Goal: Task Accomplishment & Management: Manage account settings

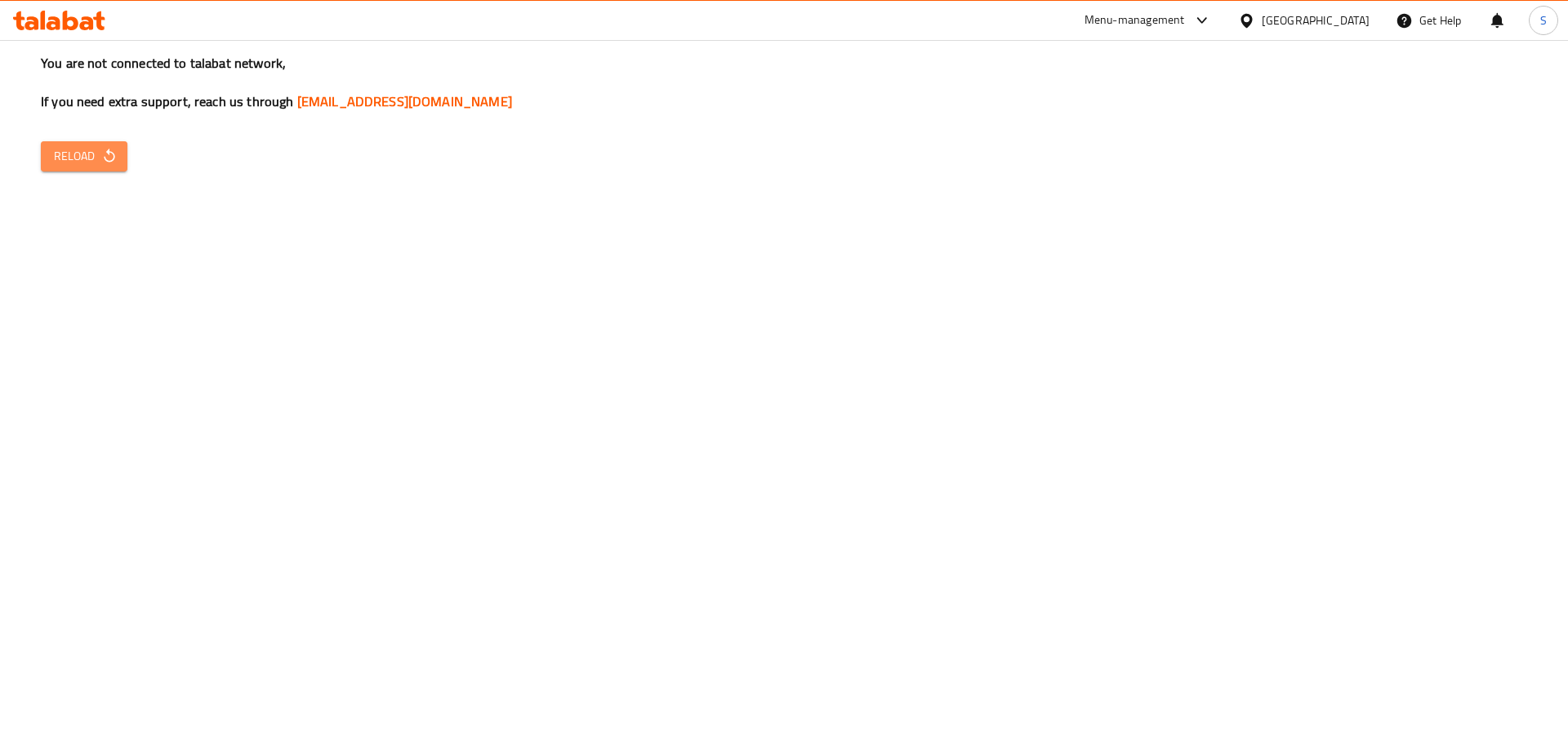
click at [70, 147] on span "Reload" at bounding box center [83, 156] width 60 height 20
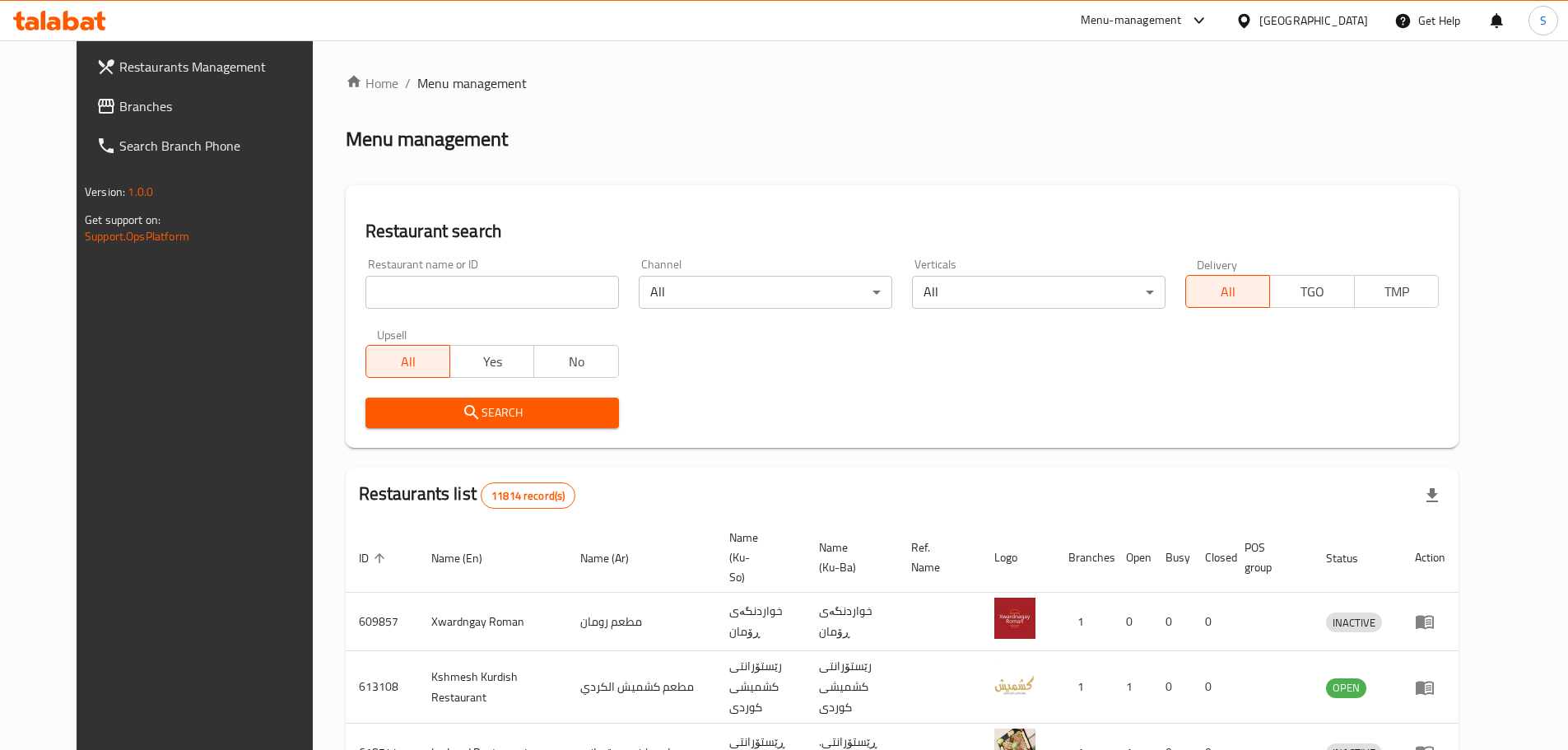
click at [188, 120] on link "Branches" at bounding box center [210, 106] width 256 height 40
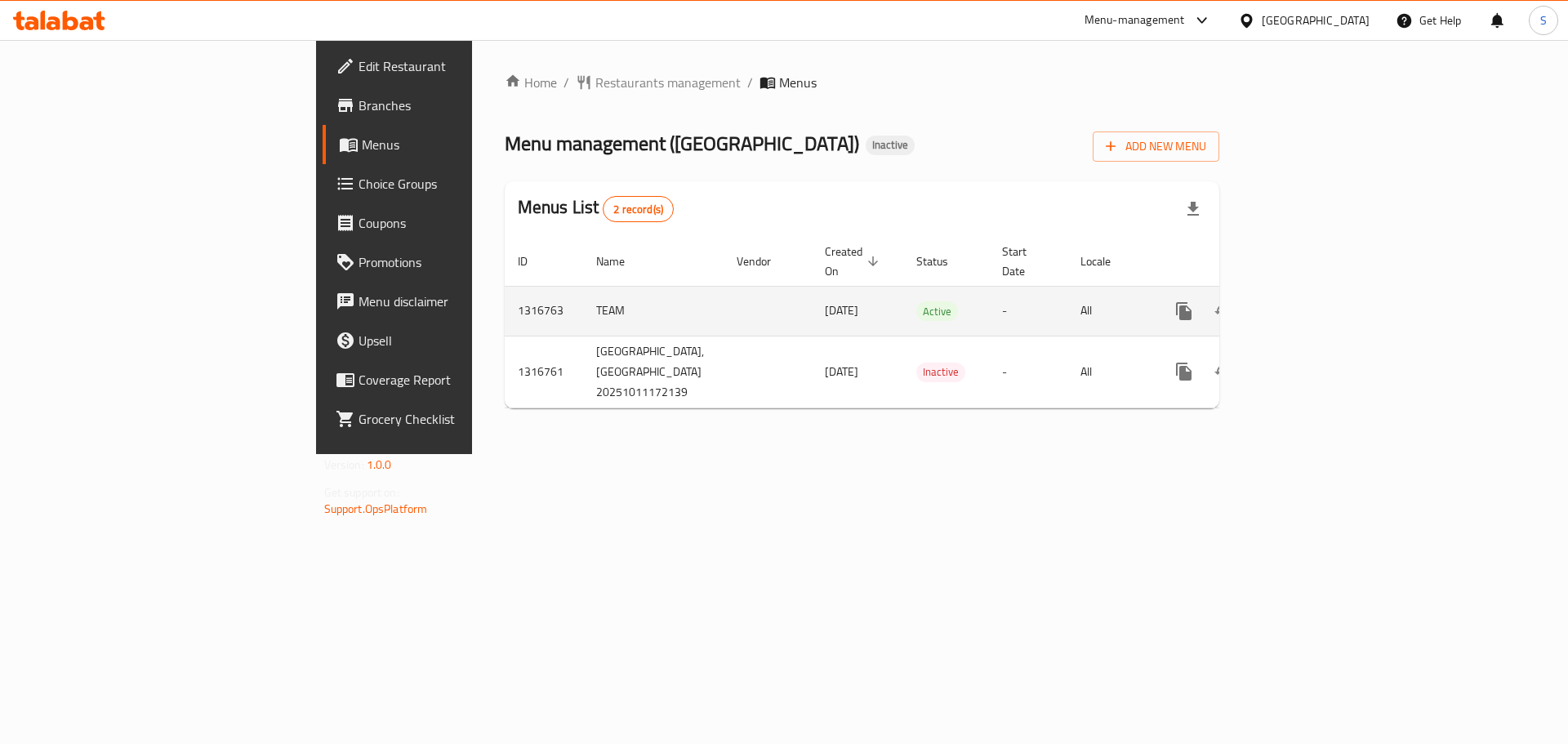
click at [1312, 301] on icon "enhanced table" at bounding box center [1302, 311] width 19 height 19
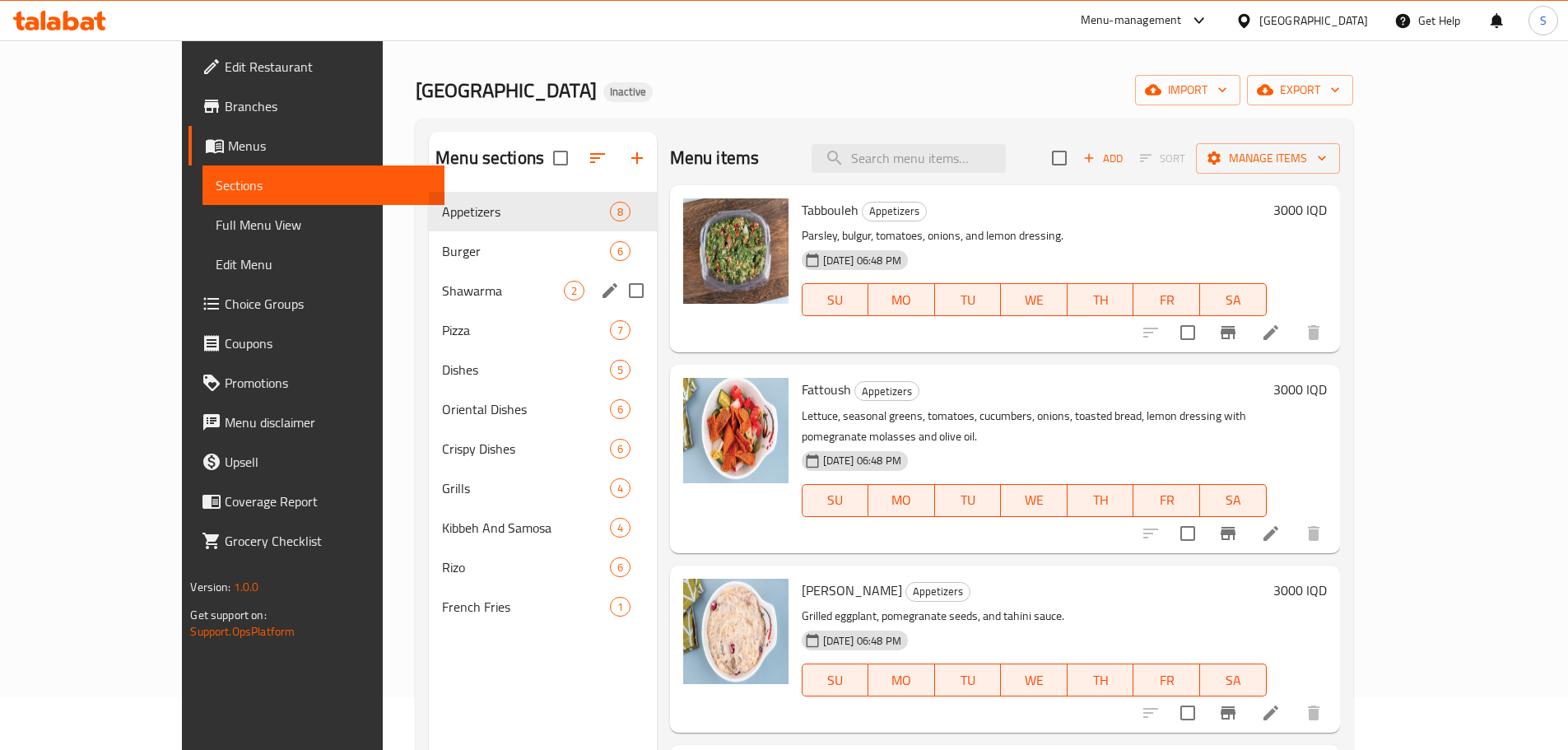
scroll to position [82, 0]
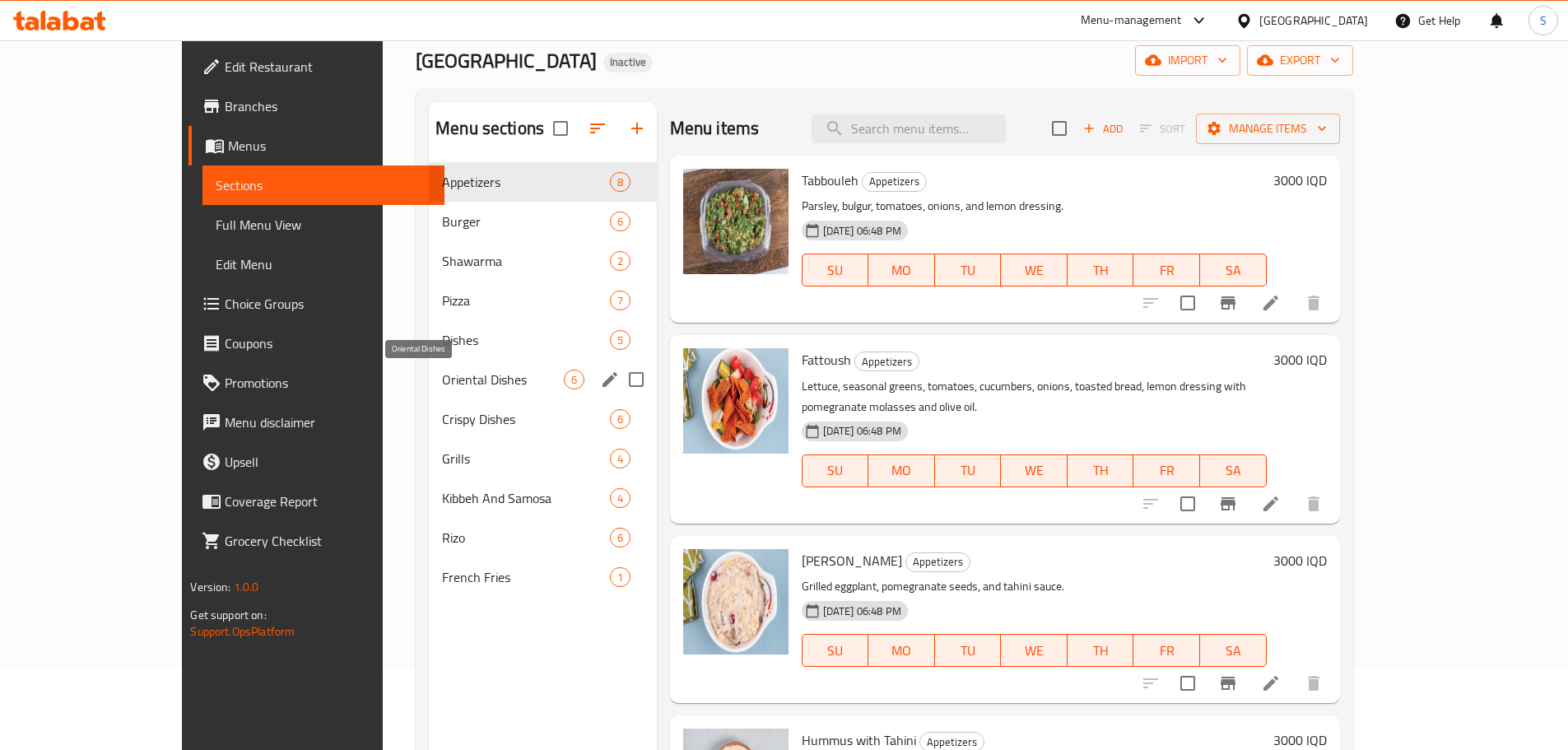
click at [459, 380] on span "Oriental Dishes" at bounding box center [501, 379] width 121 height 19
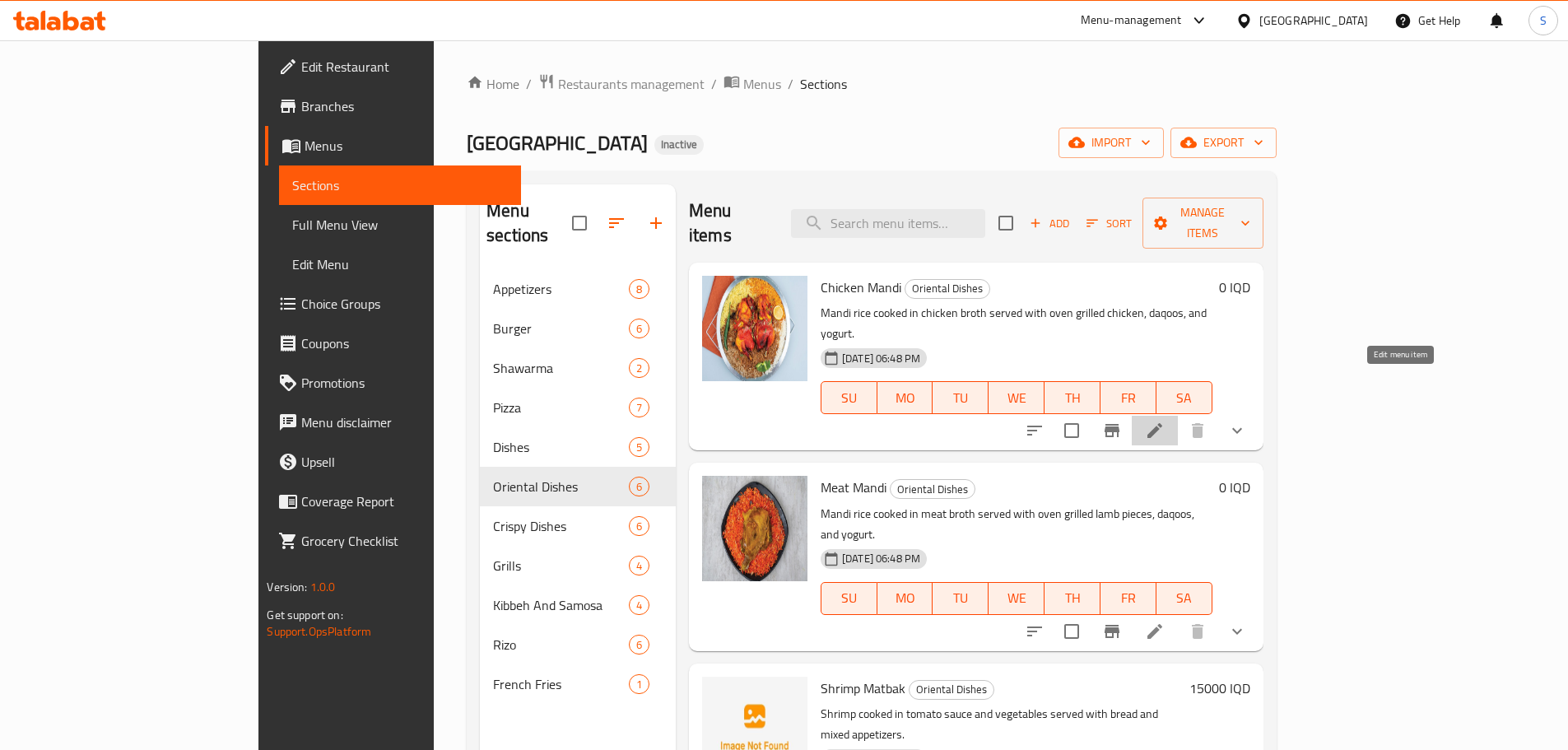
click at [1165, 420] on icon at bounding box center [1155, 430] width 19 height 19
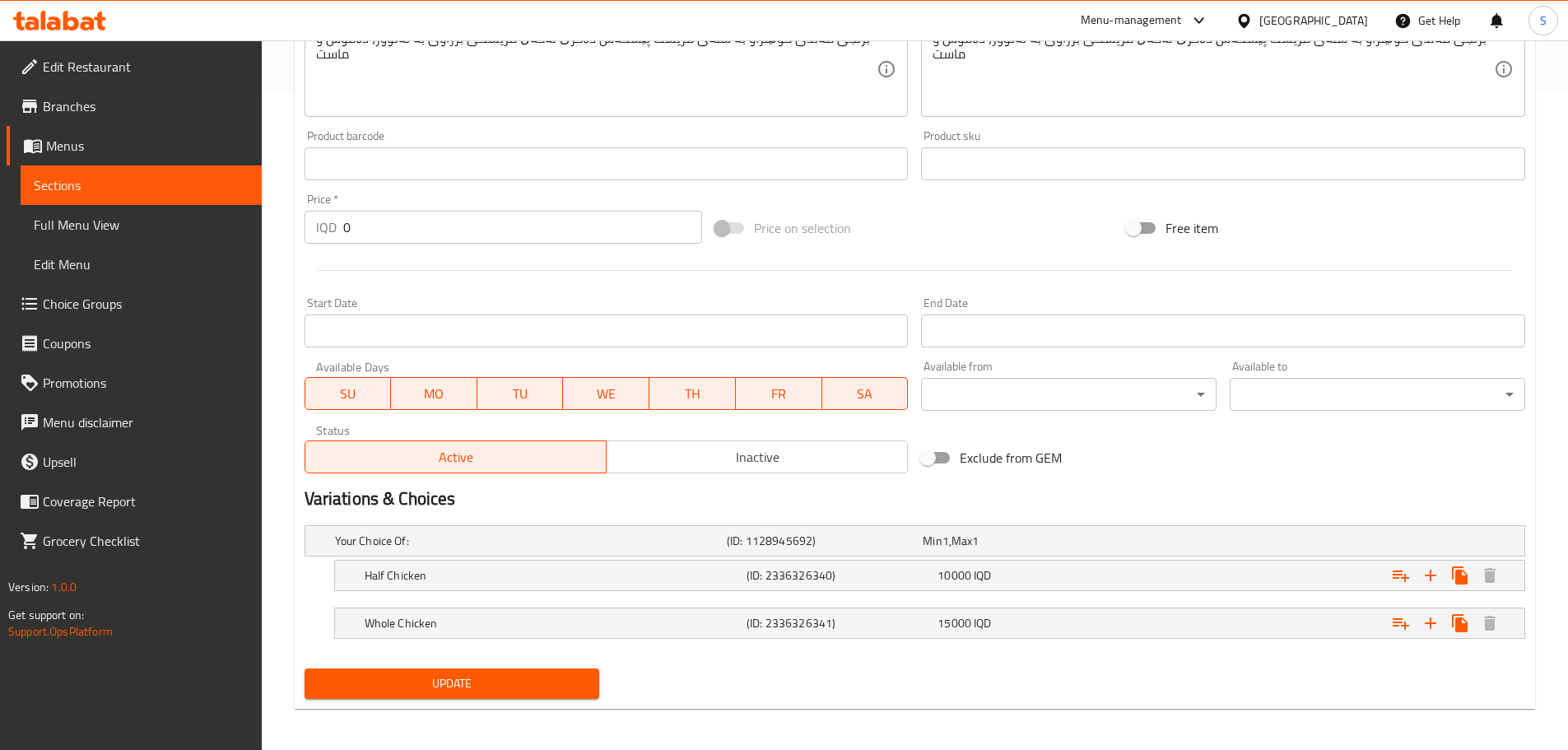
scroll to position [663, 0]
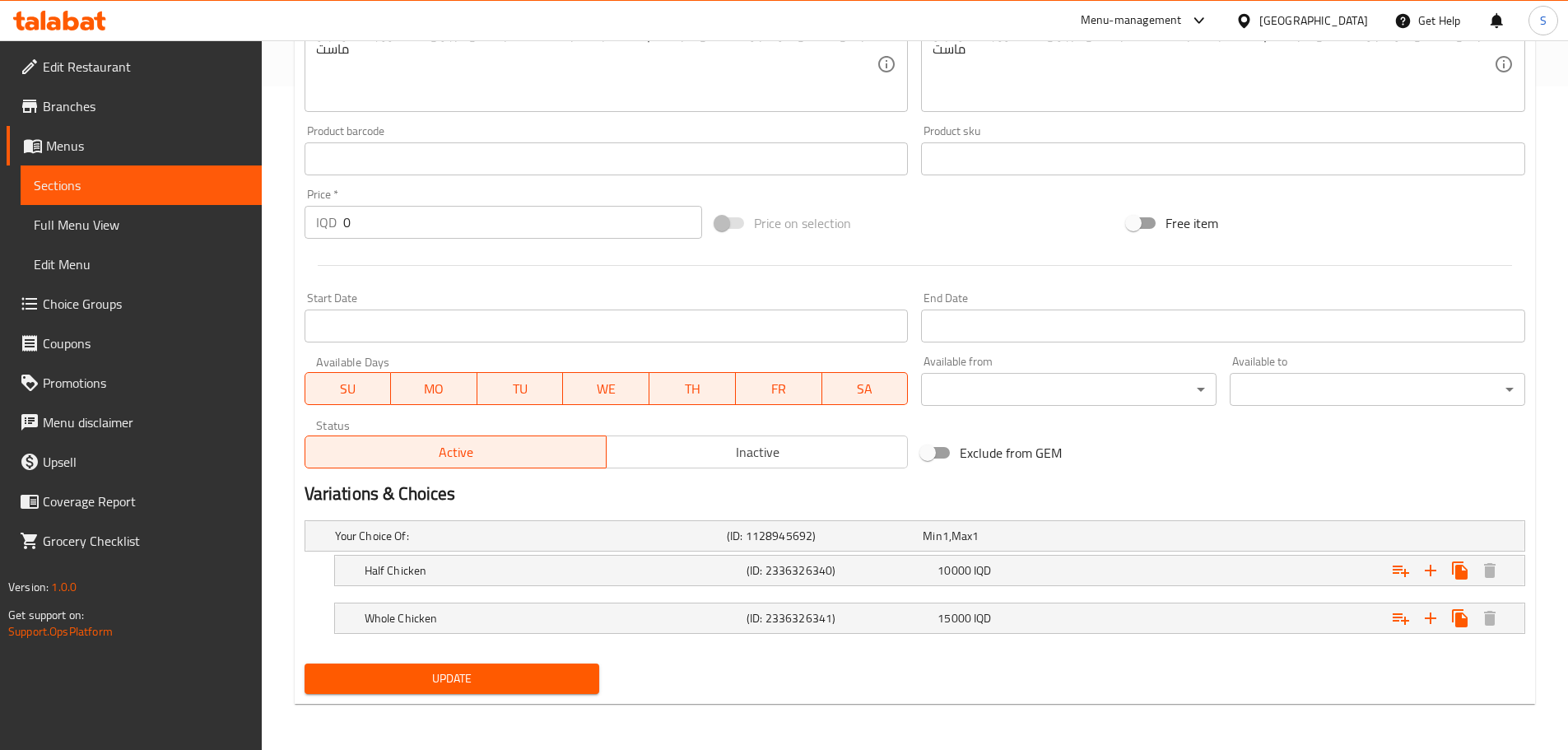
click at [168, 183] on span "Sections" at bounding box center [141, 185] width 215 height 19
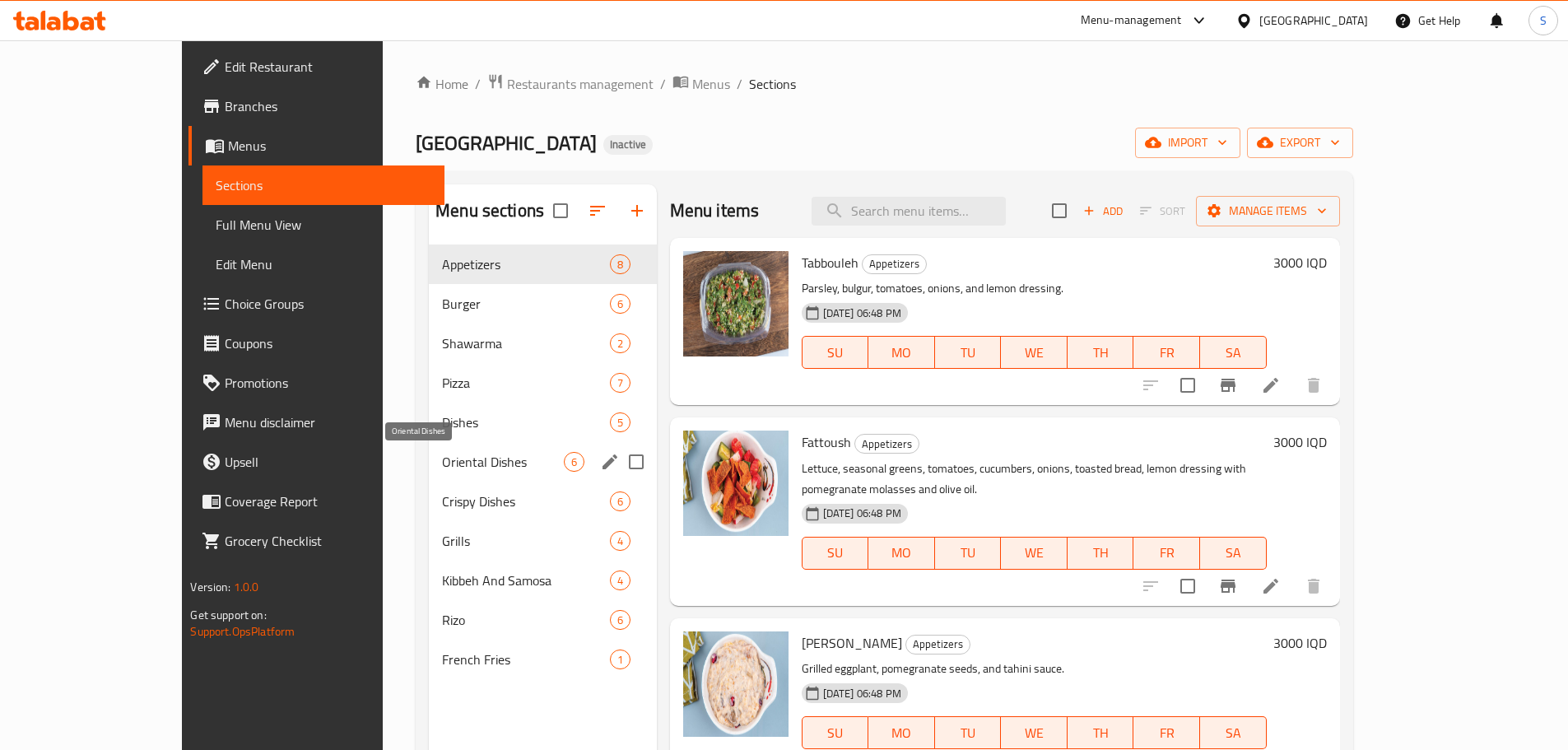
click at [442, 453] on span "Oriental Dishes" at bounding box center [501, 462] width 121 height 19
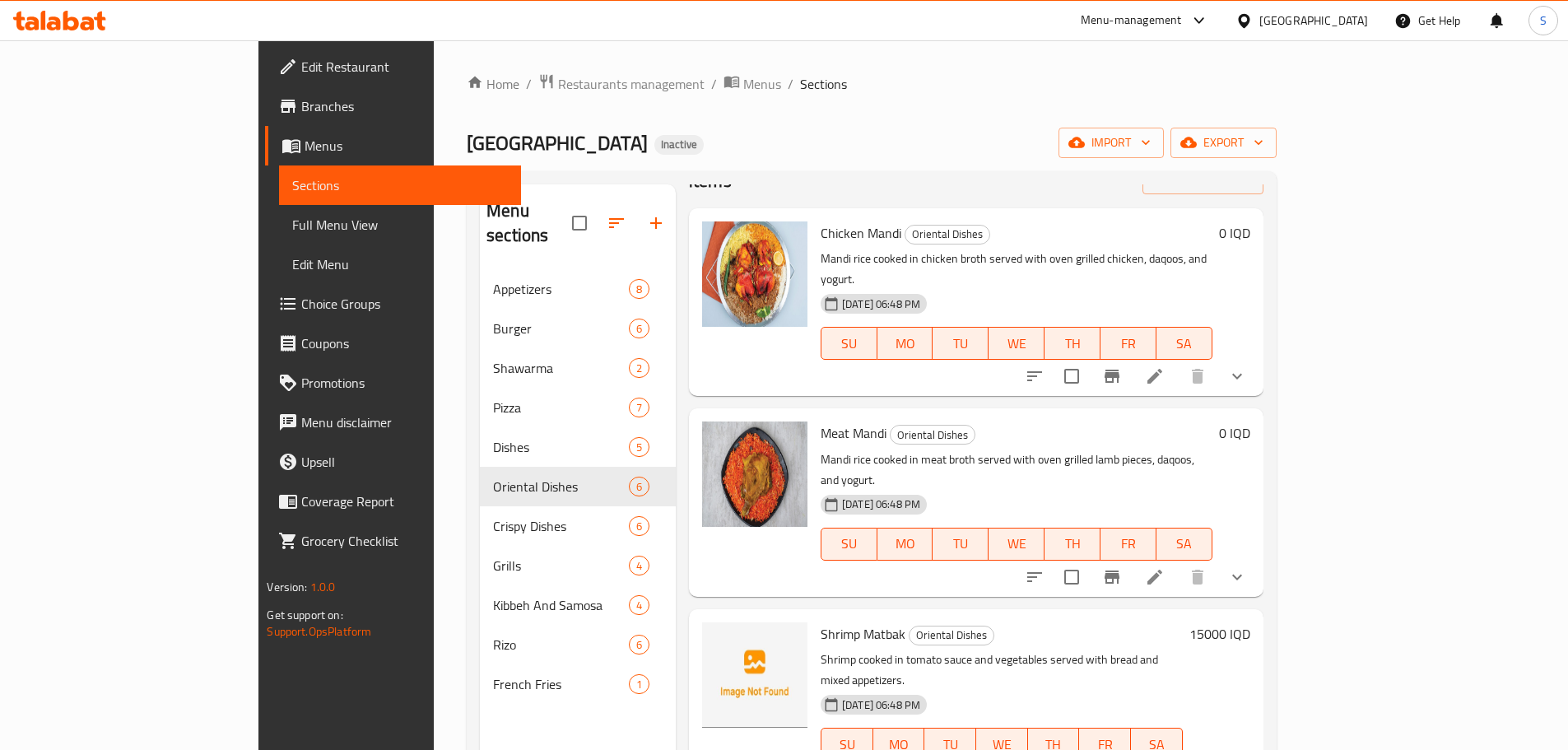
scroll to position [82, 0]
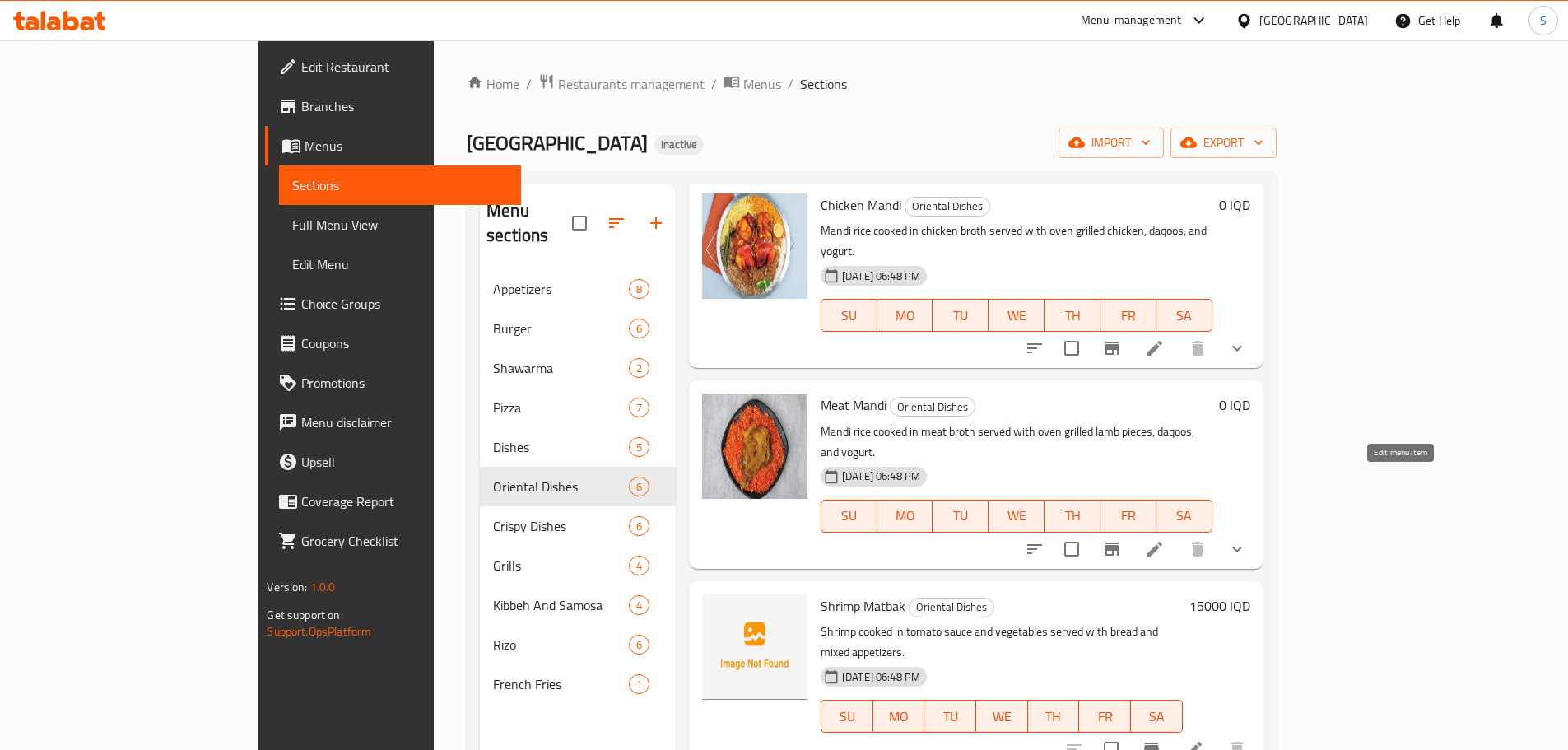
click at [1165, 539] on icon at bounding box center [1155, 549] width 19 height 19
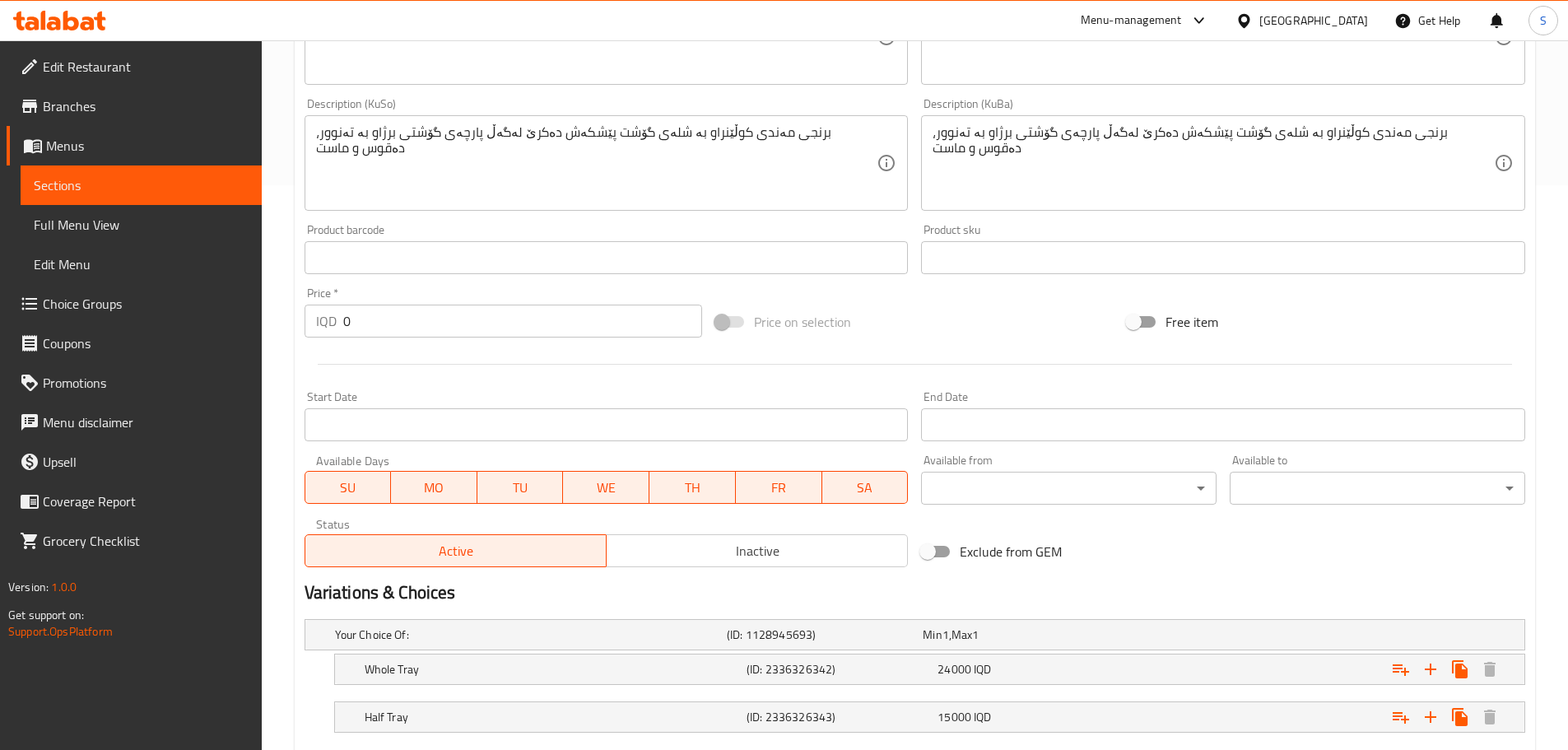
scroll to position [663, 0]
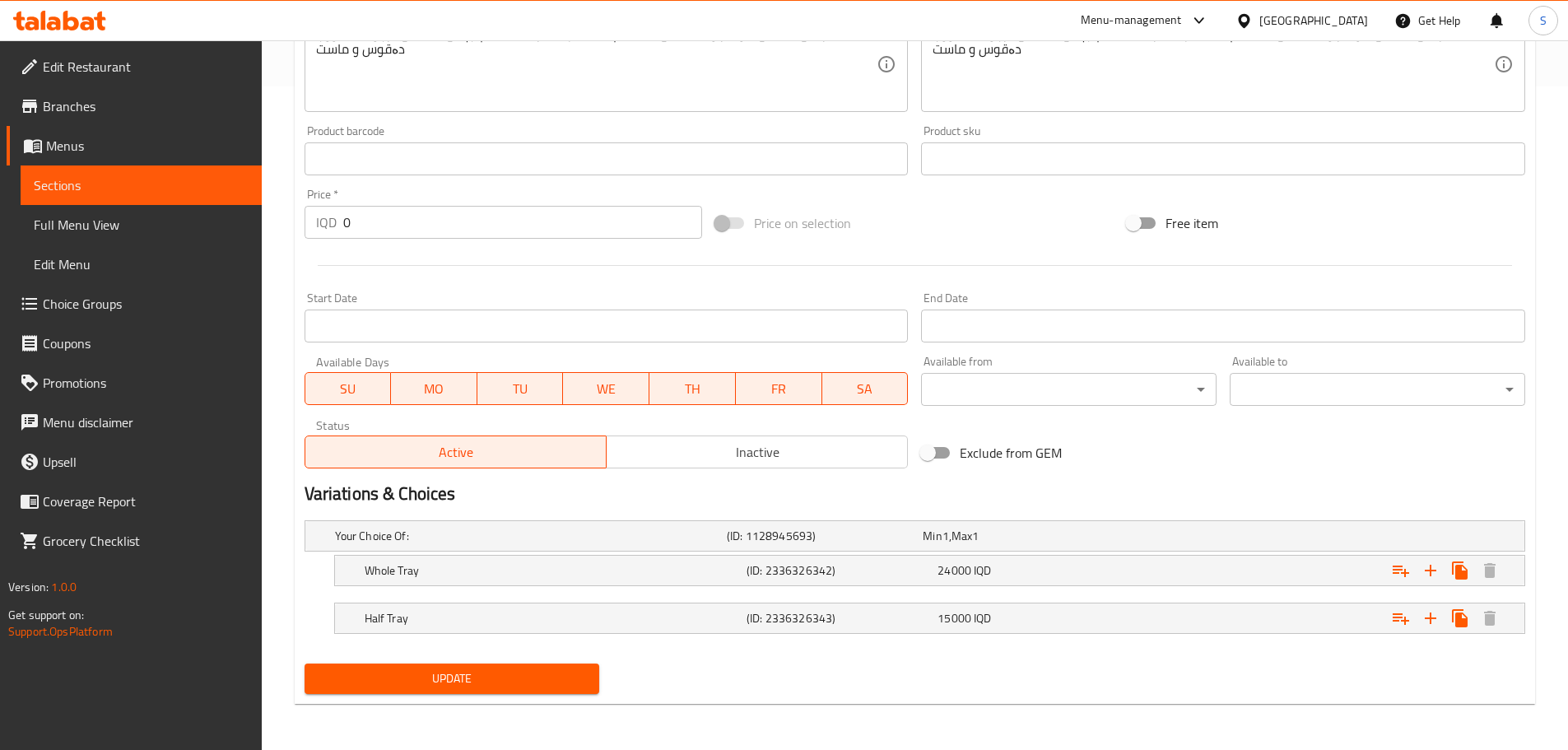
click at [110, 177] on span "Sections" at bounding box center [141, 185] width 215 height 19
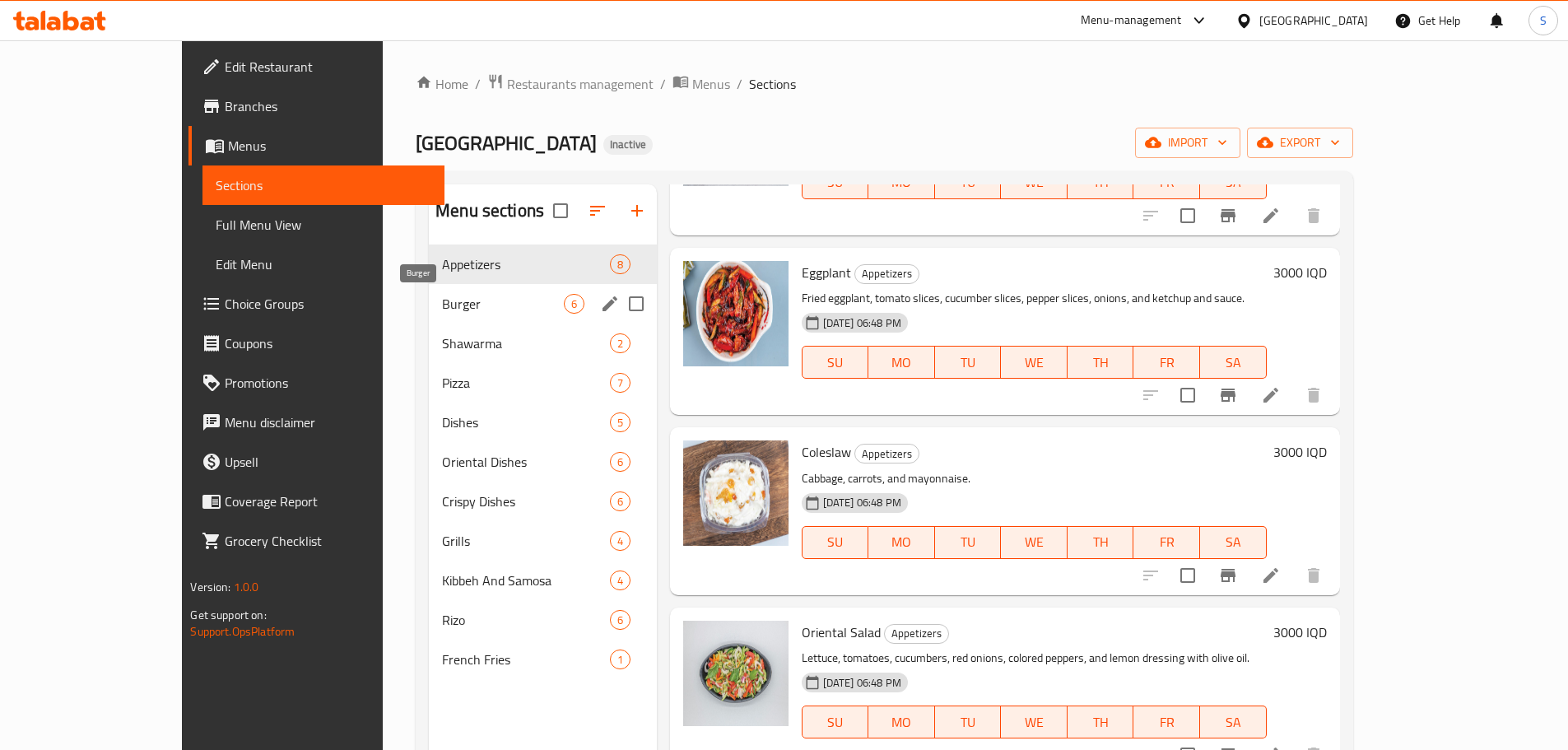
click at [442, 301] on span "Burger" at bounding box center [501, 304] width 121 height 19
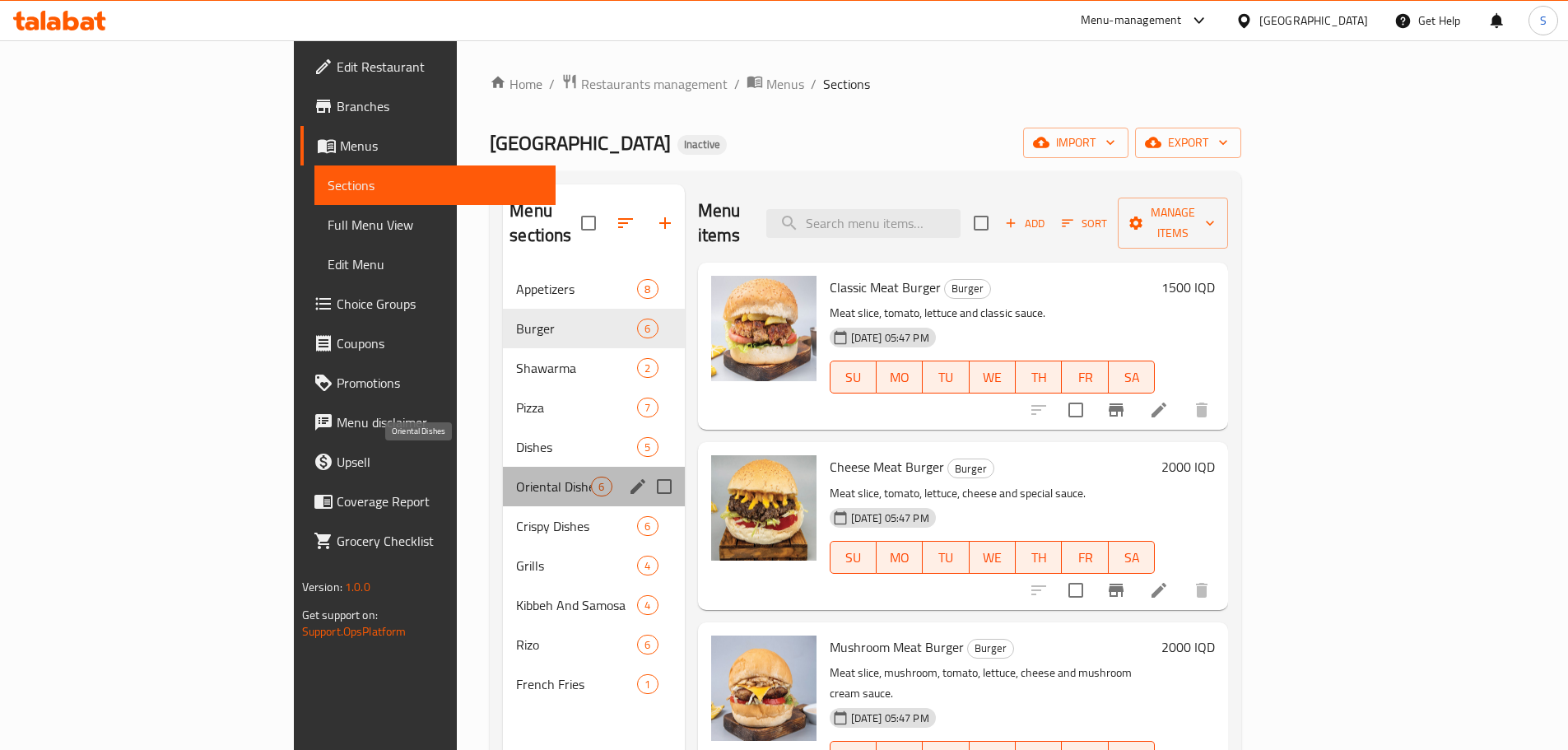
click at [516, 476] on span "Oriental Dishes" at bounding box center [554, 486] width 75 height 19
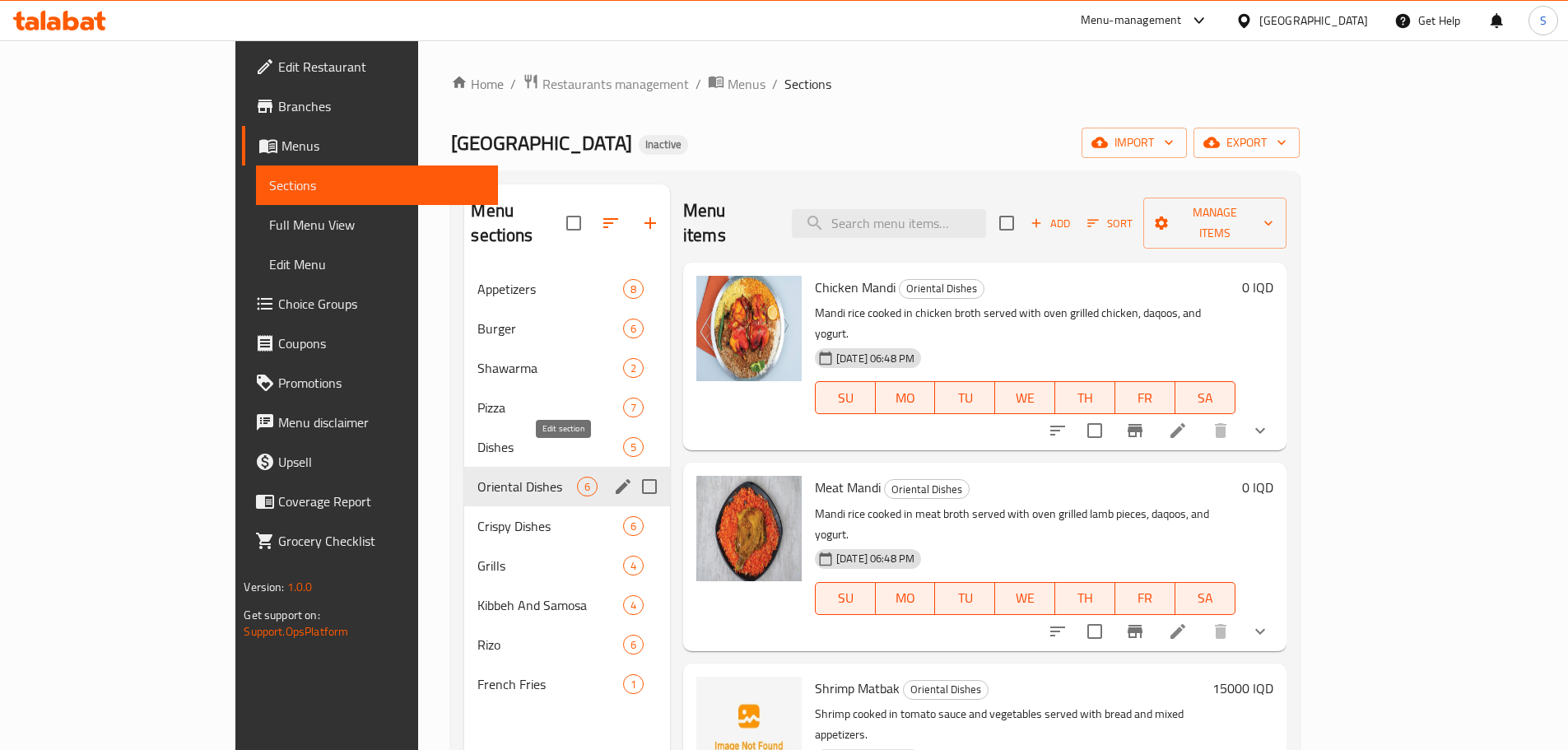
click at [613, 476] on icon "edit" at bounding box center [623, 486] width 19 height 19
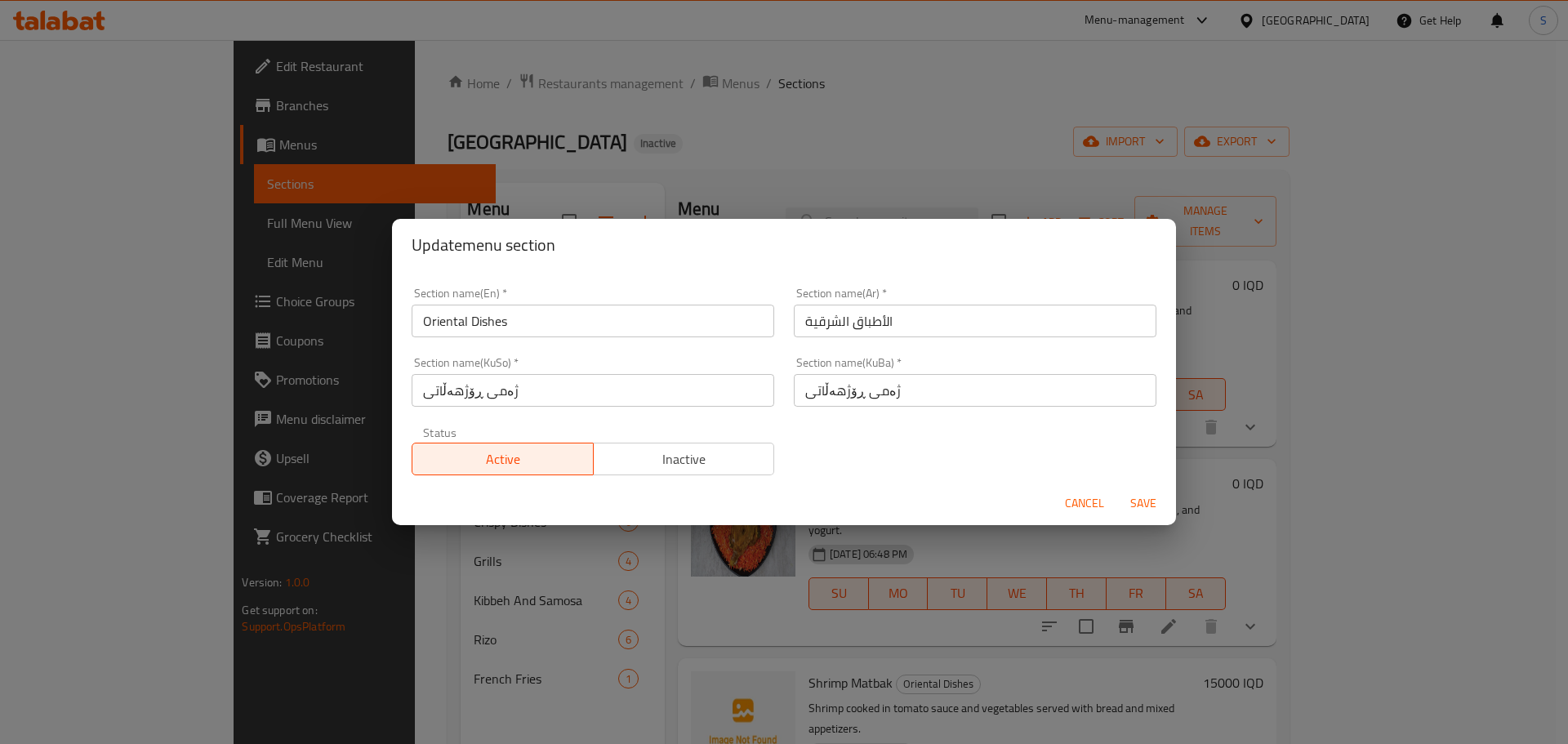
click at [1050, 128] on div "Update menu section Section name(En)   * Oriental Dishes Section name(En) * Sec…" at bounding box center [784, 372] width 1568 height 744
click at [1093, 496] on span "Cancel" at bounding box center [1084, 503] width 39 height 20
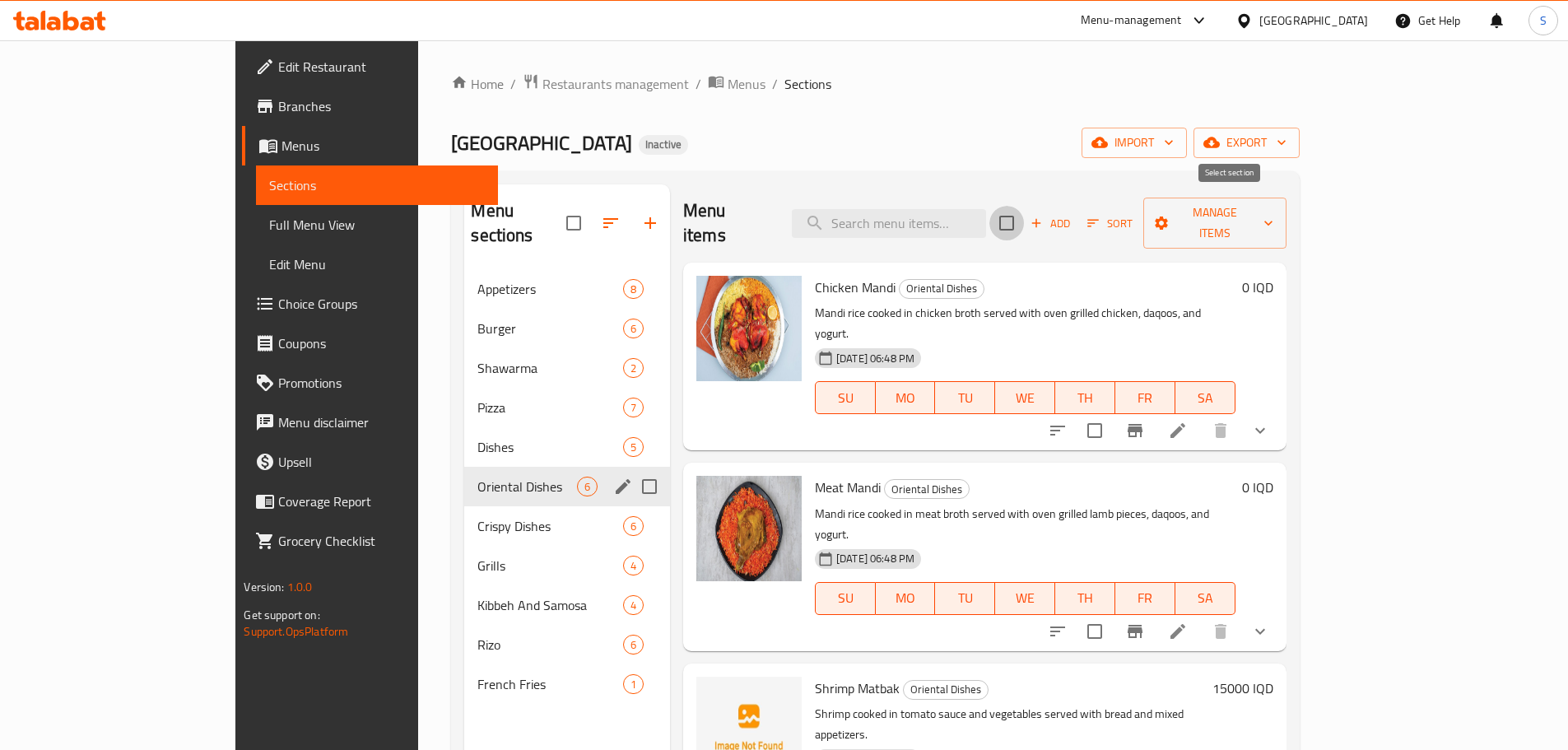
click at [1024, 208] on input "checkbox" at bounding box center [1007, 223] width 35 height 35
checkbox input "true"
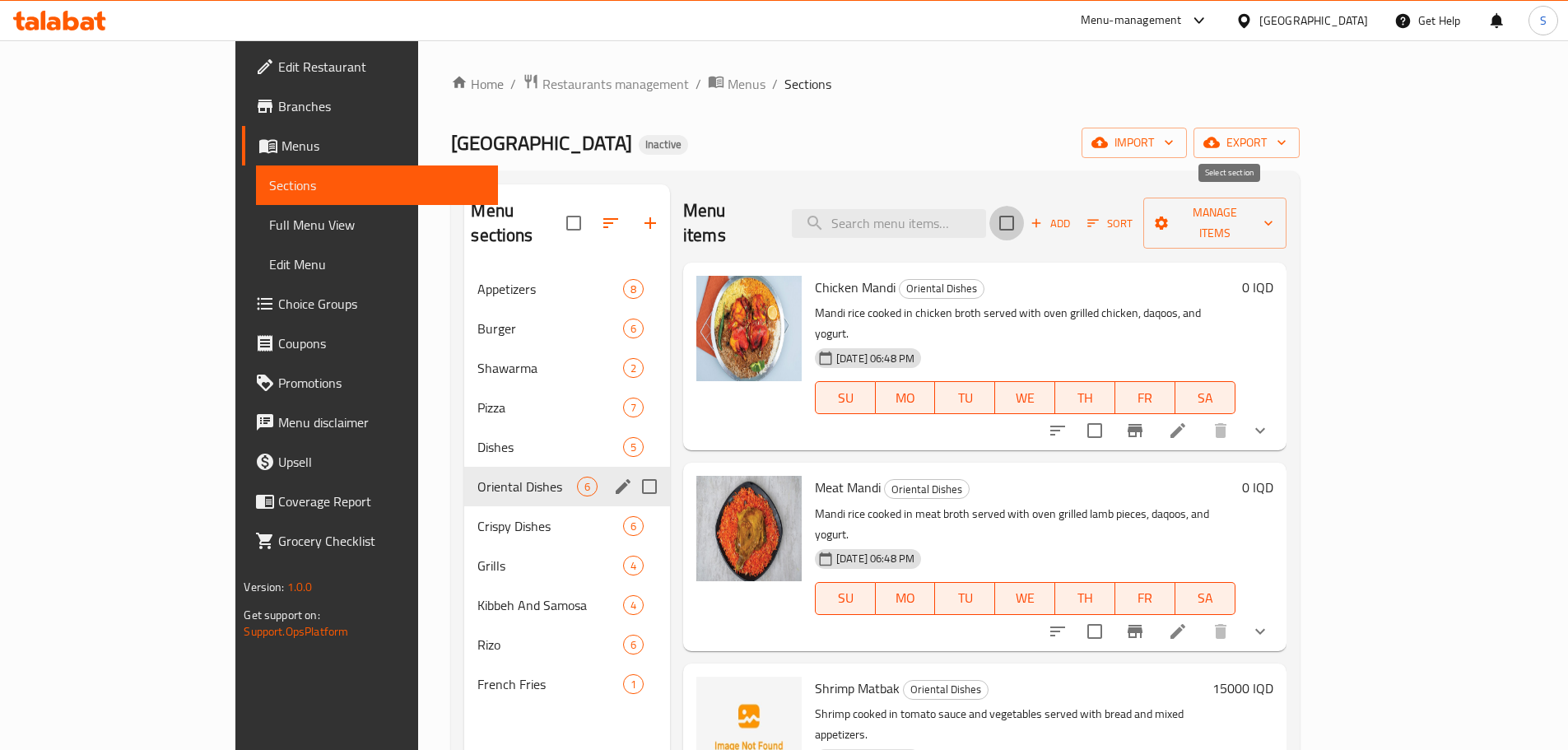
checkbox input "true"
click at [1286, 199] on button "Manage items" at bounding box center [1215, 223] width 144 height 51
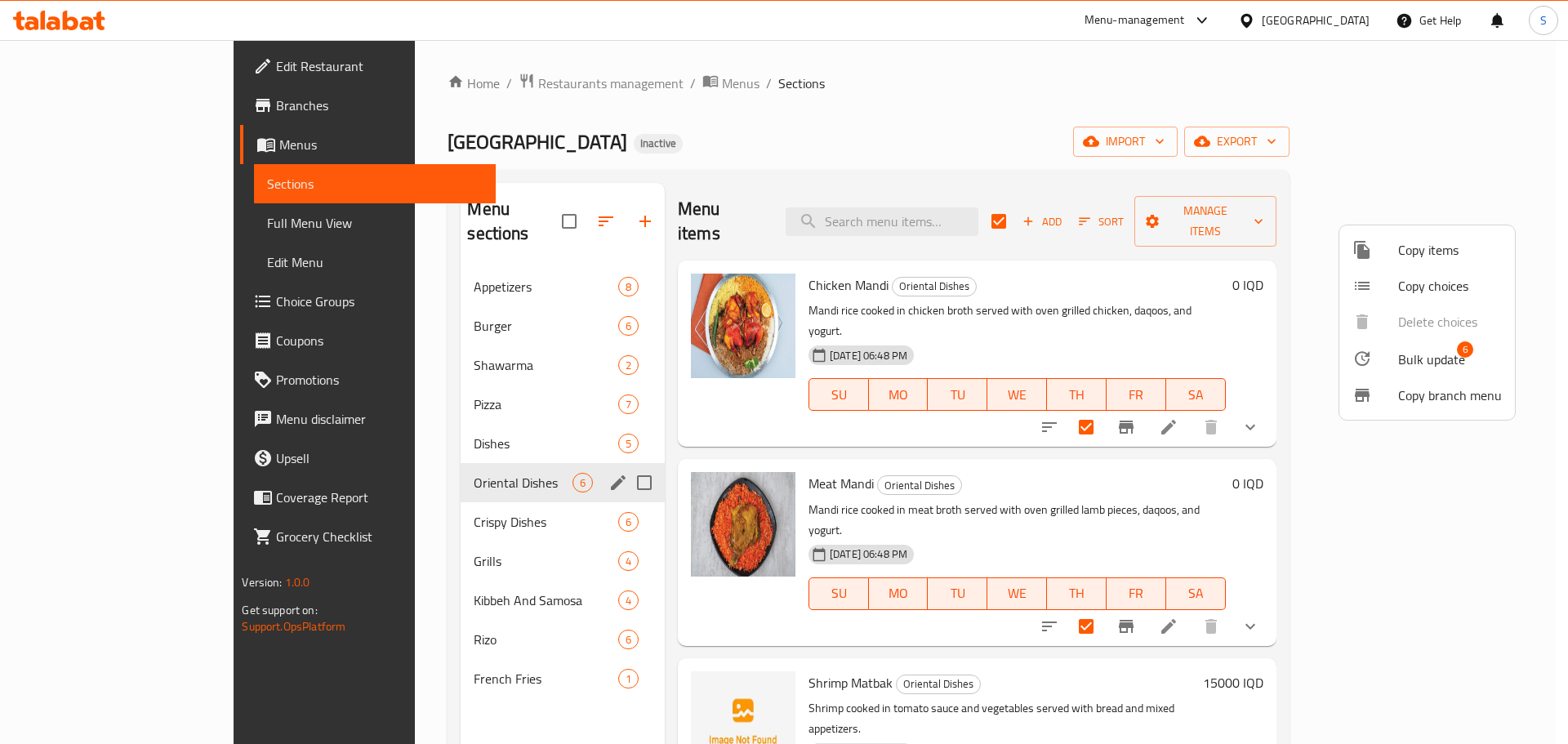
click at [1409, 367] on span "Bulk update" at bounding box center [1432, 359] width 67 height 19
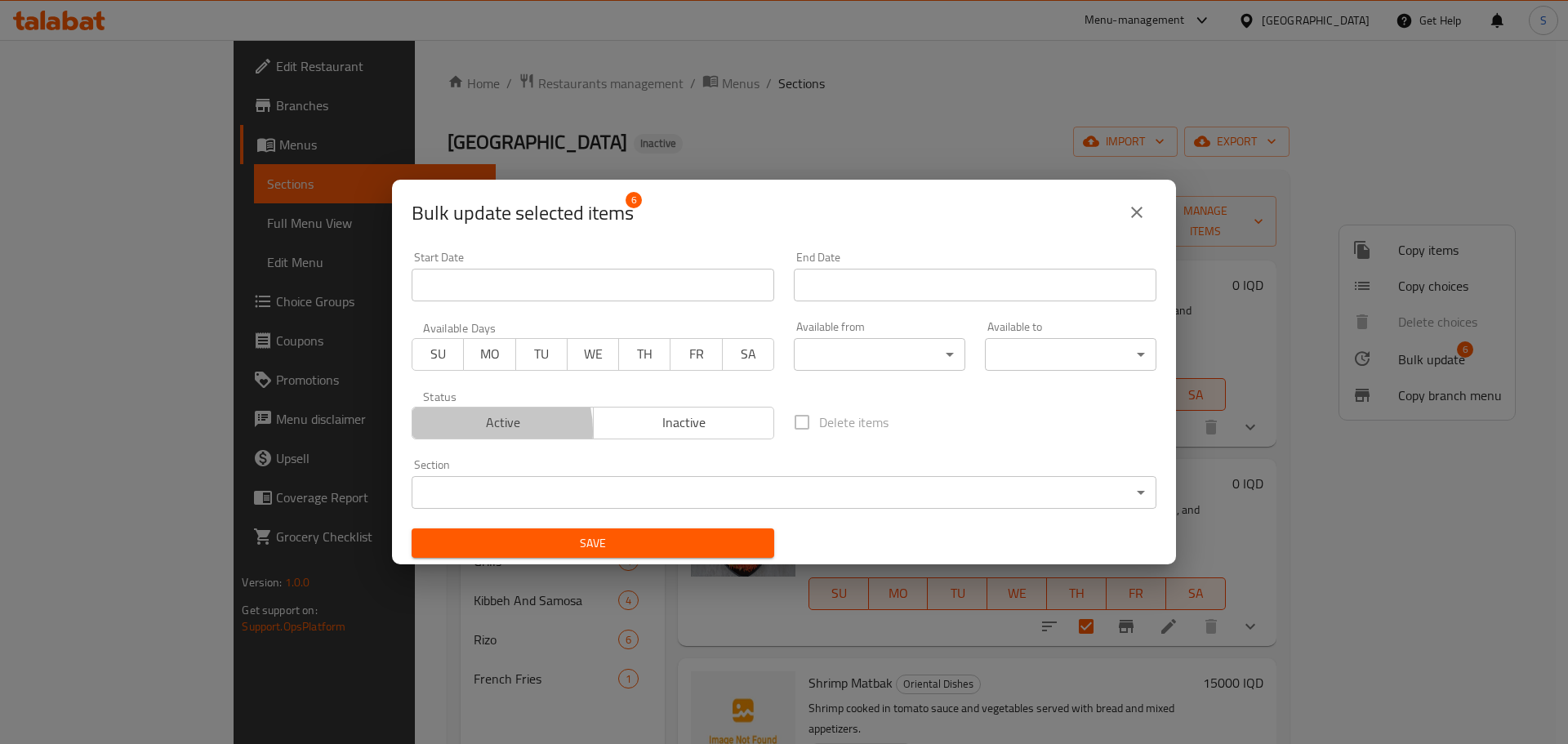
click at [475, 430] on span "Active" at bounding box center [503, 422] width 168 height 24
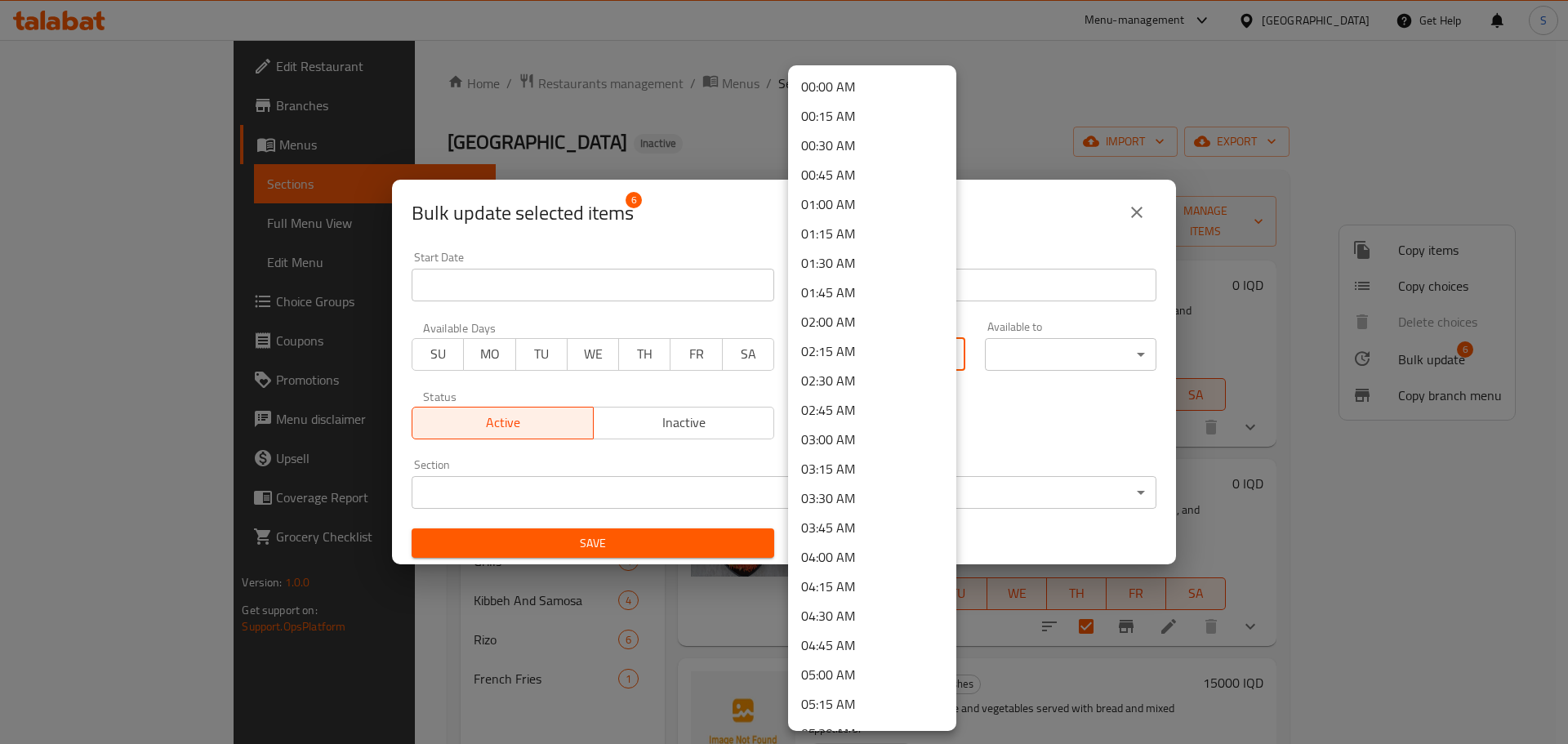
click at [863, 345] on body "​ Menu-management Iraq Get Help S Edit Restaurant Branches Menus Sections Full …" at bounding box center [784, 392] width 1568 height 704
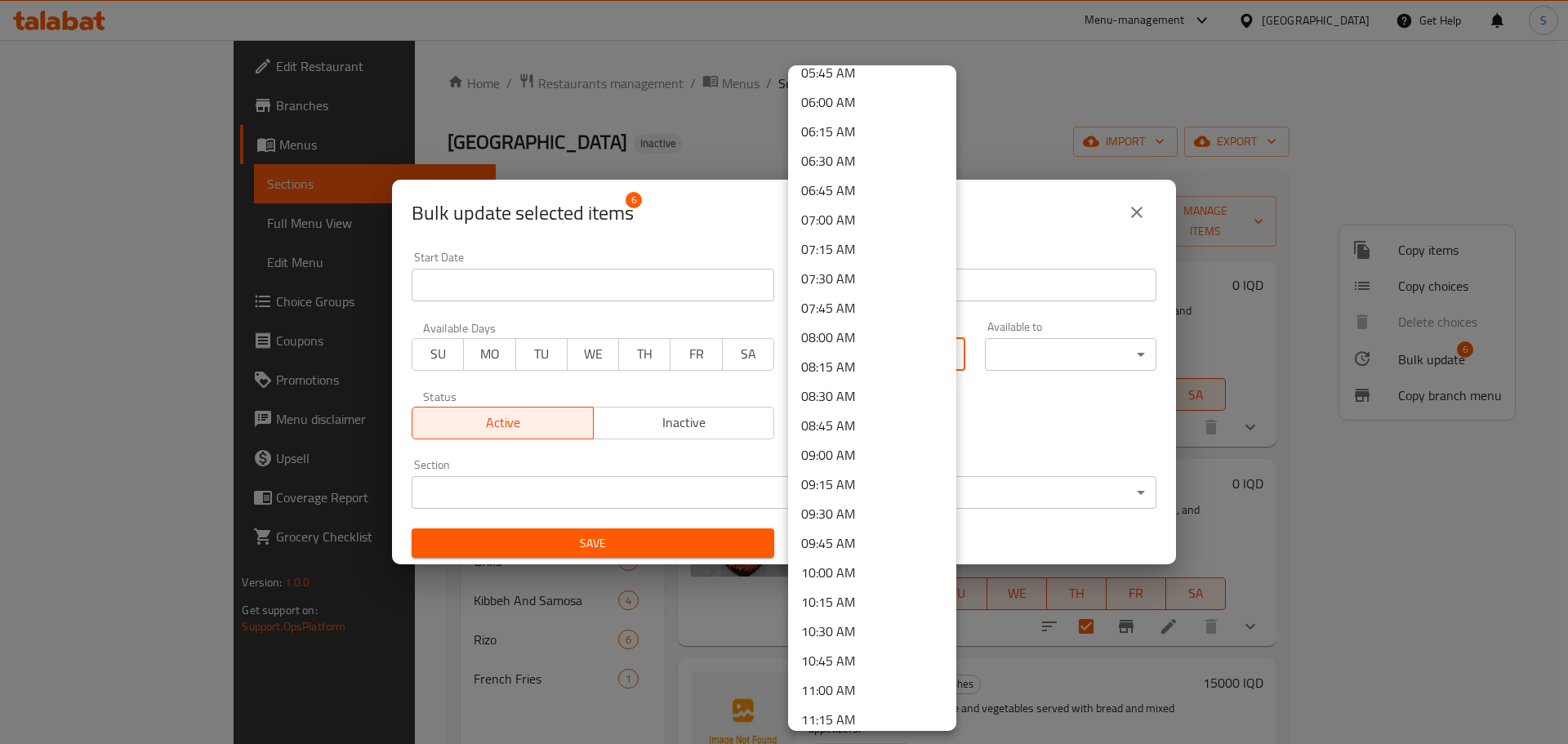
scroll to position [734, 0]
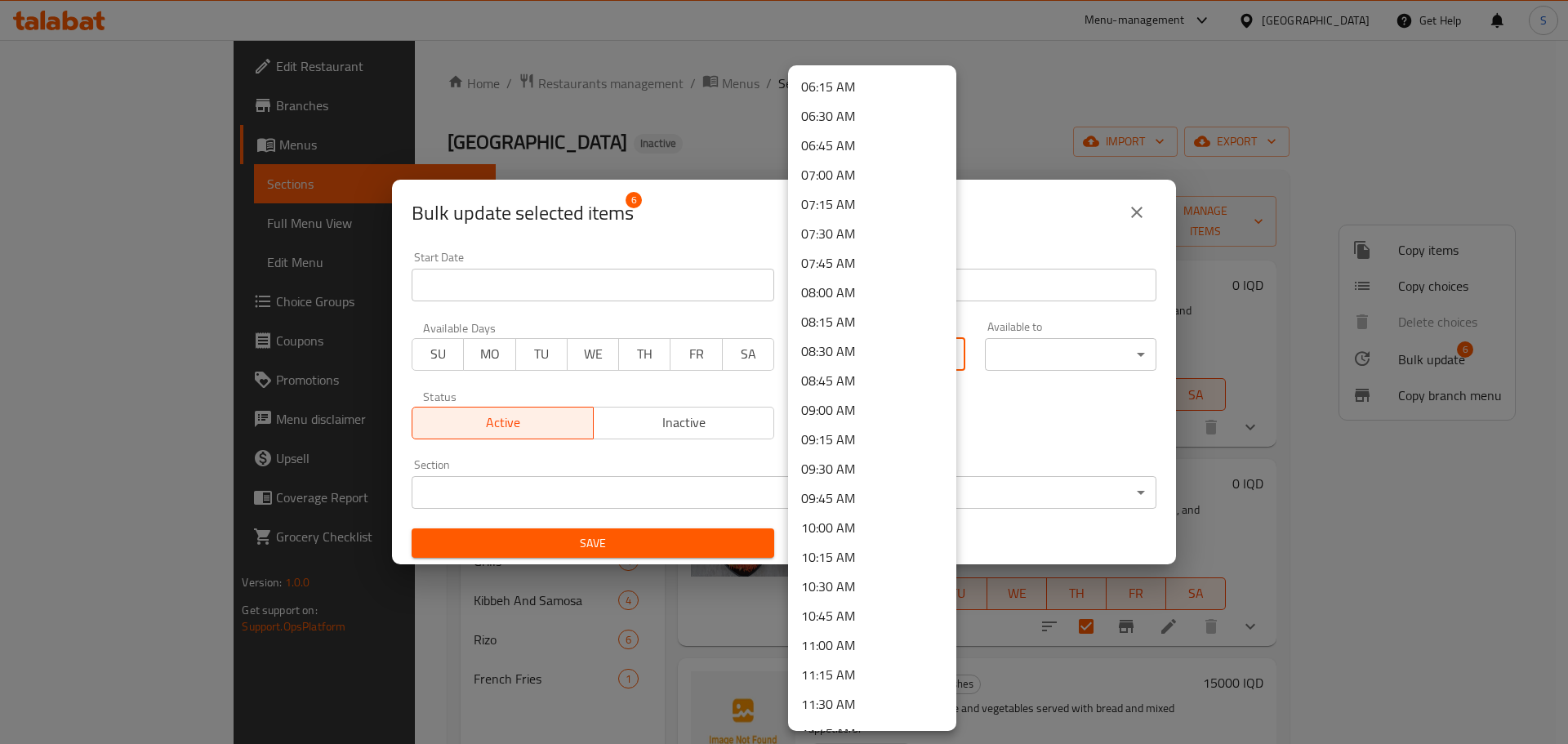
click at [844, 644] on li "11:00 AM" at bounding box center [872, 645] width 168 height 30
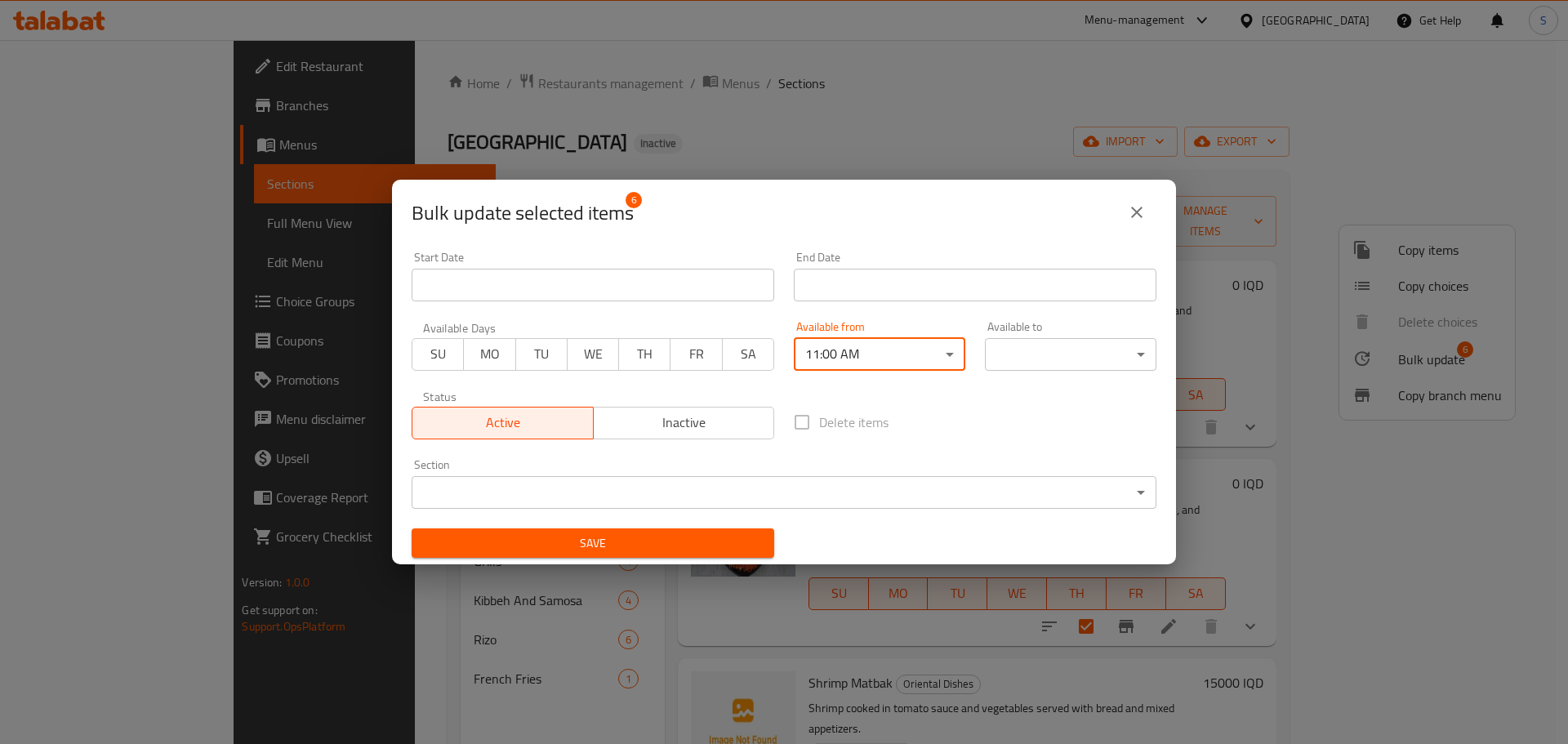
click at [1025, 349] on body "​ Menu-management Iraq Get Help S Edit Restaurant Branches Menus Sections Full …" at bounding box center [784, 392] width 1568 height 704
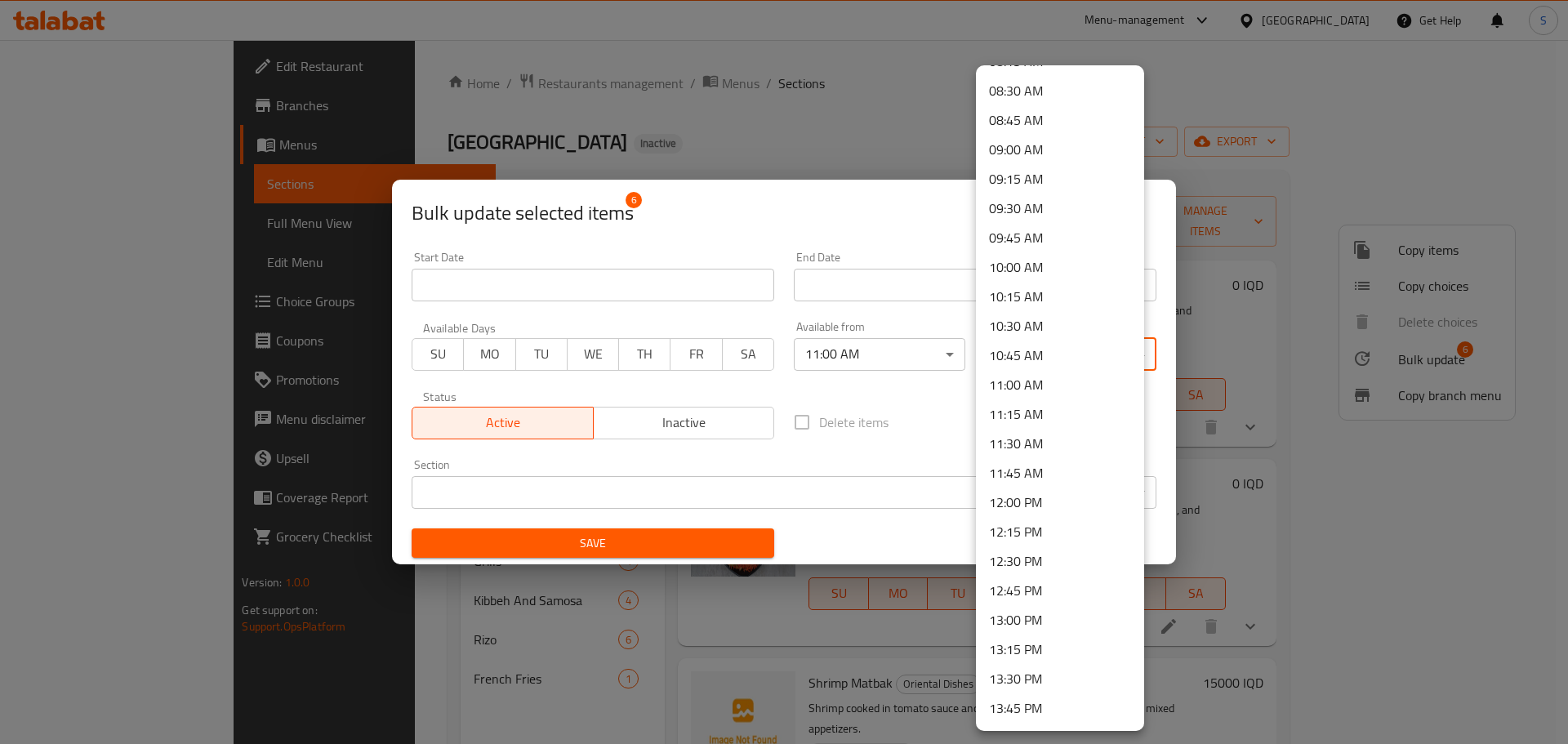
scroll to position [1225, 0]
click at [1049, 622] on li "15:00 PM" at bounding box center [1060, 625] width 168 height 30
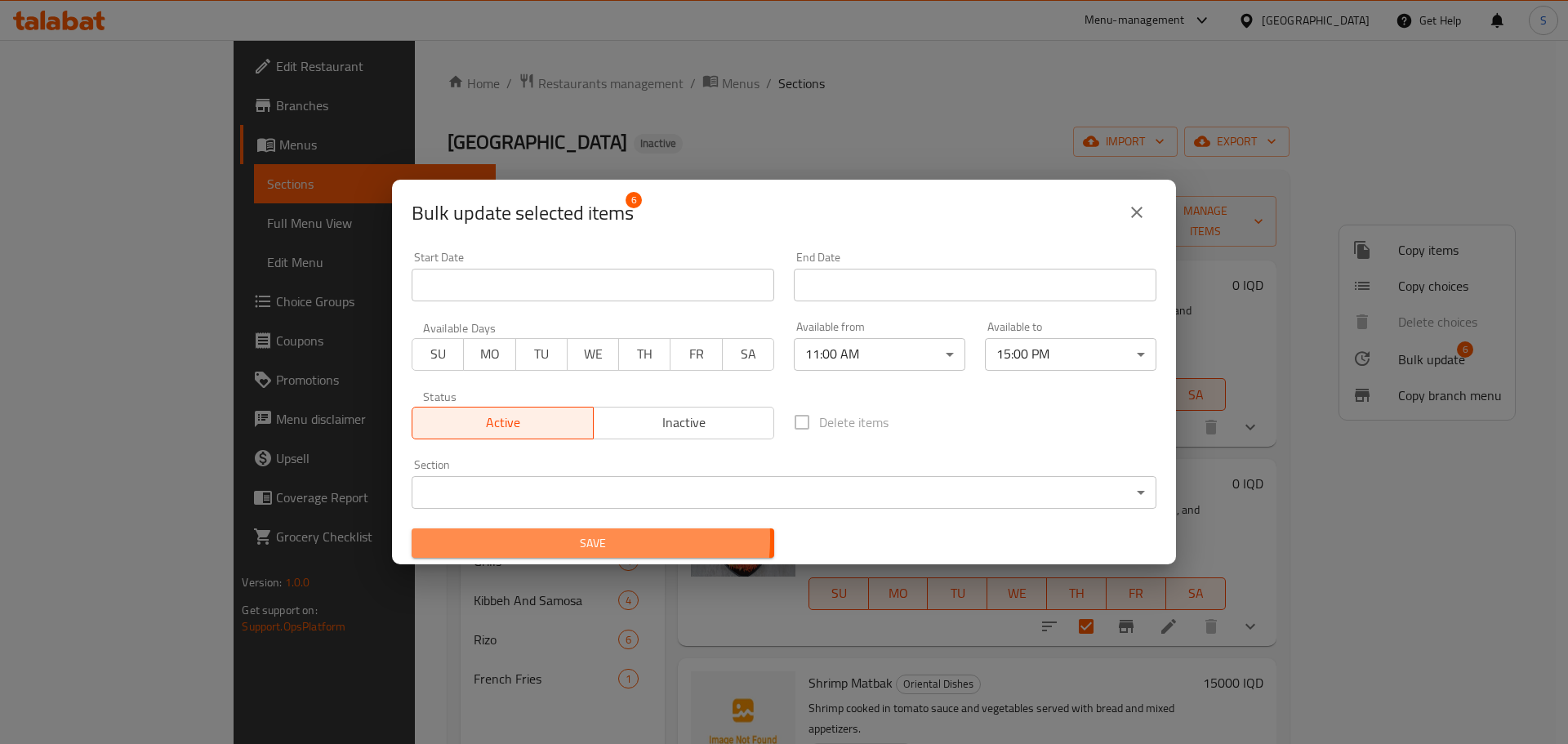
click at [561, 537] on span "Save" at bounding box center [593, 542] width 337 height 20
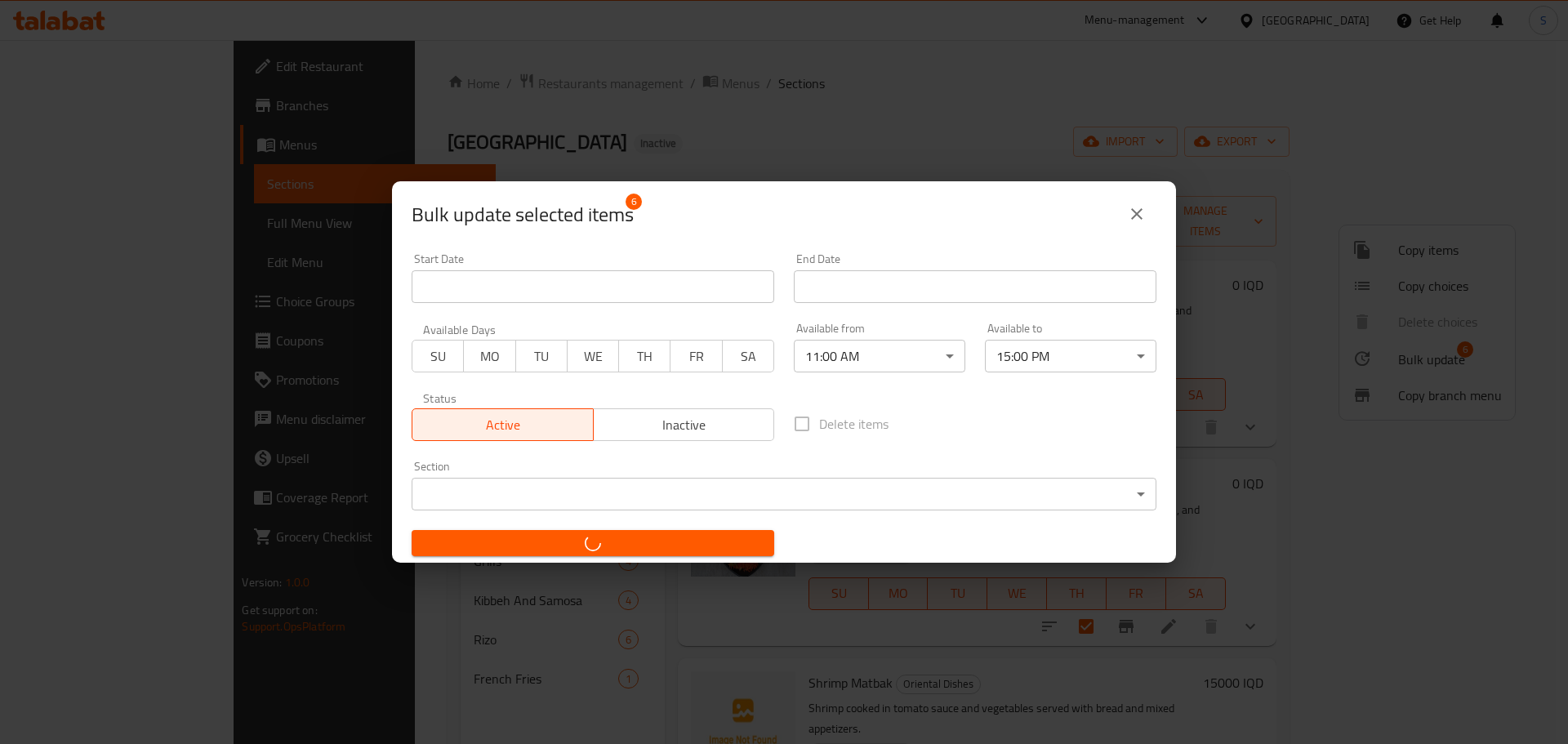
checkbox input "false"
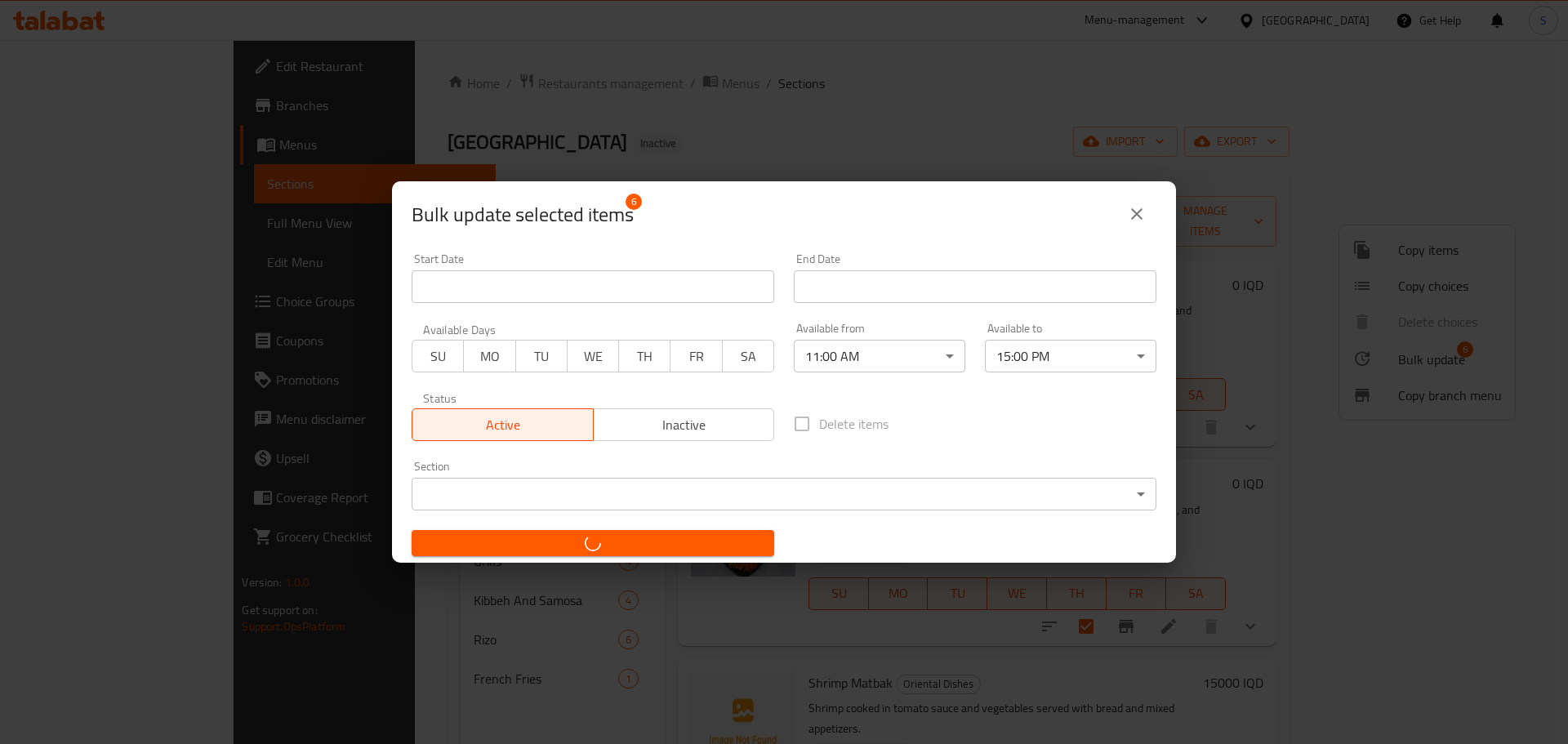
checkbox input "false"
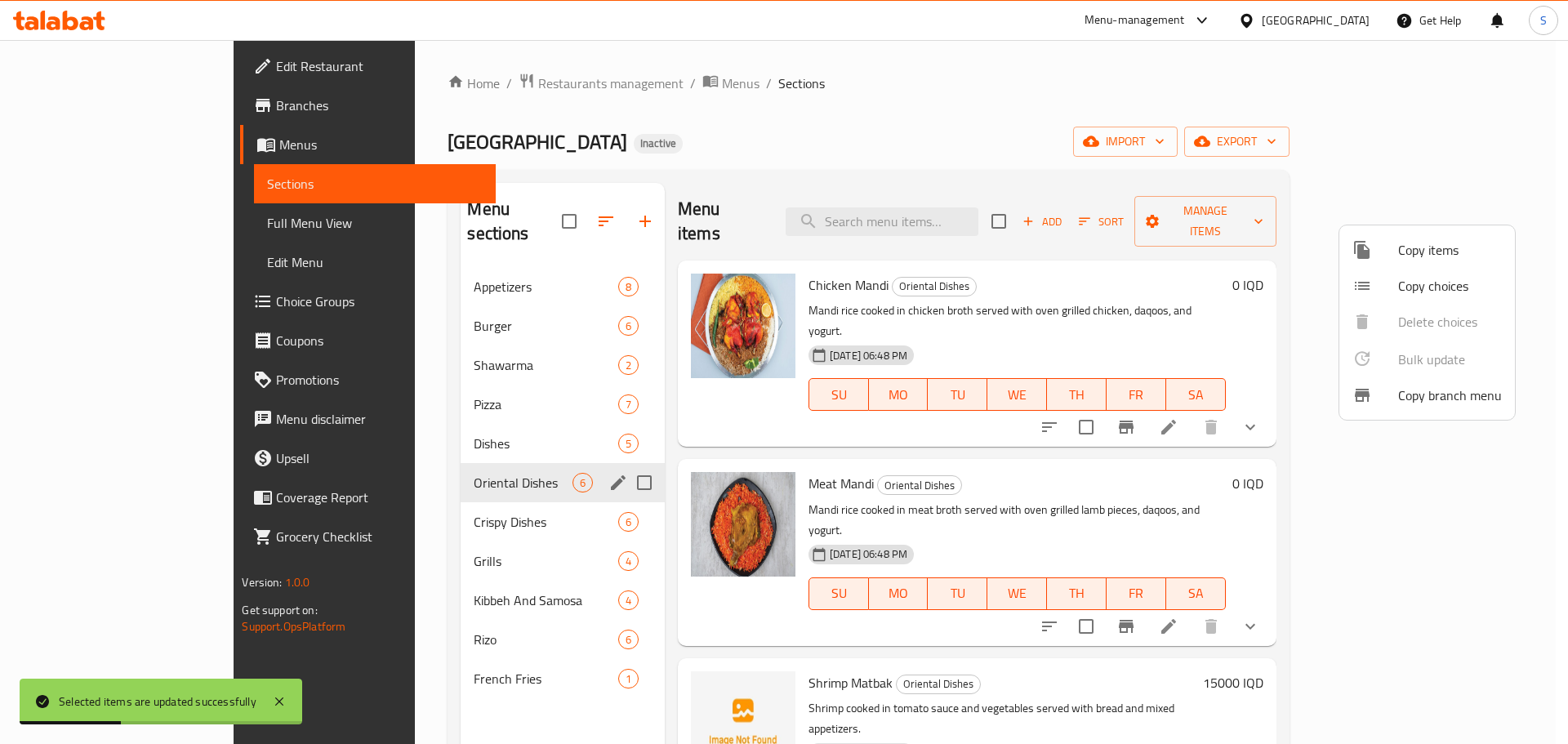
click at [364, 279] on div at bounding box center [784, 372] width 1568 height 744
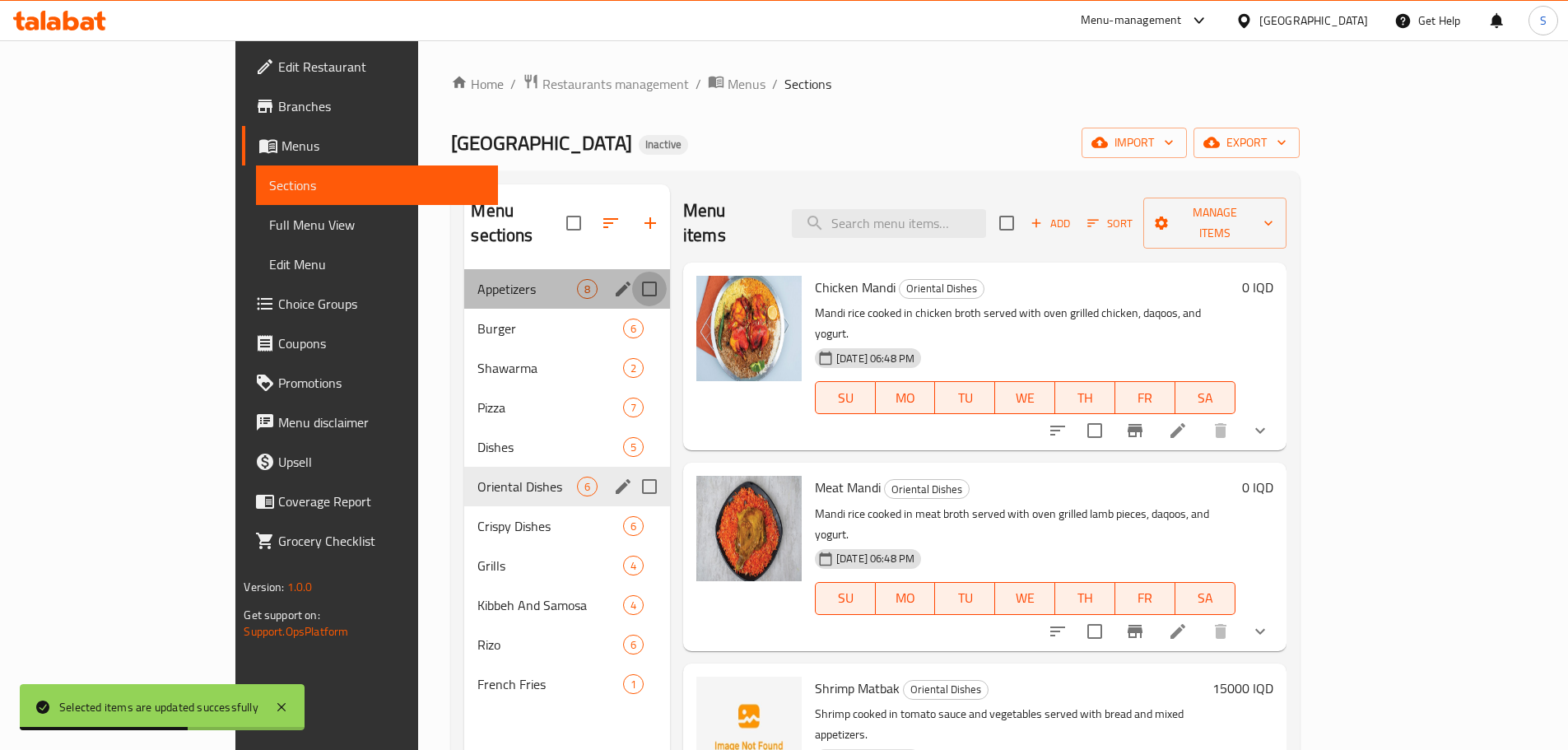
click at [633, 272] on input "Menu sections" at bounding box center [650, 289] width 35 height 35
checkbox input "true"
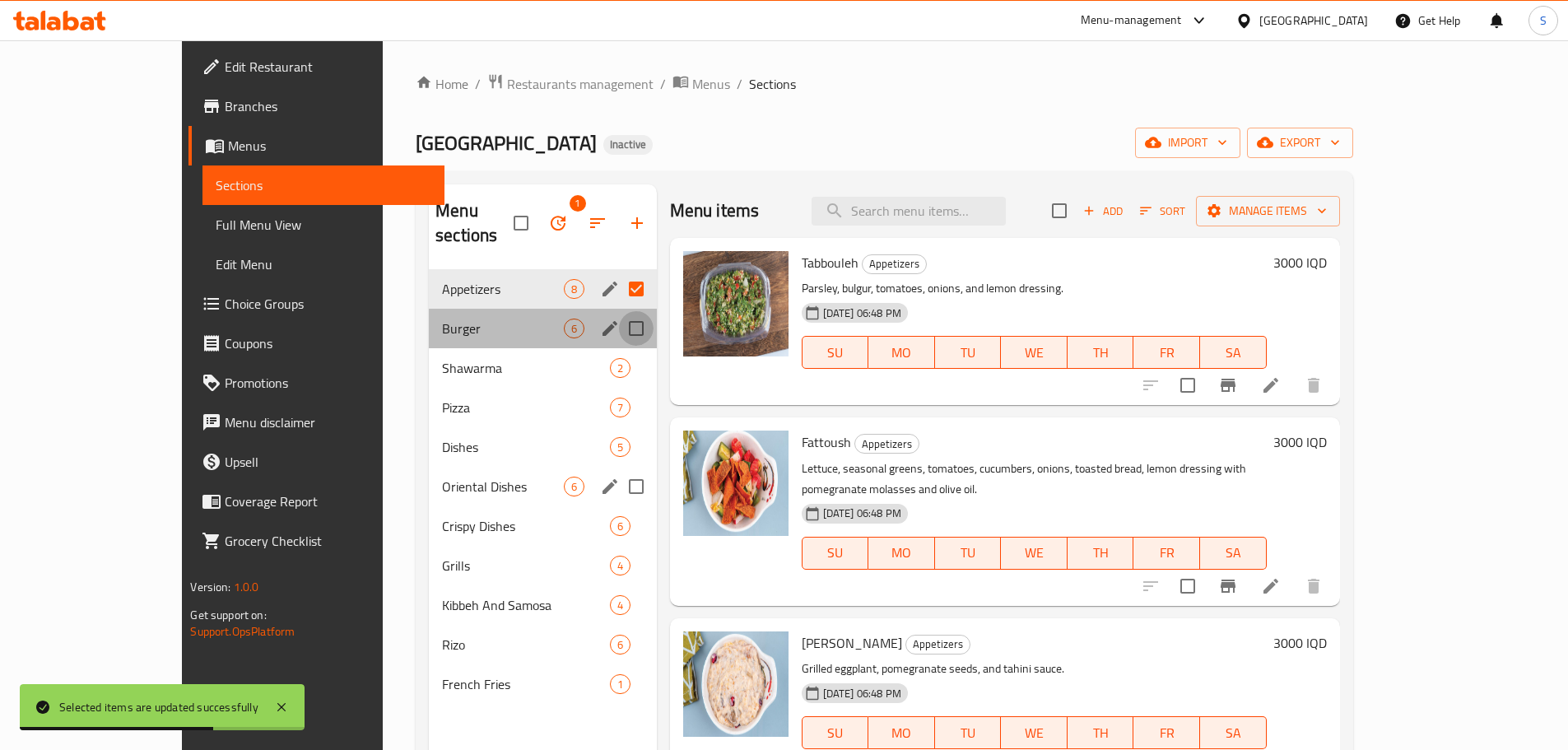
click at [619, 311] on input "Menu sections" at bounding box center [636, 329] width 35 height 35
checkbox input "true"
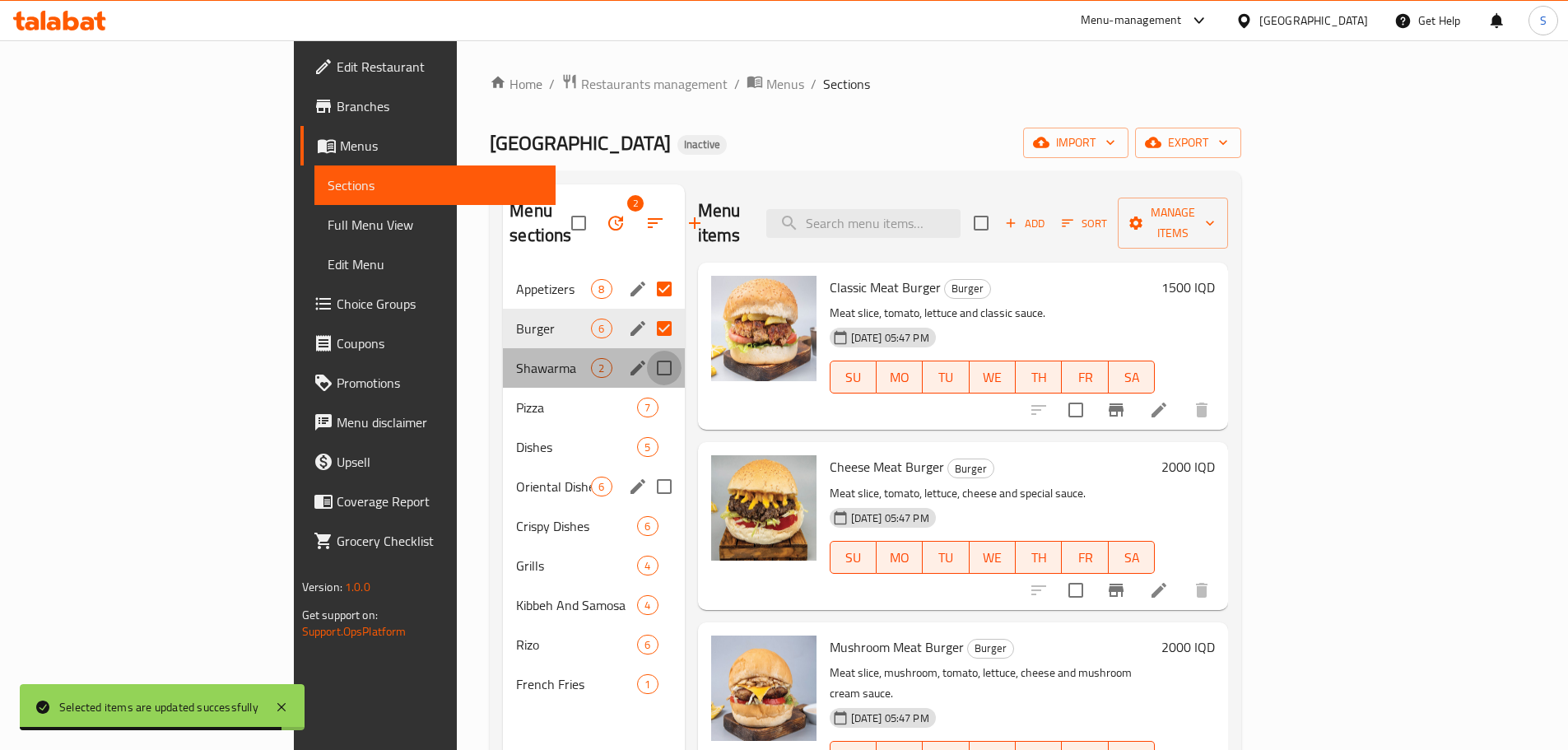
click at [647, 351] on input "Menu sections" at bounding box center [664, 368] width 35 height 35
checkbox input "true"
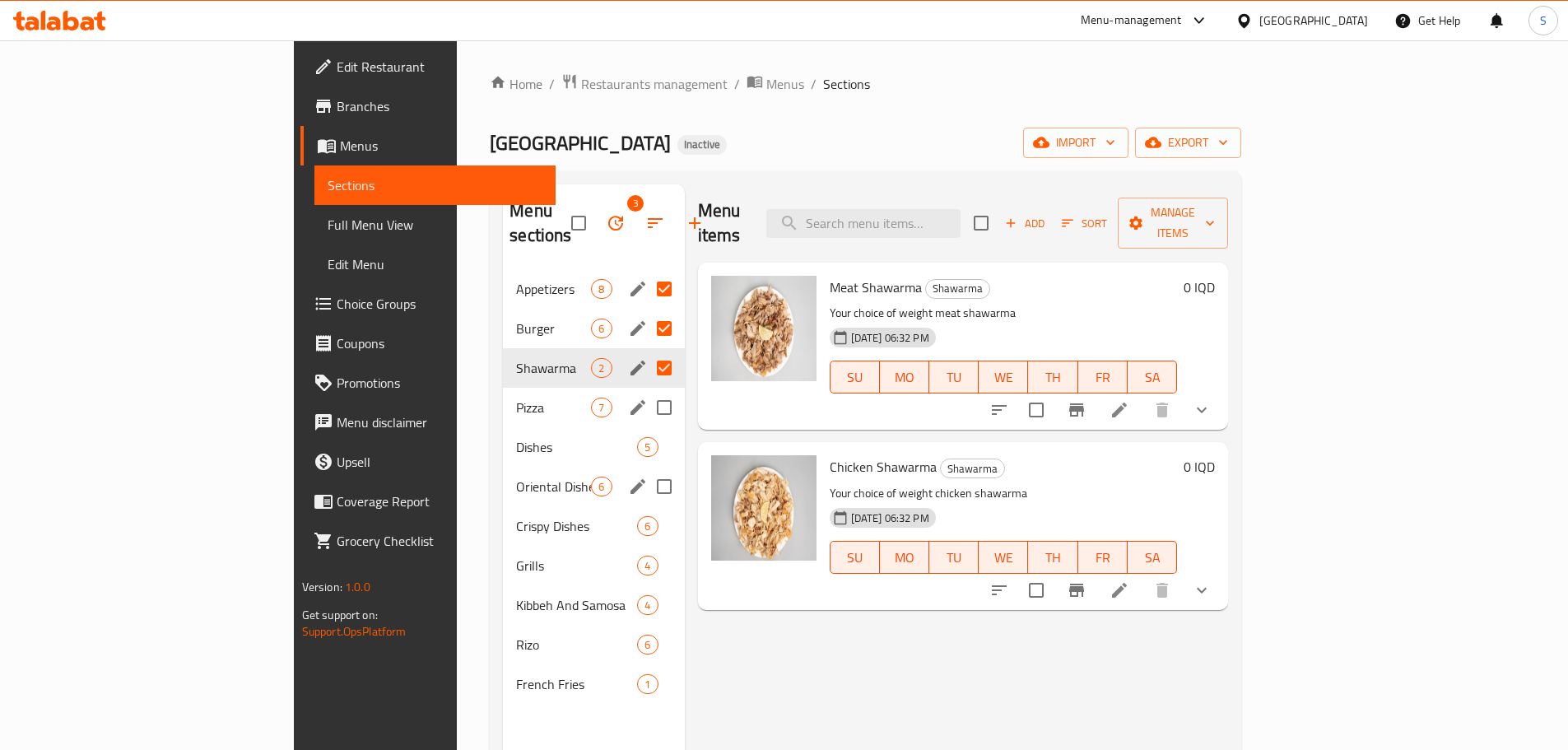
click at [647, 390] on input "Menu sections" at bounding box center [664, 408] width 35 height 35
checkbox input "true"
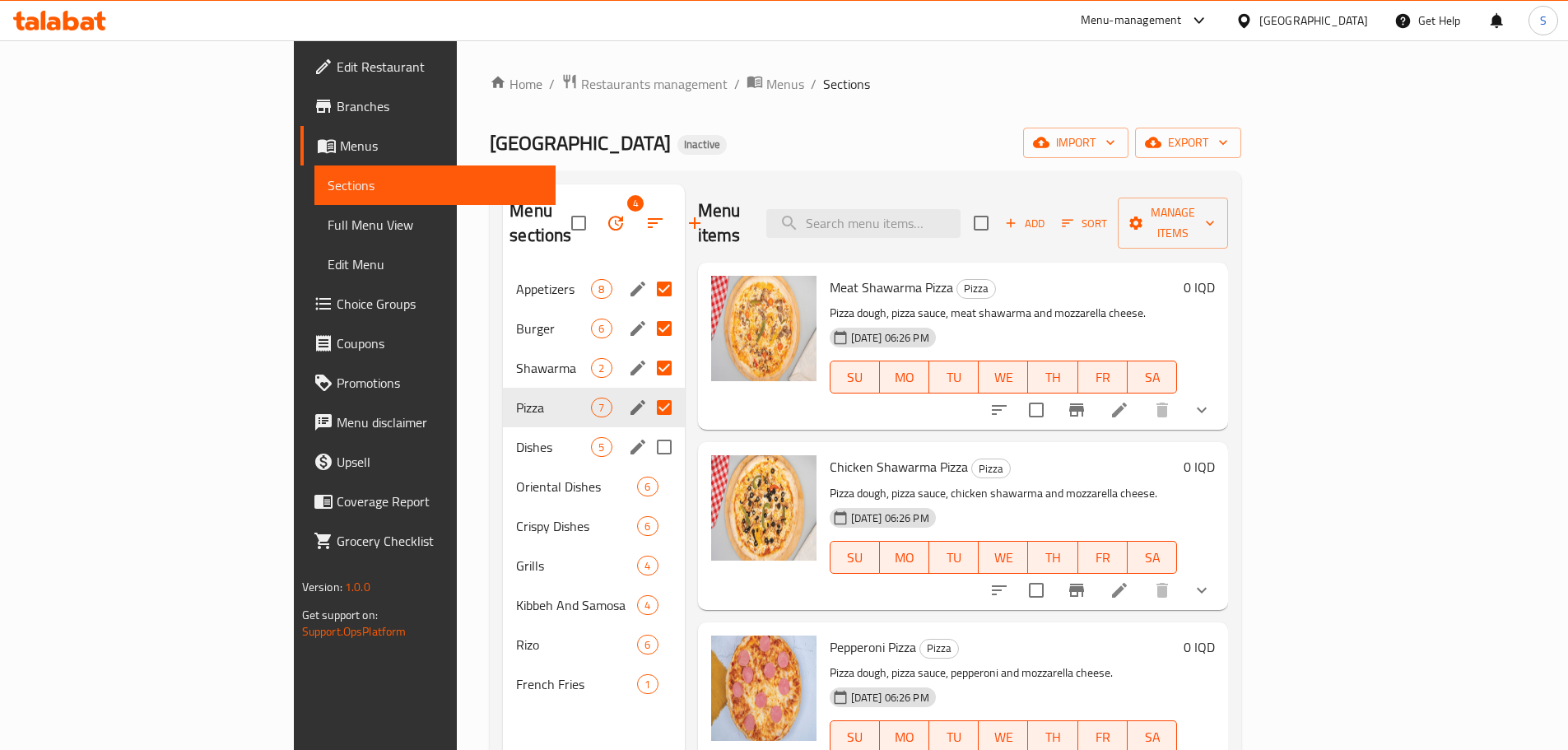
click at [647, 430] on input "Menu sections" at bounding box center [664, 447] width 35 height 35
checkbox input "true"
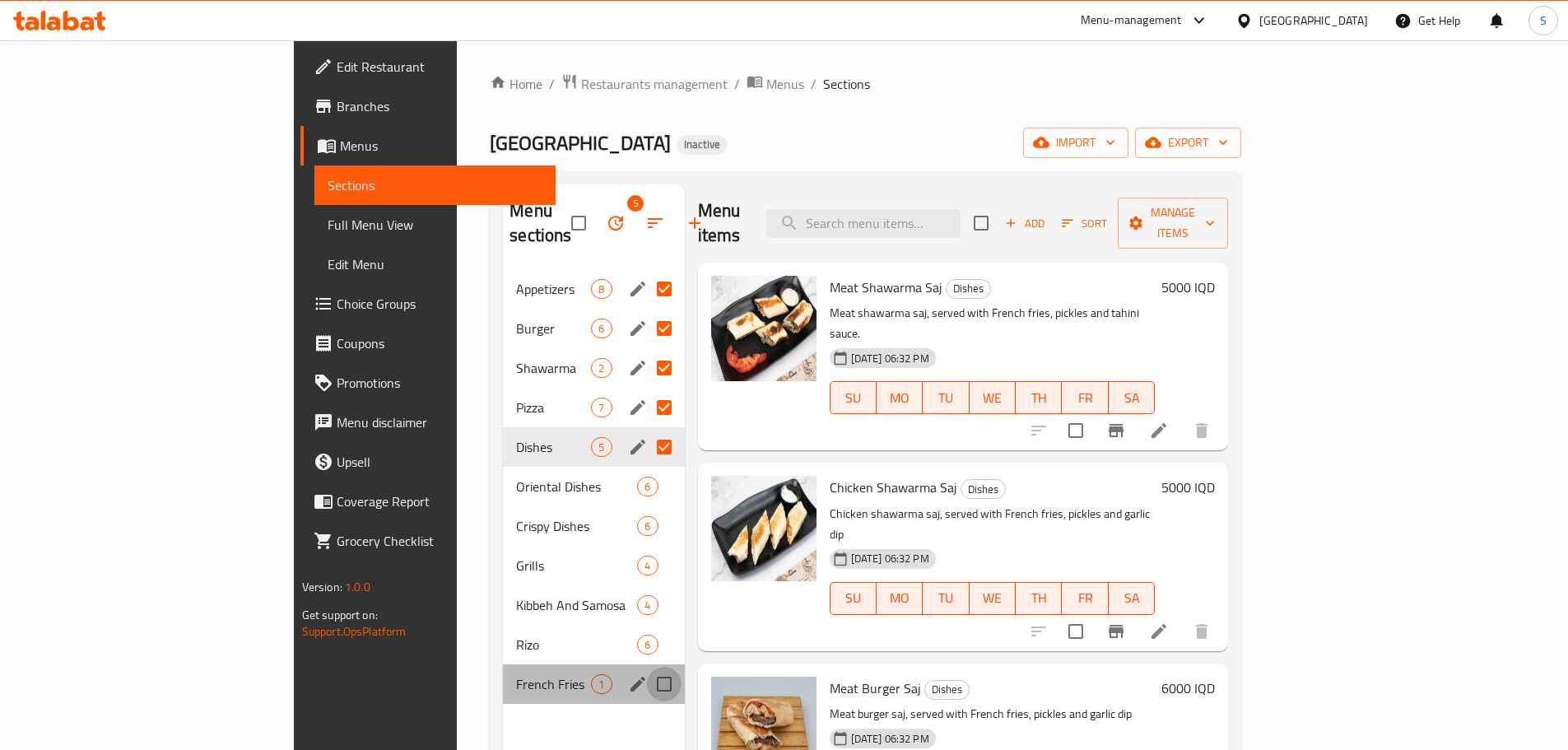
drag, startPoint x: 589, startPoint y: 650, endPoint x: 594, endPoint y: 638, distance: 13.0
click at [647, 667] on input "Menu sections" at bounding box center [664, 684] width 35 height 35
checkbox input "true"
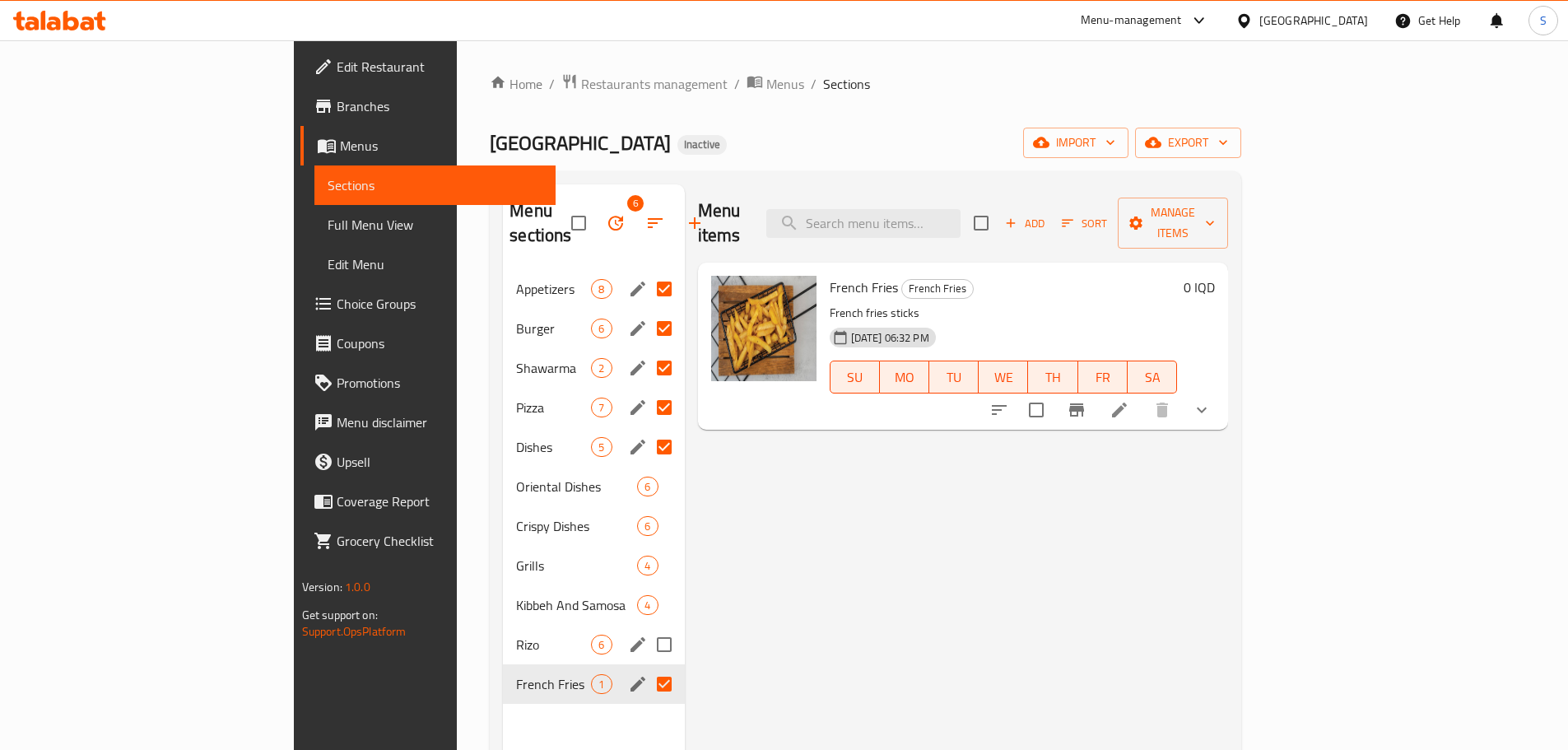
click at [647, 628] on input "Menu sections" at bounding box center [664, 645] width 35 height 35
checkbox input "true"
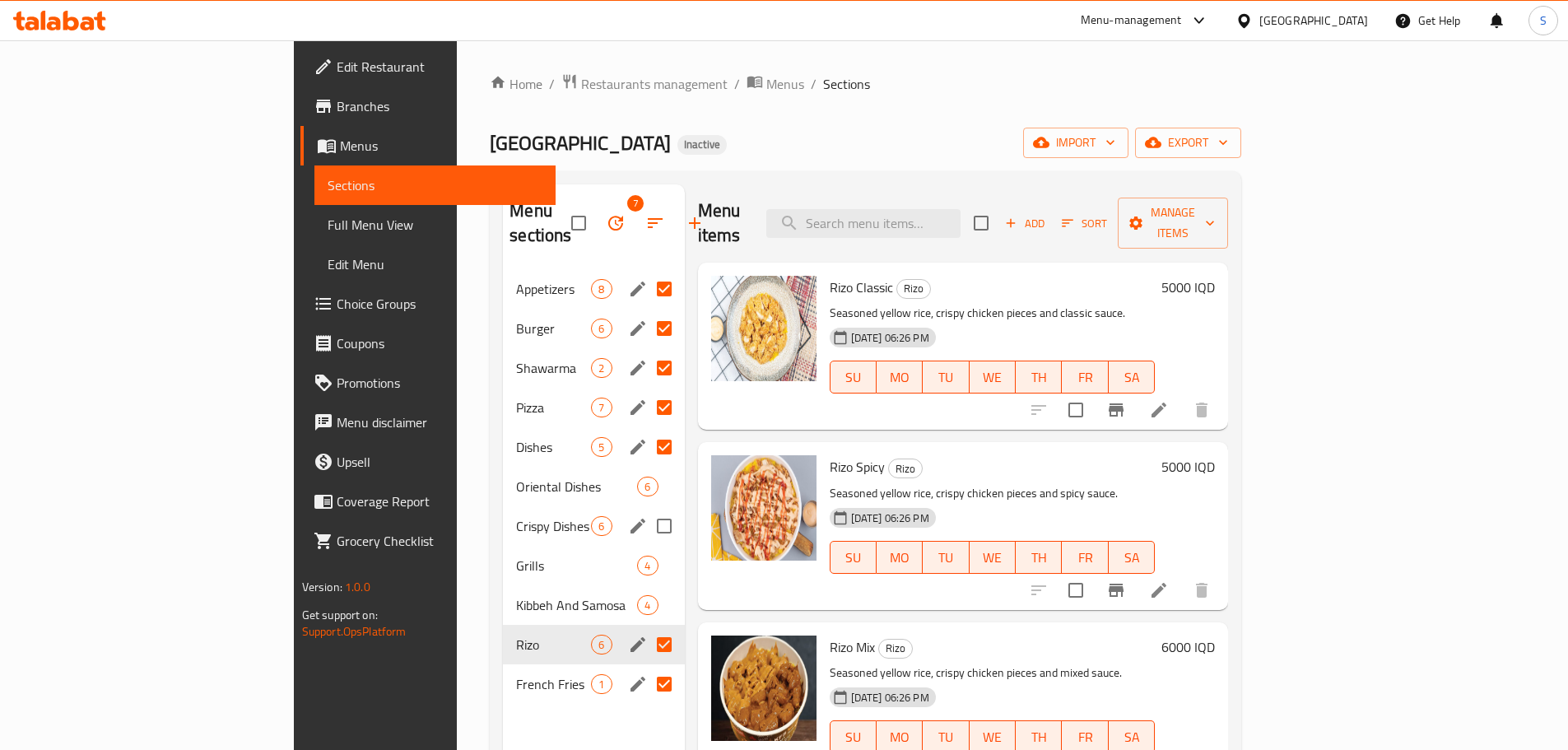
click at [647, 509] on input "Menu sections" at bounding box center [664, 526] width 35 height 35
checkbox input "true"
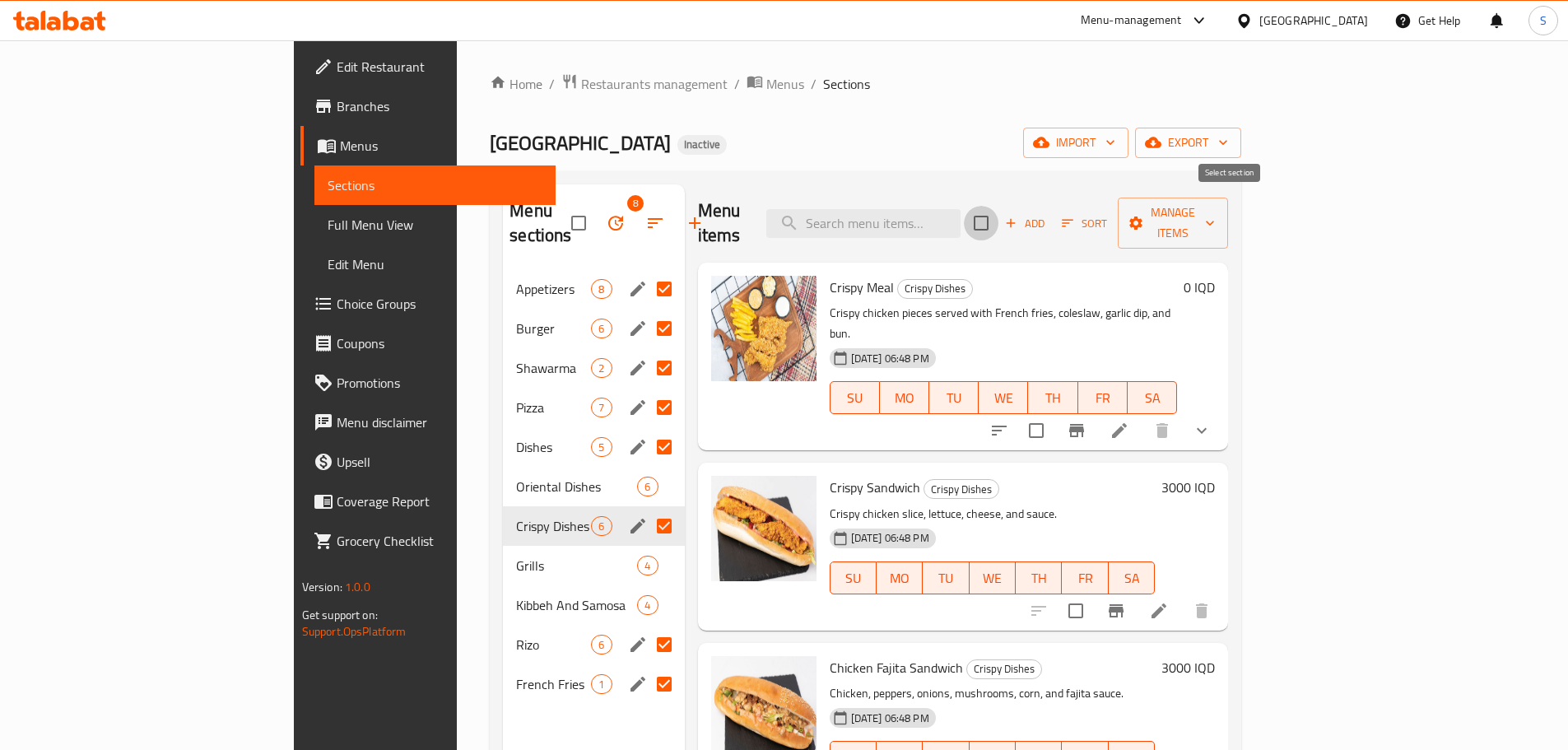
click at [999, 217] on input "checkbox" at bounding box center [982, 223] width 35 height 35
checkbox input "true"
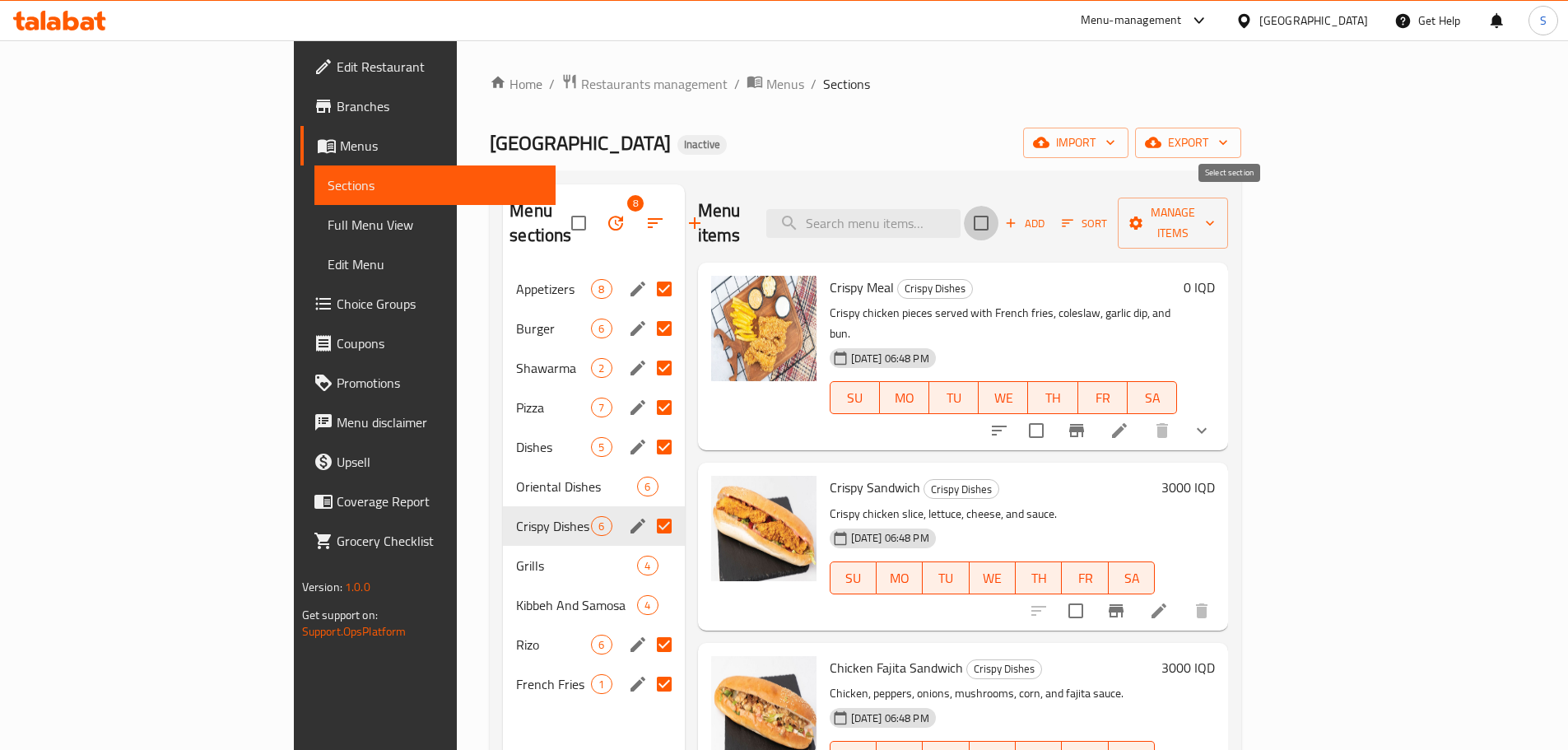
checkbox input "true"
click at [647, 588] on input "Menu sections" at bounding box center [664, 605] width 35 height 35
checkbox input "true"
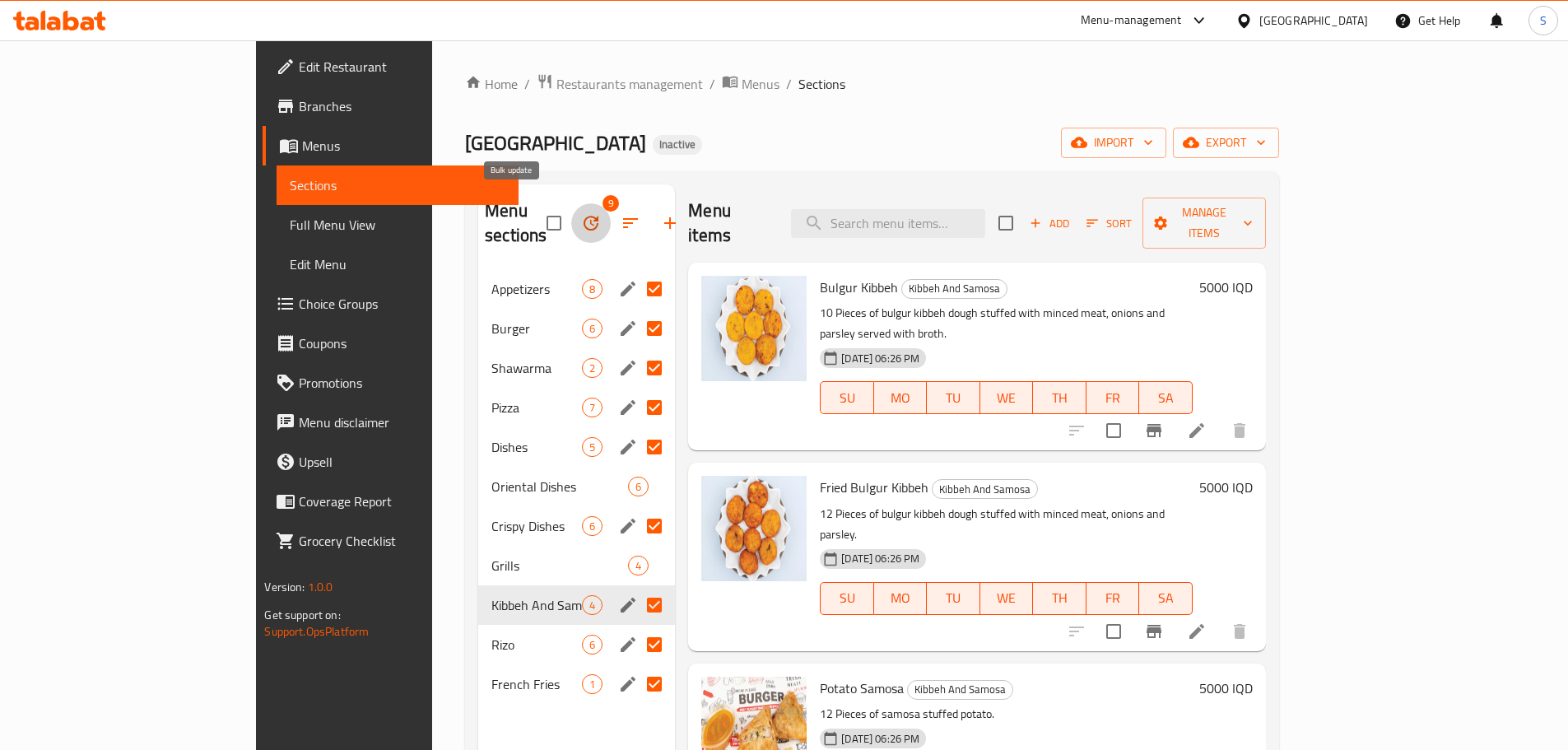
click at [581, 213] on icon "button" at bounding box center [591, 223] width 19 height 19
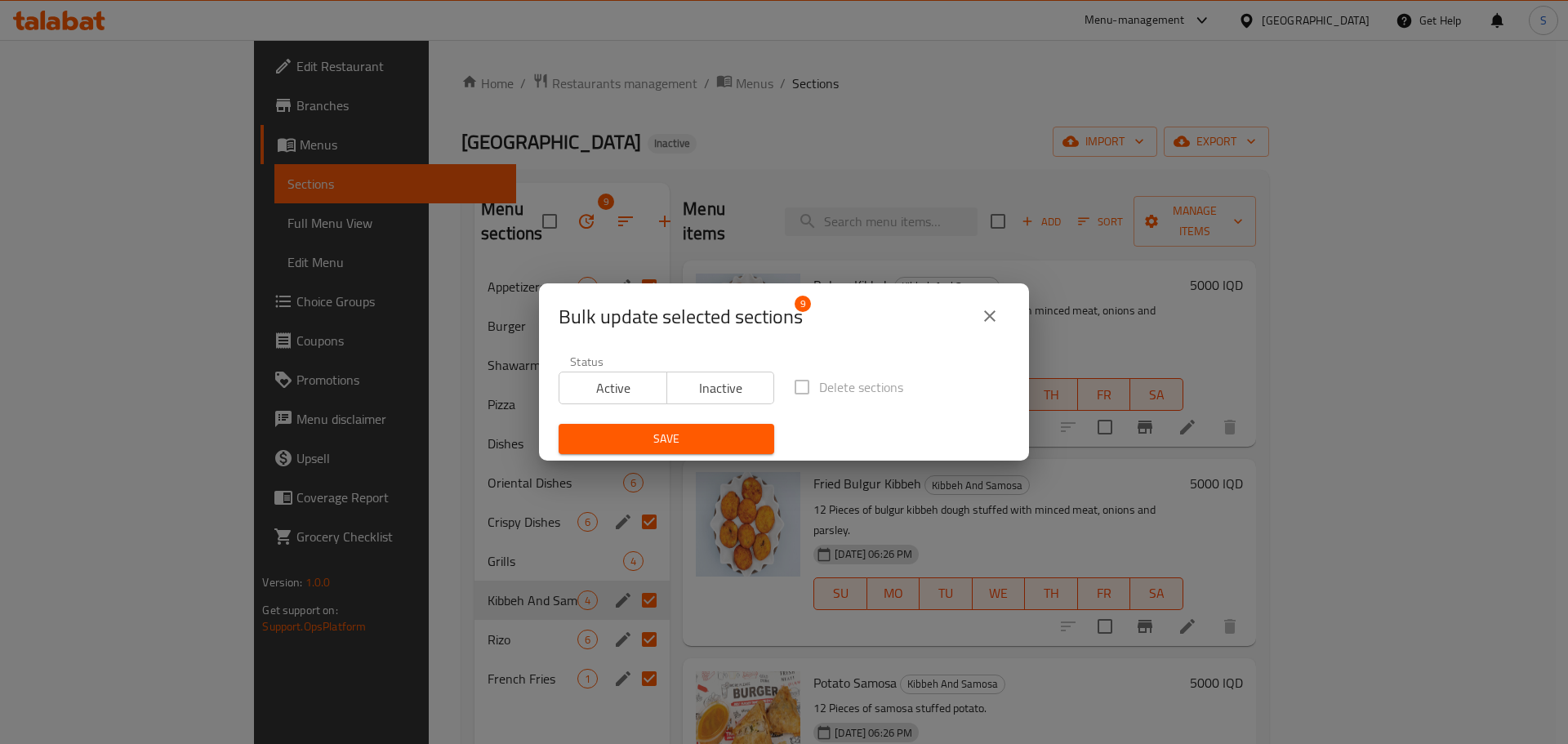
click at [985, 311] on icon "close" at bounding box center [990, 316] width 11 height 11
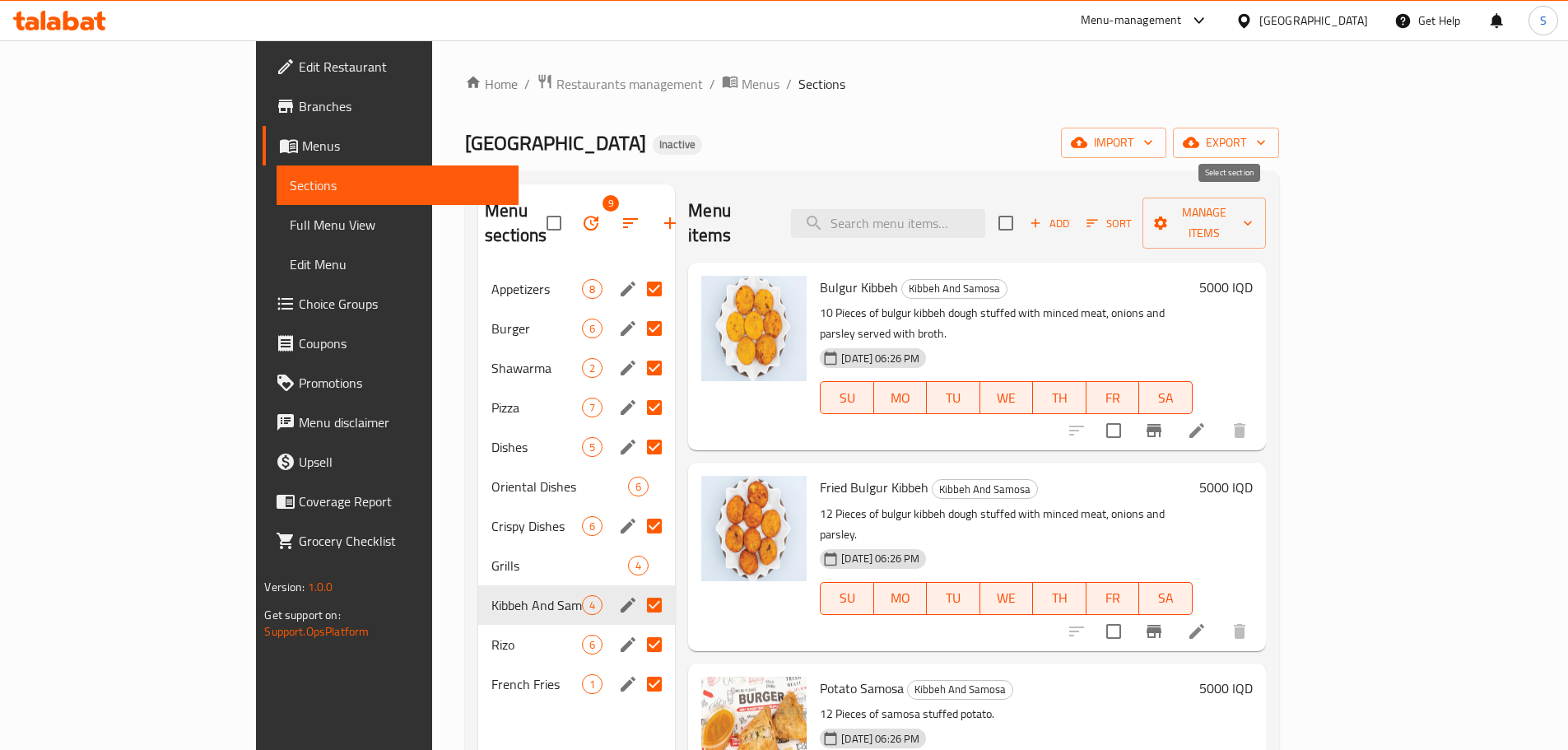
click at [1023, 205] on input "checkbox" at bounding box center [1006, 223] width 35 height 35
checkbox input "true"
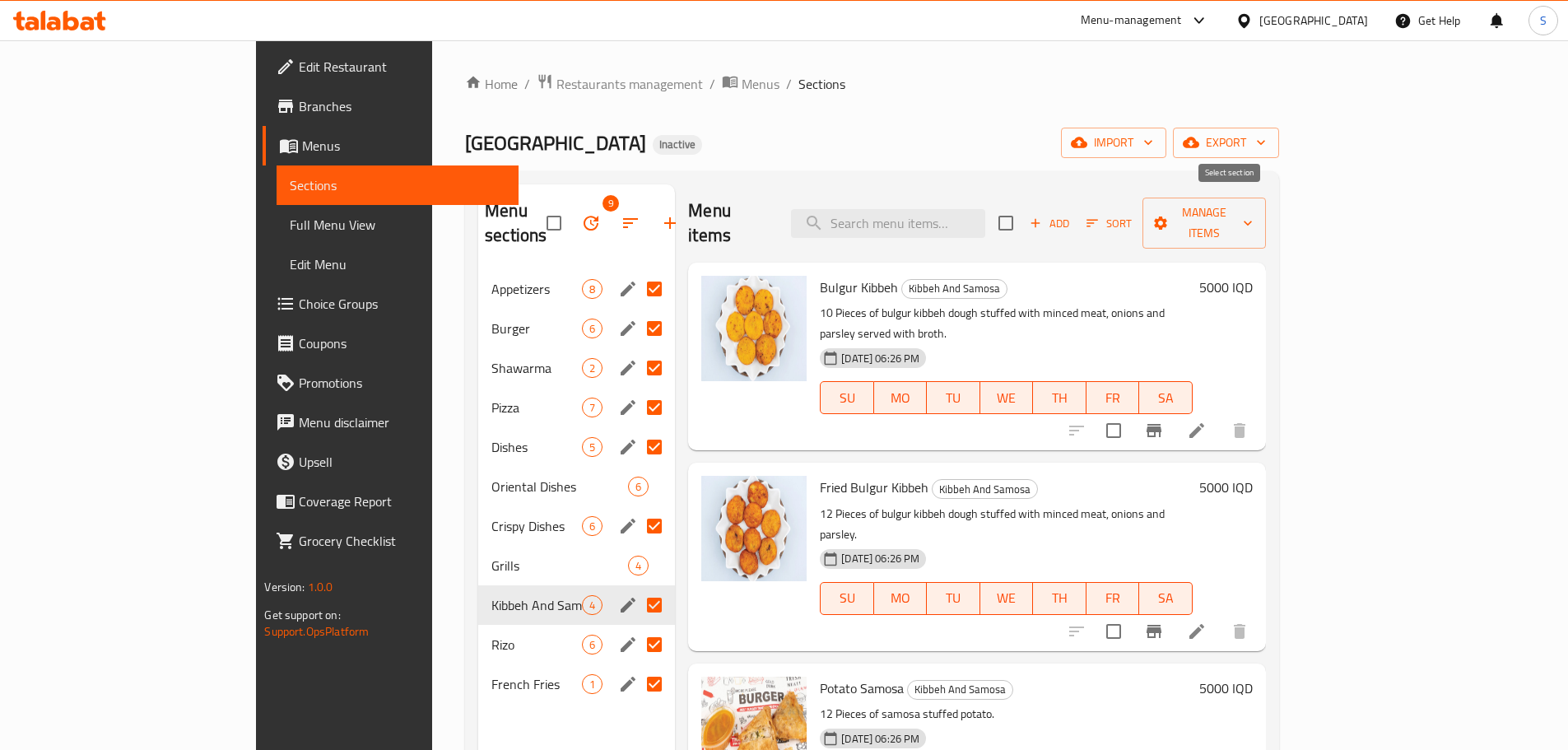
checkbox input "true"
click at [637, 588] on input "Menu sections" at bounding box center [655, 605] width 35 height 35
checkbox input "false"
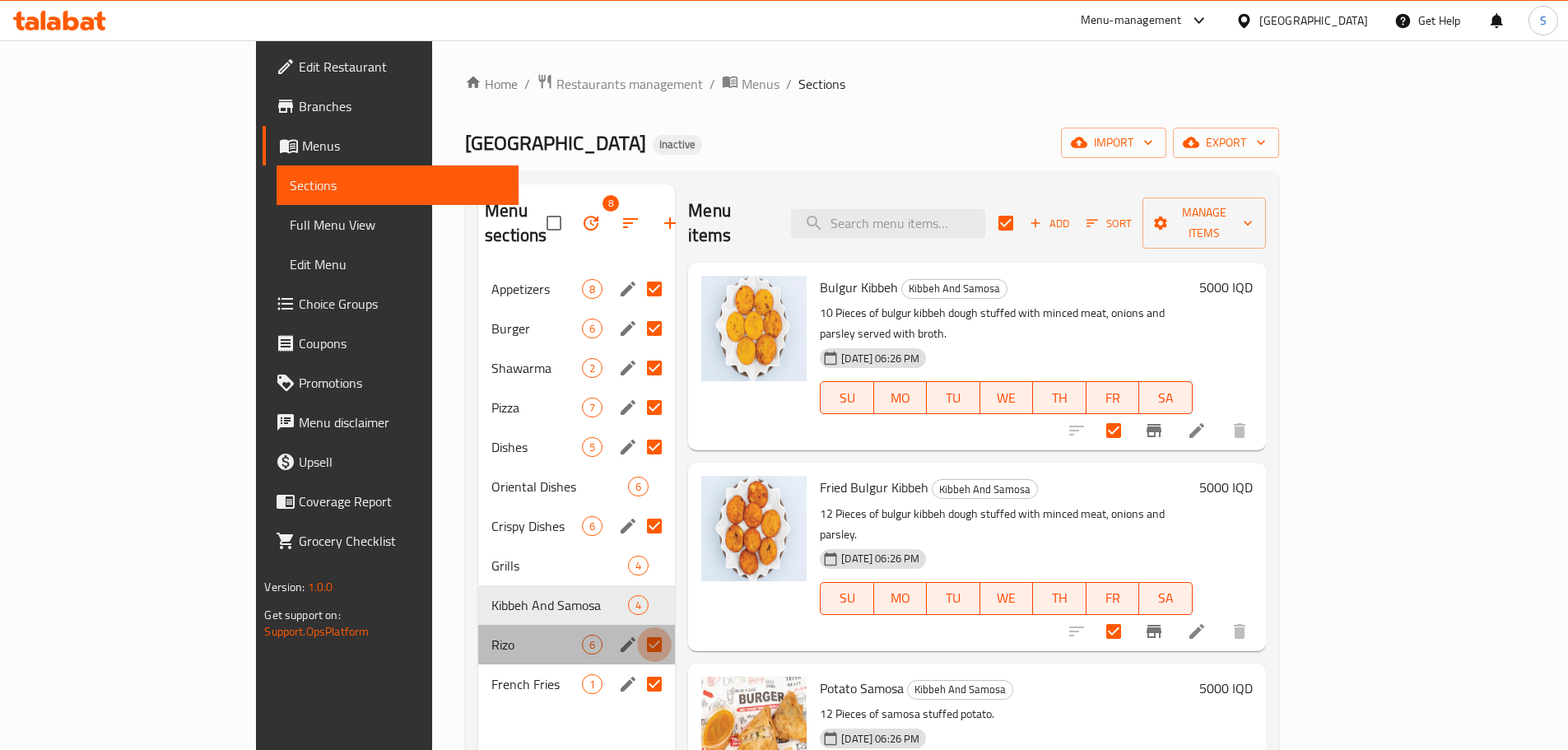
click at [637, 628] on input "Menu sections" at bounding box center [655, 645] width 35 height 35
checkbox input "false"
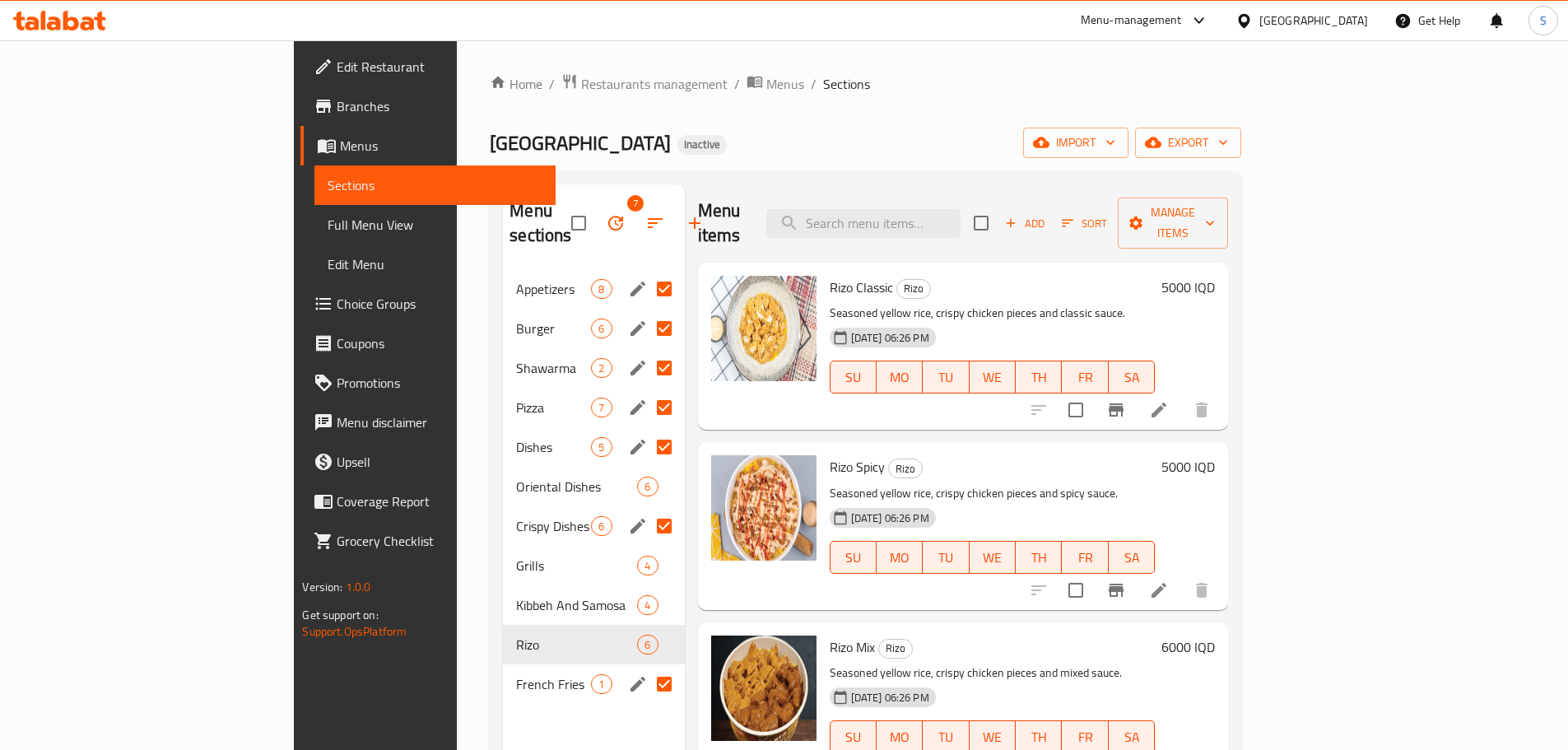
drag, startPoint x: 597, startPoint y: 657, endPoint x: 607, endPoint y: 646, distance: 14.9
click at [647, 667] on input "Menu sections" at bounding box center [664, 684] width 35 height 35
checkbox input "false"
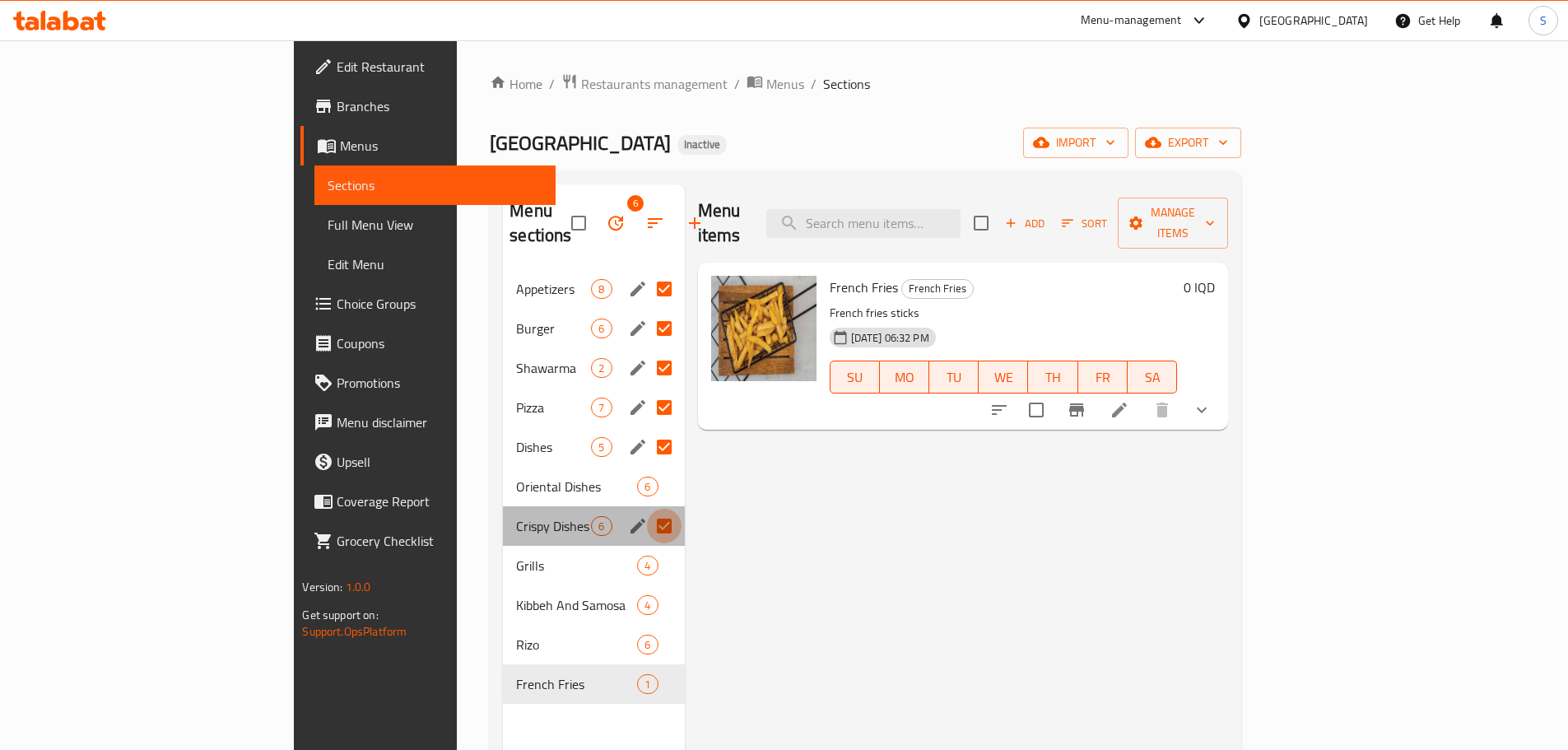
click at [647, 509] on input "Menu sections" at bounding box center [664, 526] width 35 height 35
checkbox input "false"
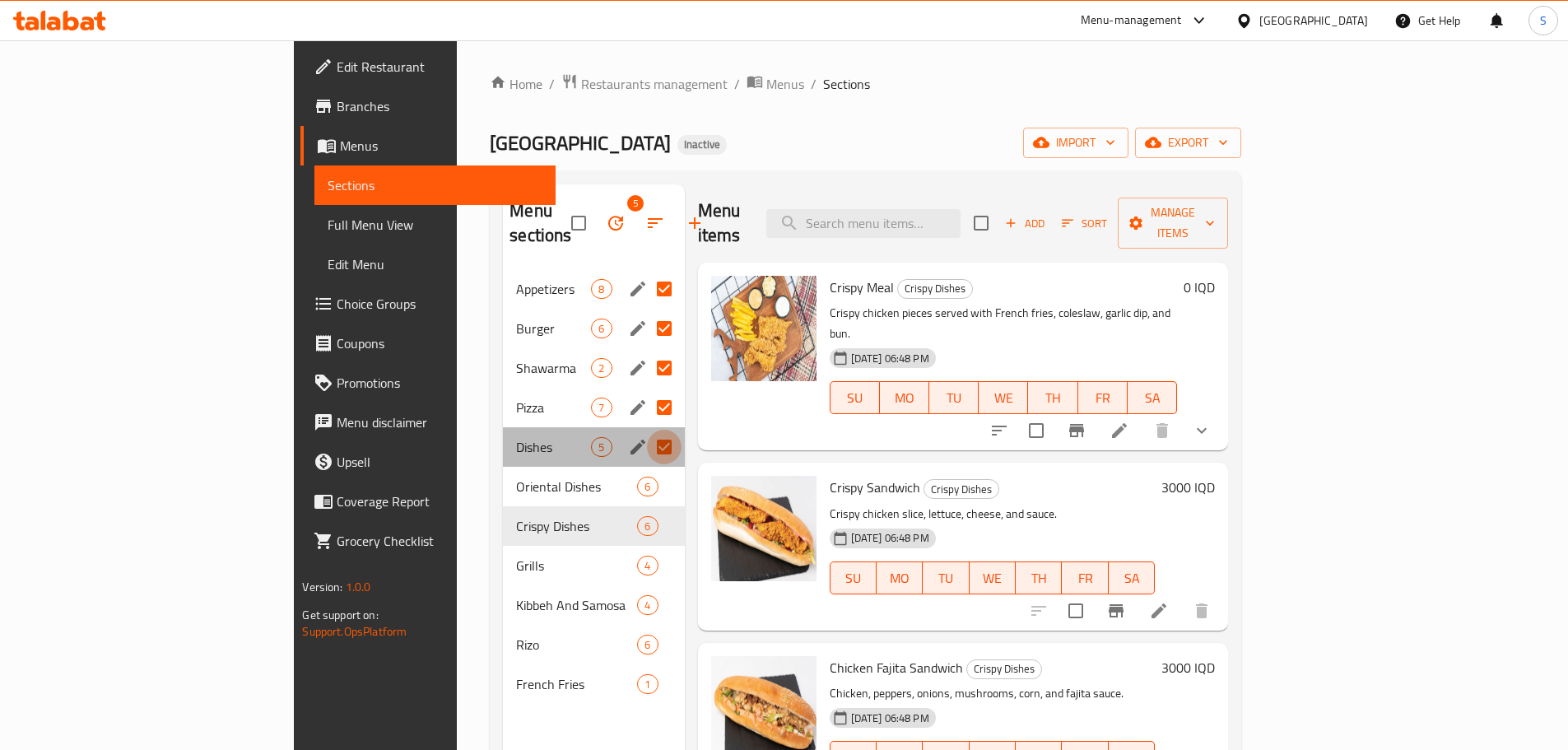
click at [647, 430] on input "Menu sections" at bounding box center [664, 447] width 35 height 35
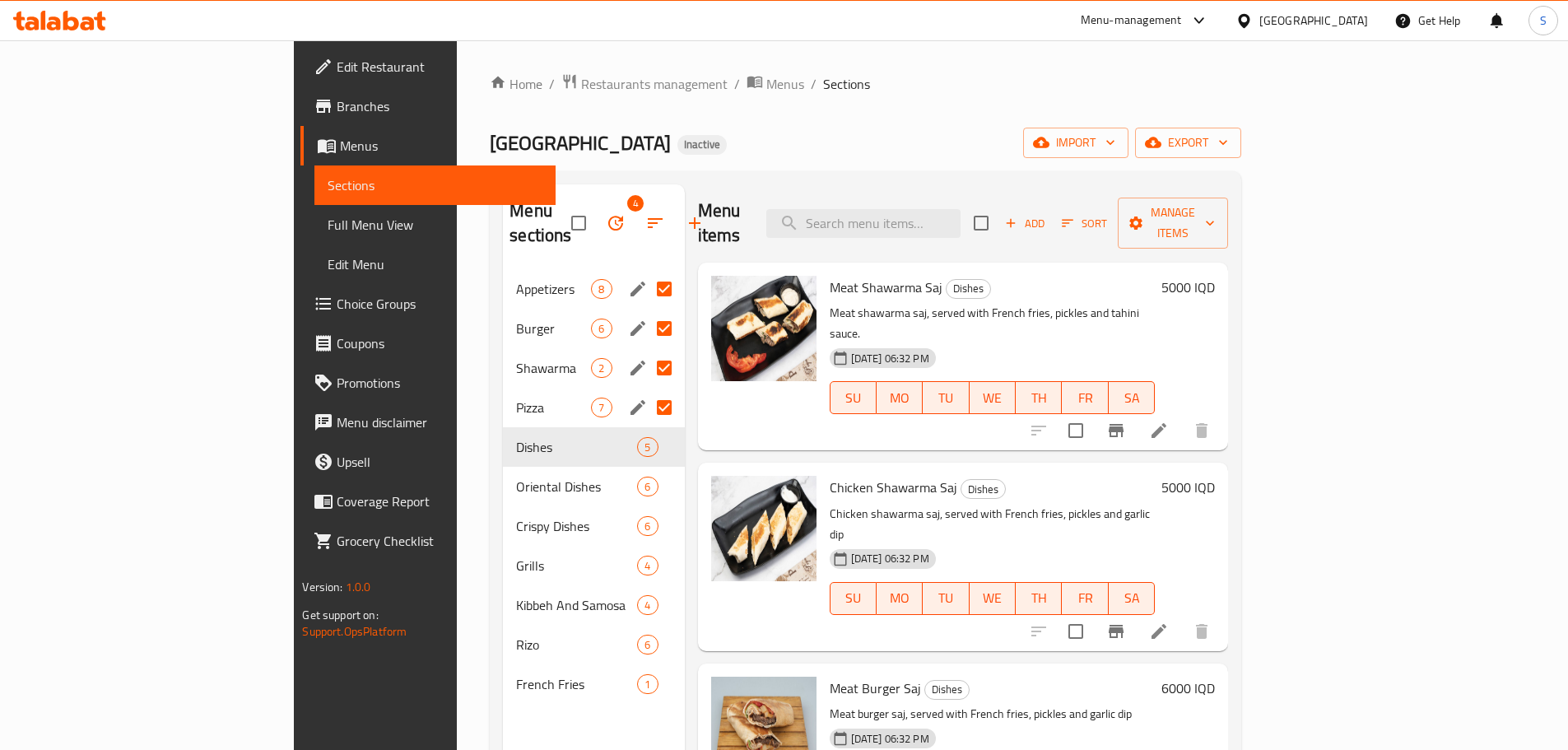
click at [647, 390] on input "Menu sections" at bounding box center [664, 408] width 35 height 35
checkbox input "false"
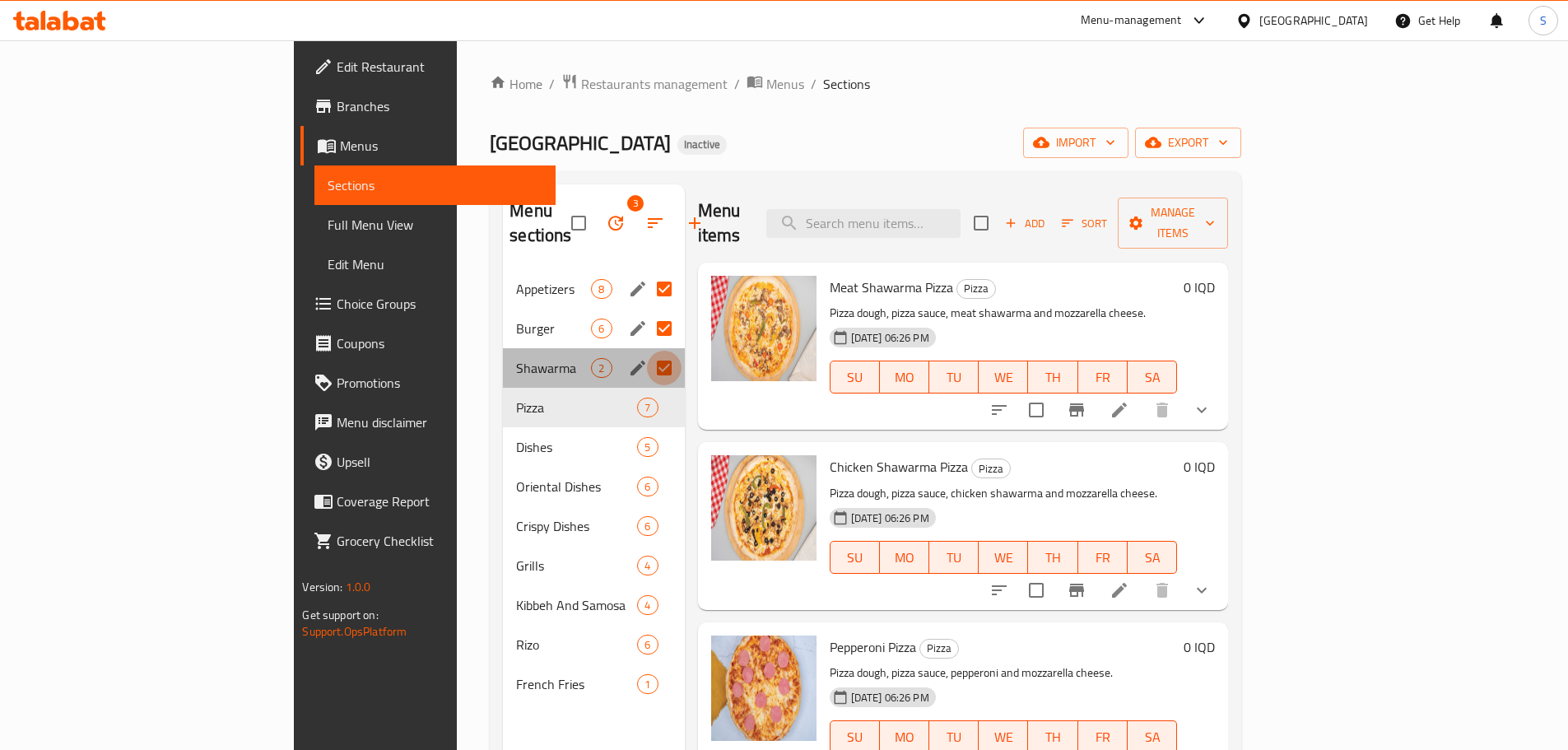
click at [647, 351] on input "Menu sections" at bounding box center [664, 368] width 35 height 35
checkbox input "false"
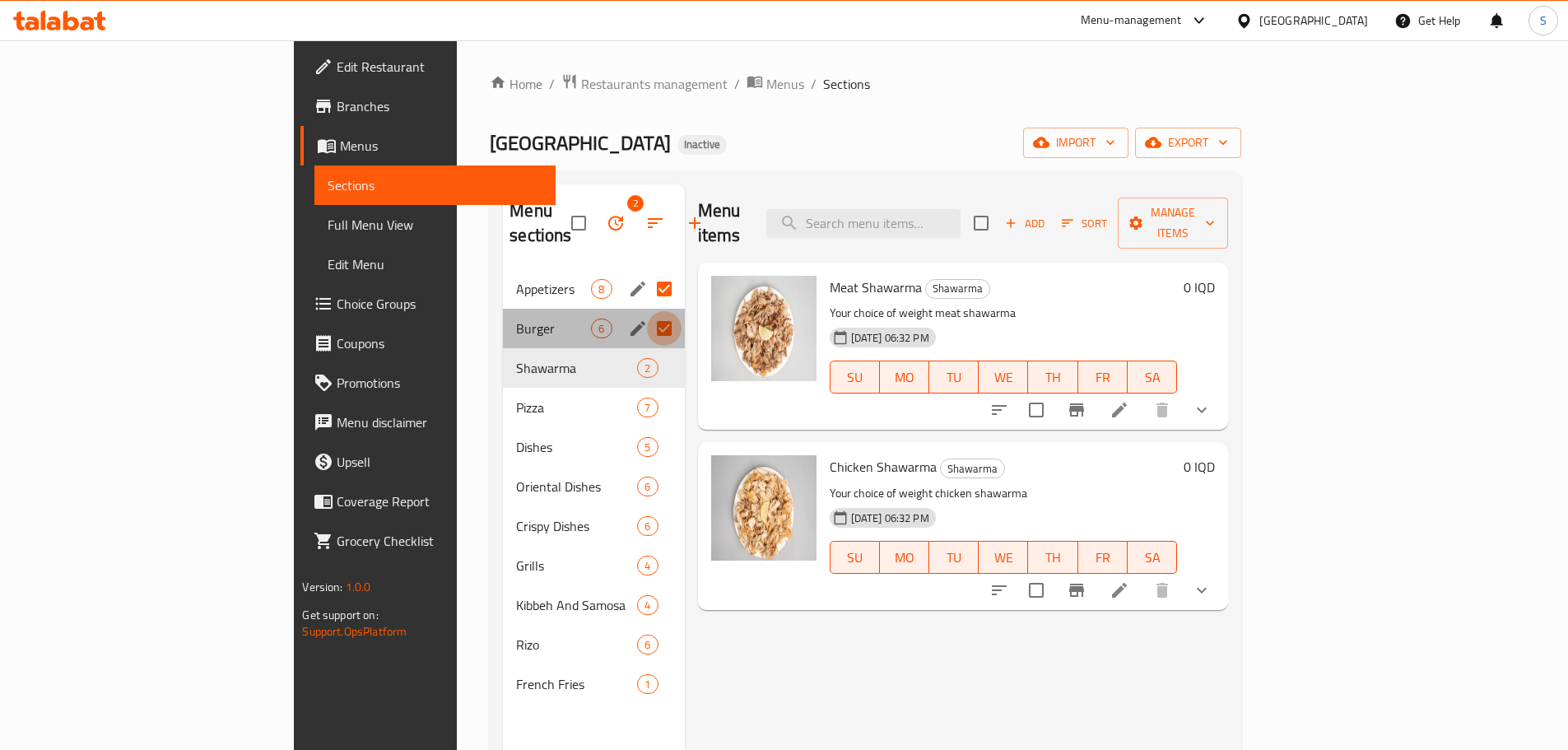
click at [647, 311] on input "Menu sections" at bounding box center [664, 329] width 35 height 35
checkbox input "false"
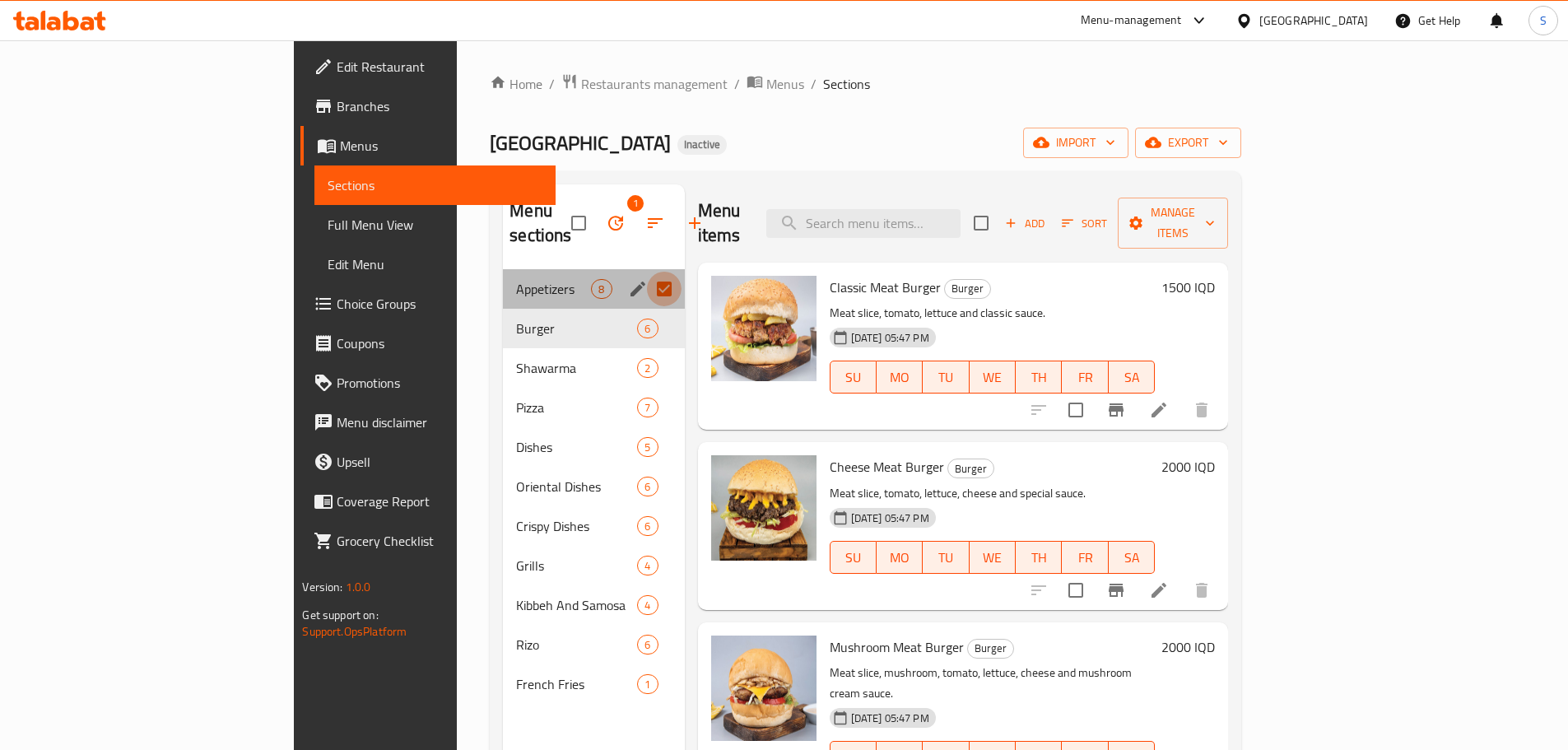
click at [647, 272] on input "Menu sections" at bounding box center [664, 289] width 35 height 35
checkbox input "false"
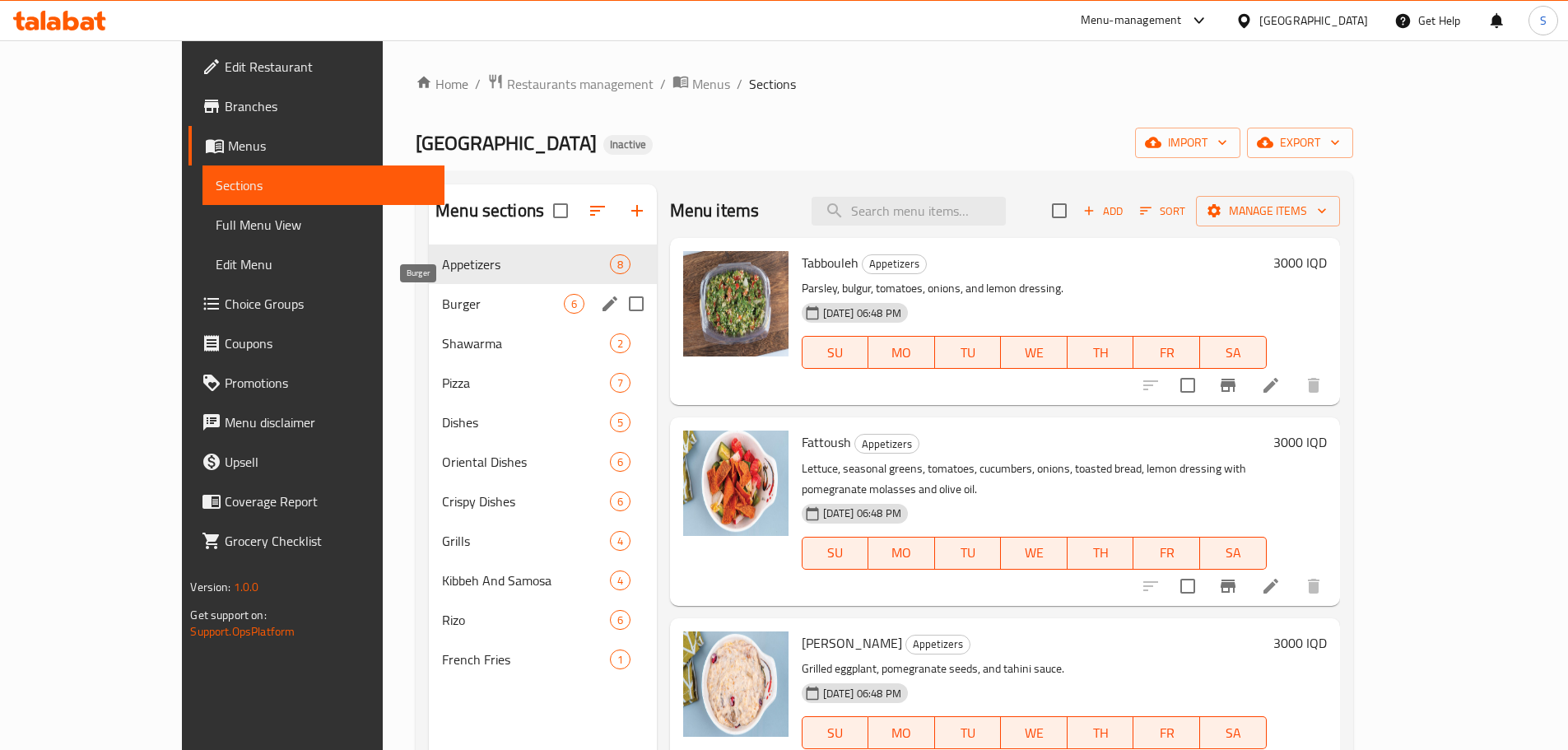
click at [473, 305] on span "Burger" at bounding box center [501, 304] width 121 height 19
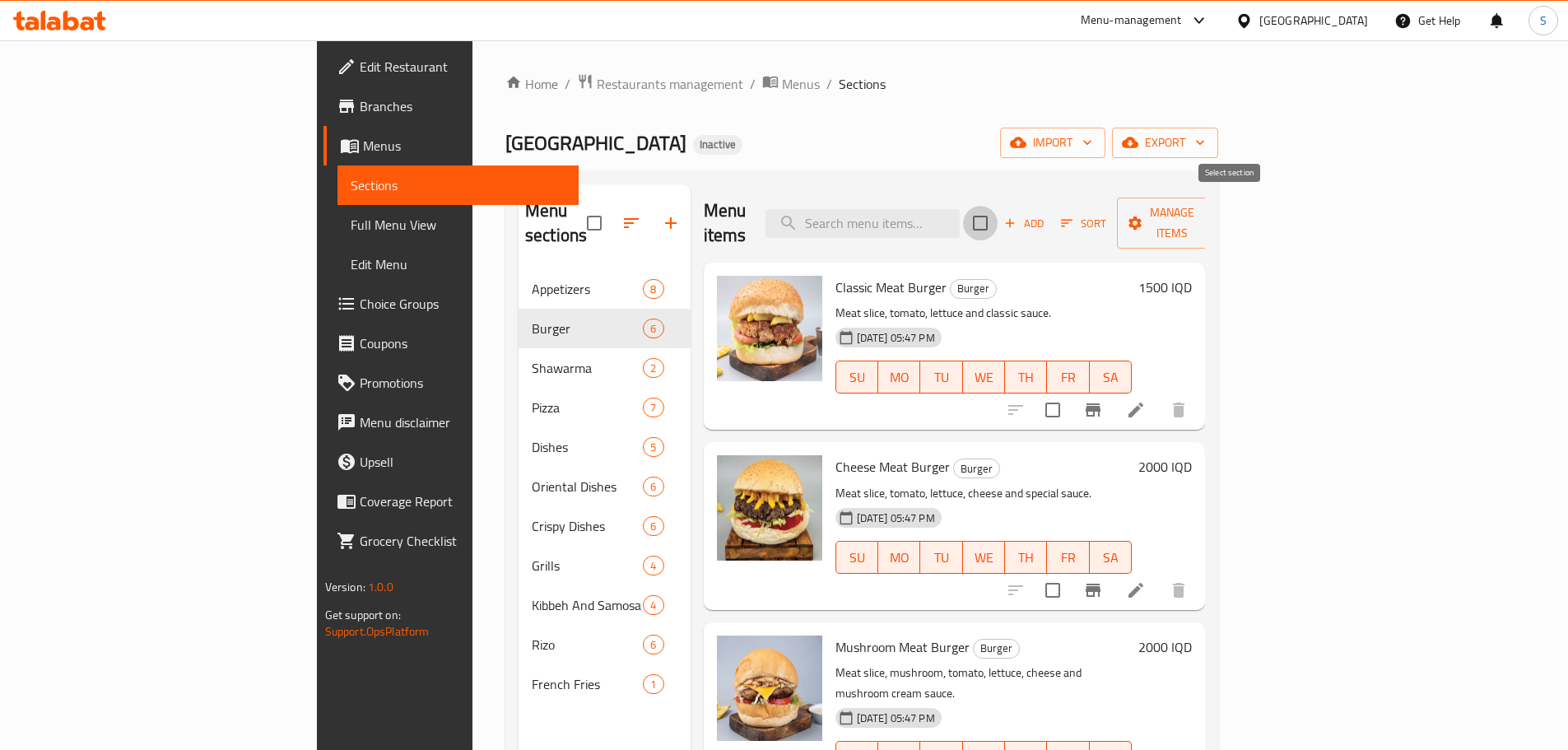
click at [998, 207] on input "checkbox" at bounding box center [981, 223] width 35 height 35
checkbox input "true"
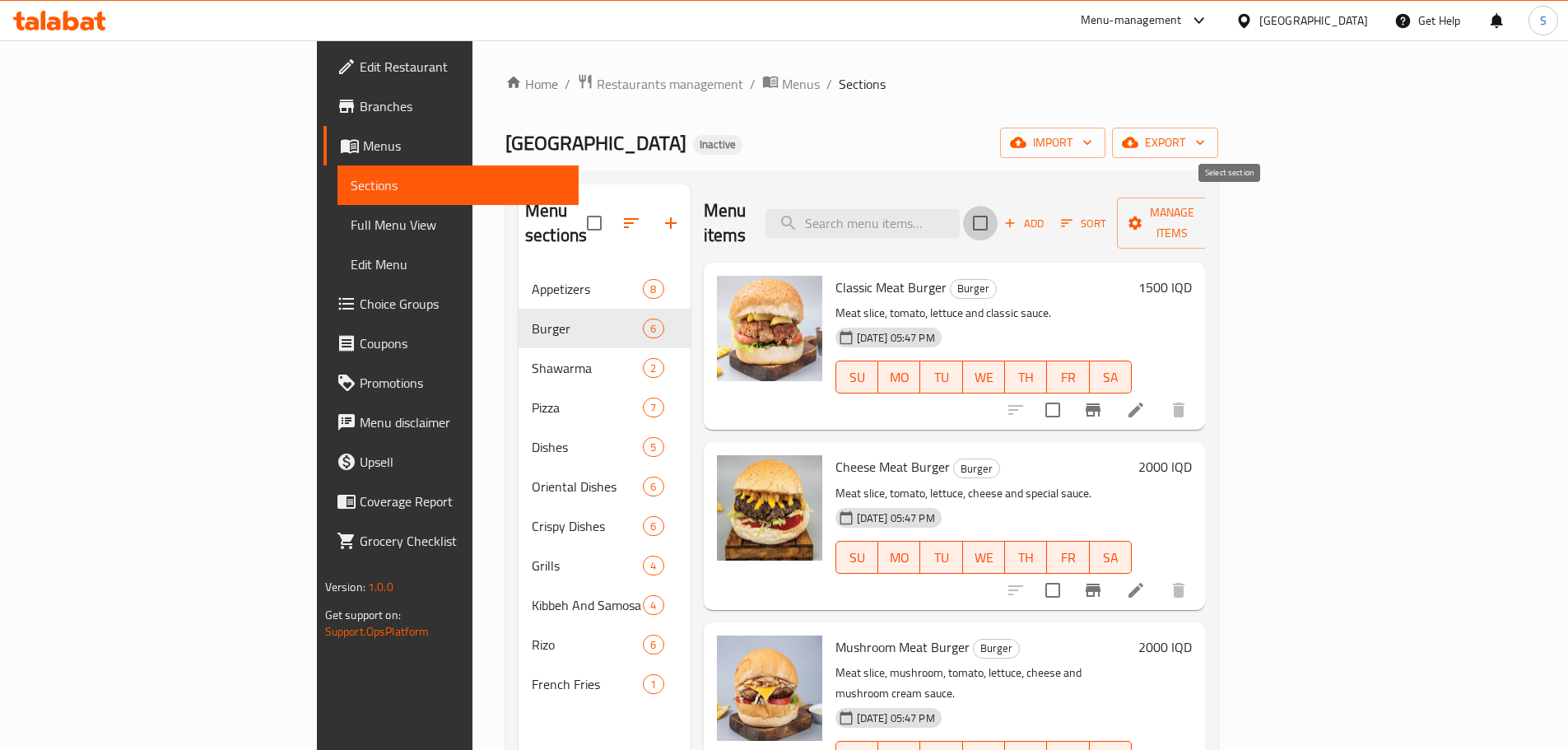
checkbox input "true"
click at [1214, 215] on span "Manage items" at bounding box center [1172, 223] width 84 height 41
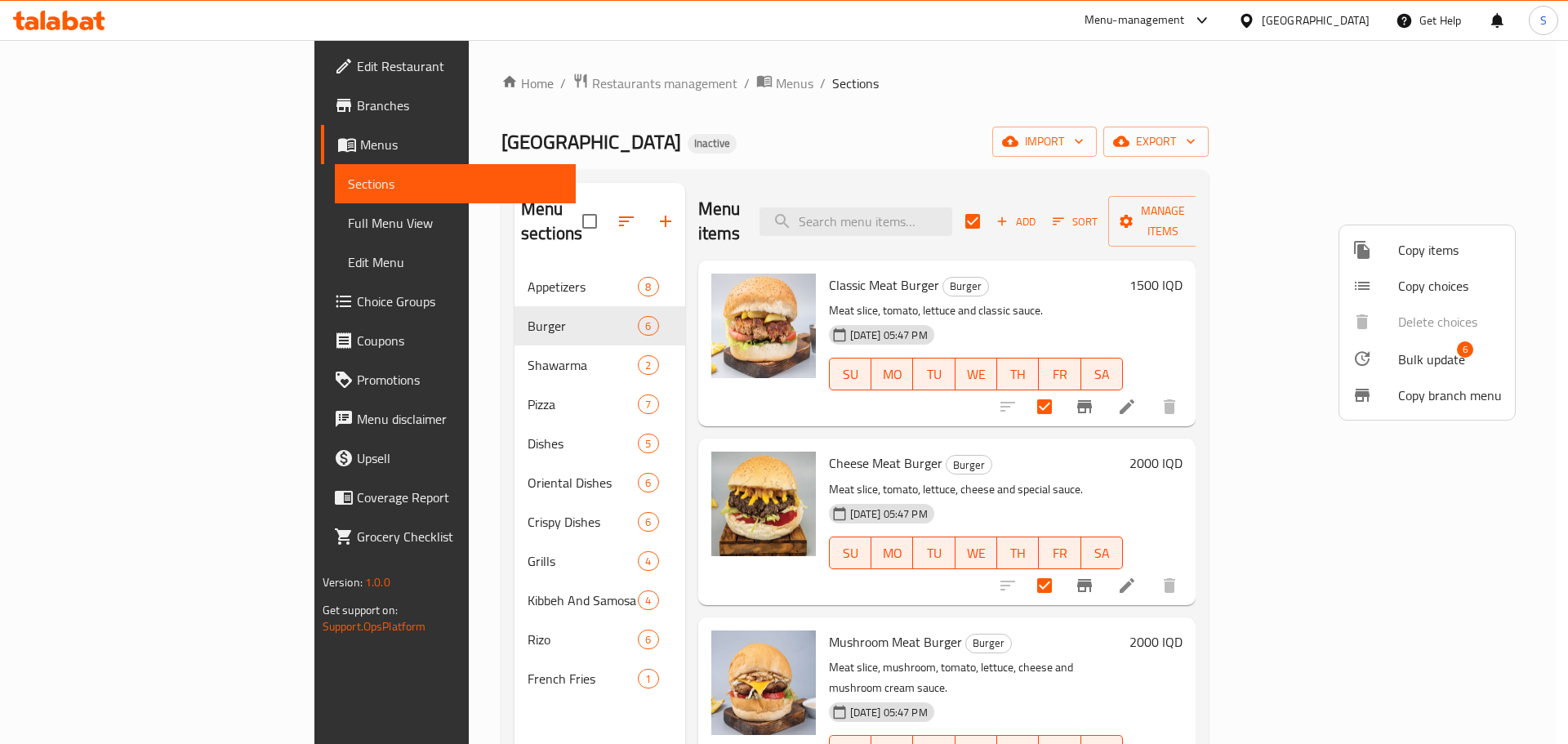
click at [1419, 368] on span "Bulk update" at bounding box center [1432, 359] width 67 height 19
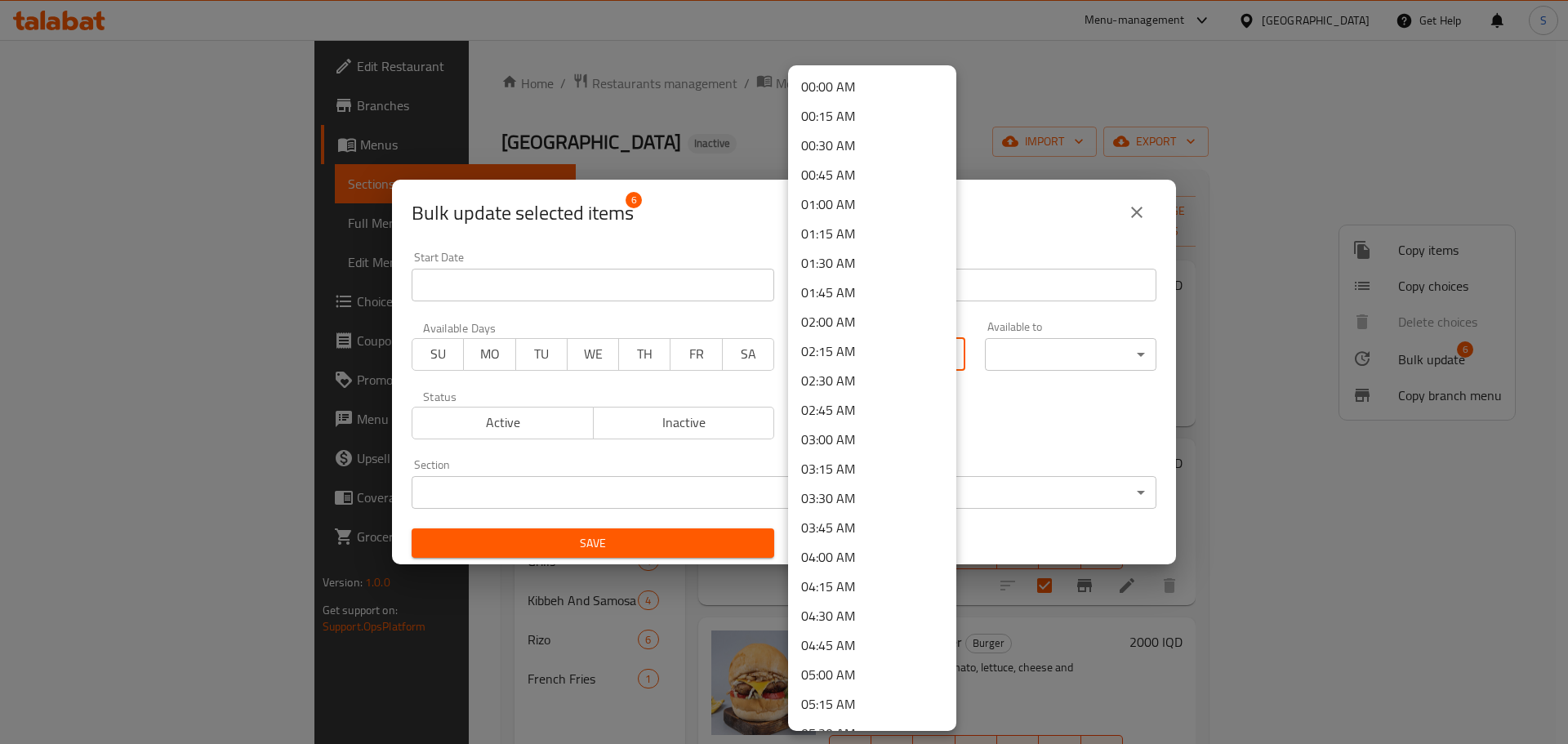
click at [879, 339] on body "​ Menu-management Iraq Get Help S Edit Restaurant Branches Menus Sections Full …" at bounding box center [784, 392] width 1568 height 704
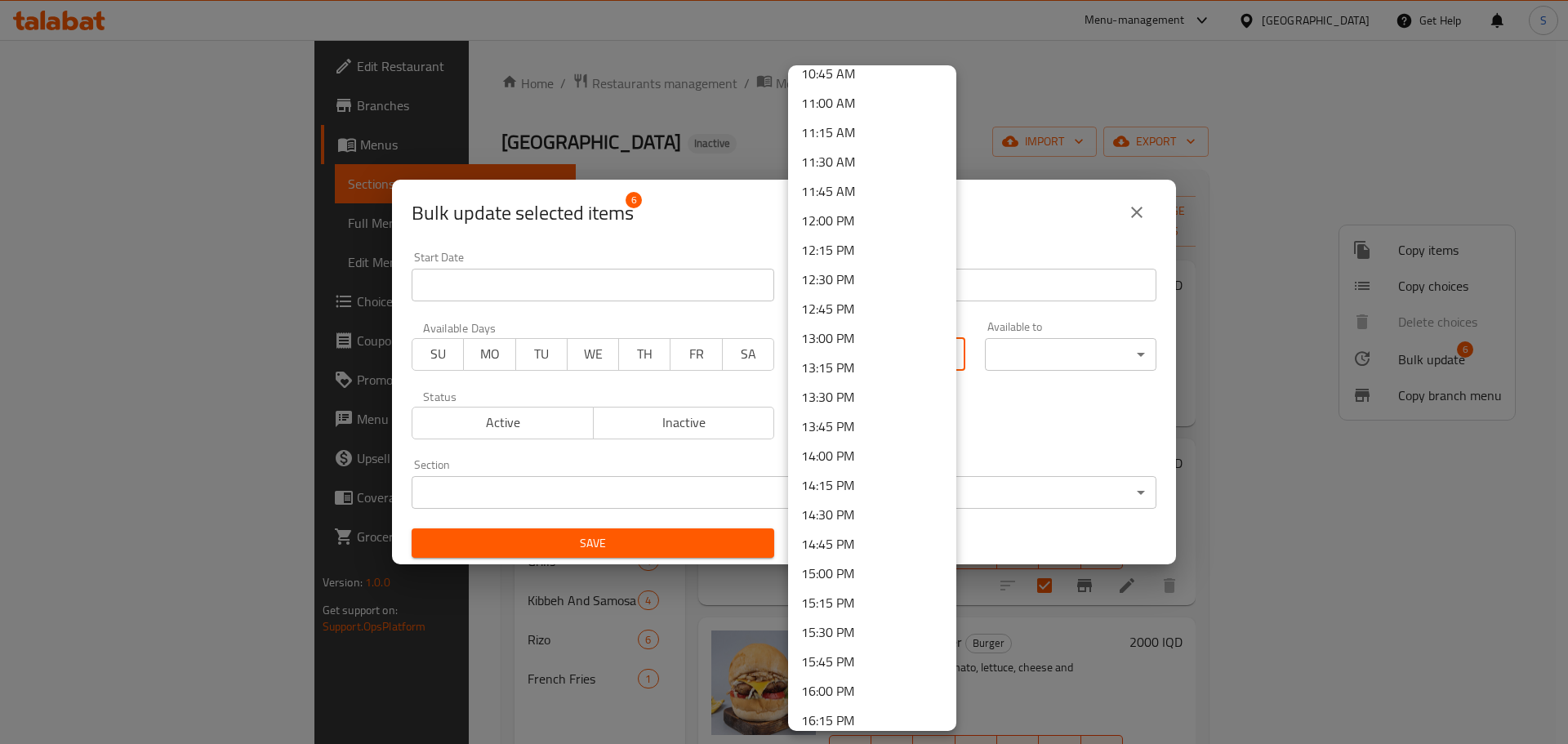
scroll to position [1470, 0]
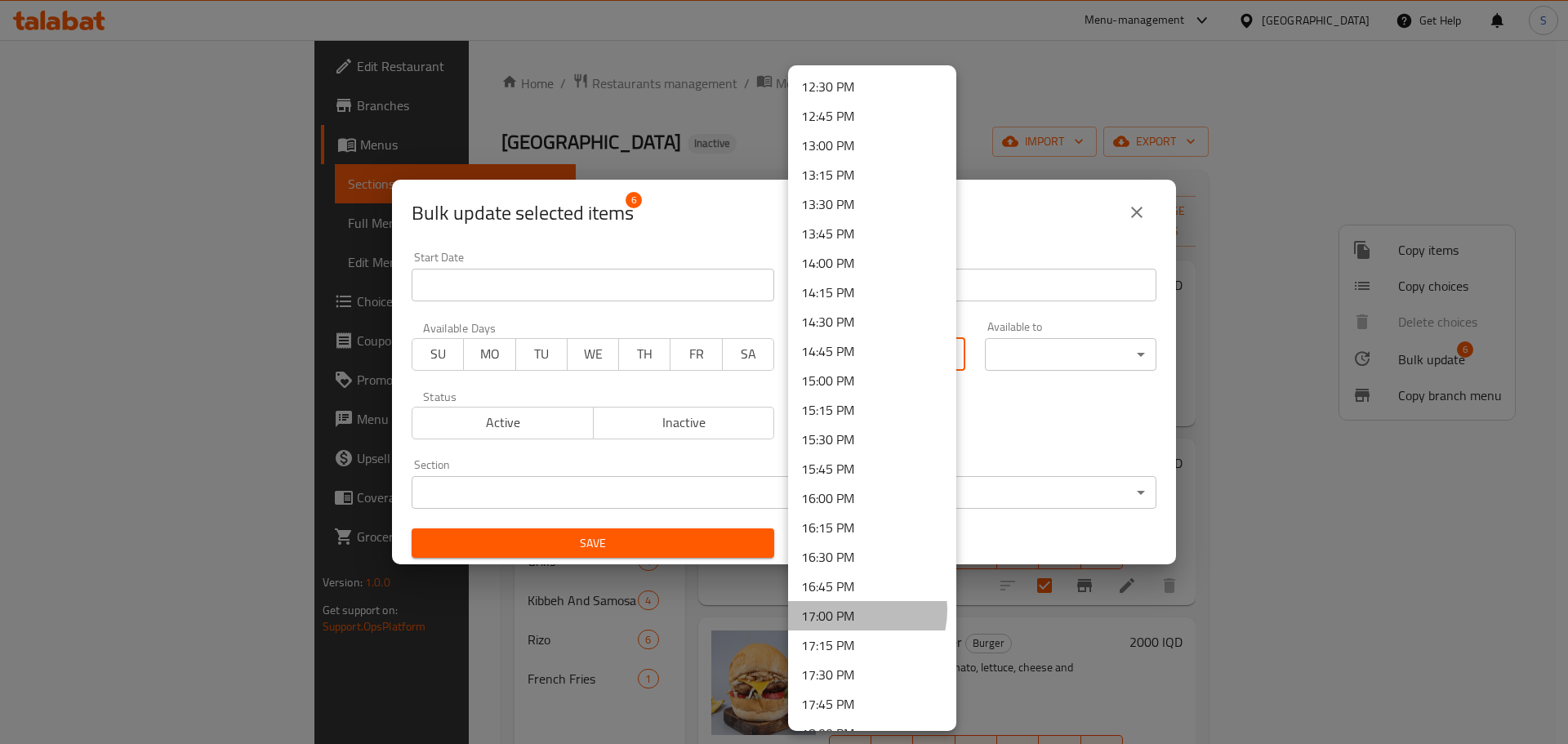
click at [851, 610] on li "17:00 PM" at bounding box center [872, 615] width 168 height 30
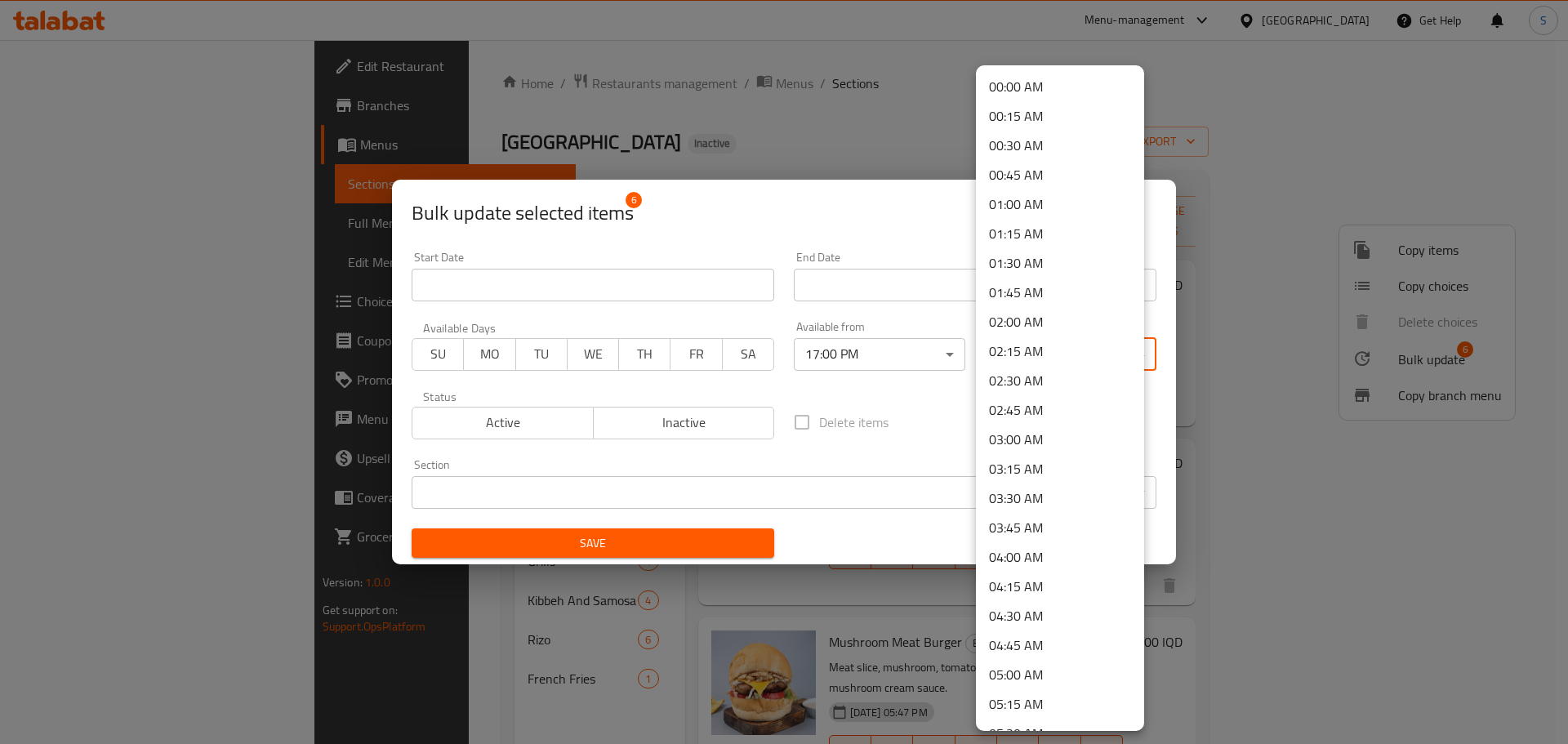
click at [1026, 361] on body "​ Menu-management Iraq Get Help S Edit Restaurant Branches Menus Sections Full …" at bounding box center [784, 392] width 1568 height 704
click at [1042, 590] on li "23:00 PM" at bounding box center [1060, 592] width 168 height 30
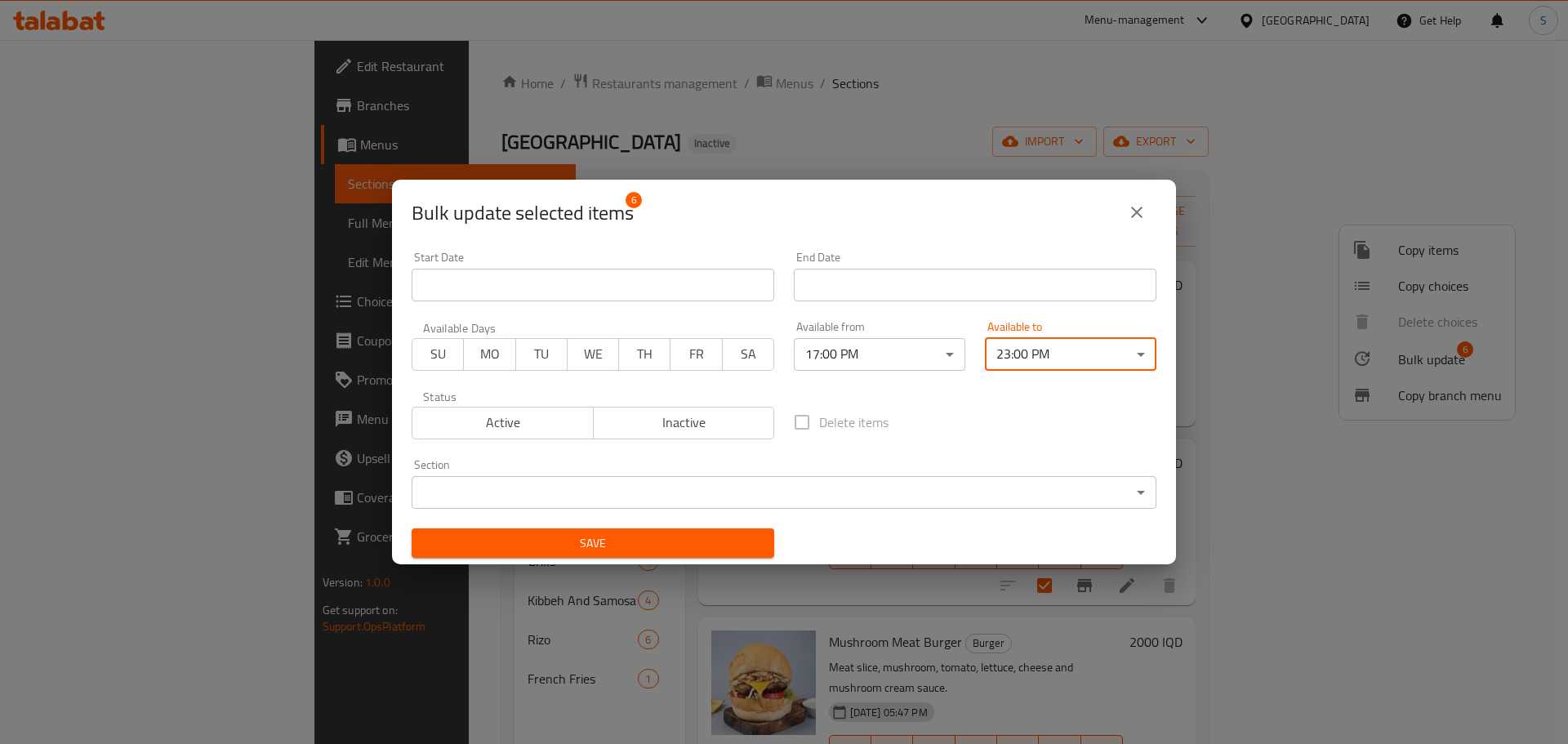
drag, startPoint x: 615, startPoint y: 536, endPoint x: 620, endPoint y: 528, distance: 9.4
click at [615, 536] on span "Save" at bounding box center [593, 542] width 337 height 20
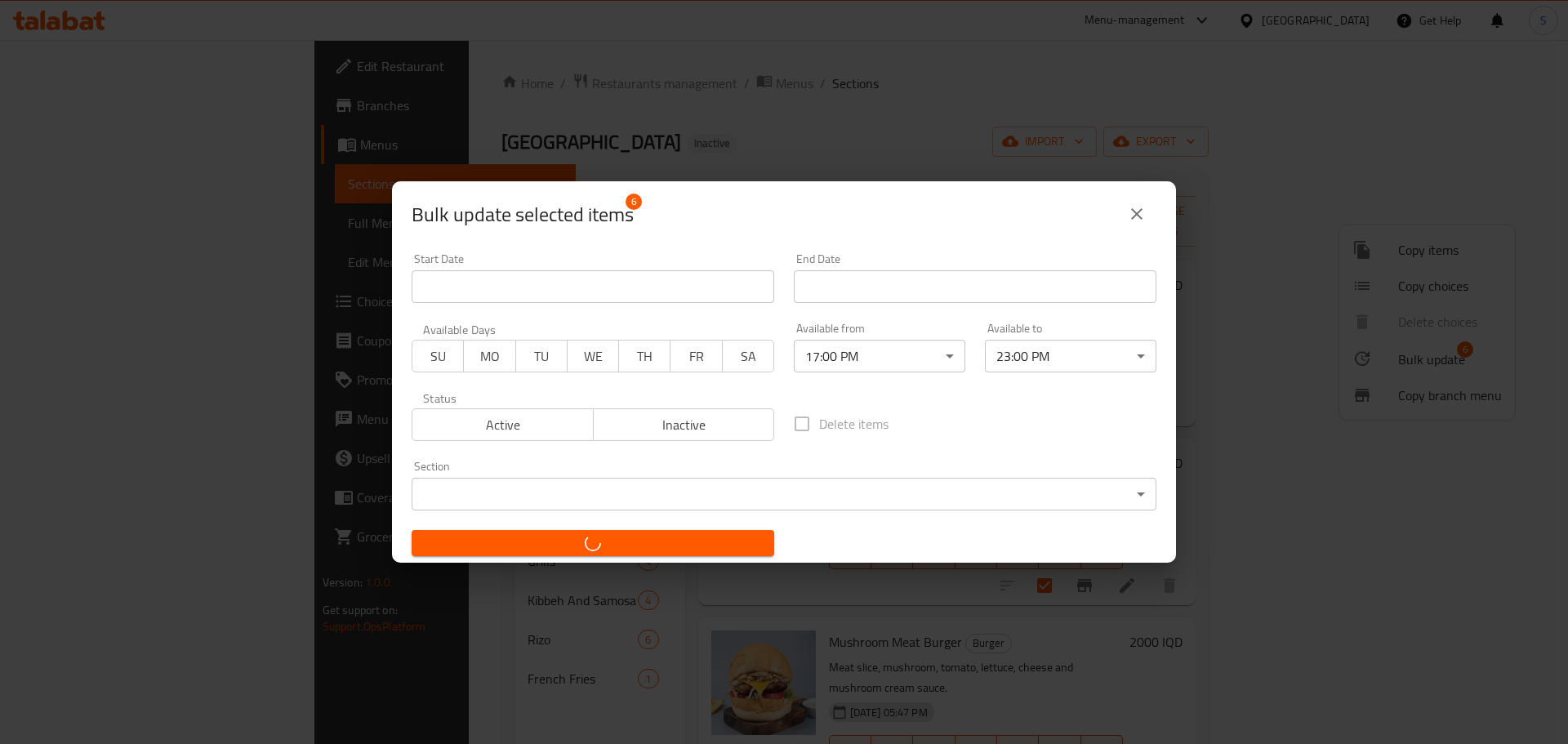
checkbox input "false"
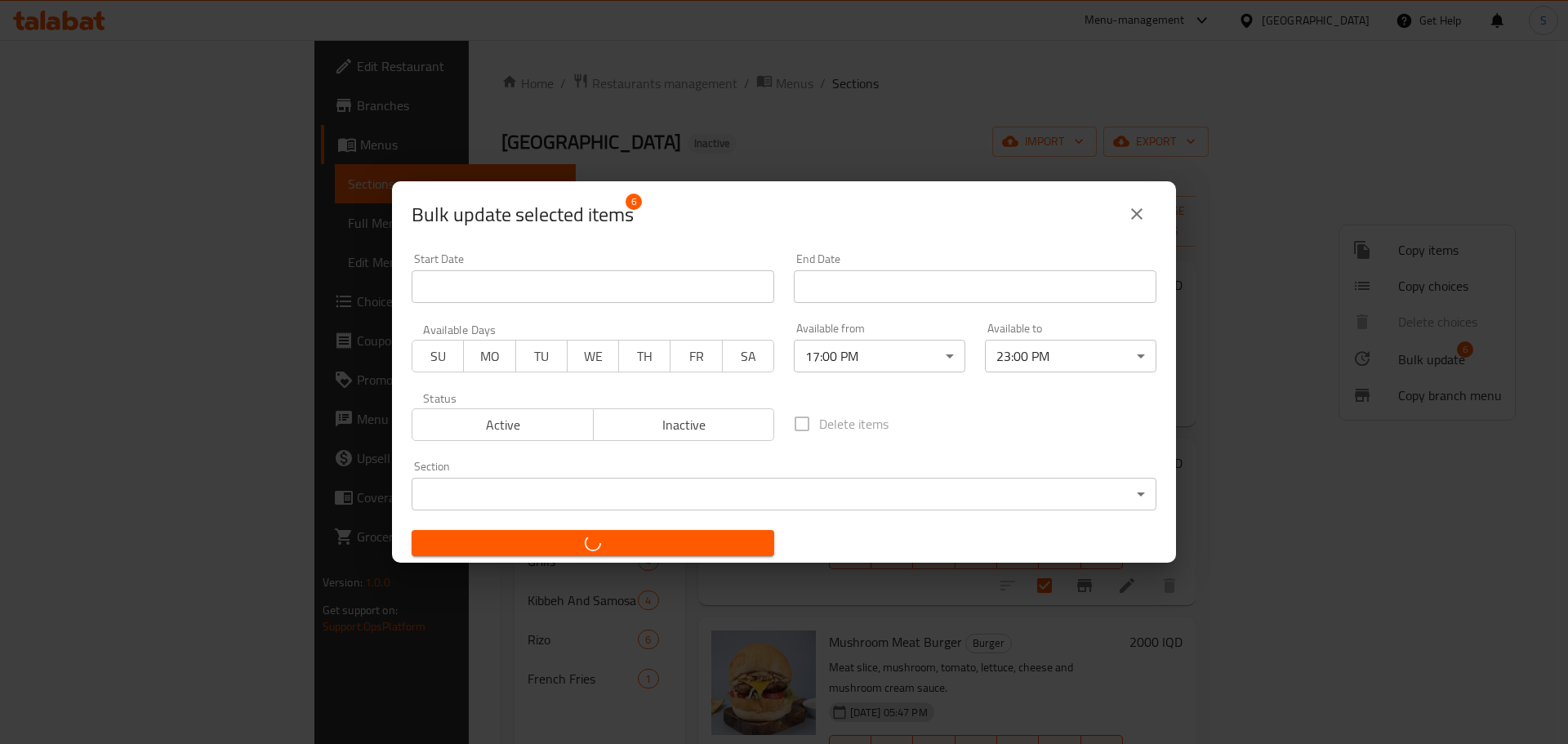
checkbox input "false"
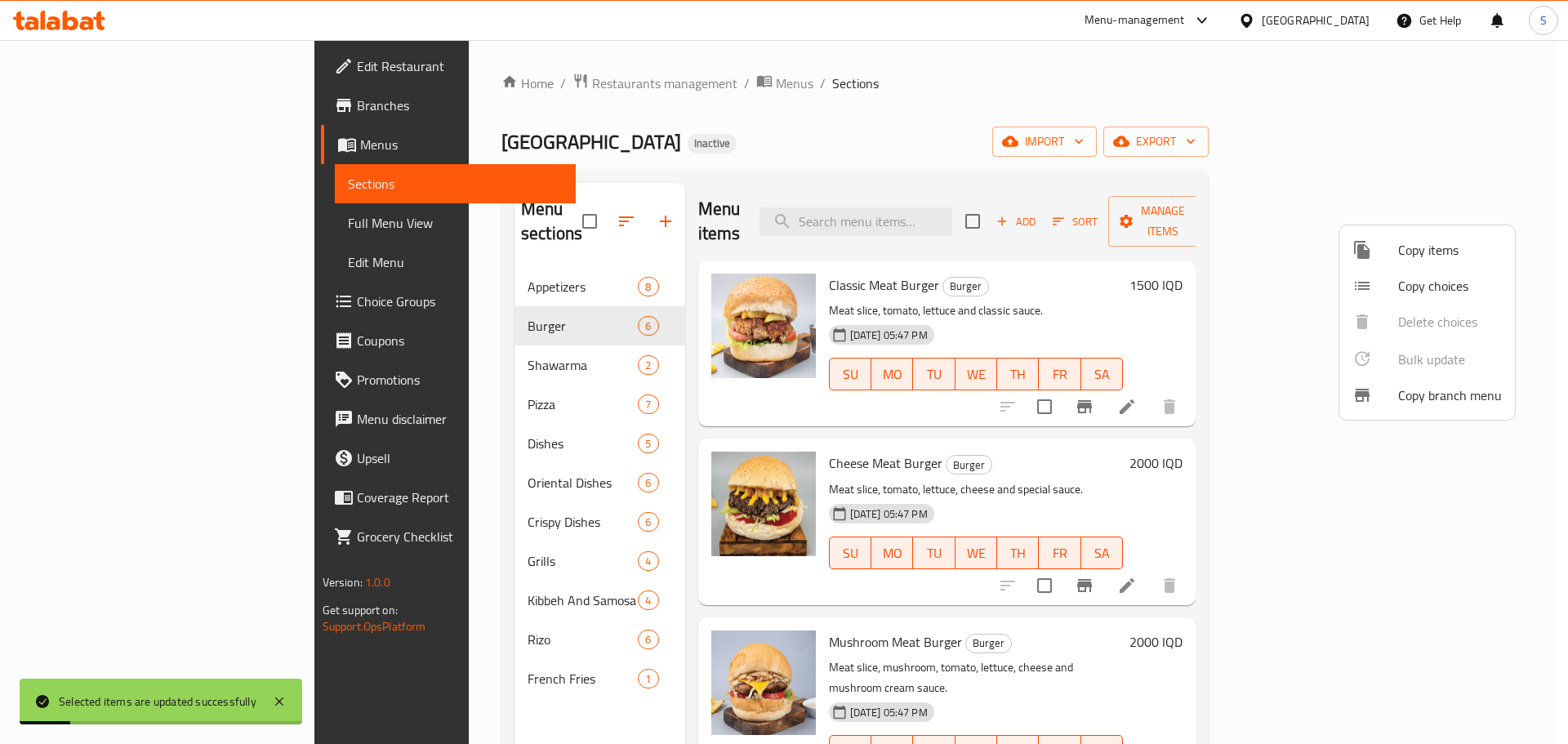
click at [380, 333] on div at bounding box center [784, 372] width 1568 height 744
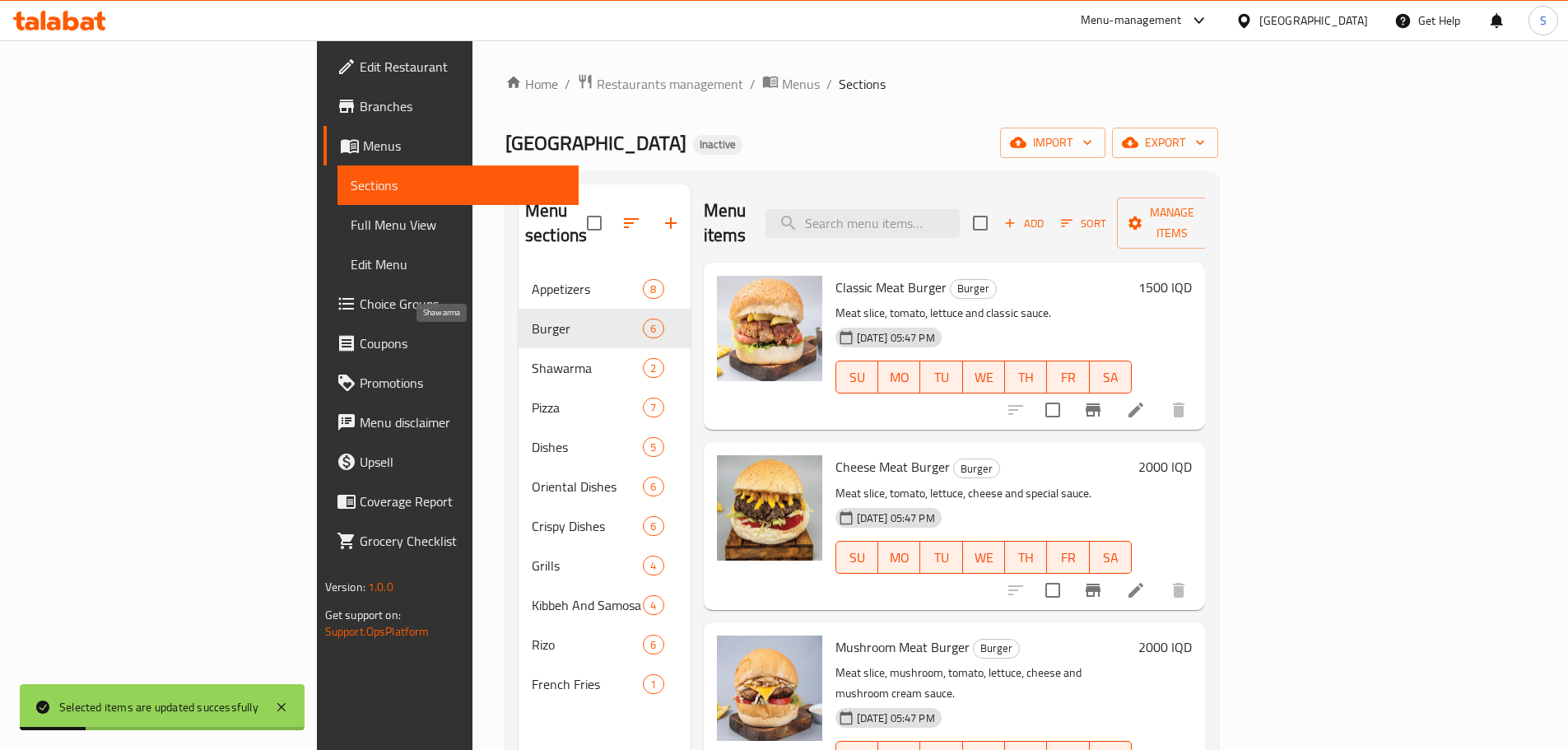
click at [531, 358] on span "Shawarma" at bounding box center [586, 367] width 111 height 19
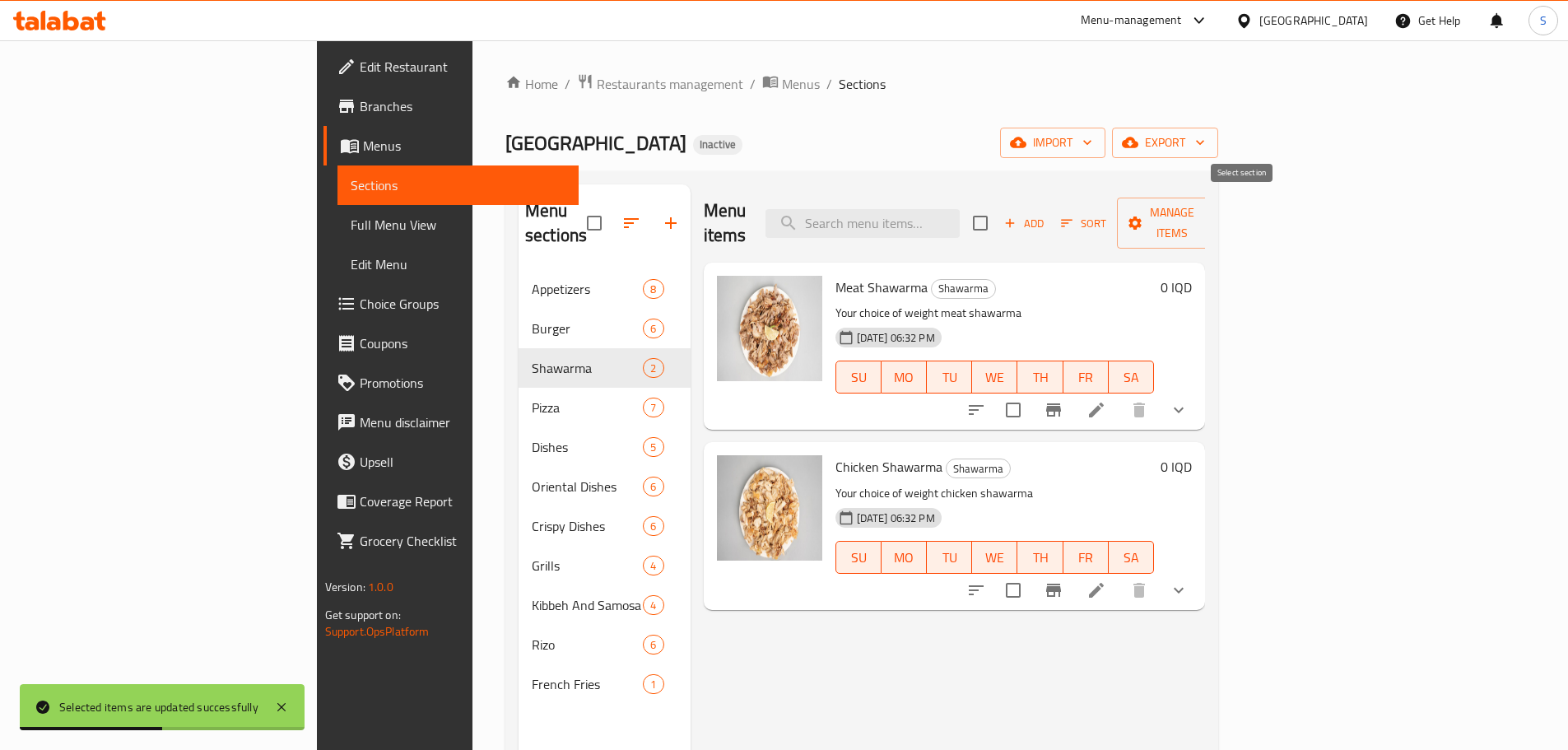
click at [998, 213] on input "checkbox" at bounding box center [981, 223] width 35 height 35
checkbox input "true"
click at [1214, 210] on span "Manage items" at bounding box center [1172, 223] width 84 height 41
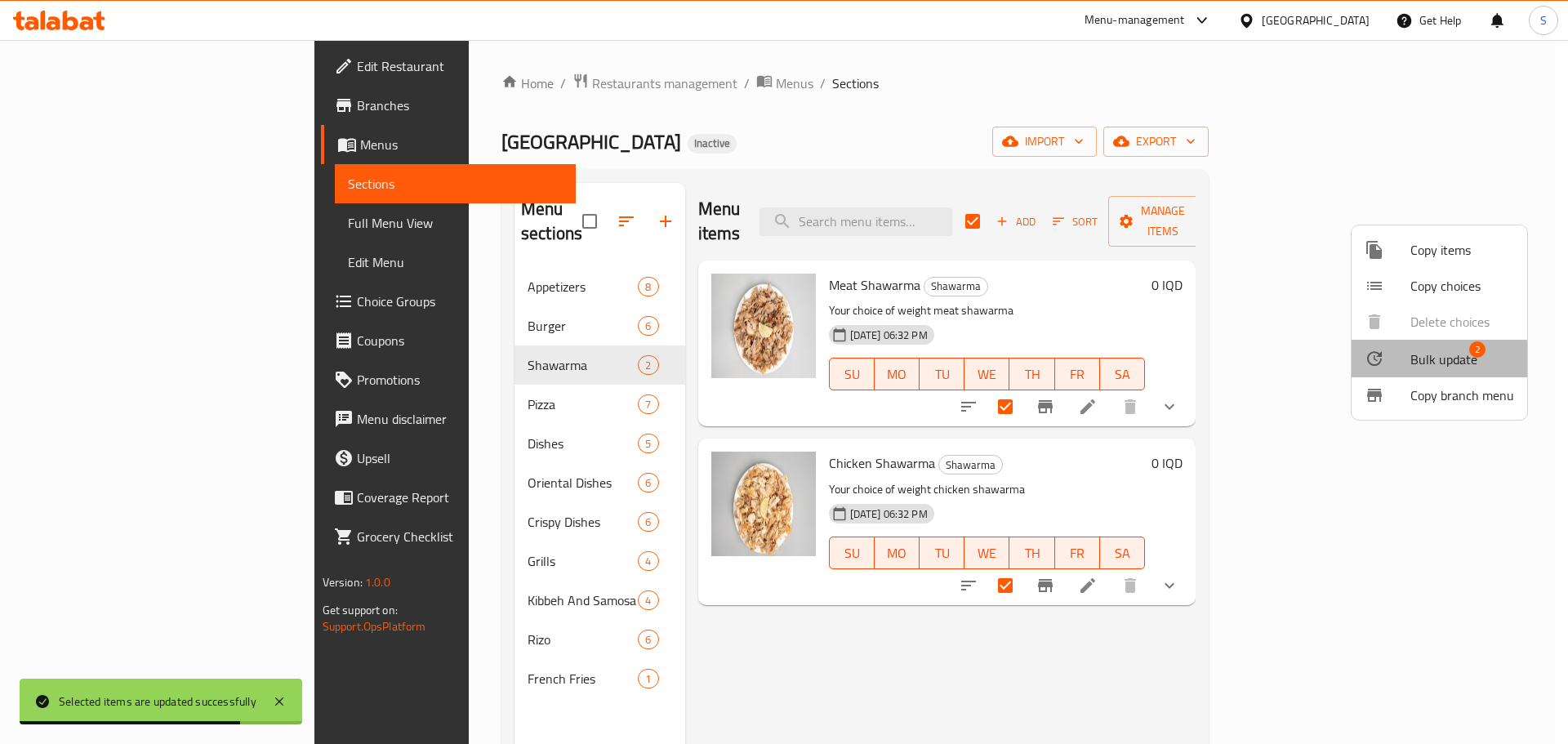
click at [1429, 360] on span "Bulk update" at bounding box center [1444, 359] width 67 height 19
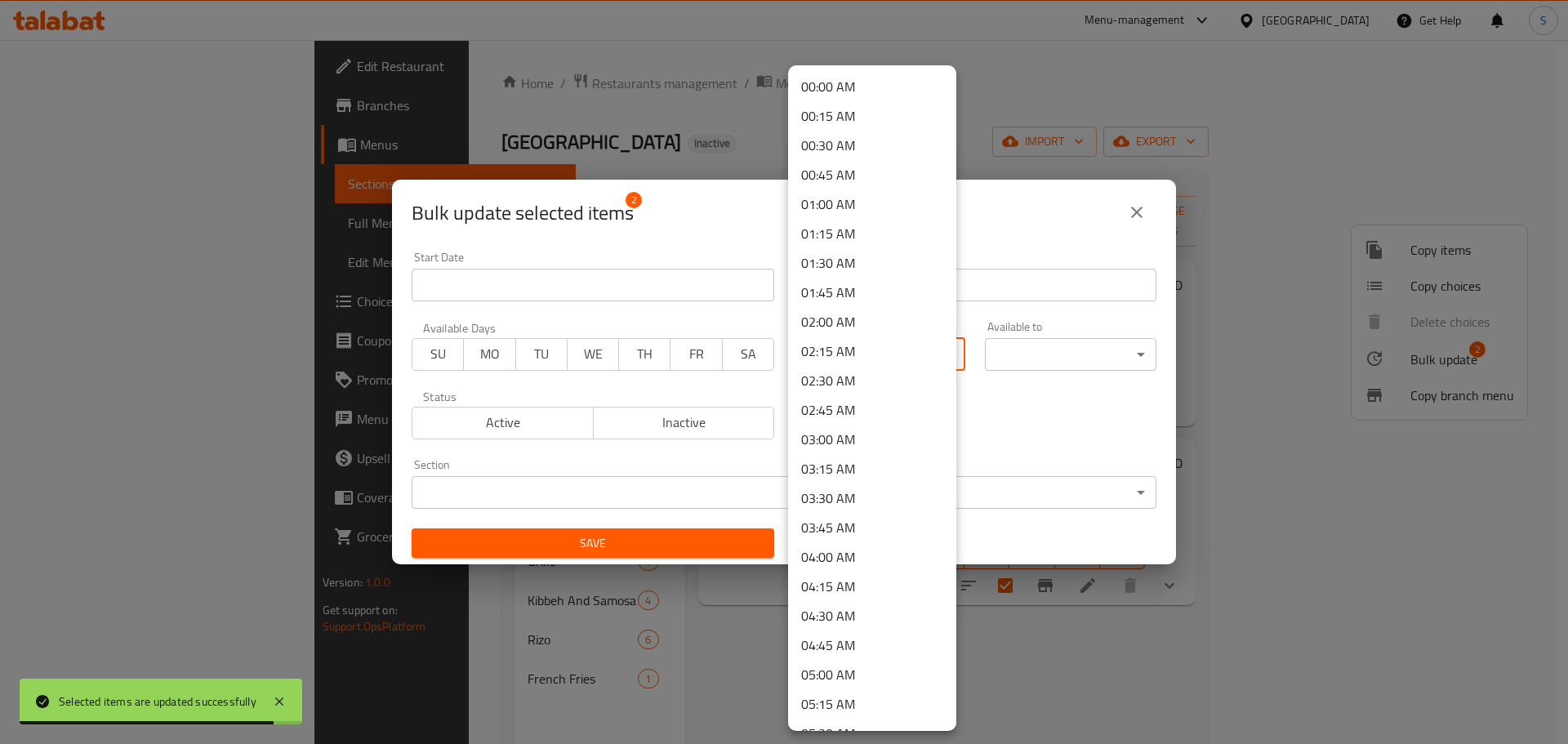
click at [873, 360] on body "Selected items are updated successfully ​ Menu-management Iraq Get Help S Edit …" at bounding box center [784, 392] width 1568 height 704
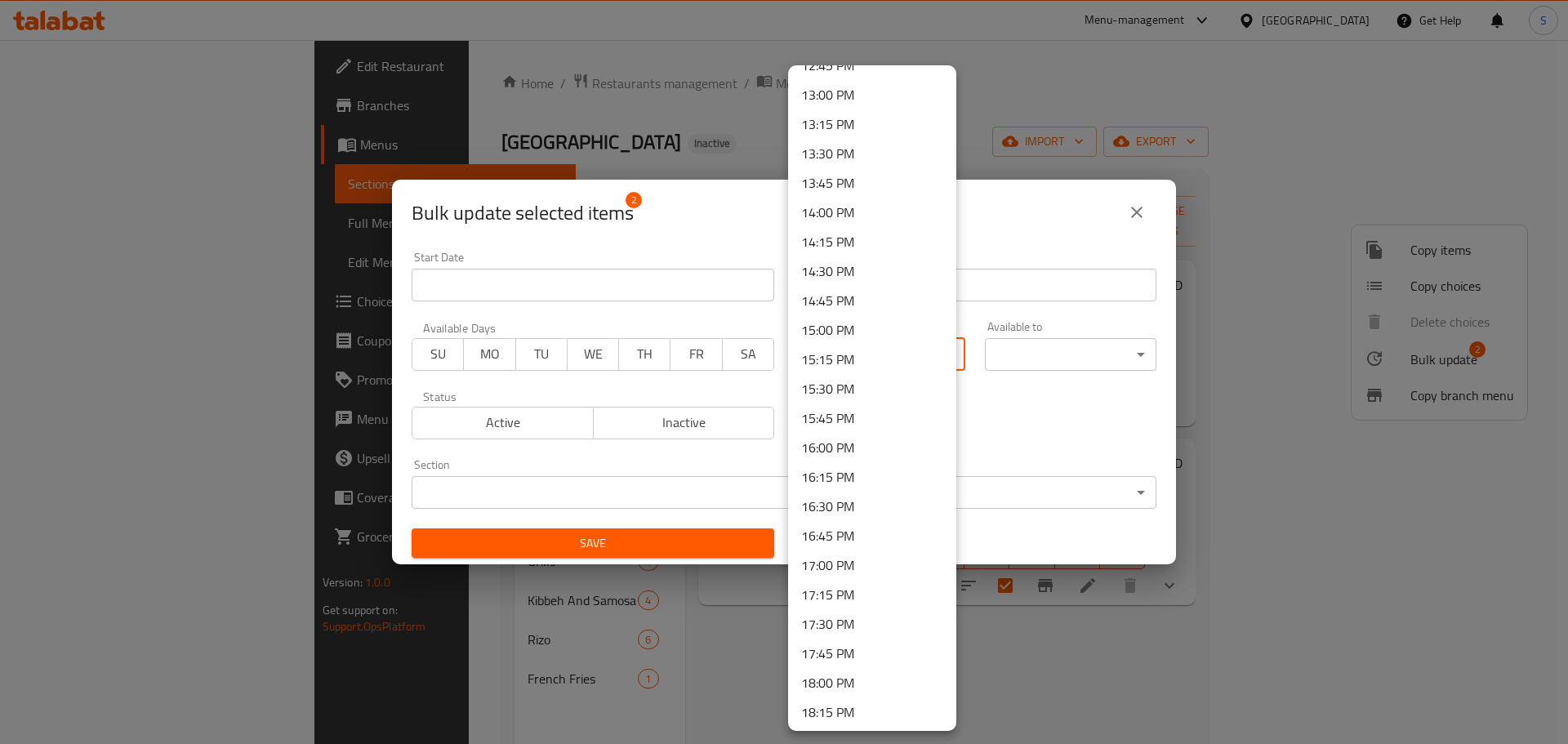
scroll to position [1551, 0]
click at [844, 536] on li "17:00 PM" at bounding box center [872, 534] width 168 height 30
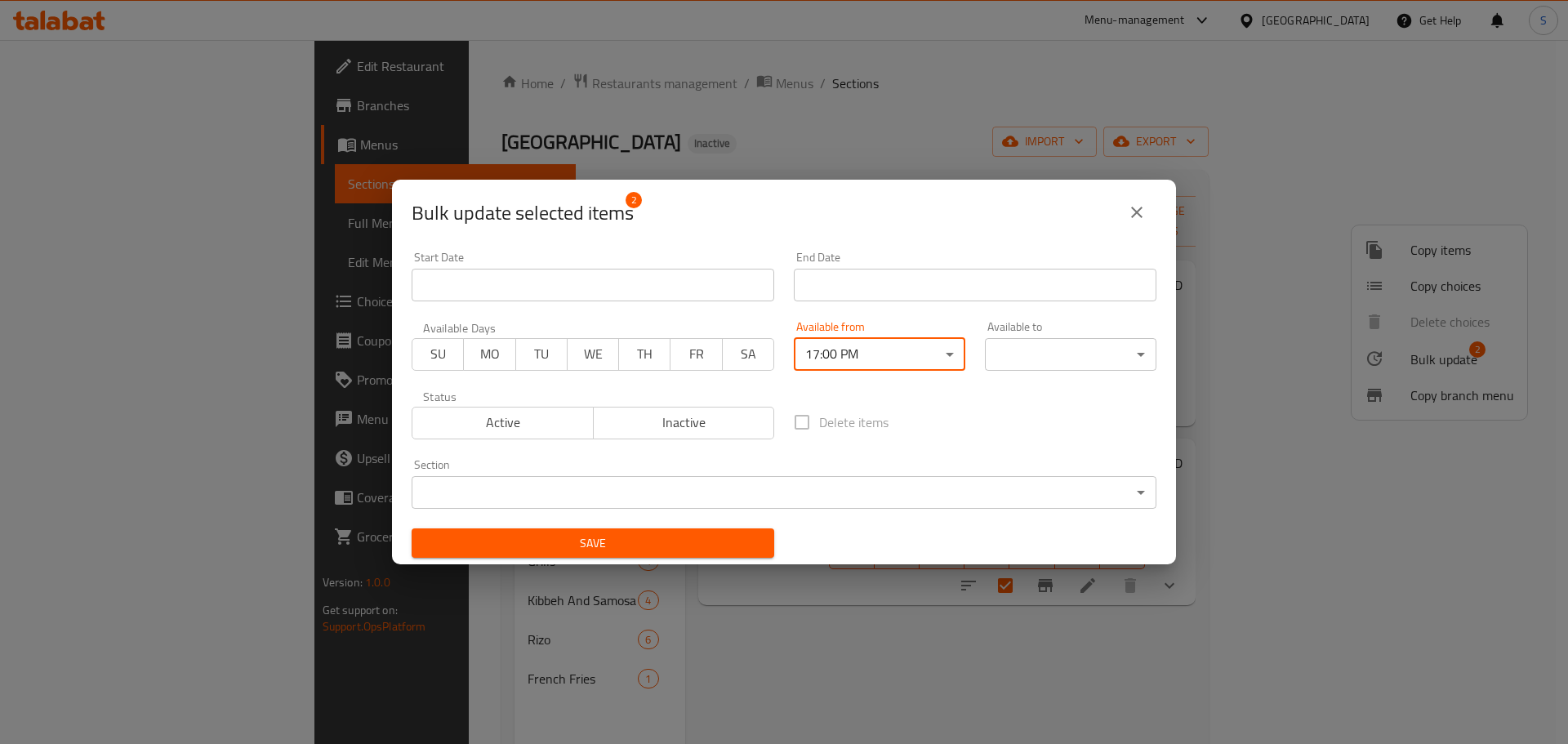
click at [1056, 359] on body "​ Menu-management Iraq Get Help S Edit Restaurant Branches Menus Sections Full …" at bounding box center [784, 392] width 1568 height 704
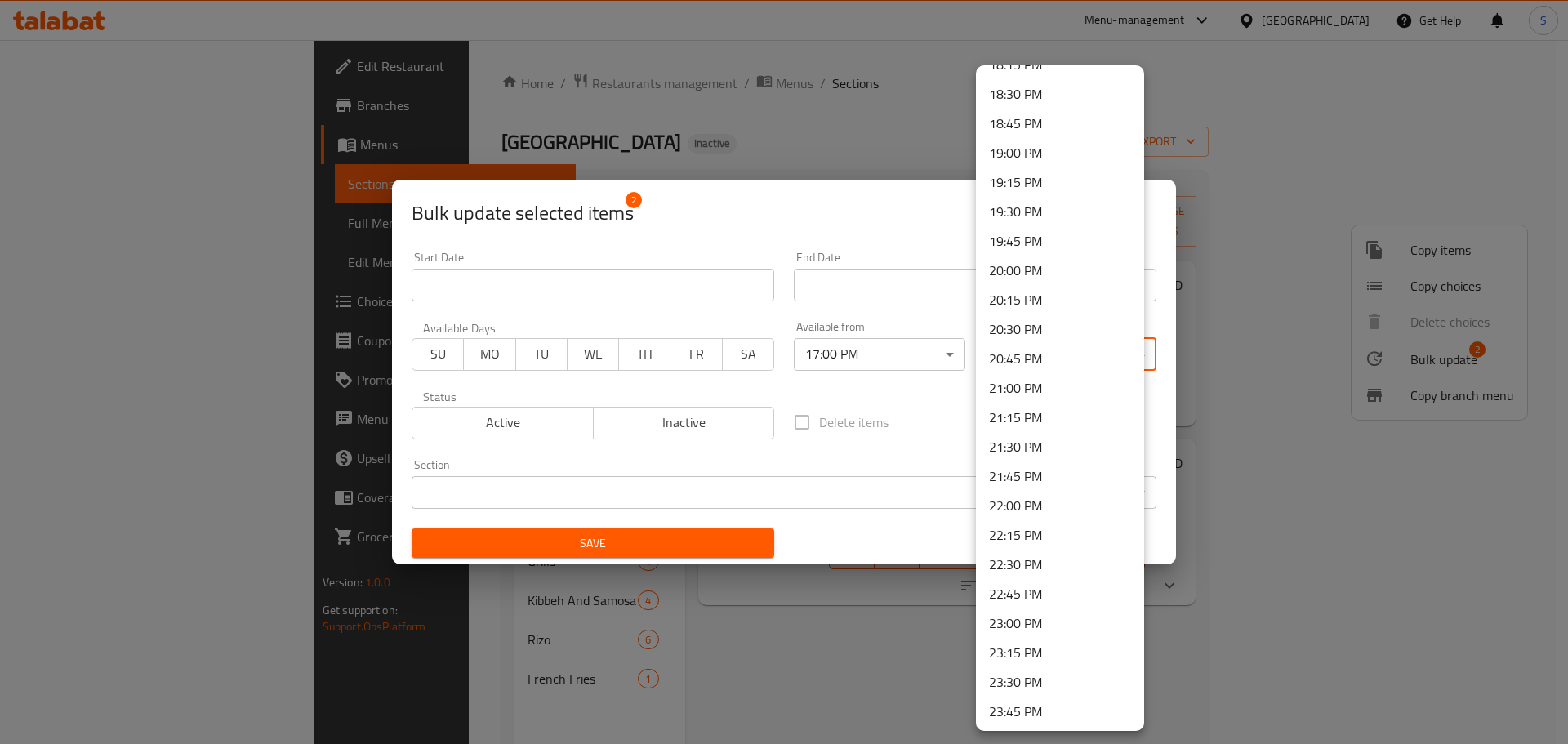
scroll to position [2199, 0]
click at [1022, 592] on li "23:00 PM" at bounding box center [1060, 592] width 168 height 30
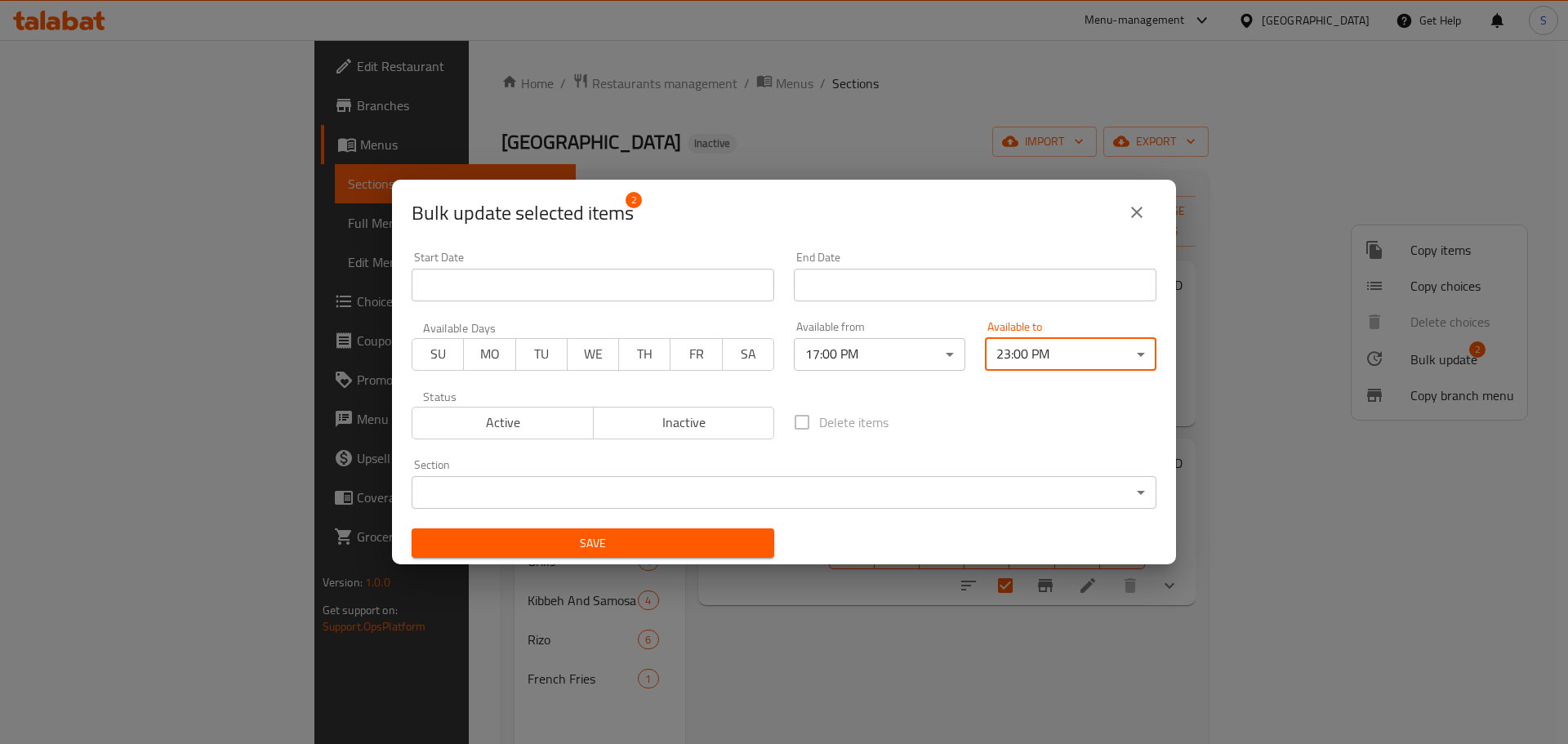
click at [694, 535] on span "Save" at bounding box center [593, 542] width 337 height 20
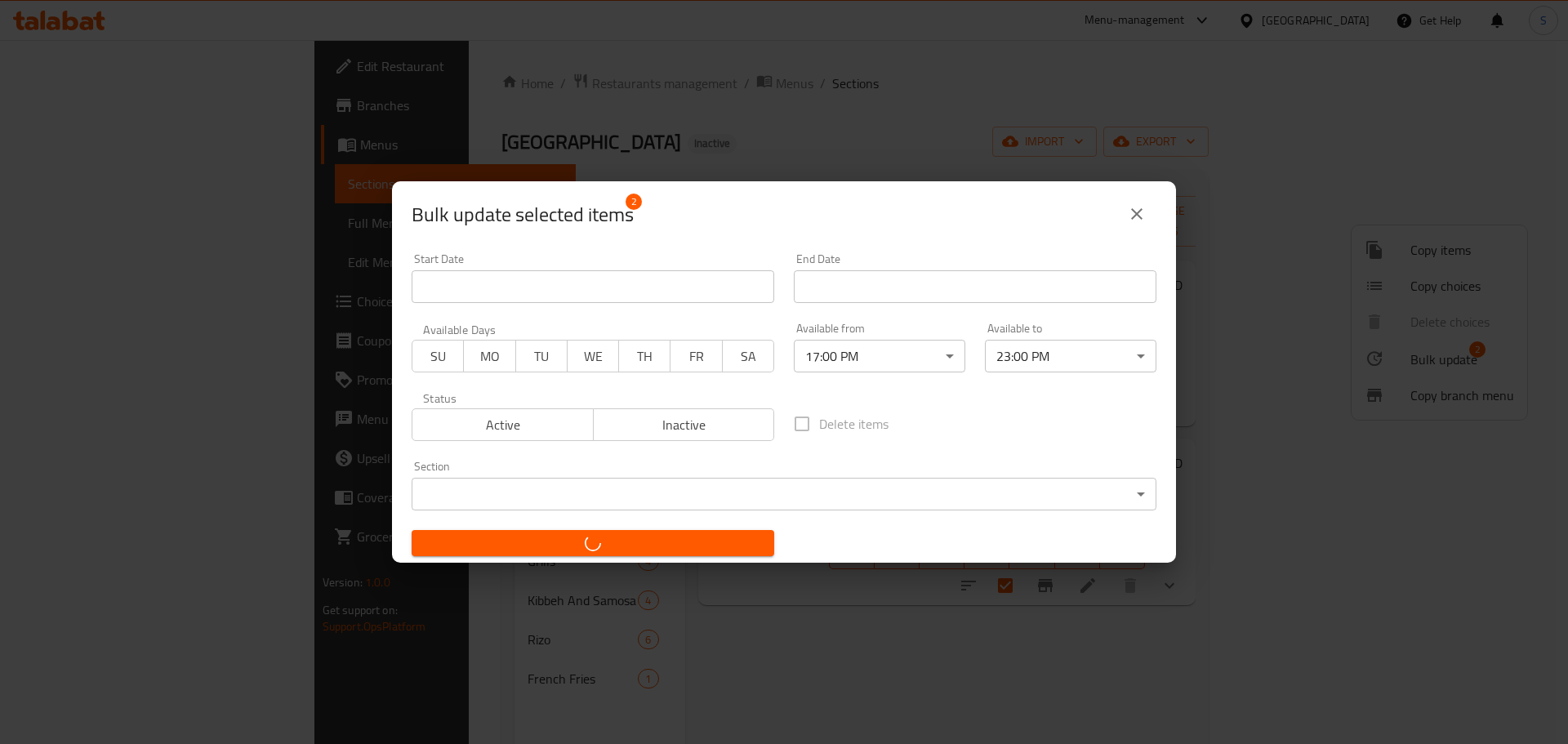
checkbox input "false"
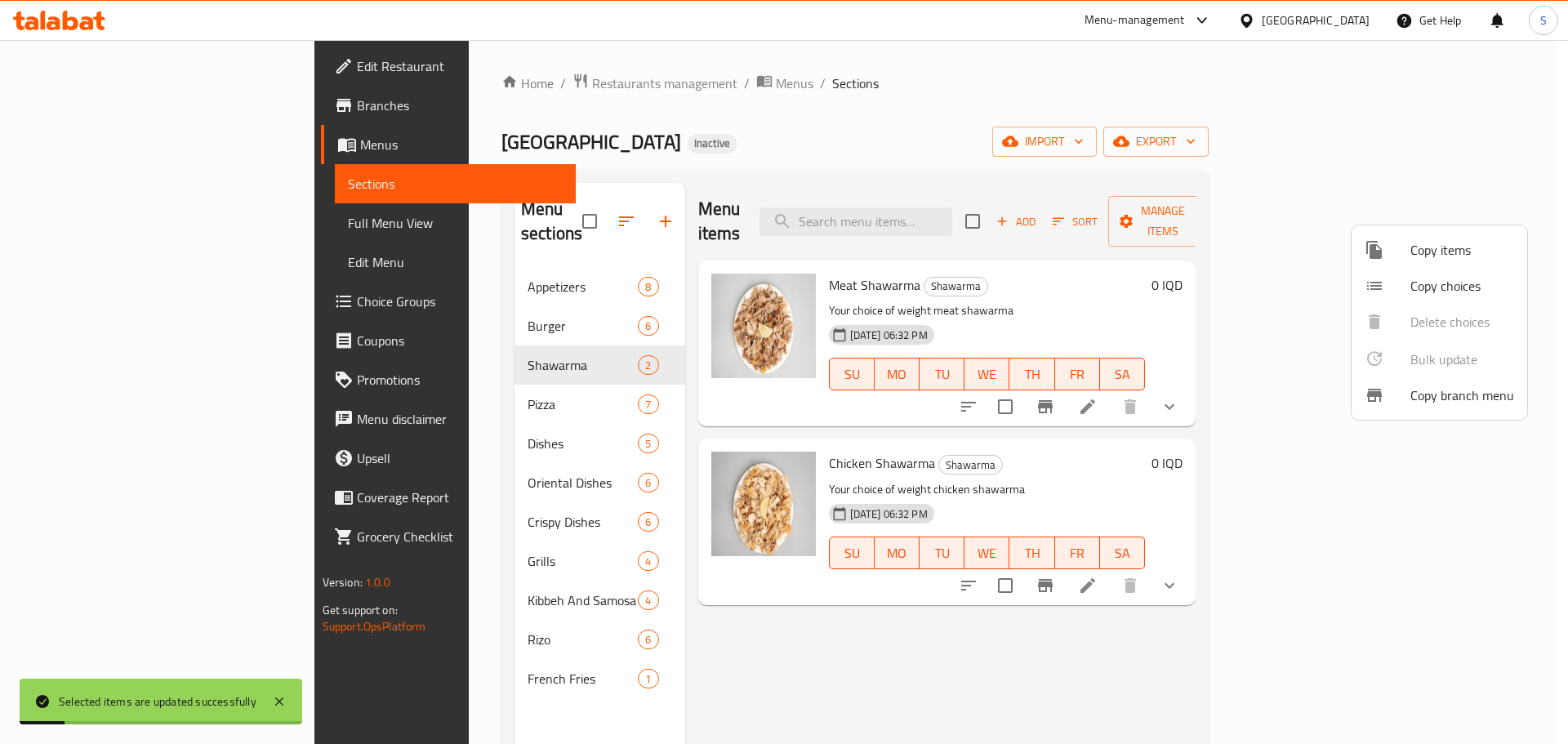
click at [485, 383] on div at bounding box center [784, 372] width 1568 height 744
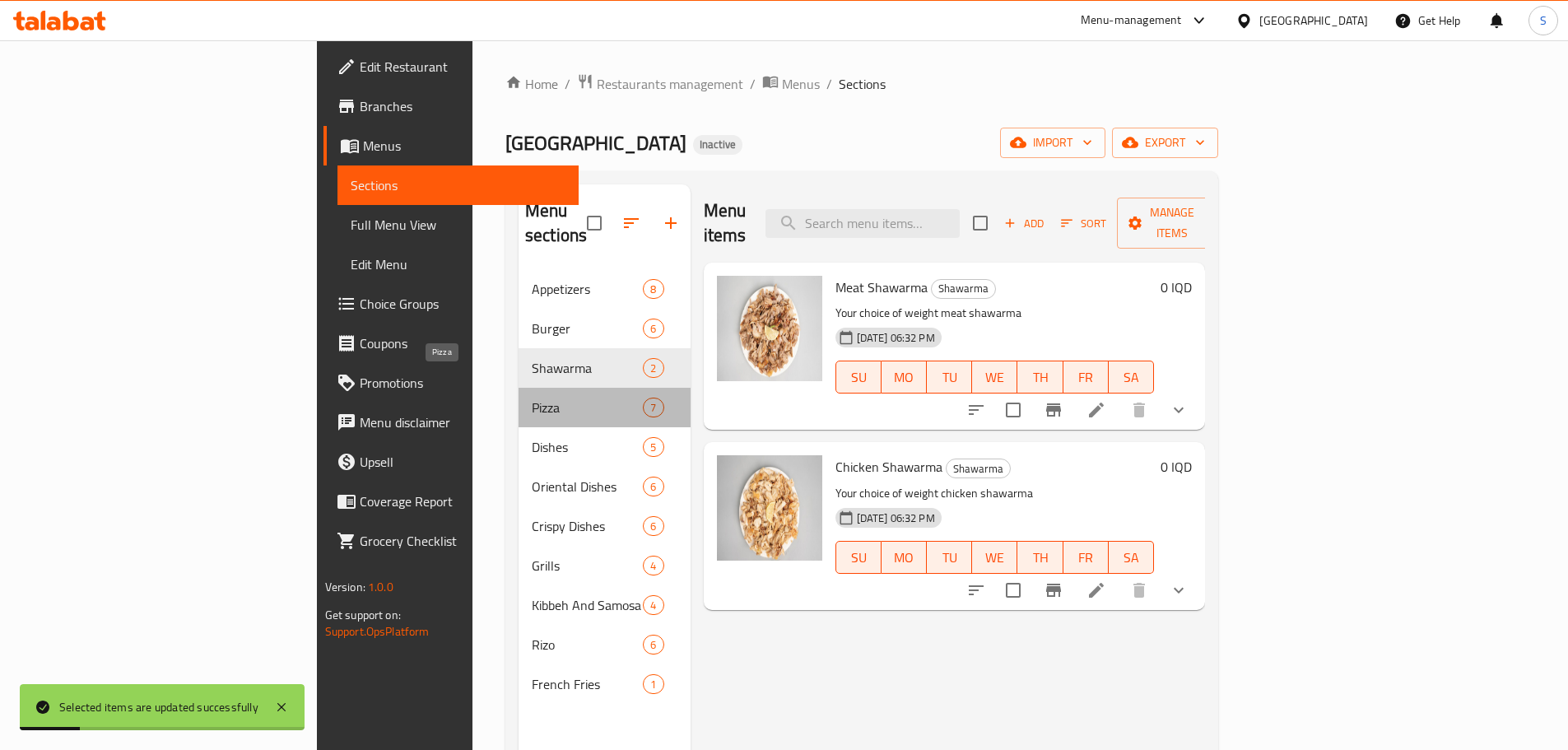
click at [531, 397] on span "Pizza" at bounding box center [586, 407] width 111 height 19
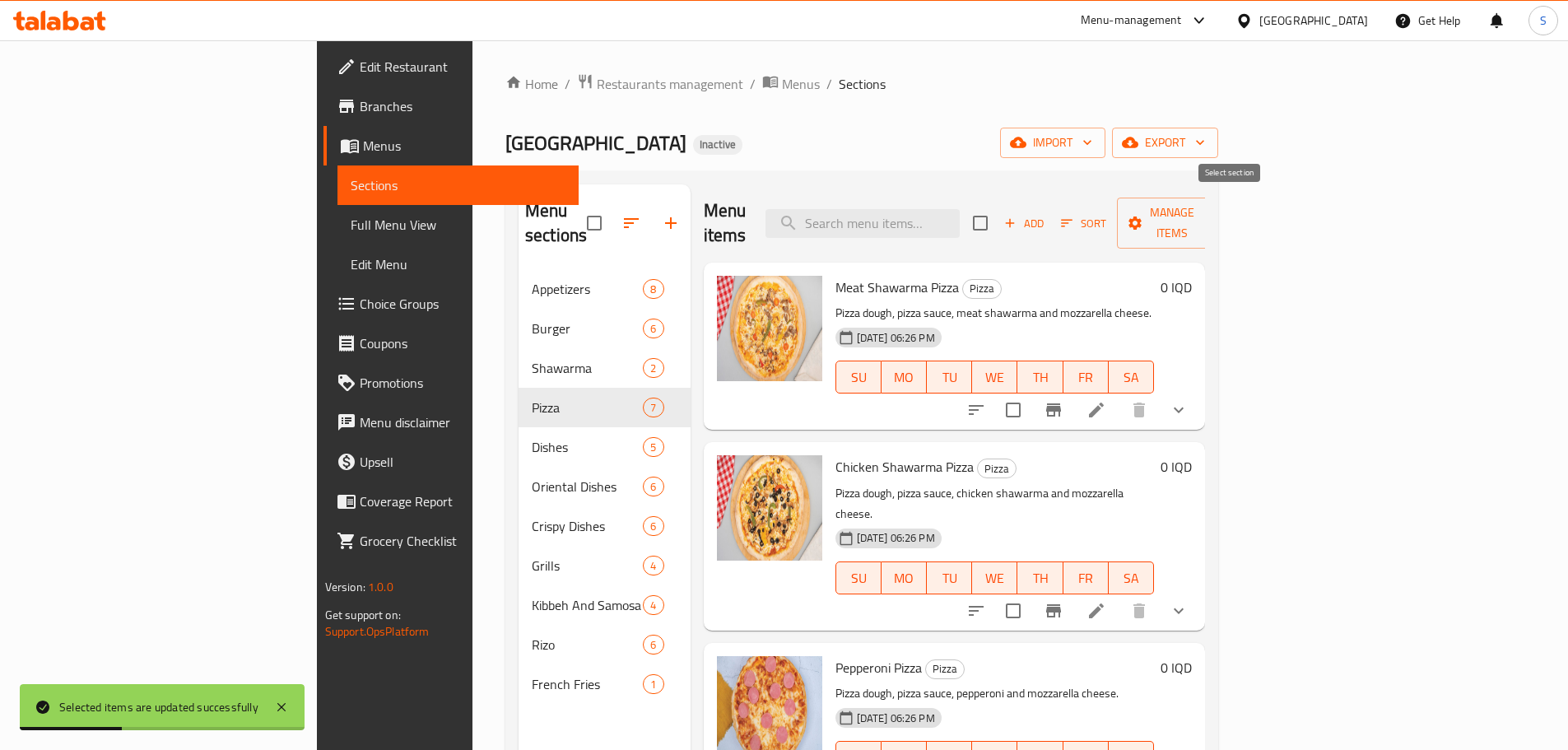
click at [998, 222] on input "checkbox" at bounding box center [981, 223] width 35 height 35
checkbox input "true"
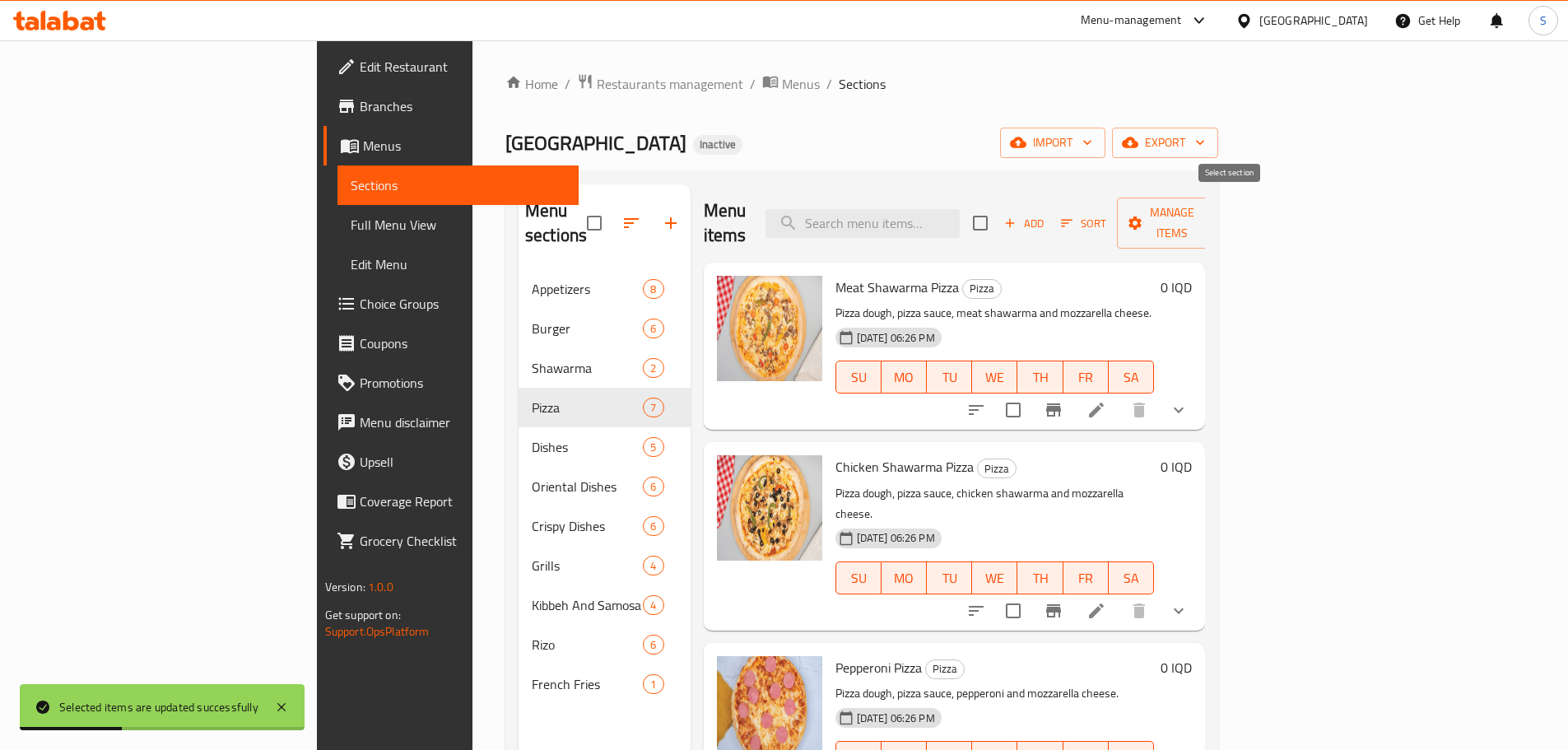
checkbox input "true"
click at [1214, 209] on span "Manage items" at bounding box center [1172, 223] width 84 height 41
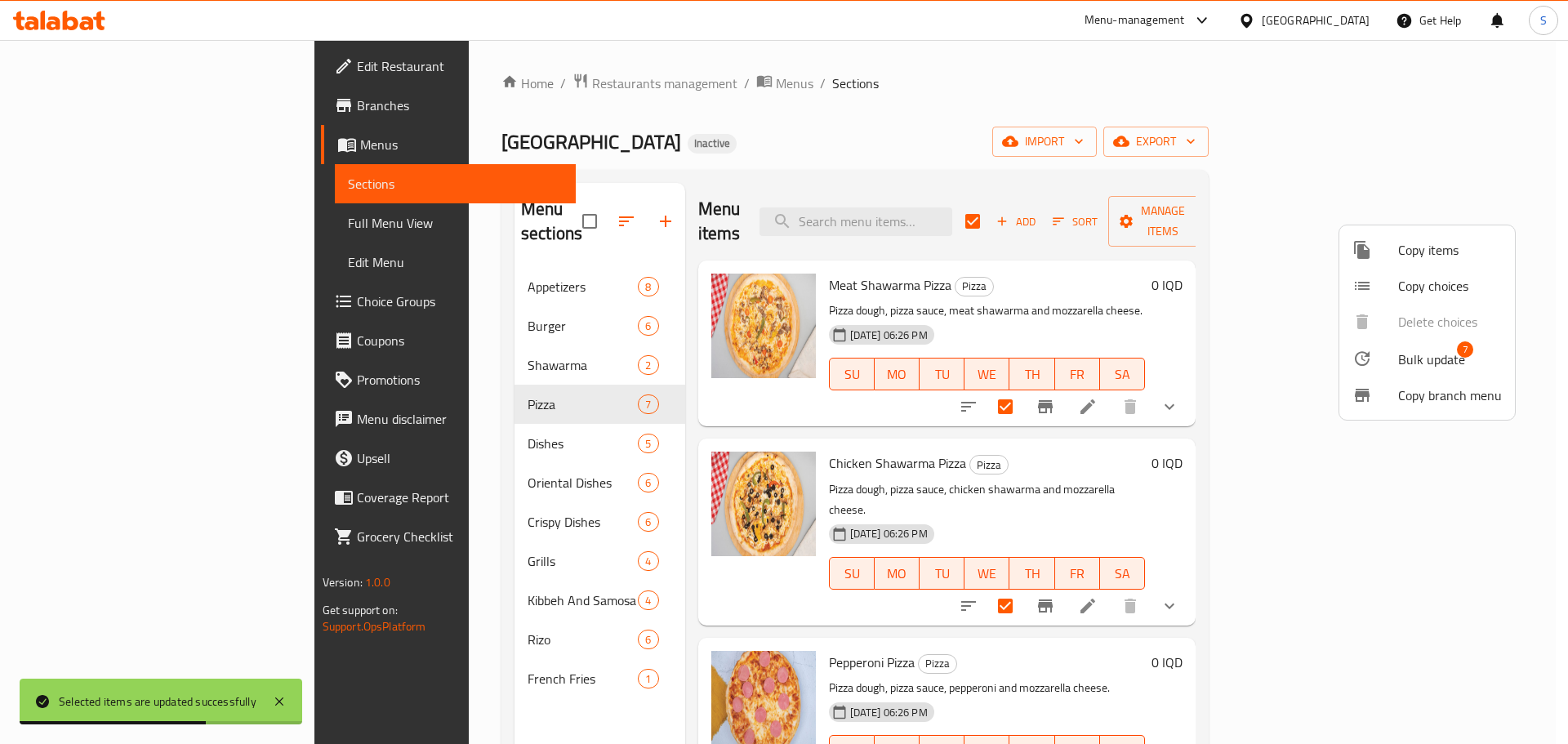
click at [1414, 362] on span "Bulk update" at bounding box center [1432, 359] width 67 height 19
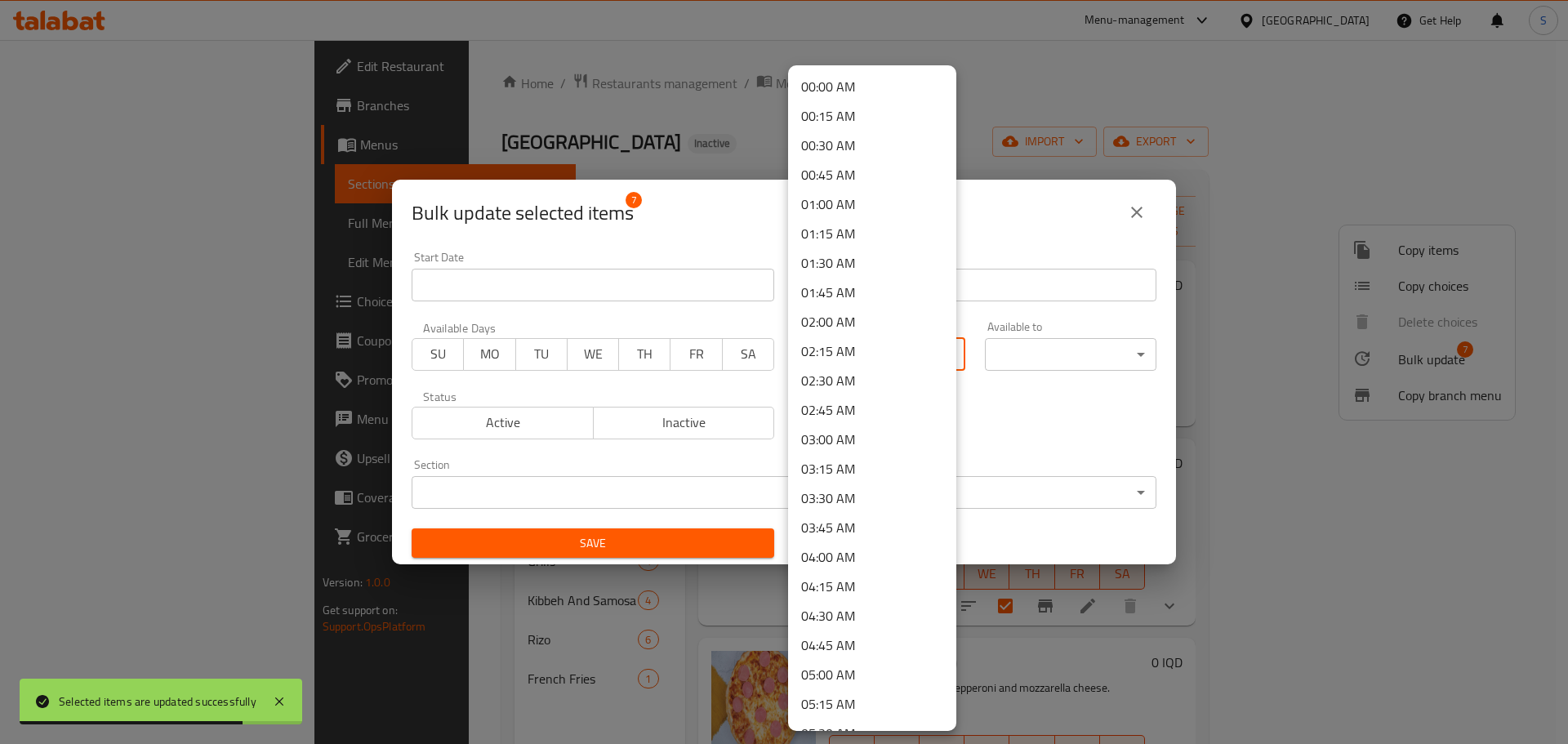
click at [814, 361] on body "Selected items are updated successfully ​ Menu-management Iraq Get Help S Edit …" at bounding box center [784, 392] width 1568 height 704
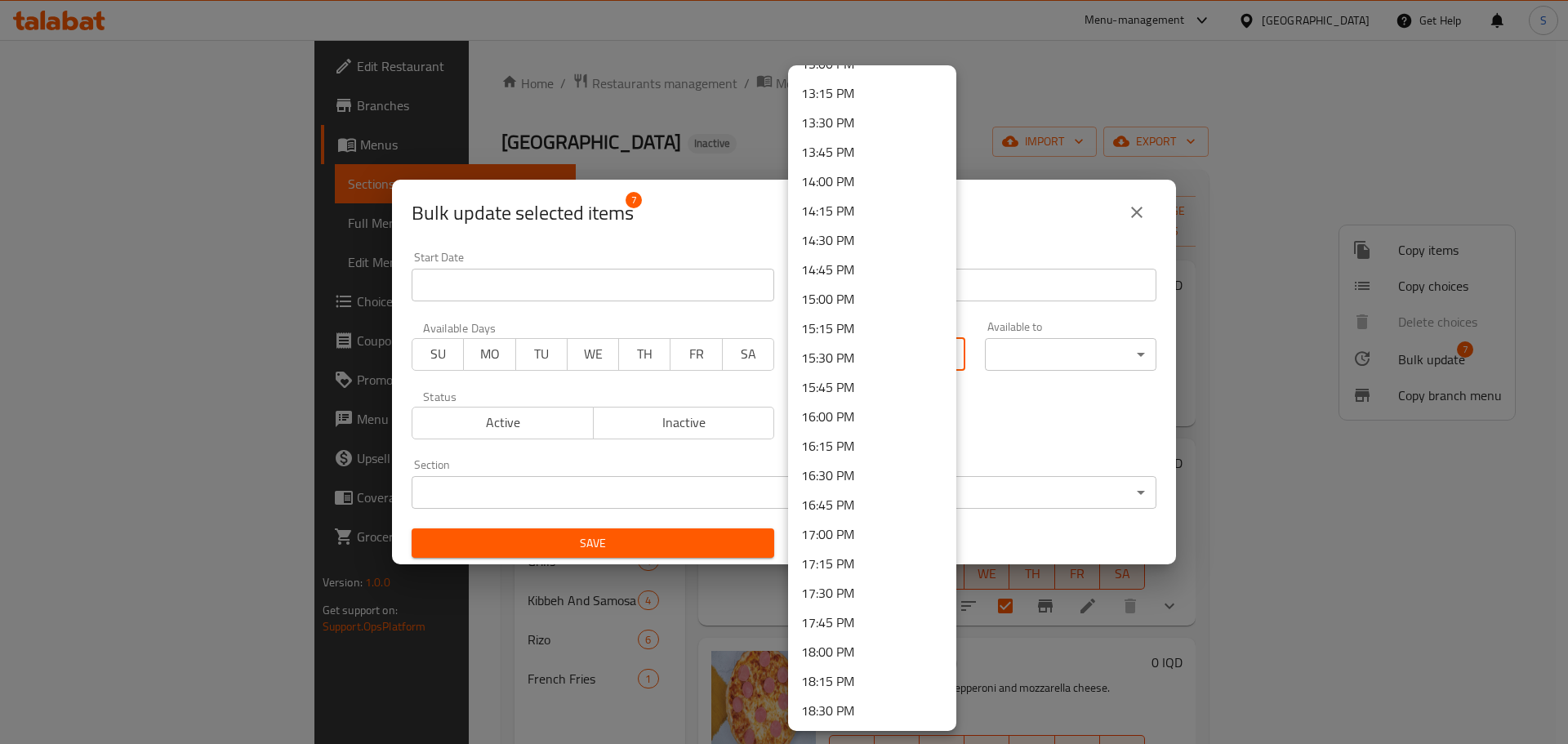
click at [855, 529] on li "17:00 PM" at bounding box center [872, 534] width 168 height 30
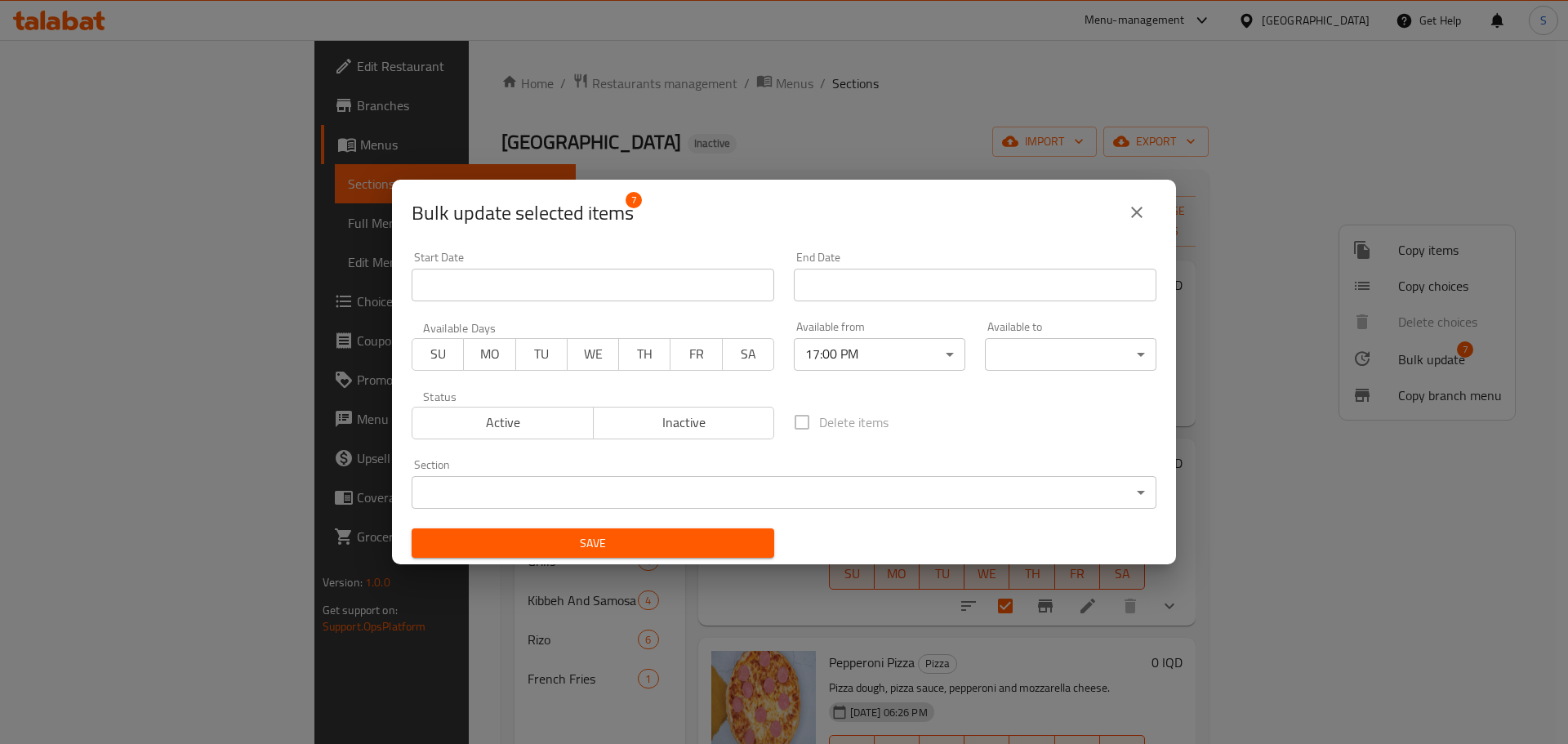
drag, startPoint x: 1021, startPoint y: 373, endPoint x: 1023, endPoint y: 361, distance: 12.2
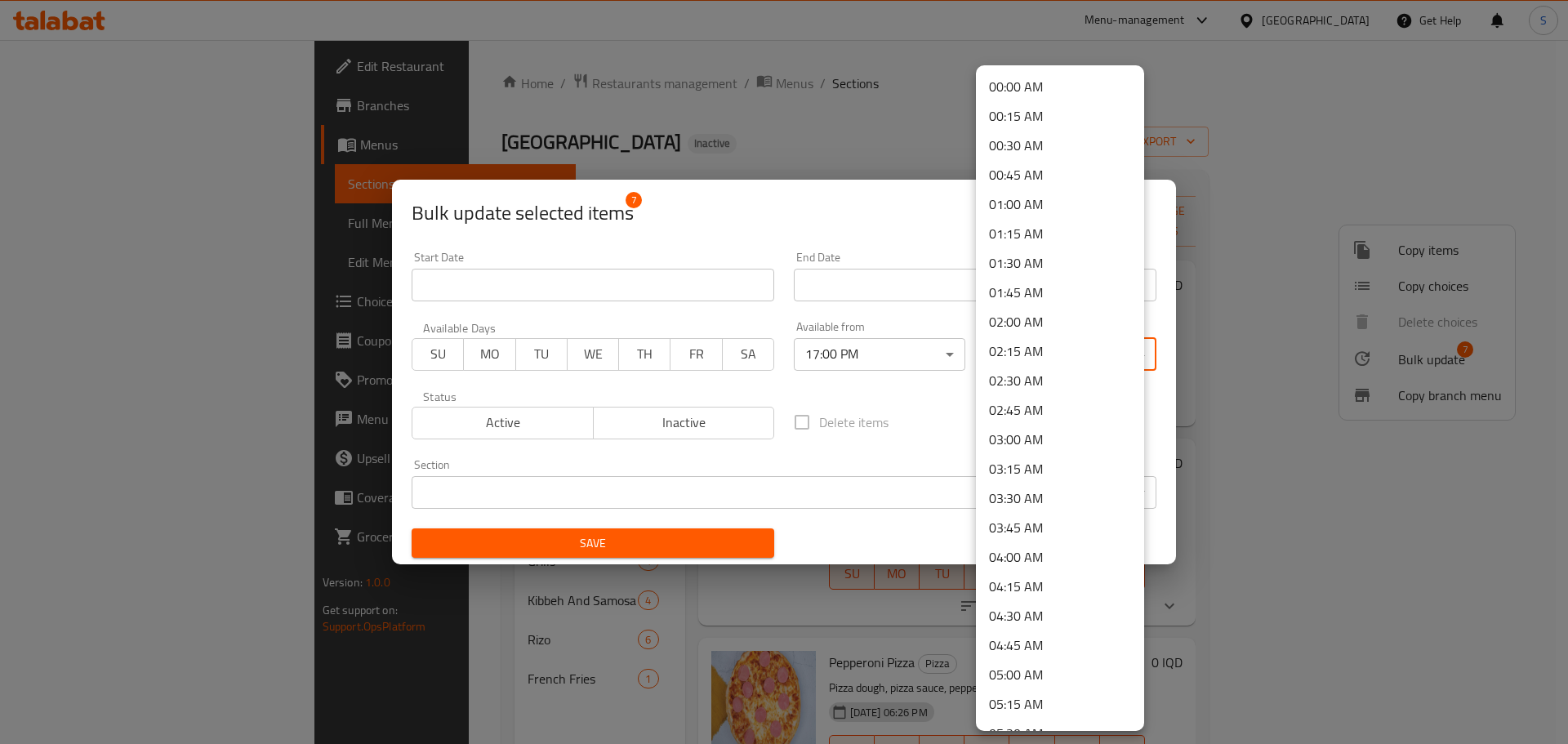
click at [1023, 361] on body "​ Menu-management Iraq Get Help S Edit Restaurant Branches Menus Sections Full …" at bounding box center [784, 392] width 1568 height 704
click at [1039, 583] on li "23:00 PM" at bounding box center [1060, 592] width 168 height 30
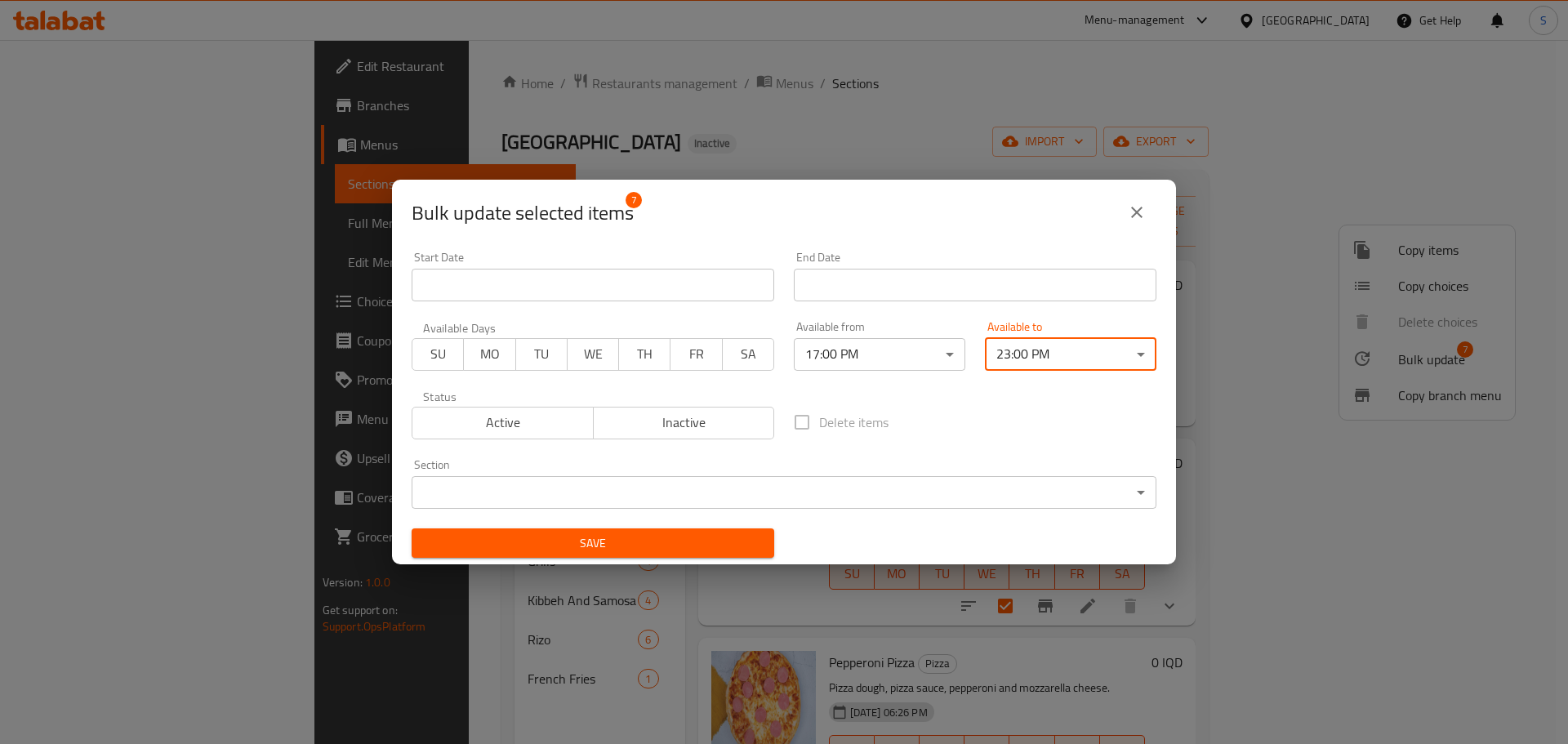
click at [678, 550] on span "Save" at bounding box center [593, 542] width 337 height 20
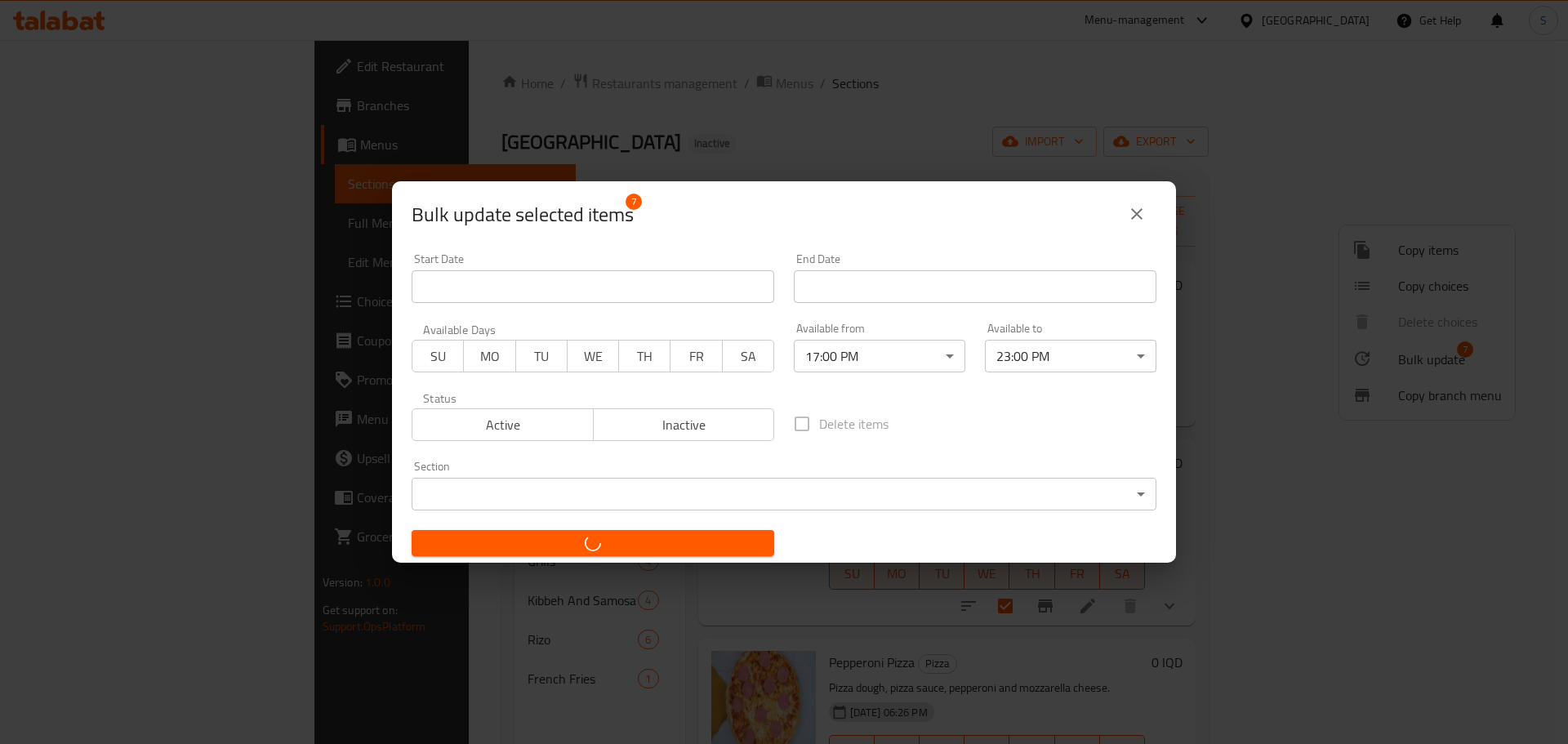
checkbox input "false"
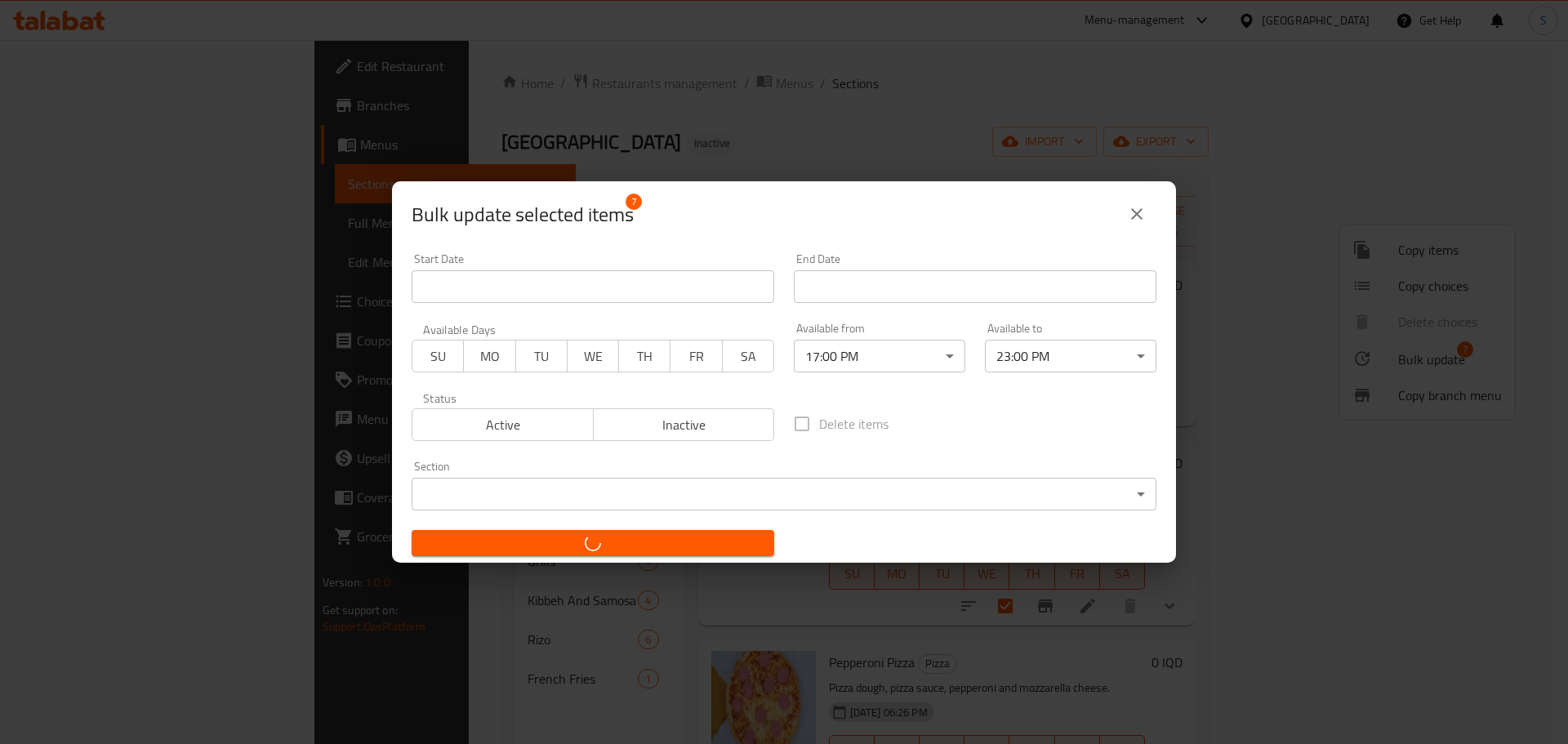
checkbox input "false"
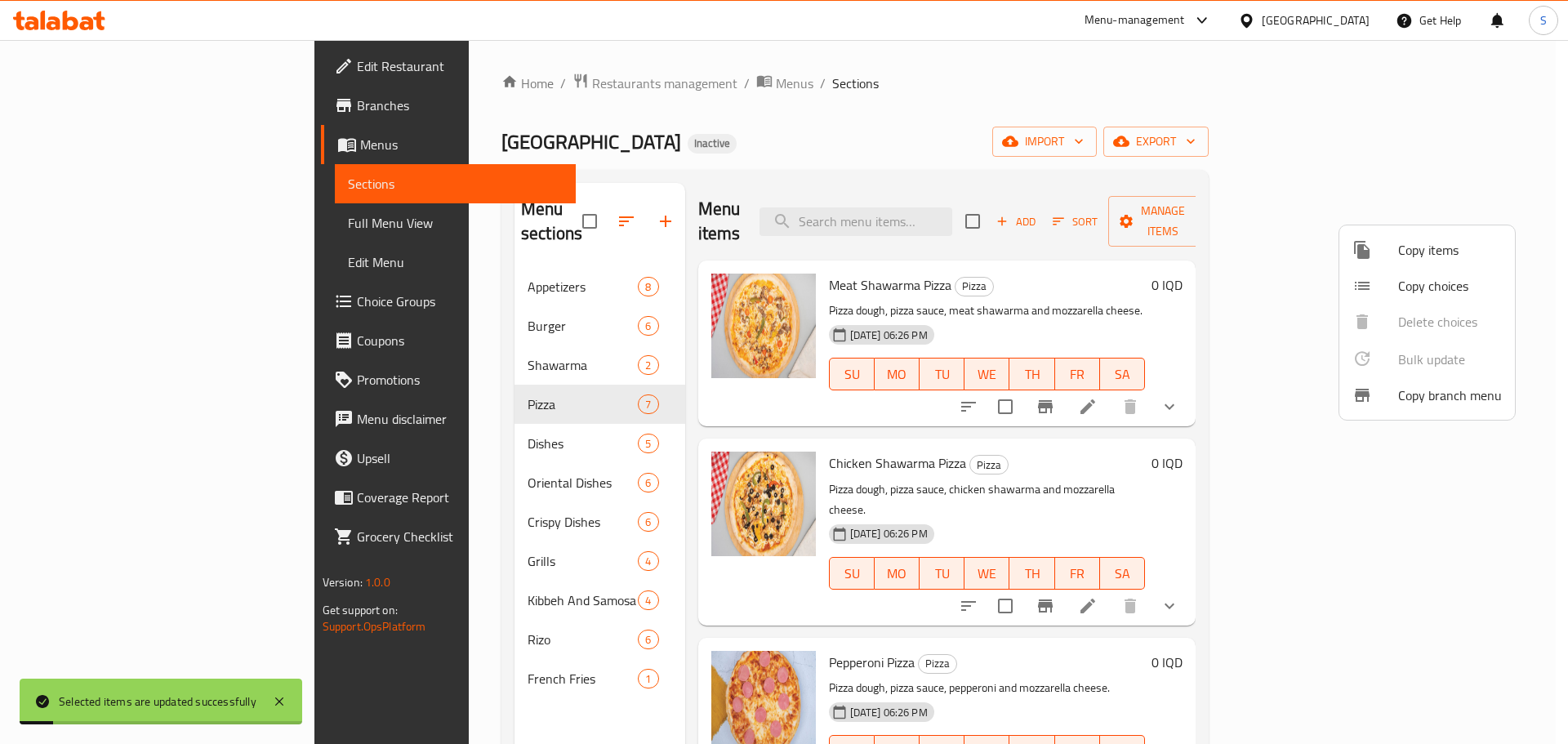
click at [367, 416] on div at bounding box center [784, 372] width 1568 height 744
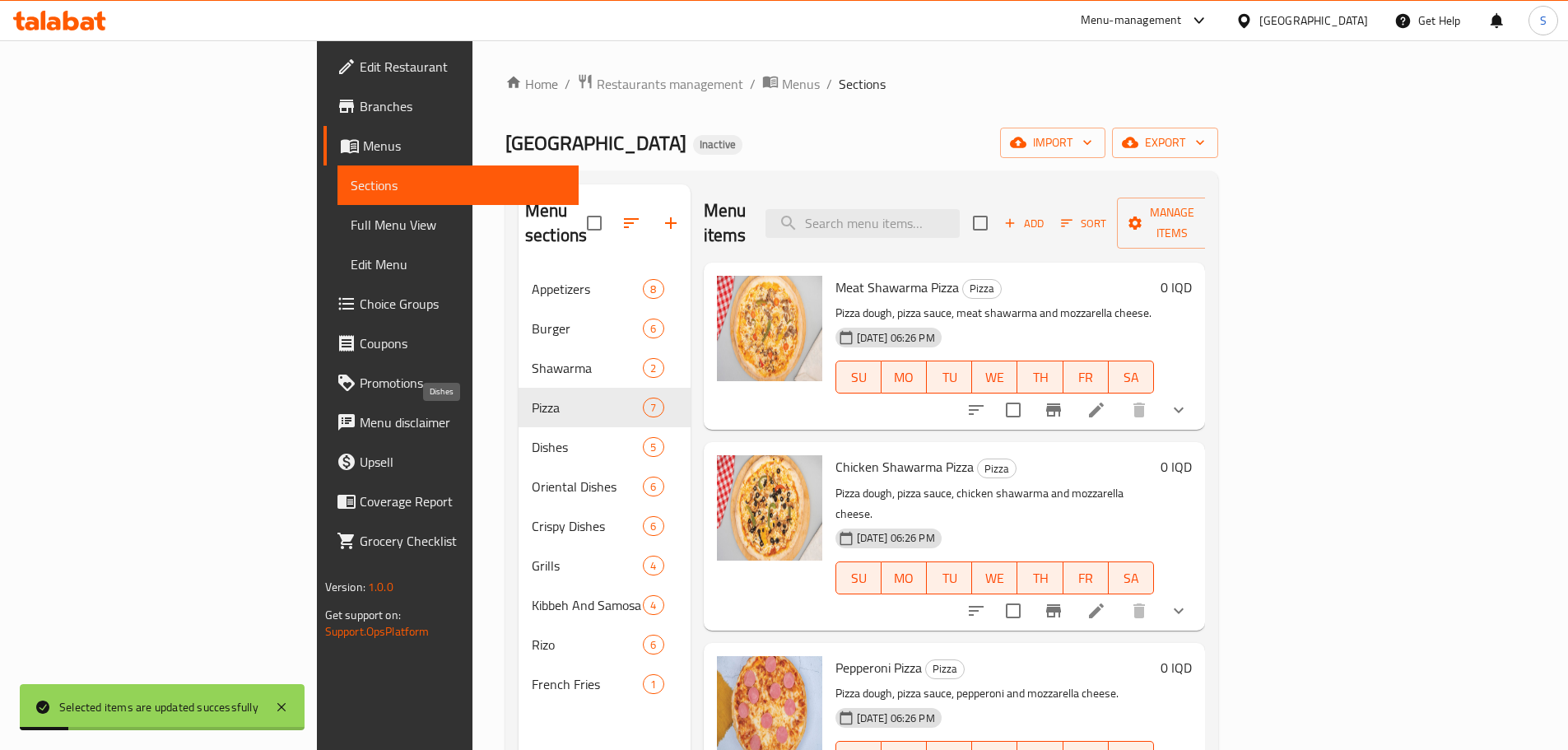
click at [531, 437] on span "Dishes" at bounding box center [586, 446] width 111 height 19
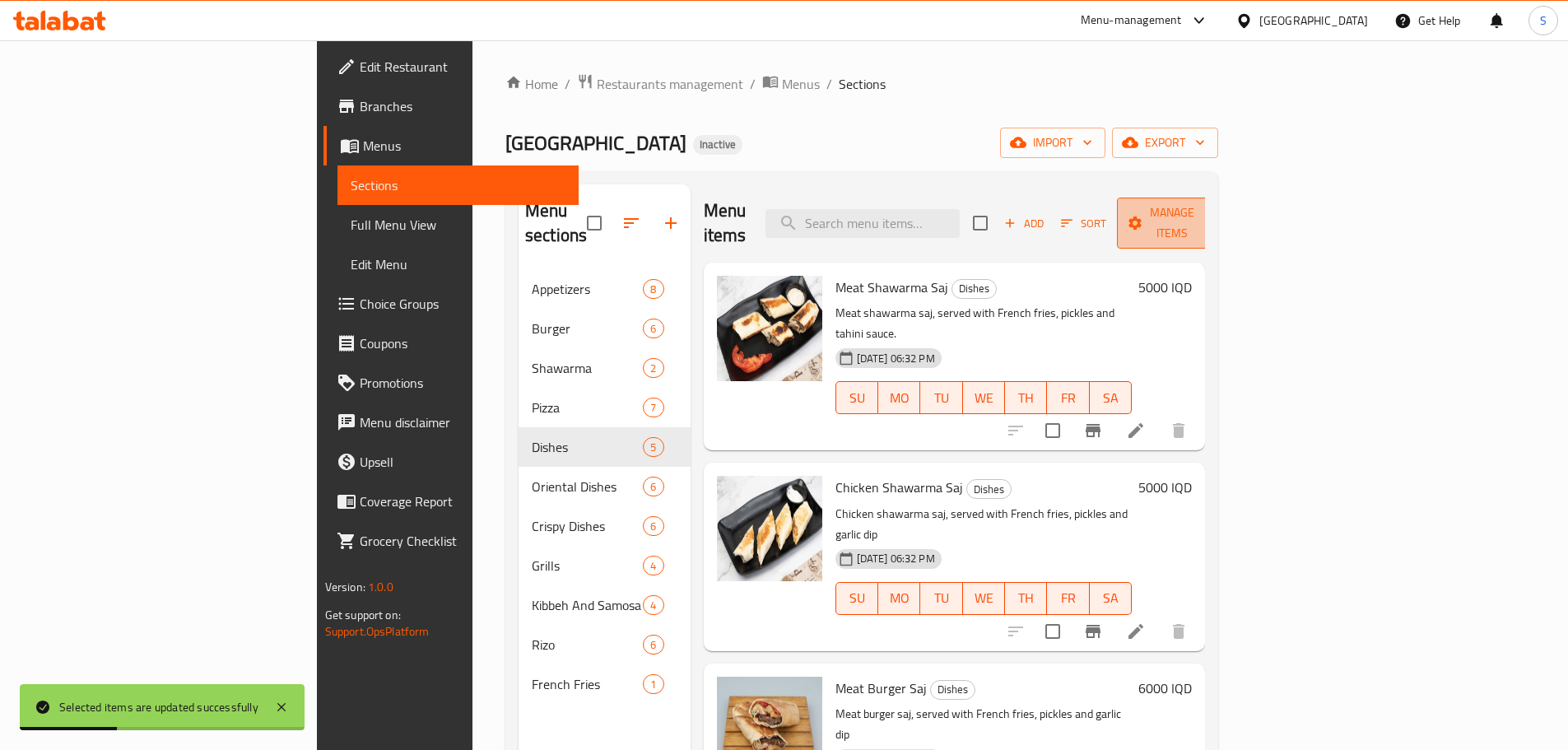
click at [1228, 199] on button "Manage items" at bounding box center [1172, 223] width 110 height 51
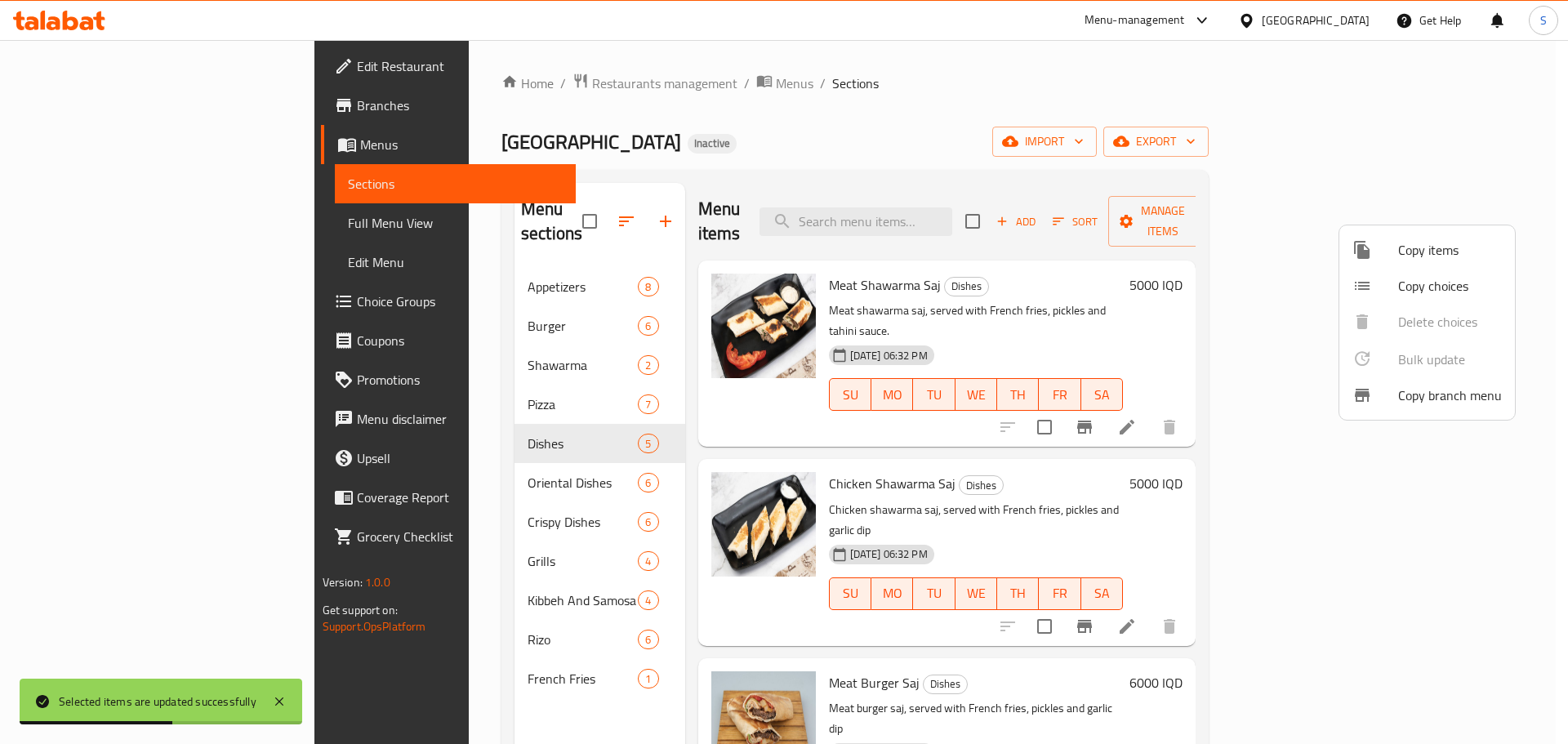
click at [824, 245] on div at bounding box center [784, 372] width 1568 height 744
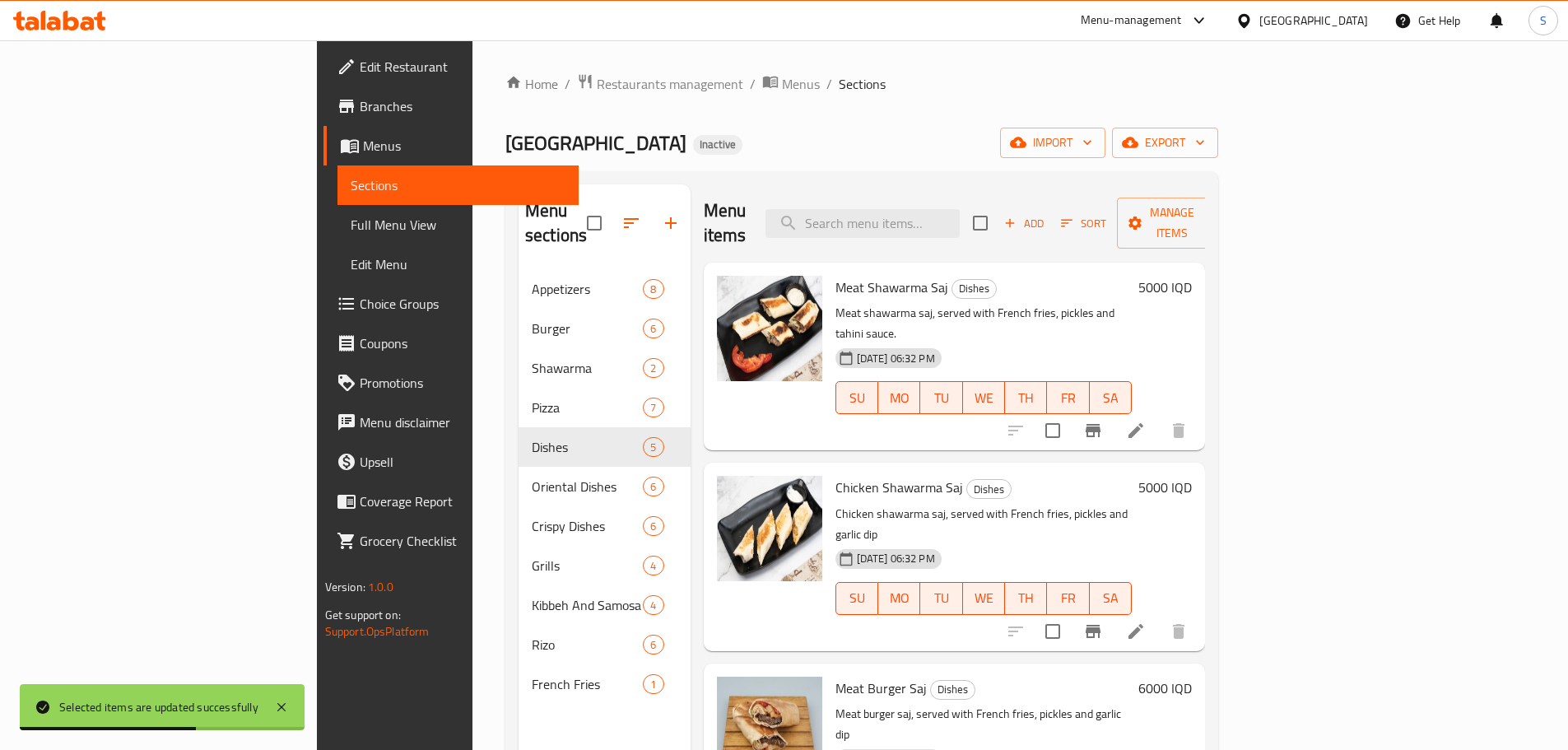
click at [998, 209] on input "checkbox" at bounding box center [981, 223] width 35 height 35
checkbox input "true"
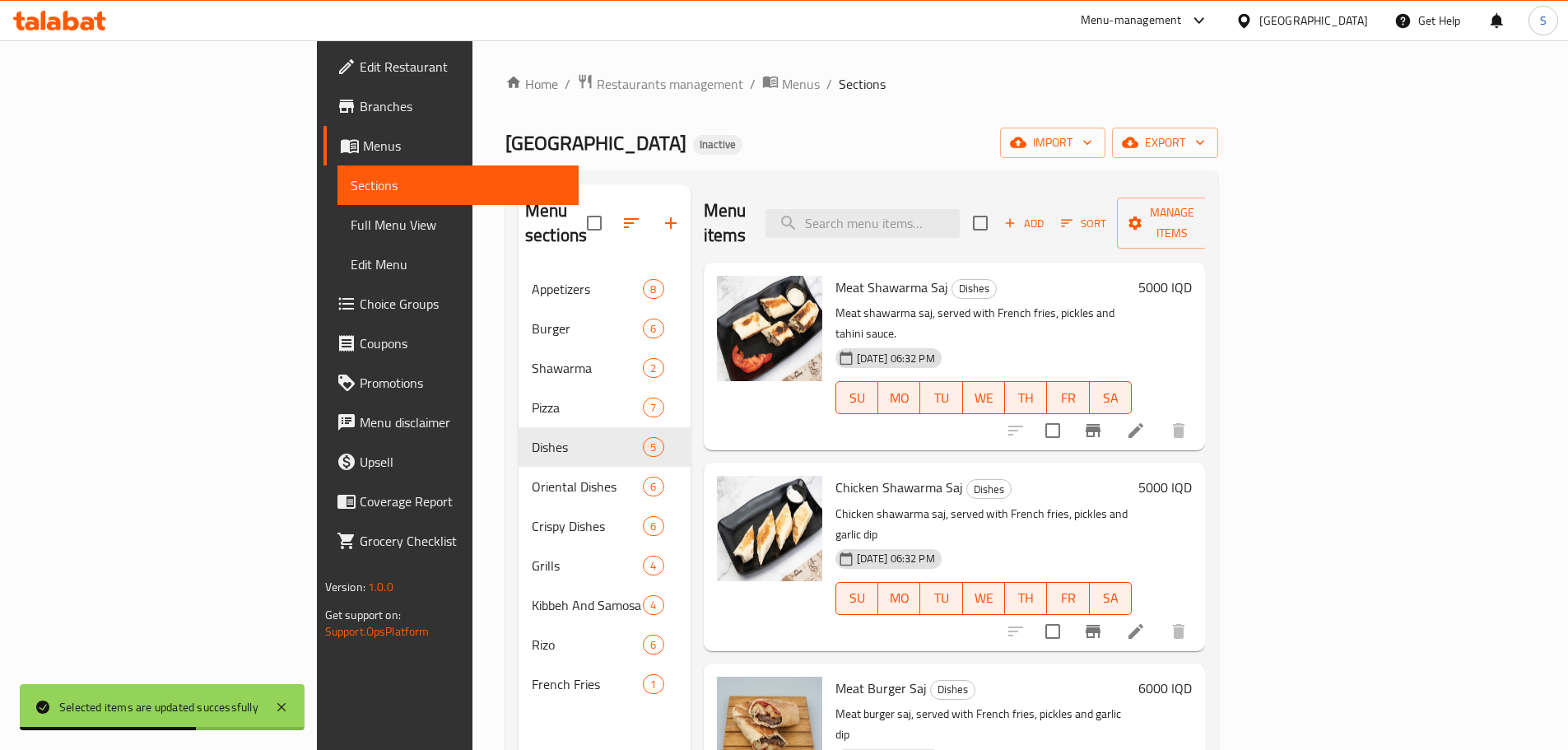
checkbox input "true"
click at [1214, 202] on span "Manage items" at bounding box center [1172, 223] width 84 height 41
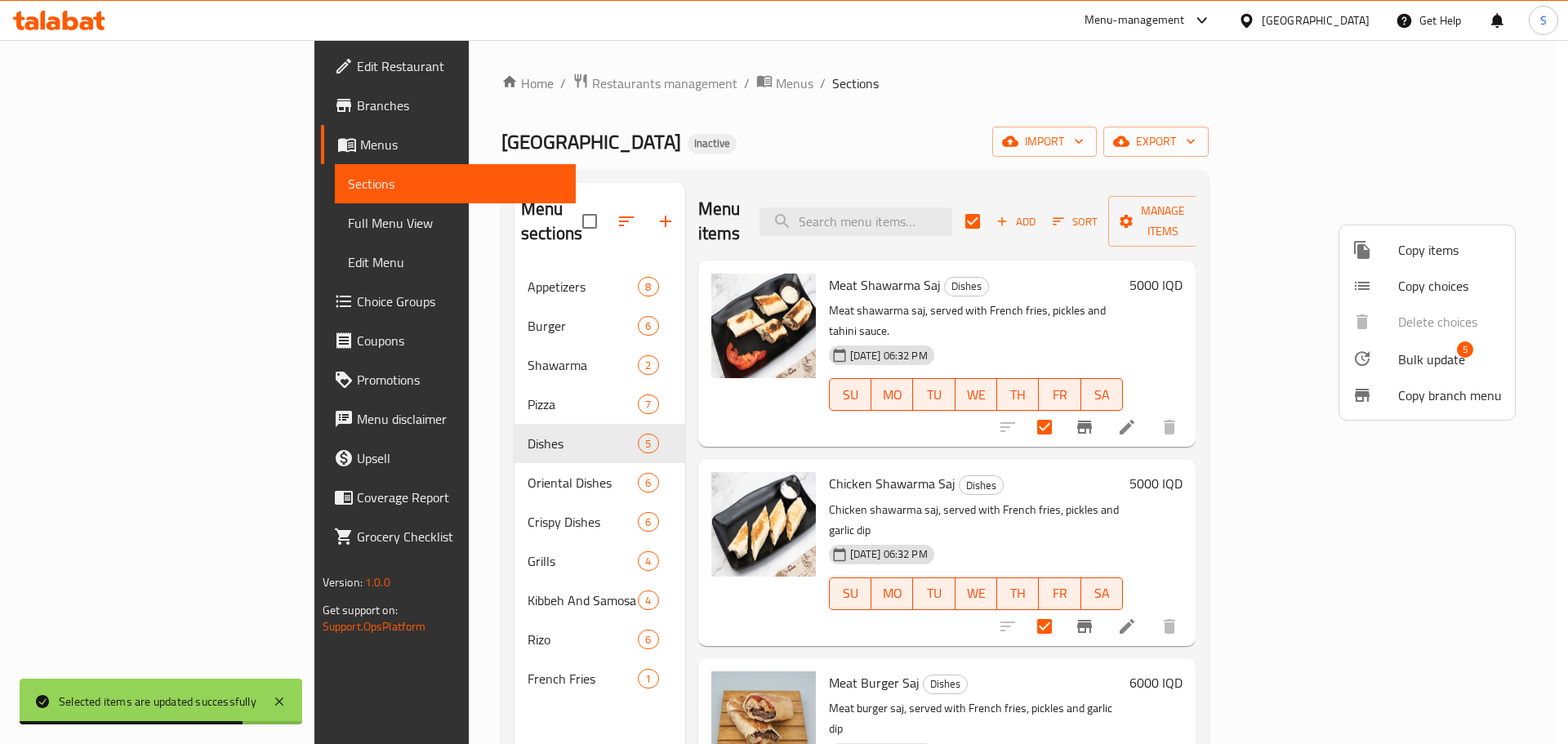
click at [1459, 365] on span "Bulk update" at bounding box center [1432, 359] width 67 height 19
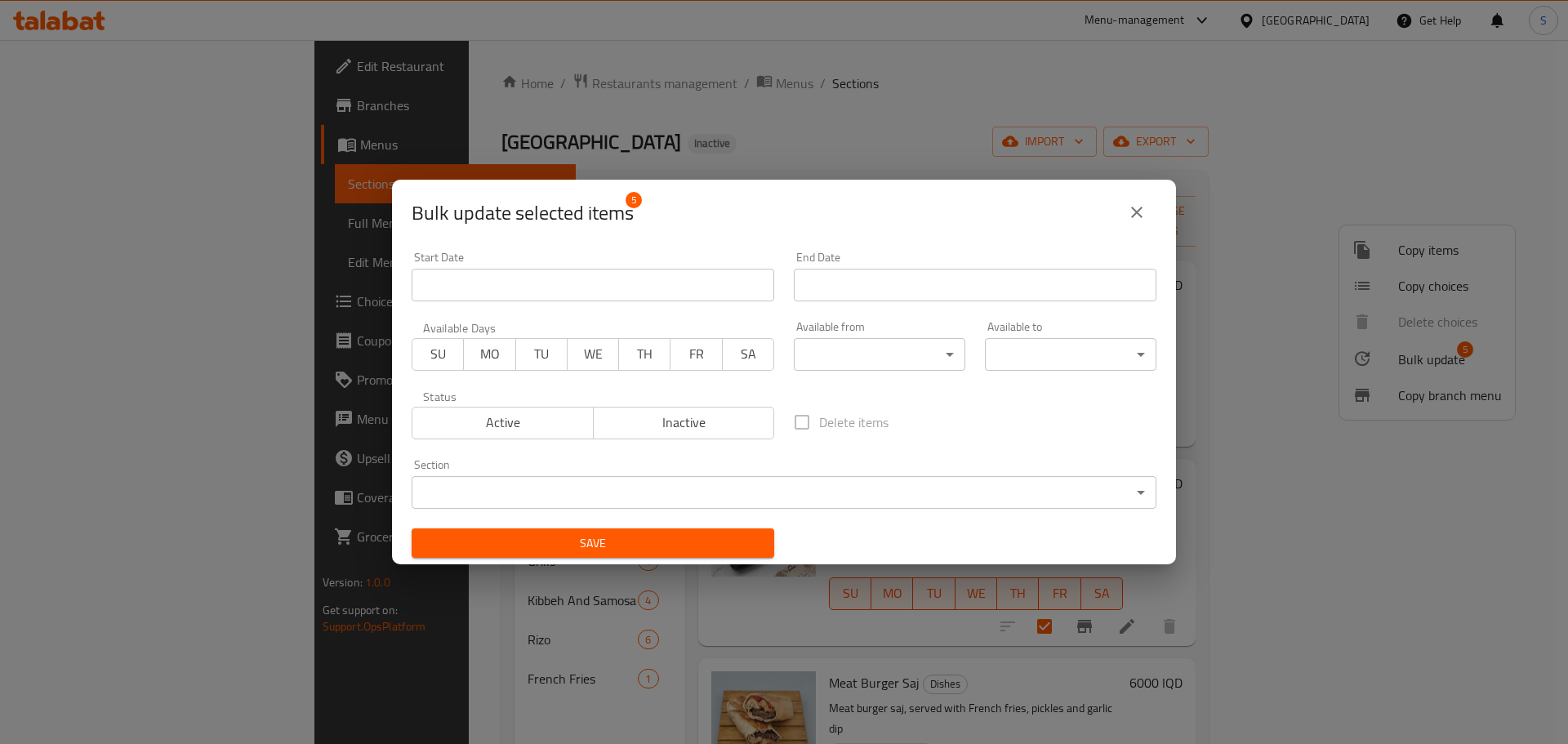
click at [893, 359] on body "​ Menu-management Iraq Get Help S Edit Restaurant Branches Menus Sections Full …" at bounding box center [784, 392] width 1568 height 704
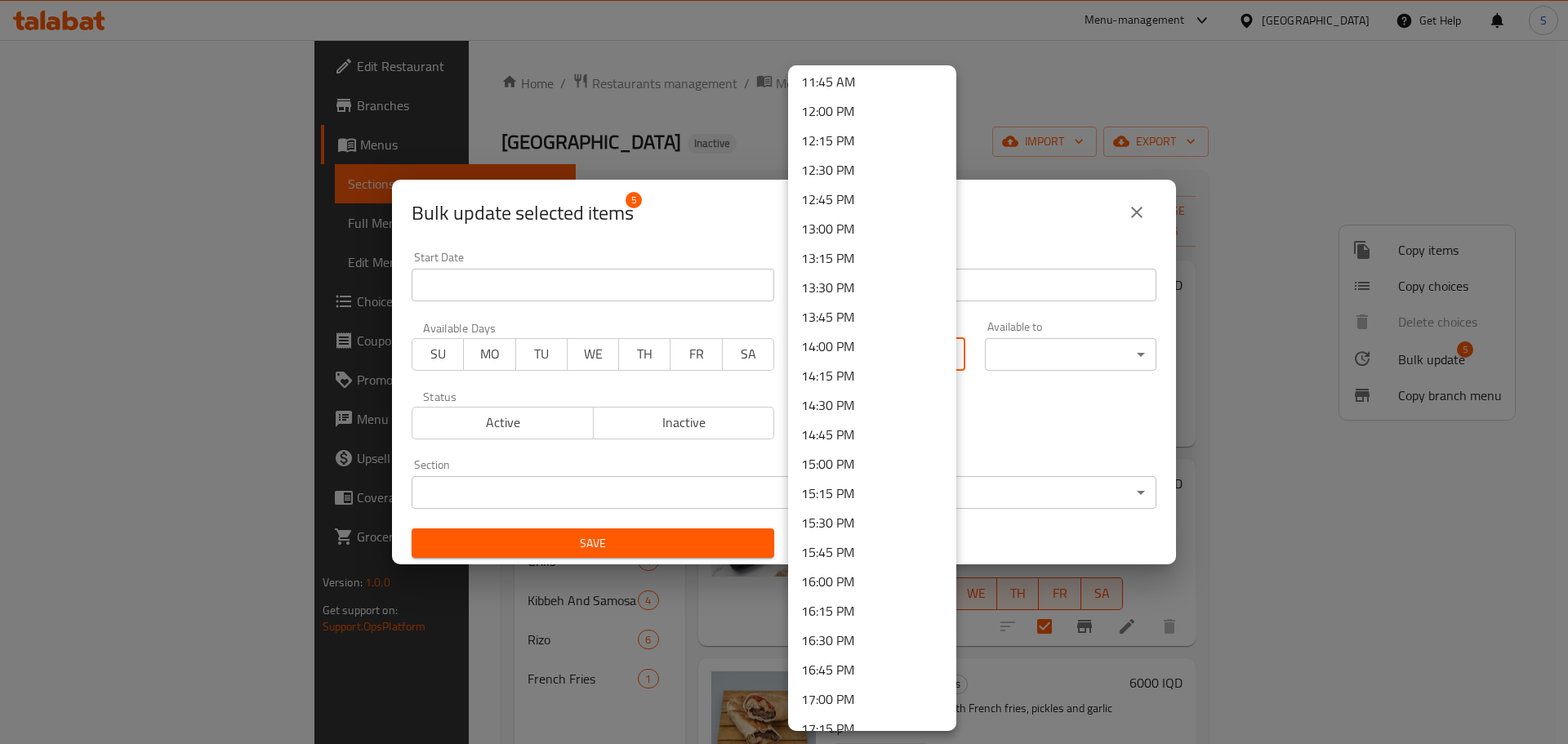
scroll to position [1551, 0]
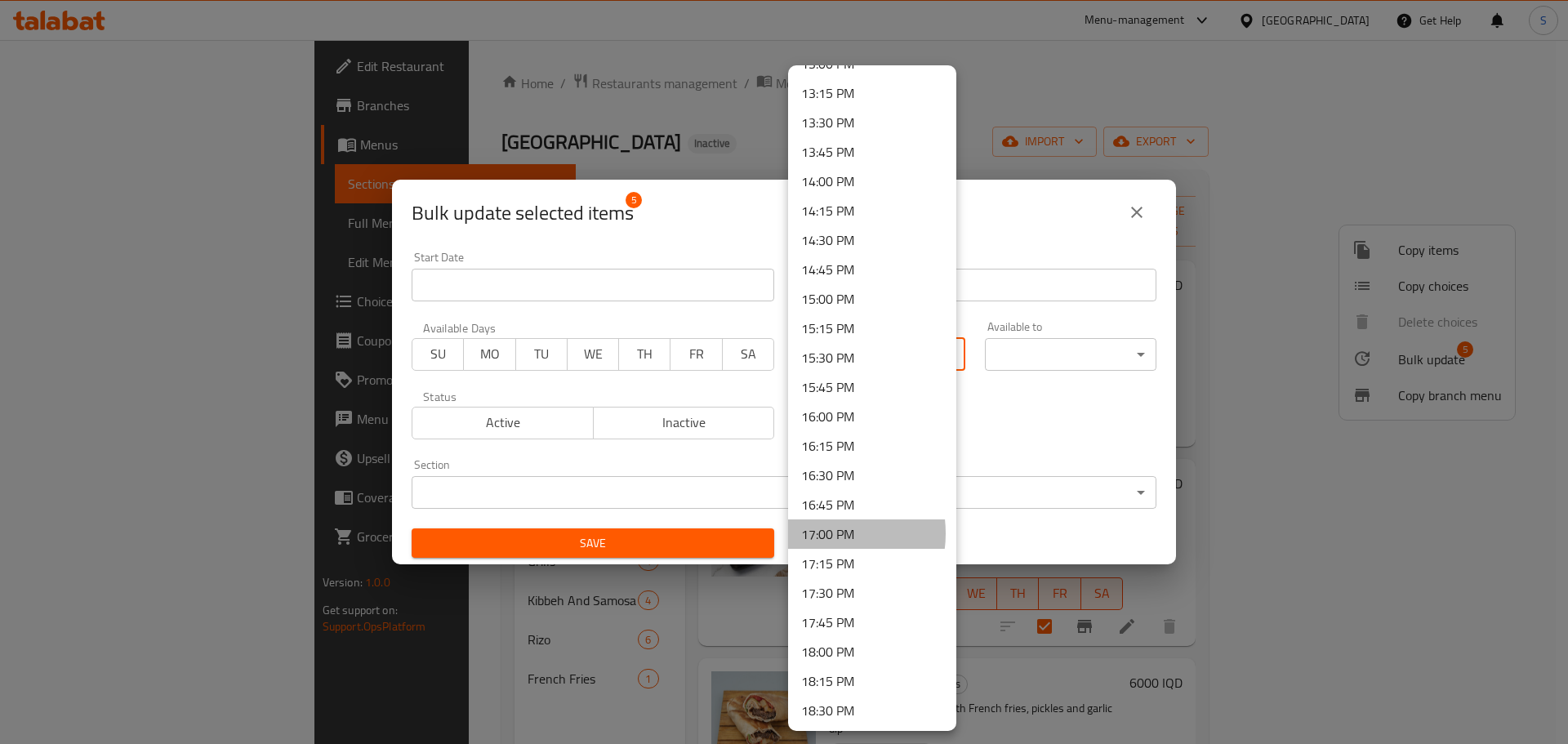
click at [818, 534] on li "17:00 PM" at bounding box center [872, 534] width 168 height 30
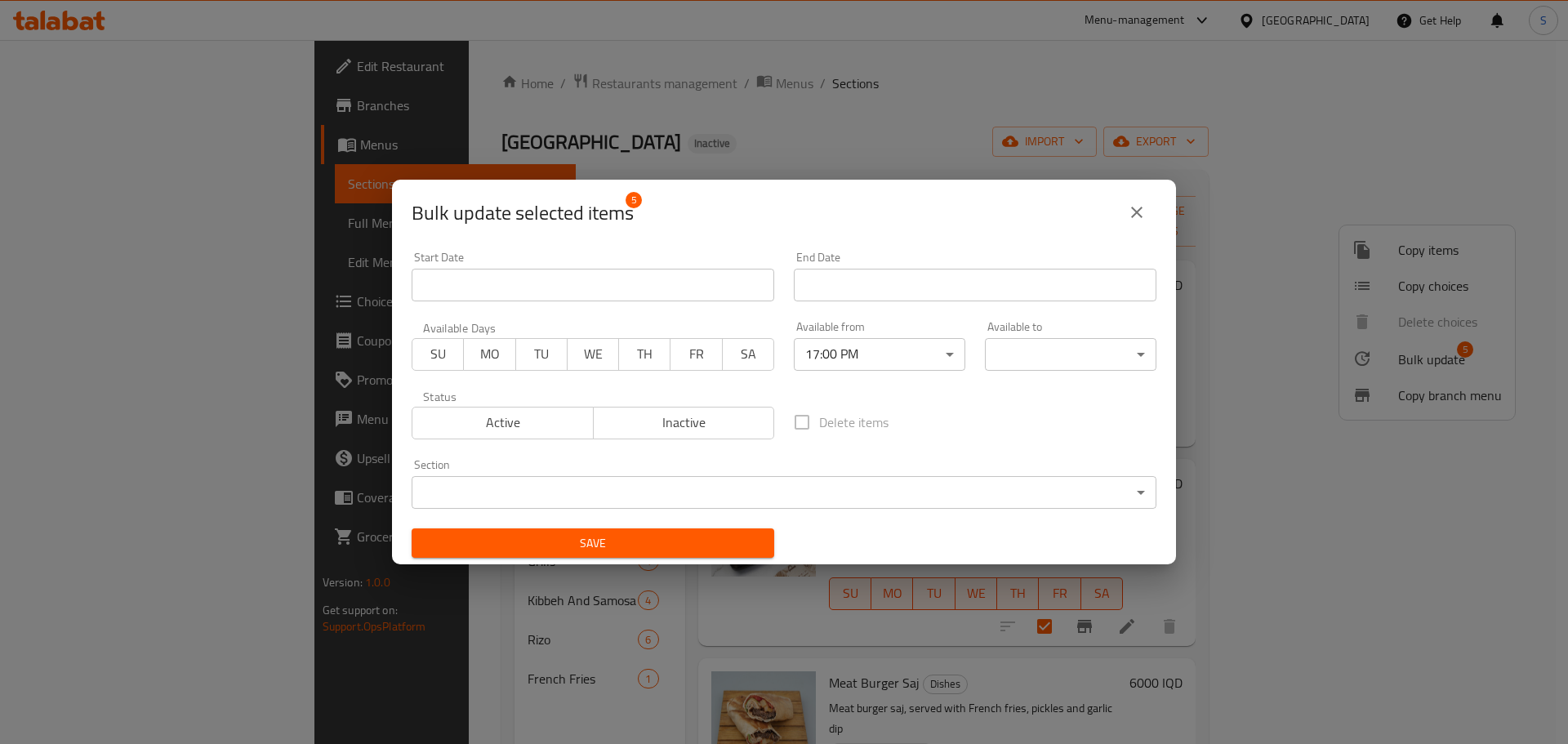
click at [1030, 344] on body "​ Menu-management Iraq Get Help S Edit Restaurant Branches Menus Sections Full …" at bounding box center [784, 392] width 1568 height 704
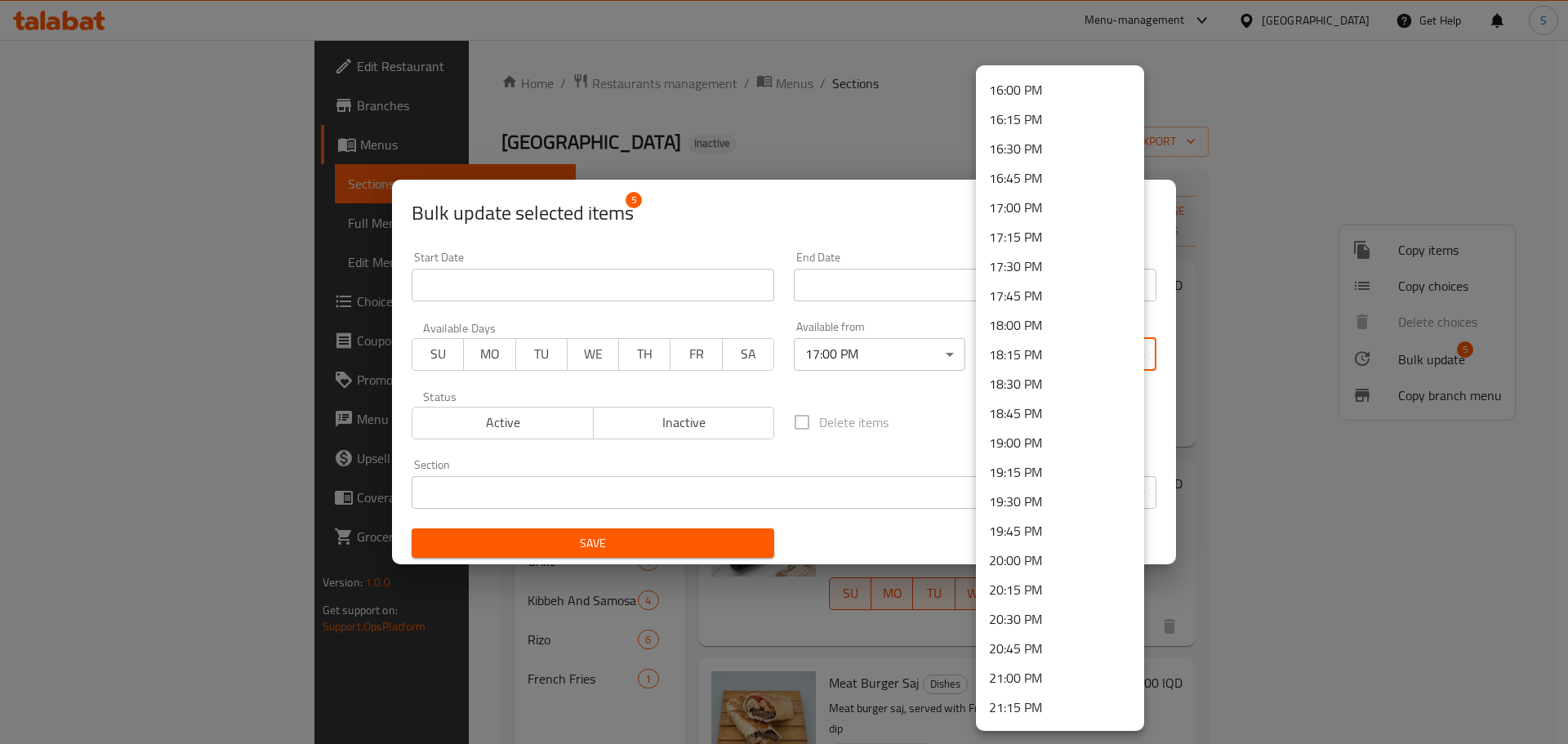
scroll to position [2199, 0]
click at [1019, 587] on li "23:00 PM" at bounding box center [1060, 592] width 168 height 30
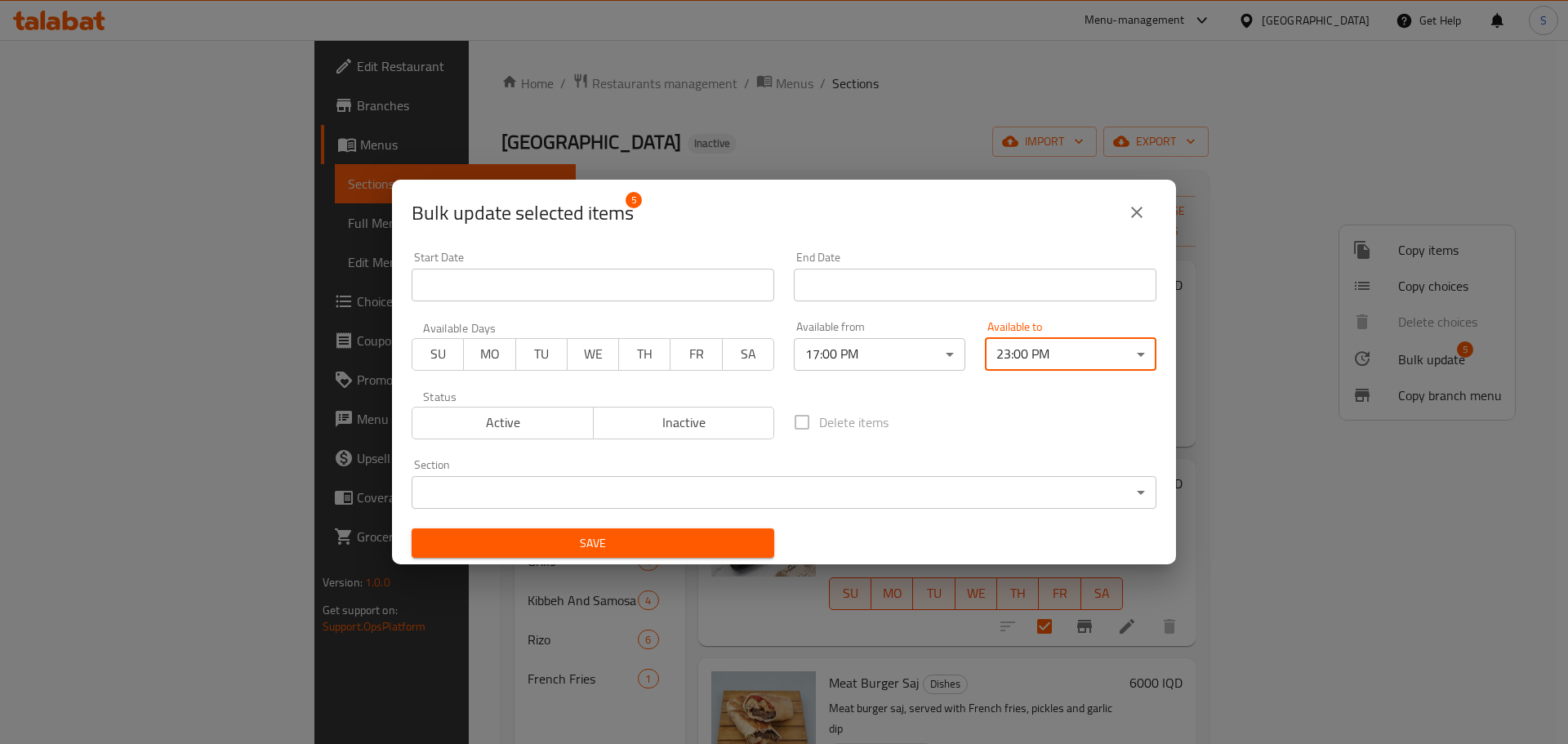
click at [674, 545] on span "Save" at bounding box center [593, 542] width 337 height 20
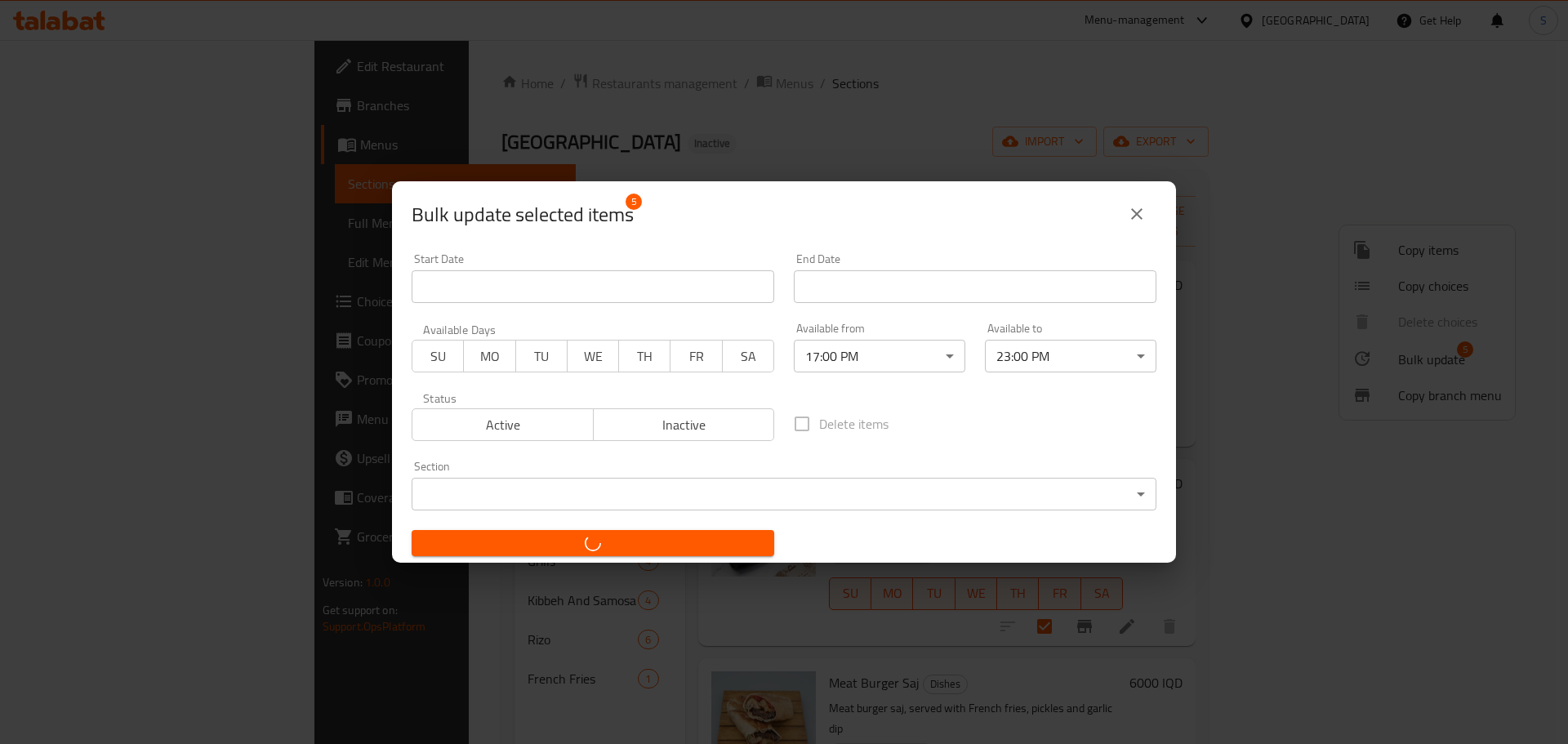
checkbox input "false"
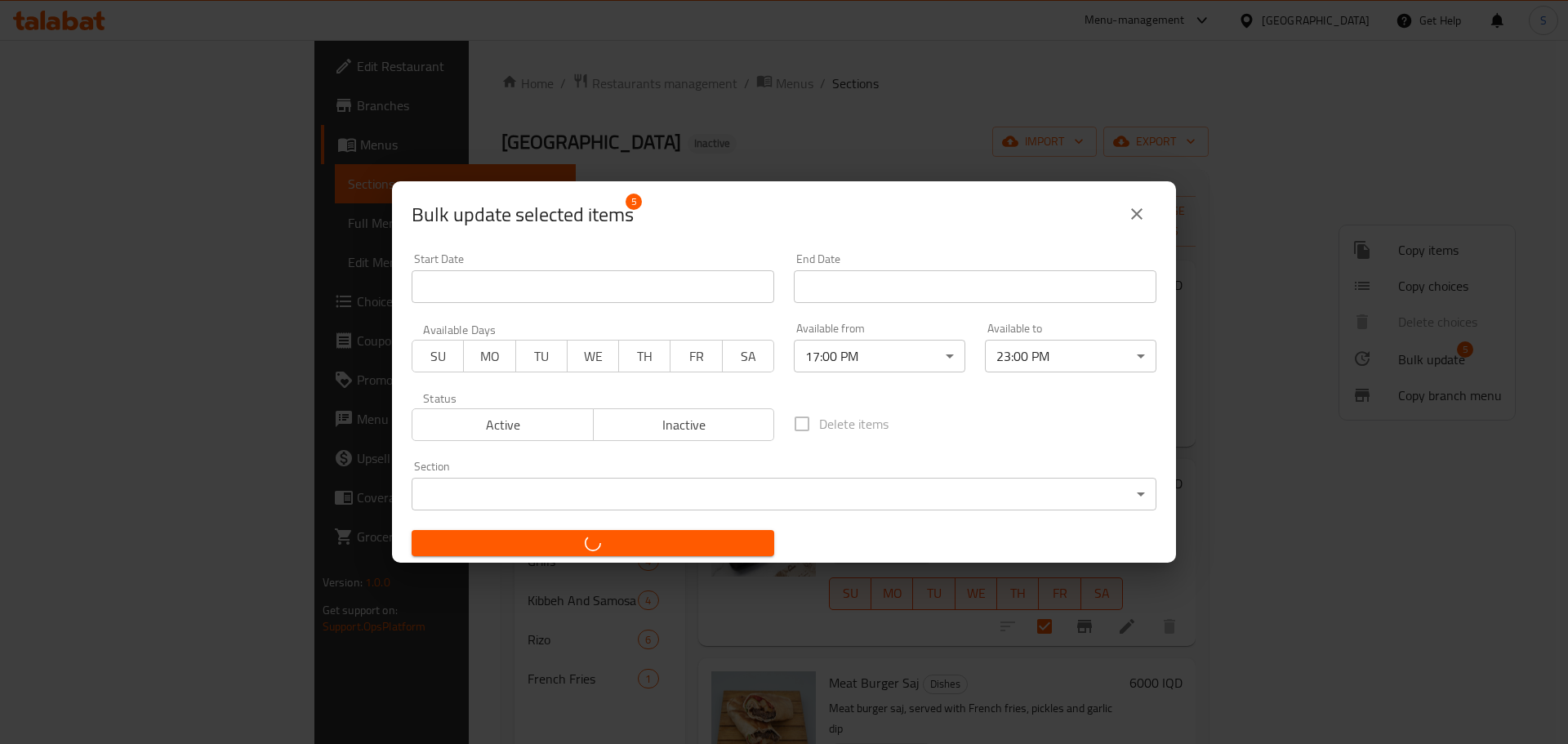
checkbox input "false"
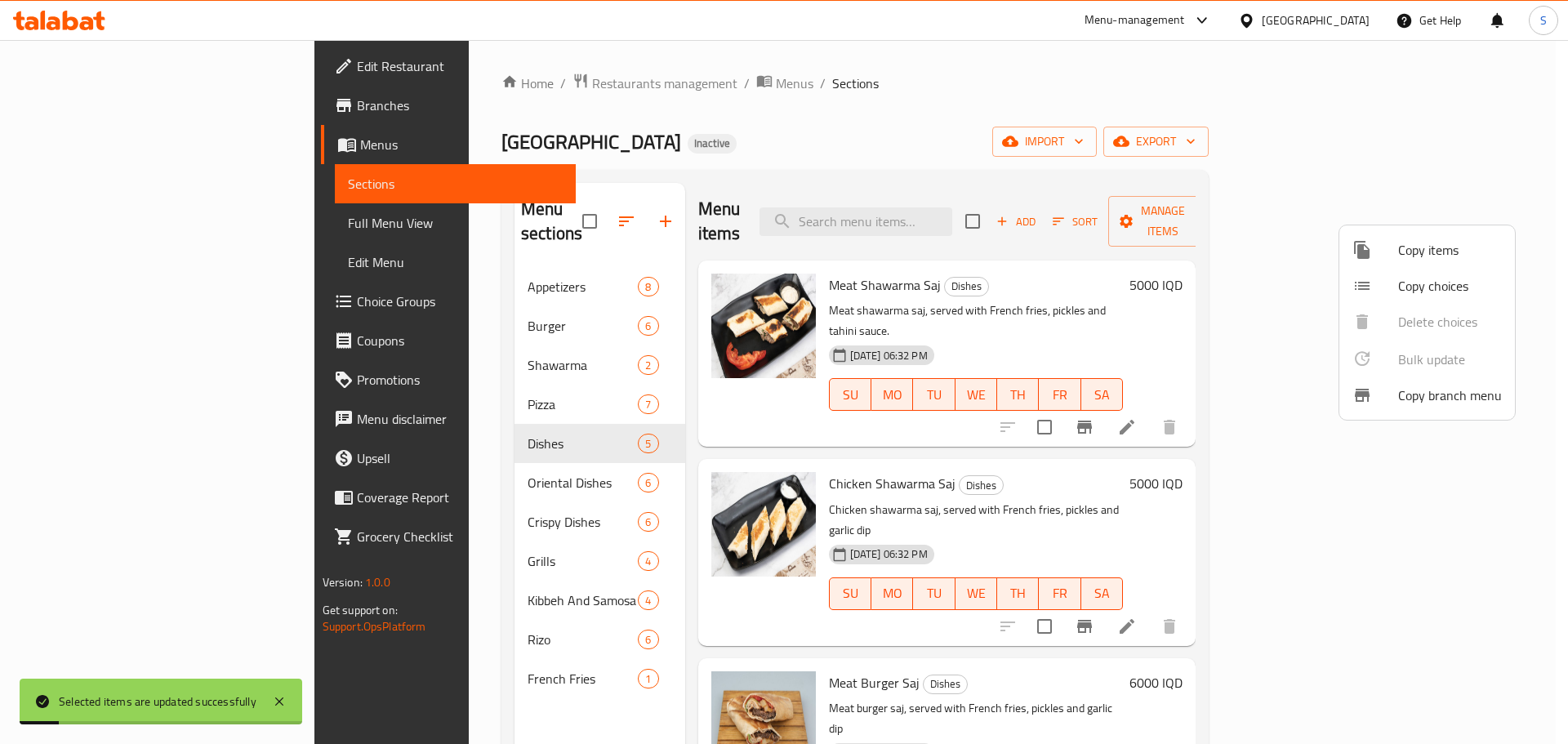
click at [403, 460] on div at bounding box center [784, 372] width 1568 height 744
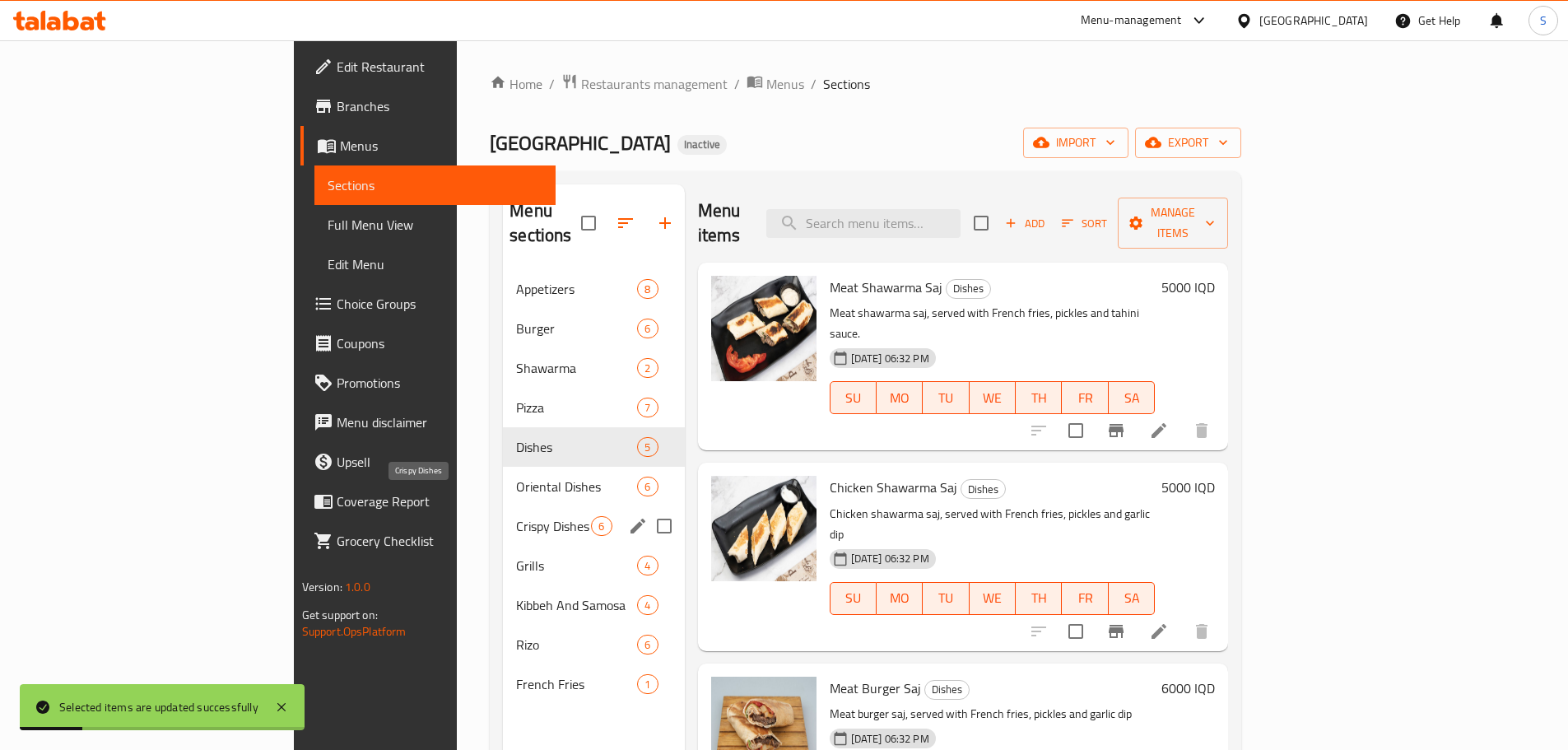
click at [516, 516] on span "Crispy Dishes" at bounding box center [554, 525] width 75 height 19
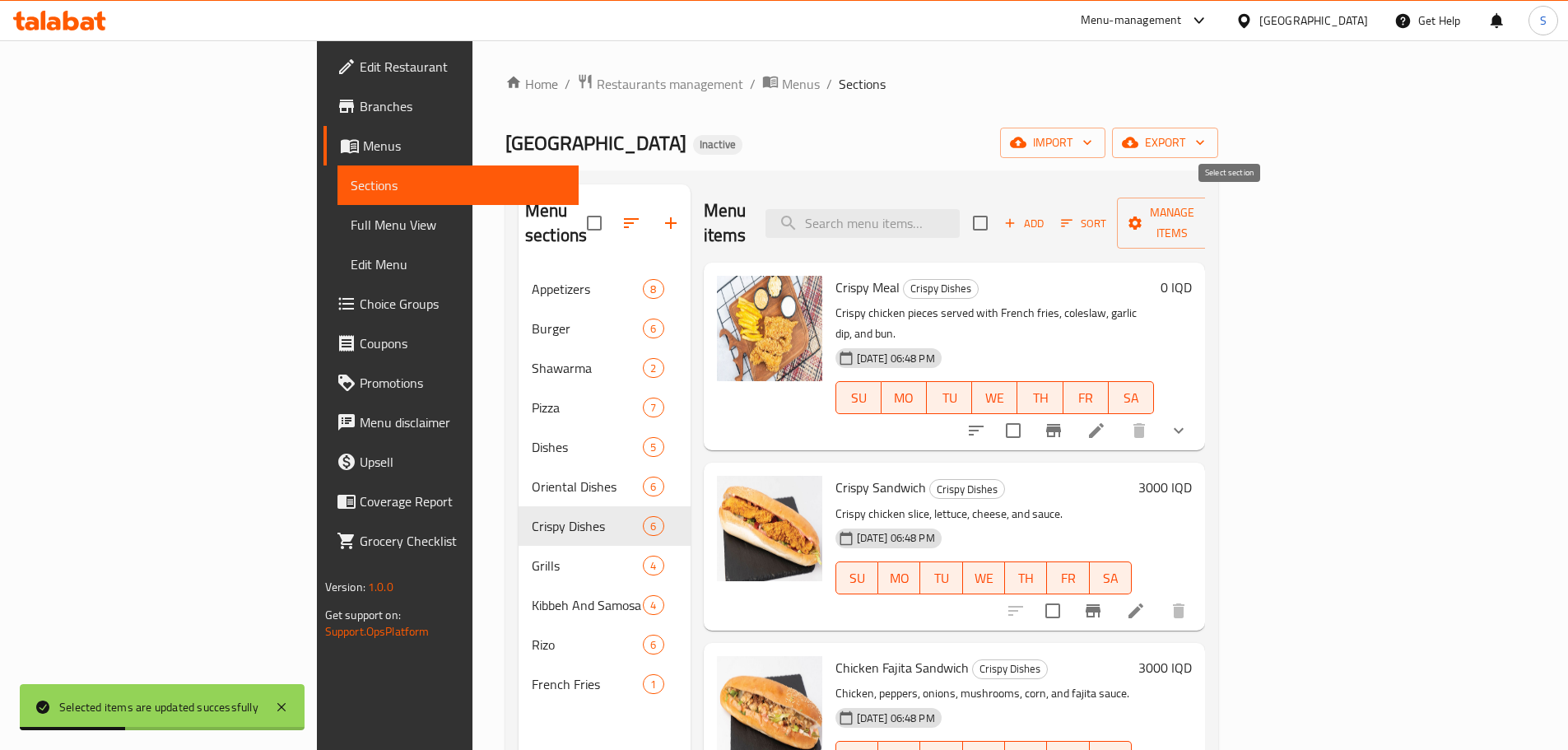
click at [998, 218] on input "checkbox" at bounding box center [981, 223] width 35 height 35
checkbox input "true"
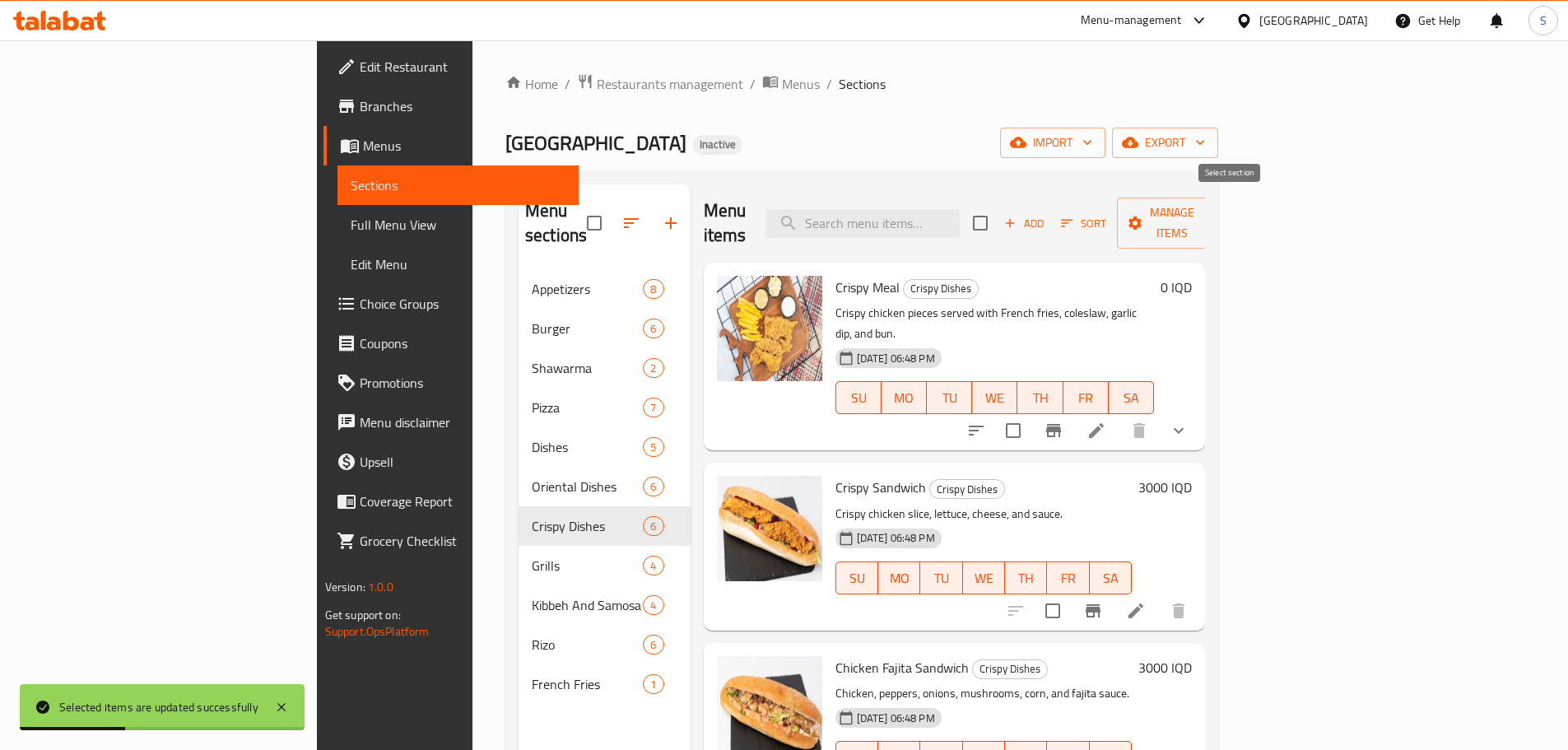
checkbox input "true"
click at [1214, 211] on span "Manage items" at bounding box center [1172, 223] width 84 height 41
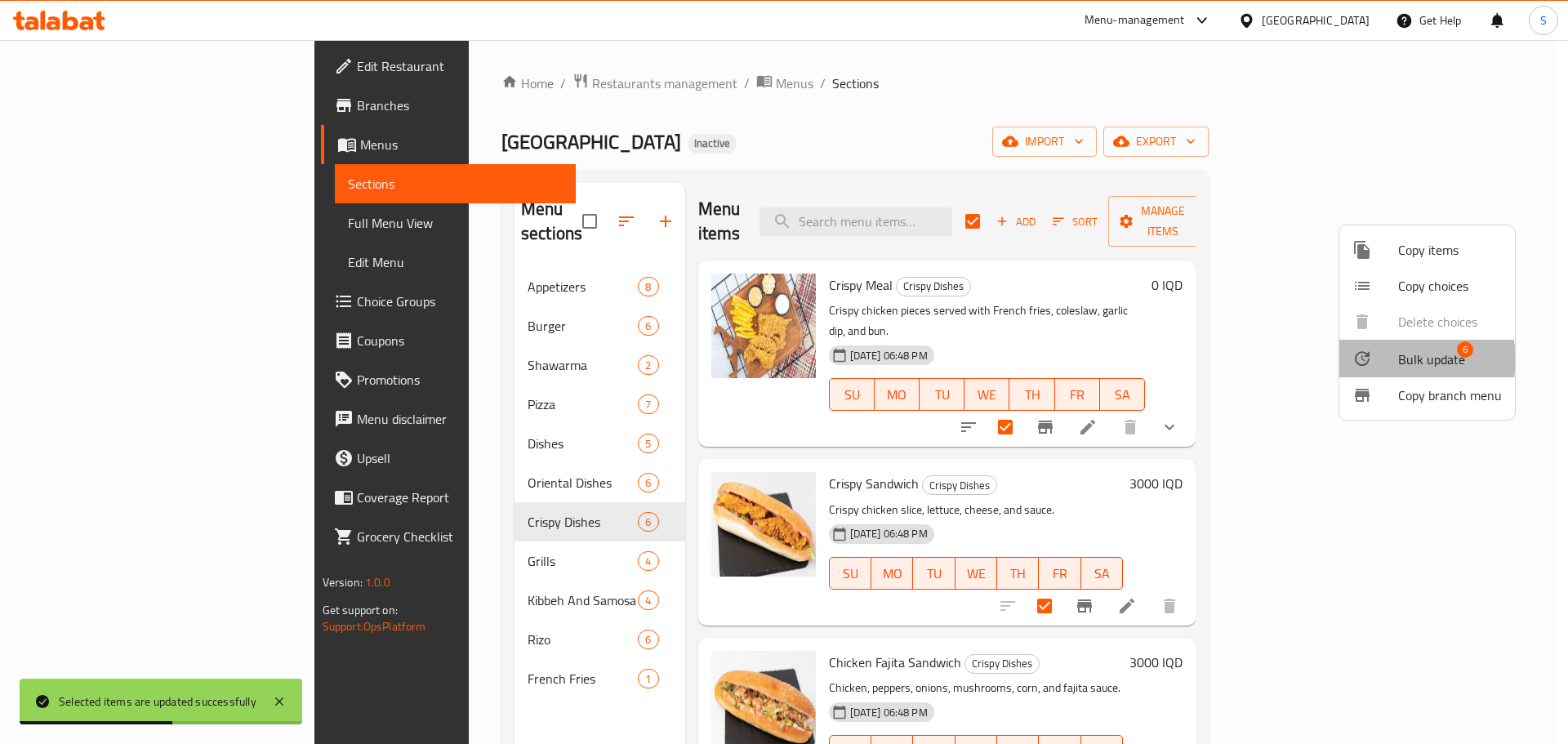
click at [1407, 360] on span "Bulk update" at bounding box center [1432, 359] width 67 height 19
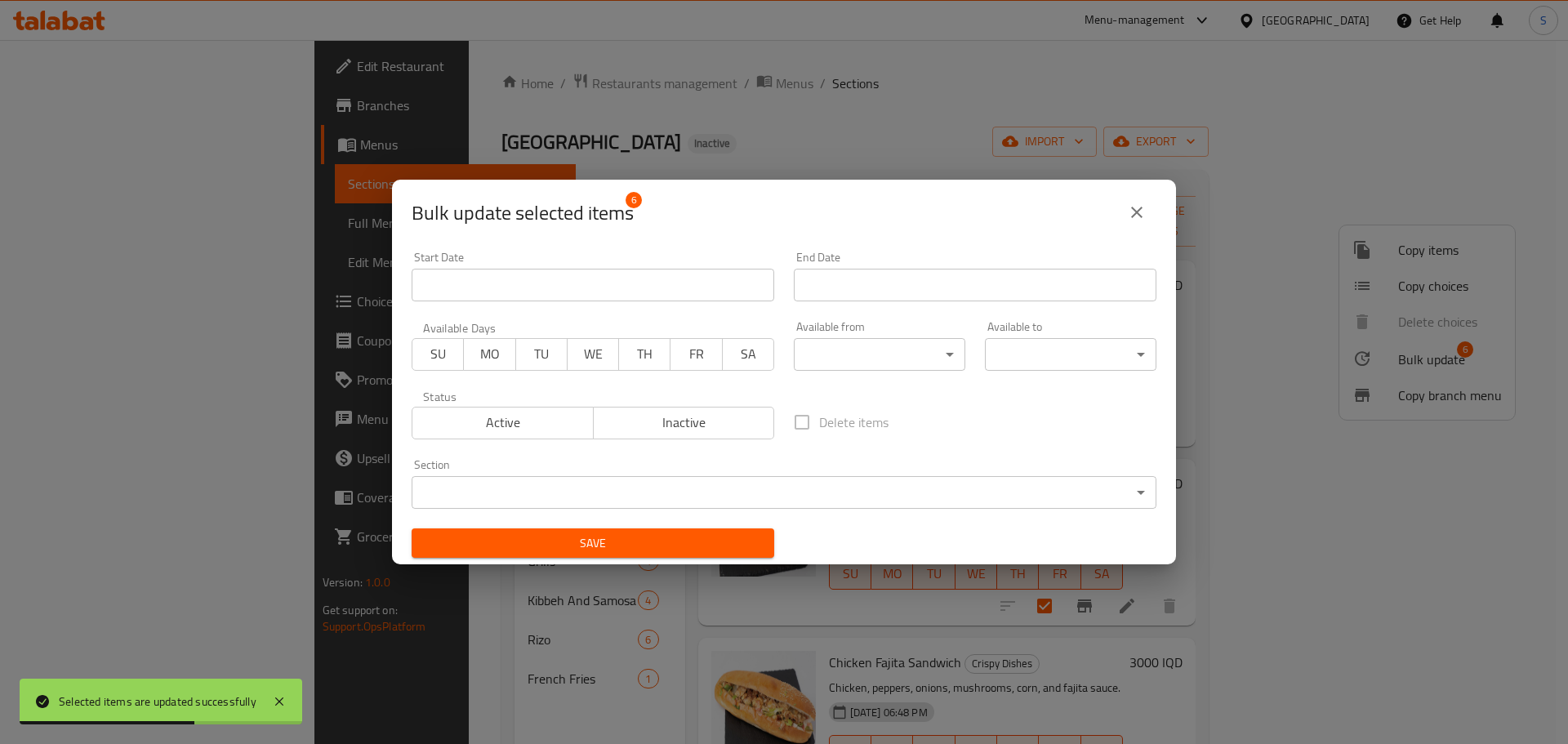
click at [874, 378] on div "Available from ​ ​" at bounding box center [880, 345] width 191 height 70
click at [879, 363] on body "Selected items are updated successfully ​ Menu-management Iraq Get Help S Edit …" at bounding box center [784, 392] width 1568 height 704
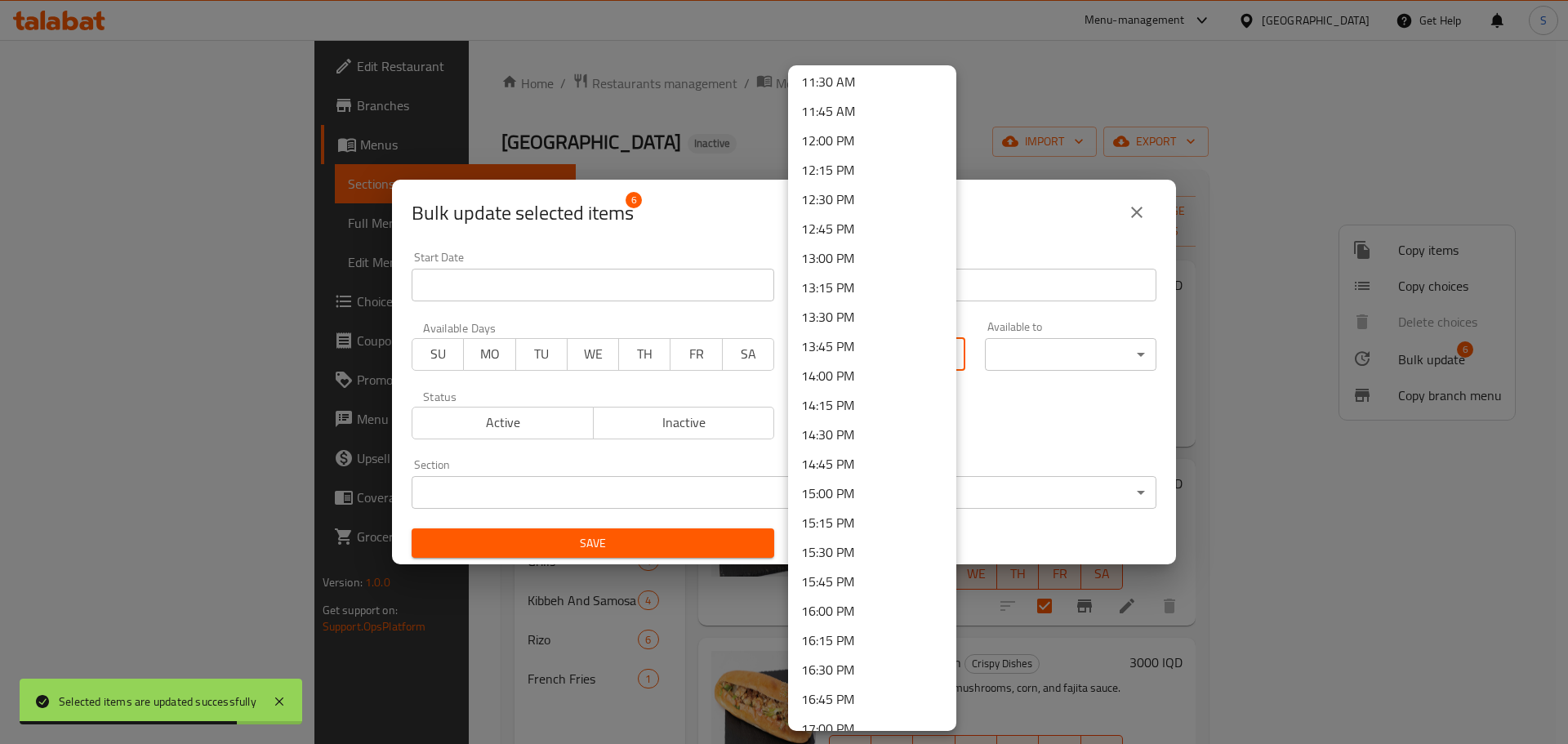
scroll to position [1632, 0]
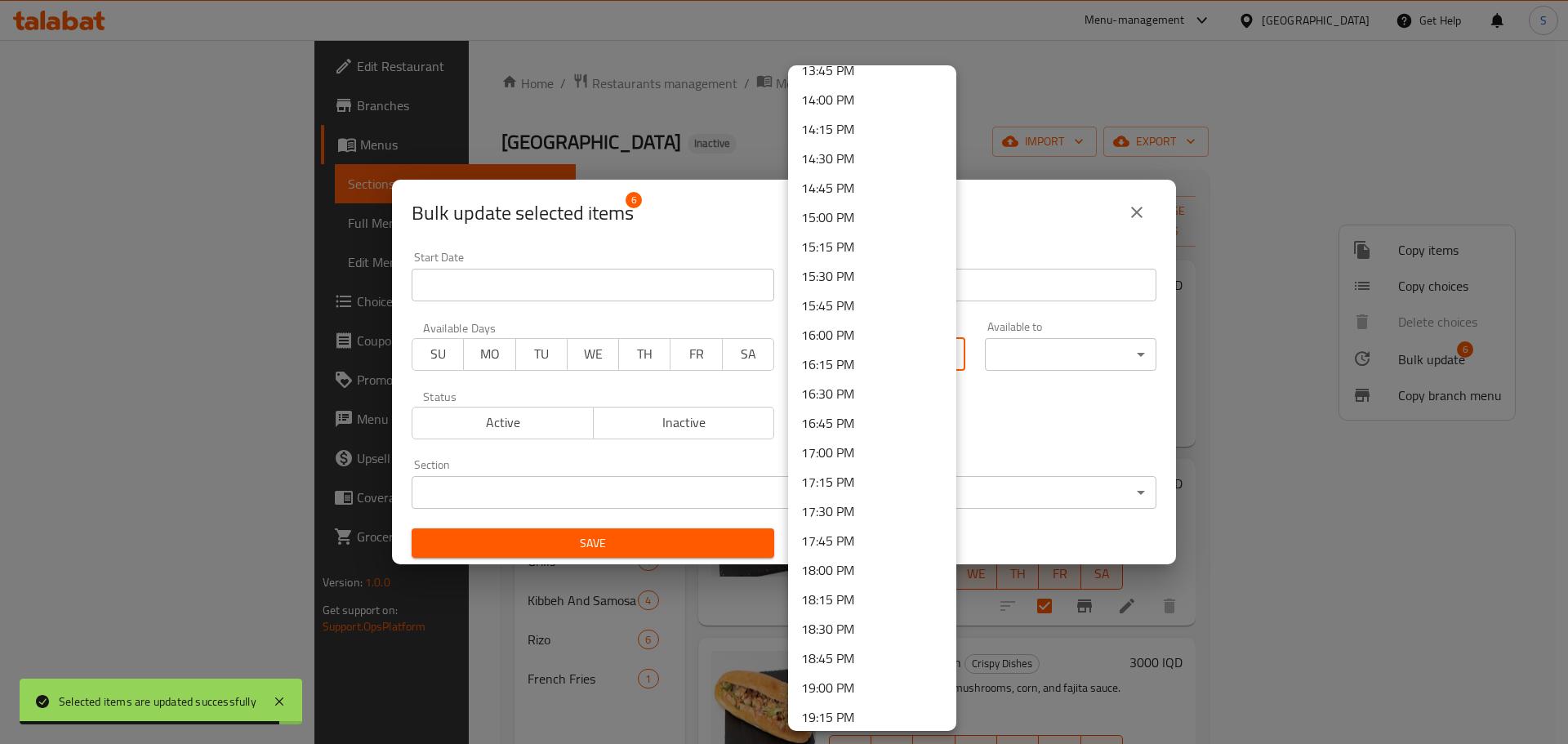
click at [860, 449] on li "17:00 PM" at bounding box center [872, 452] width 168 height 30
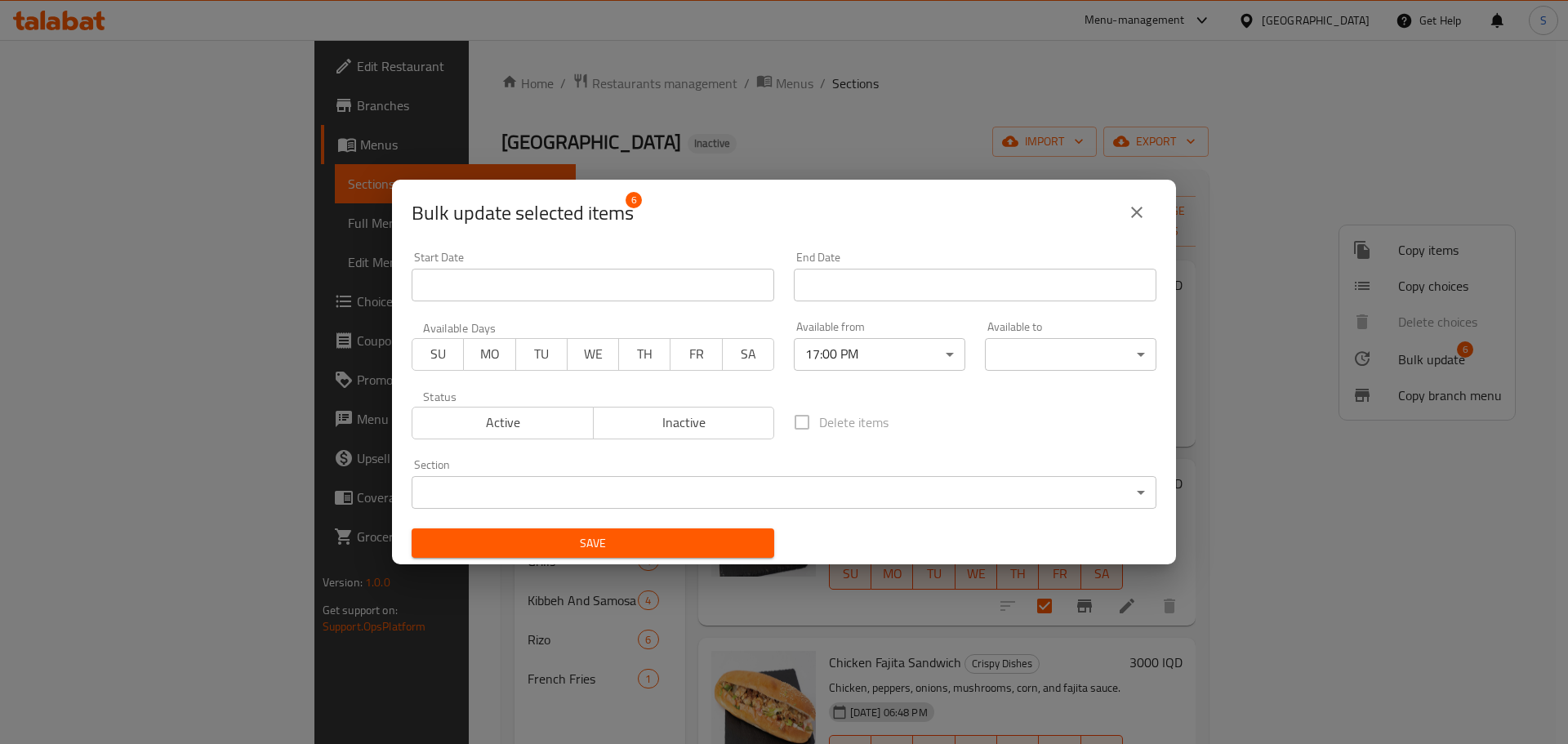
scroll to position [3, 0]
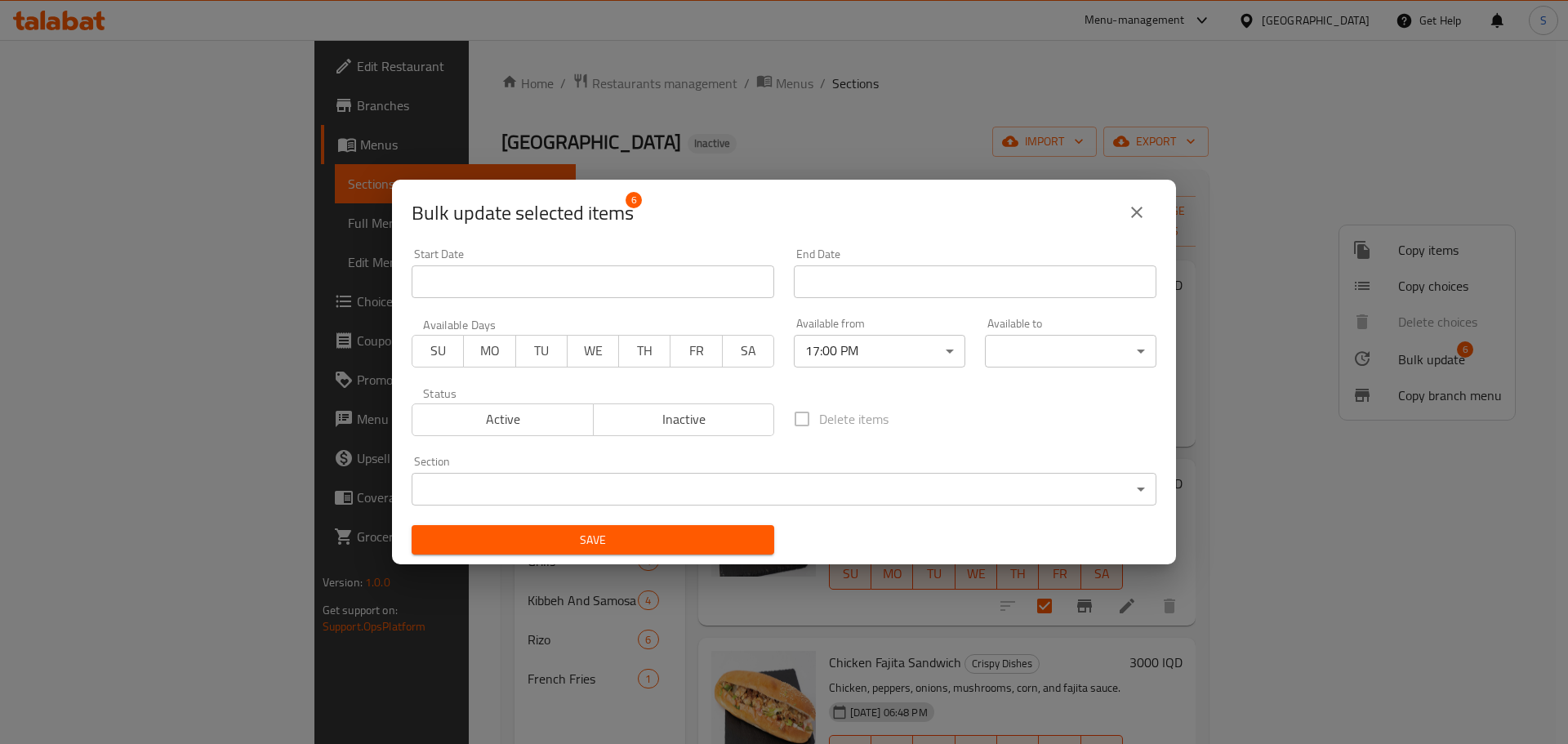
click at [1059, 365] on body "​ Menu-management Iraq Get Help S Edit Restaurant Branches Menus Sections Full …" at bounding box center [784, 392] width 1568 height 704
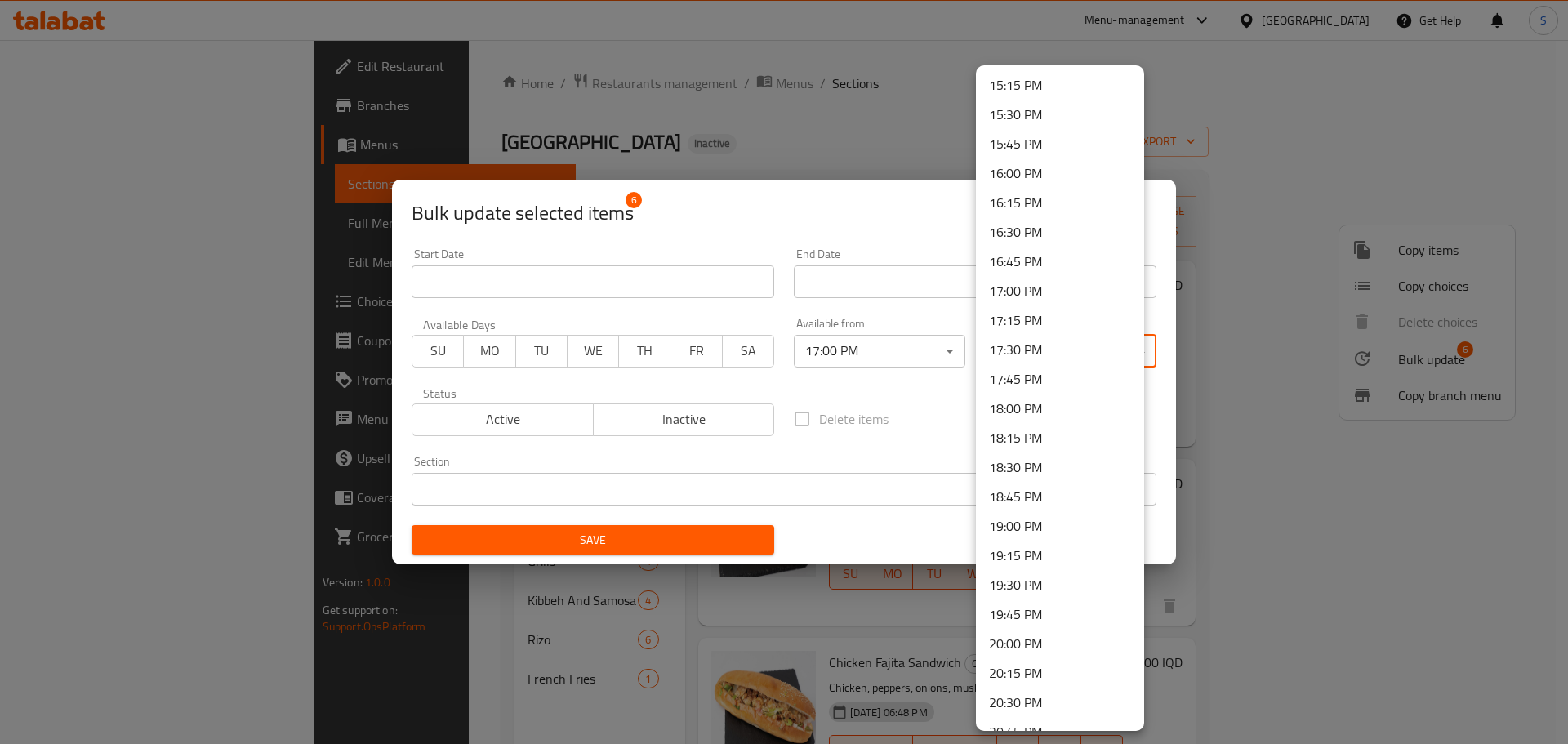
scroll to position [2199, 0]
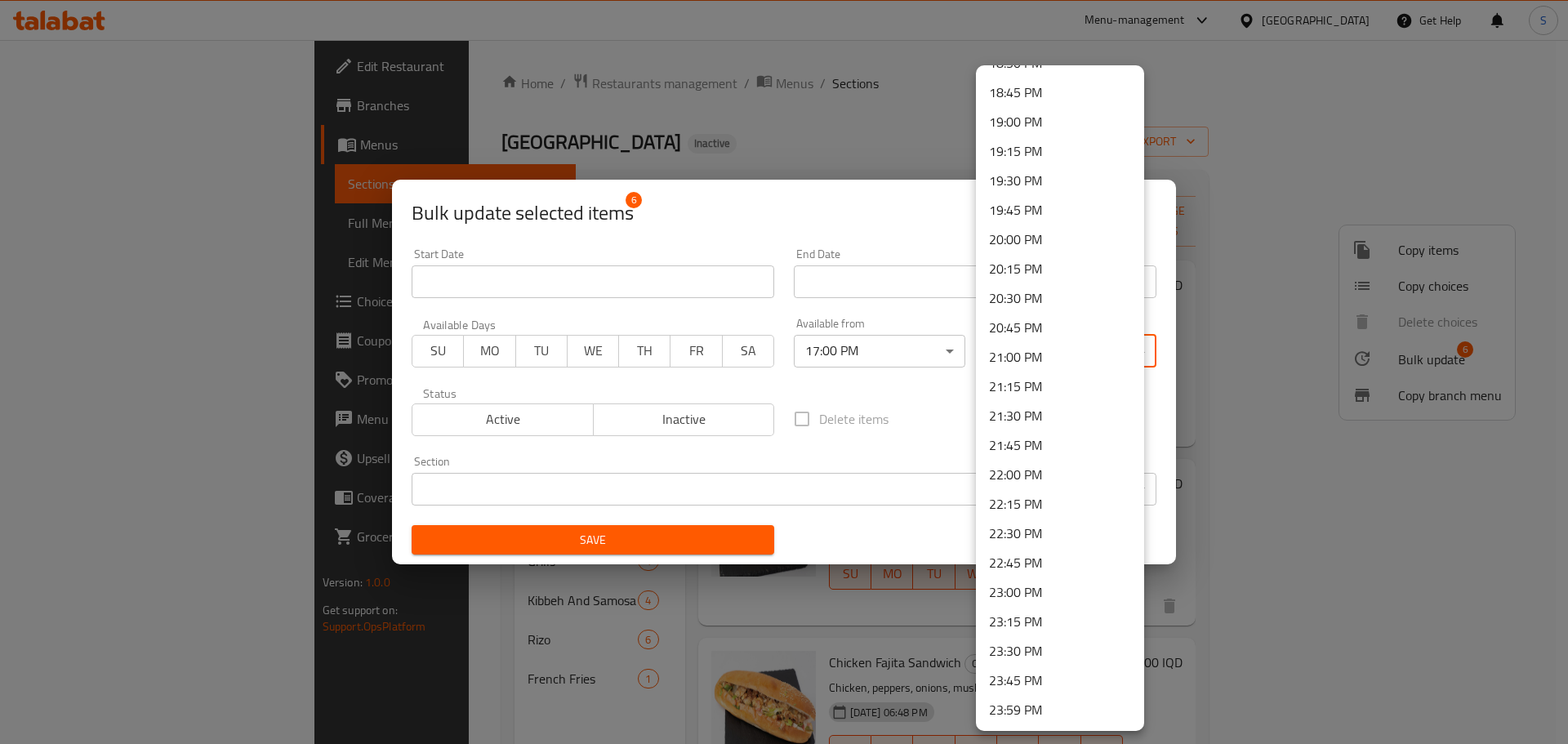
click at [1019, 593] on li "23:00 PM" at bounding box center [1060, 592] width 168 height 30
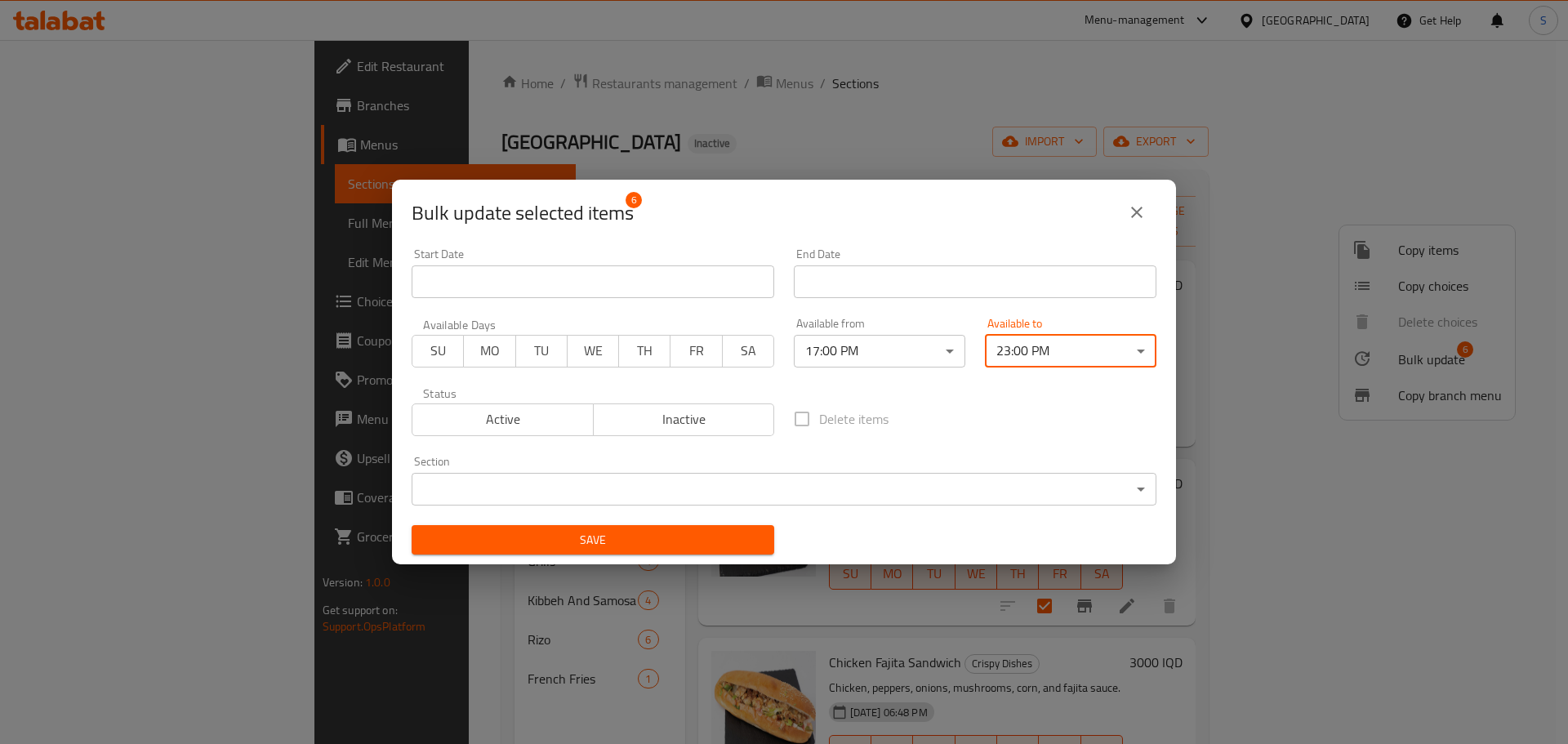
click at [712, 546] on span "Save" at bounding box center [593, 539] width 337 height 20
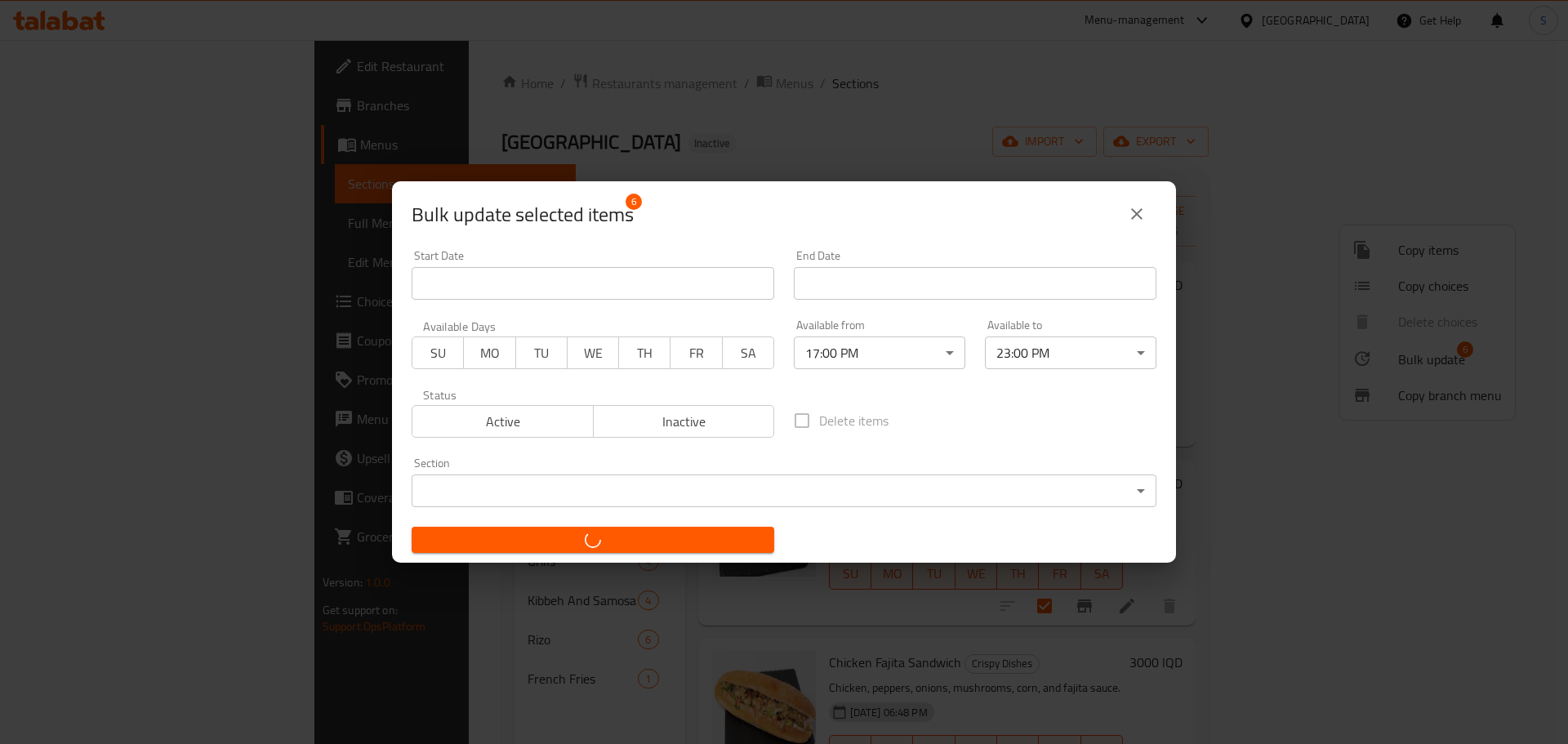
checkbox input "false"
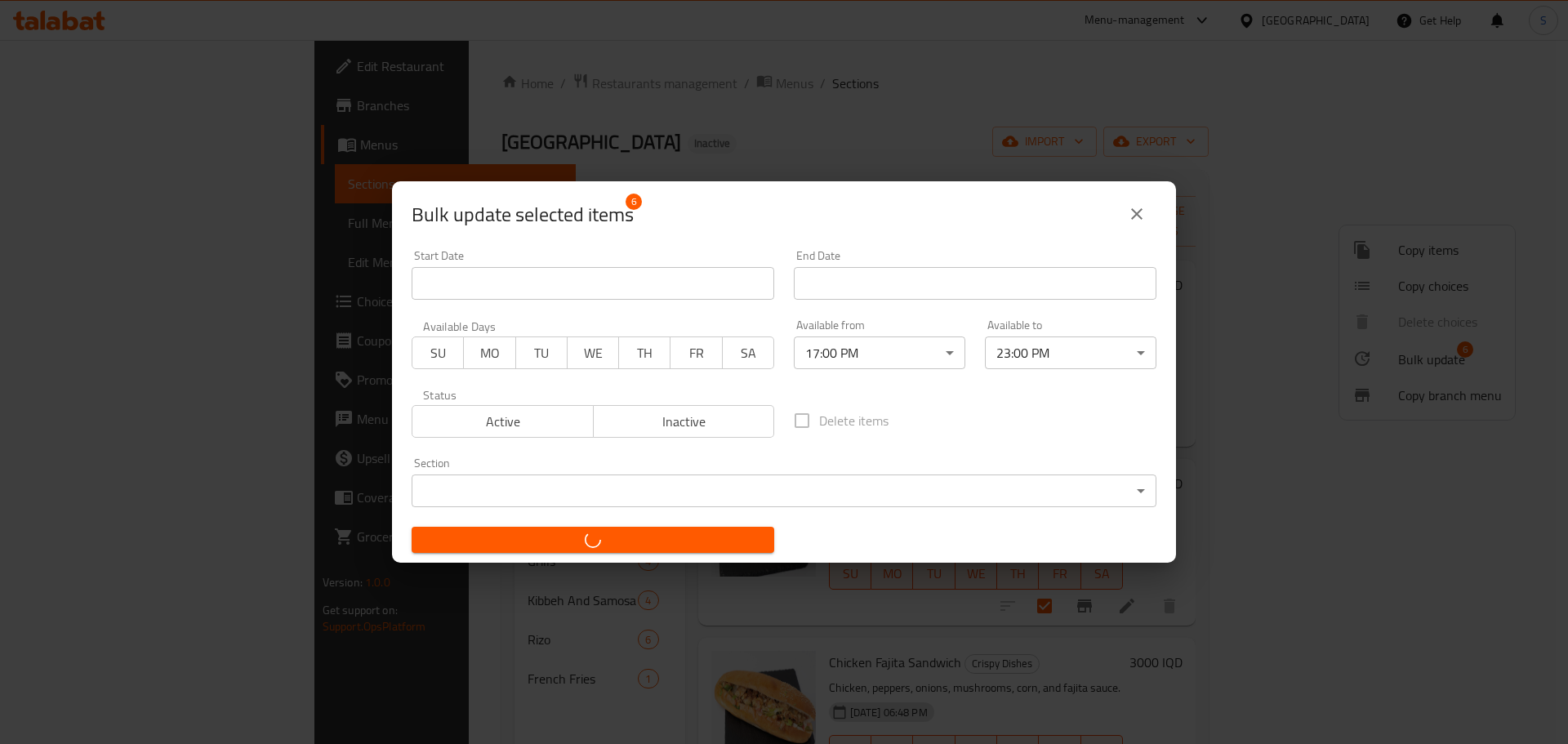
checkbox input "false"
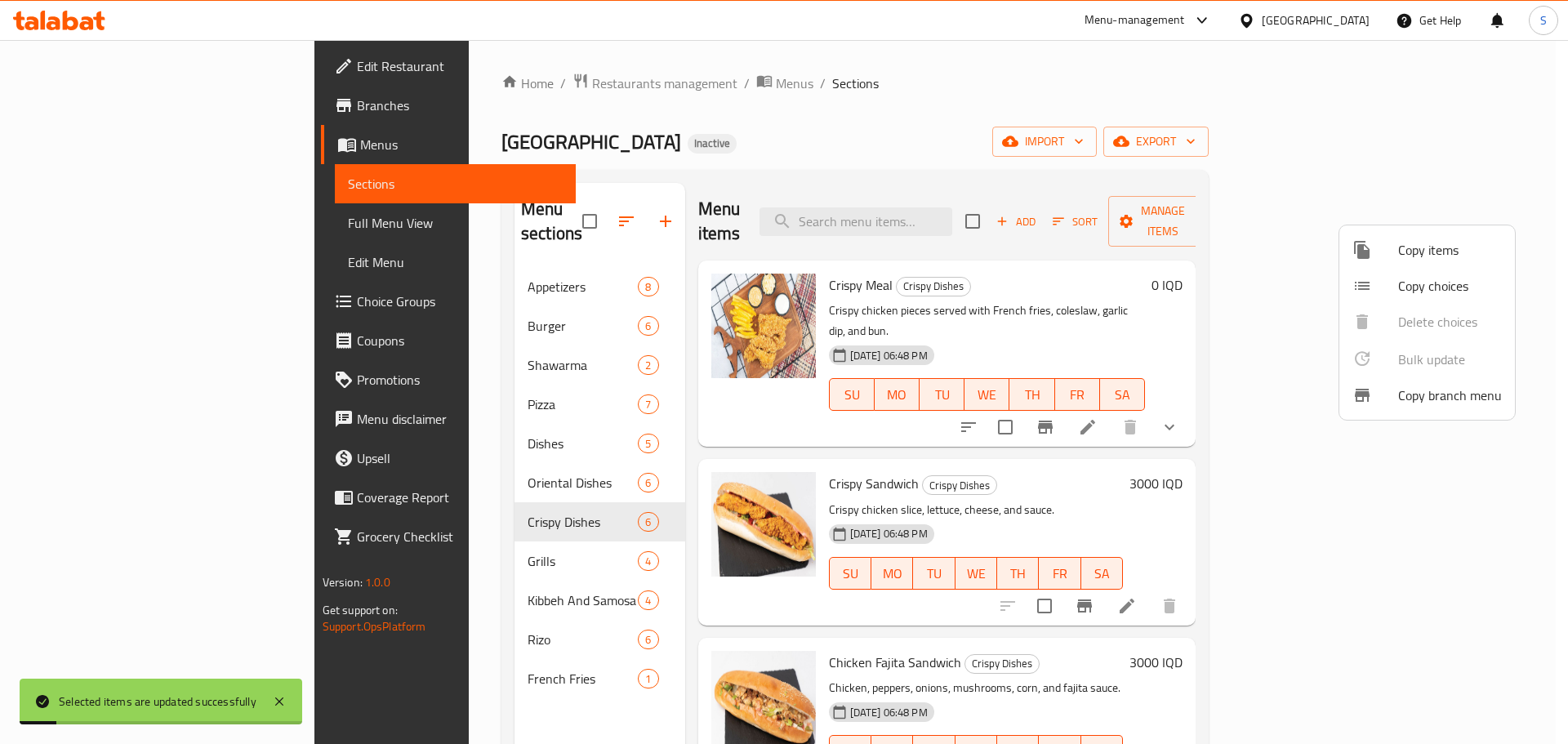
click at [384, 531] on div at bounding box center [784, 372] width 1568 height 744
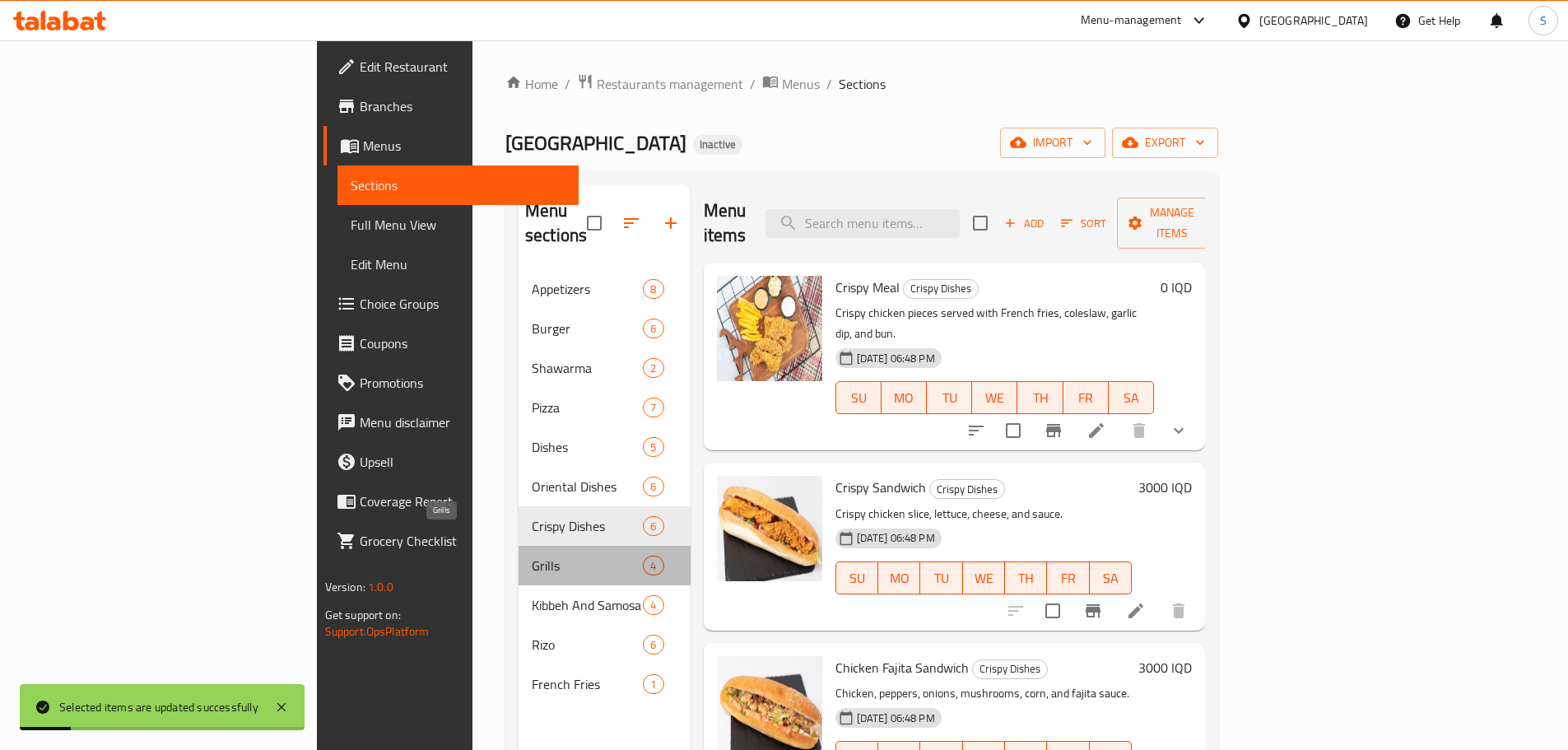
click at [531, 555] on span "Grills" at bounding box center [586, 565] width 111 height 19
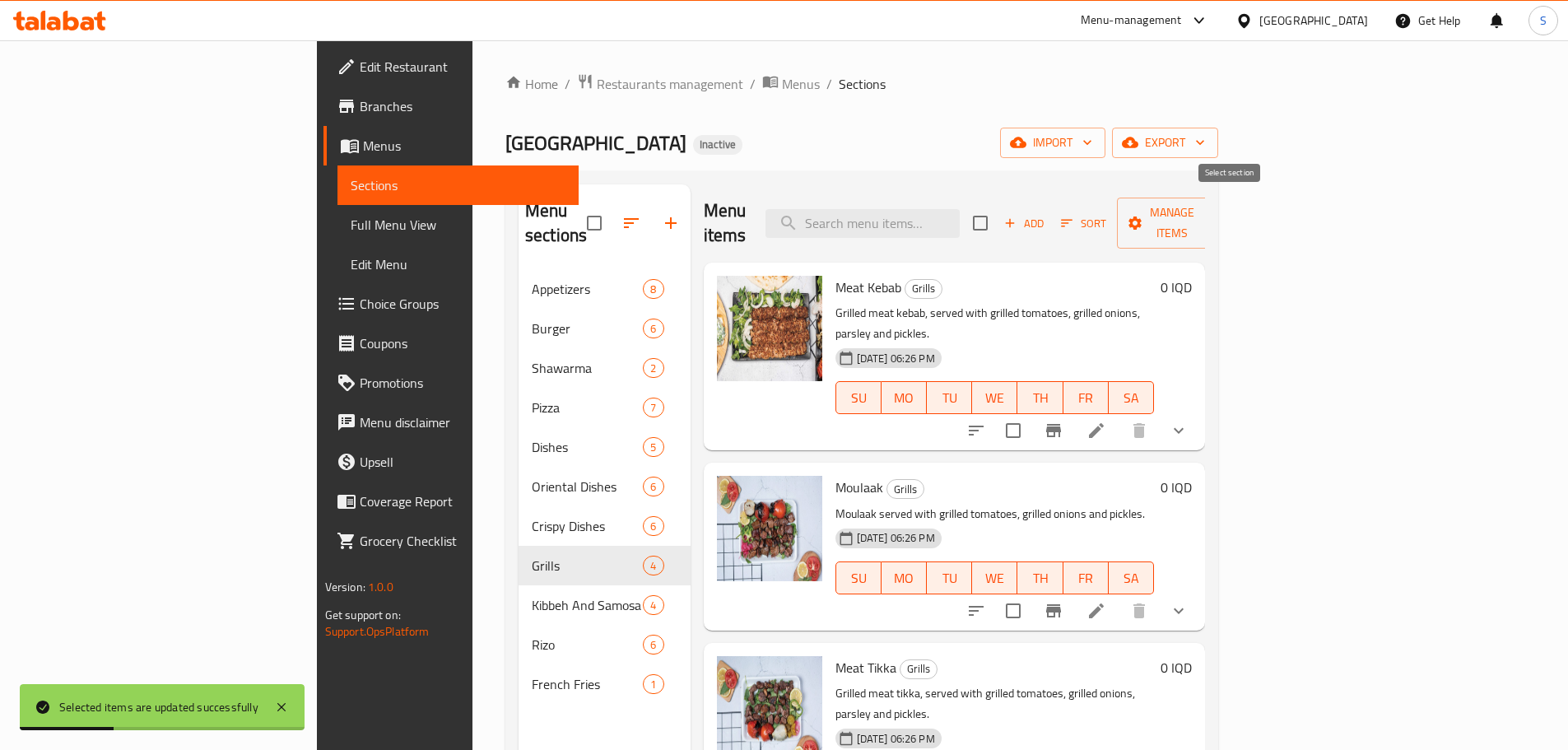
click at [998, 215] on input "checkbox" at bounding box center [981, 223] width 35 height 35
checkbox input "true"
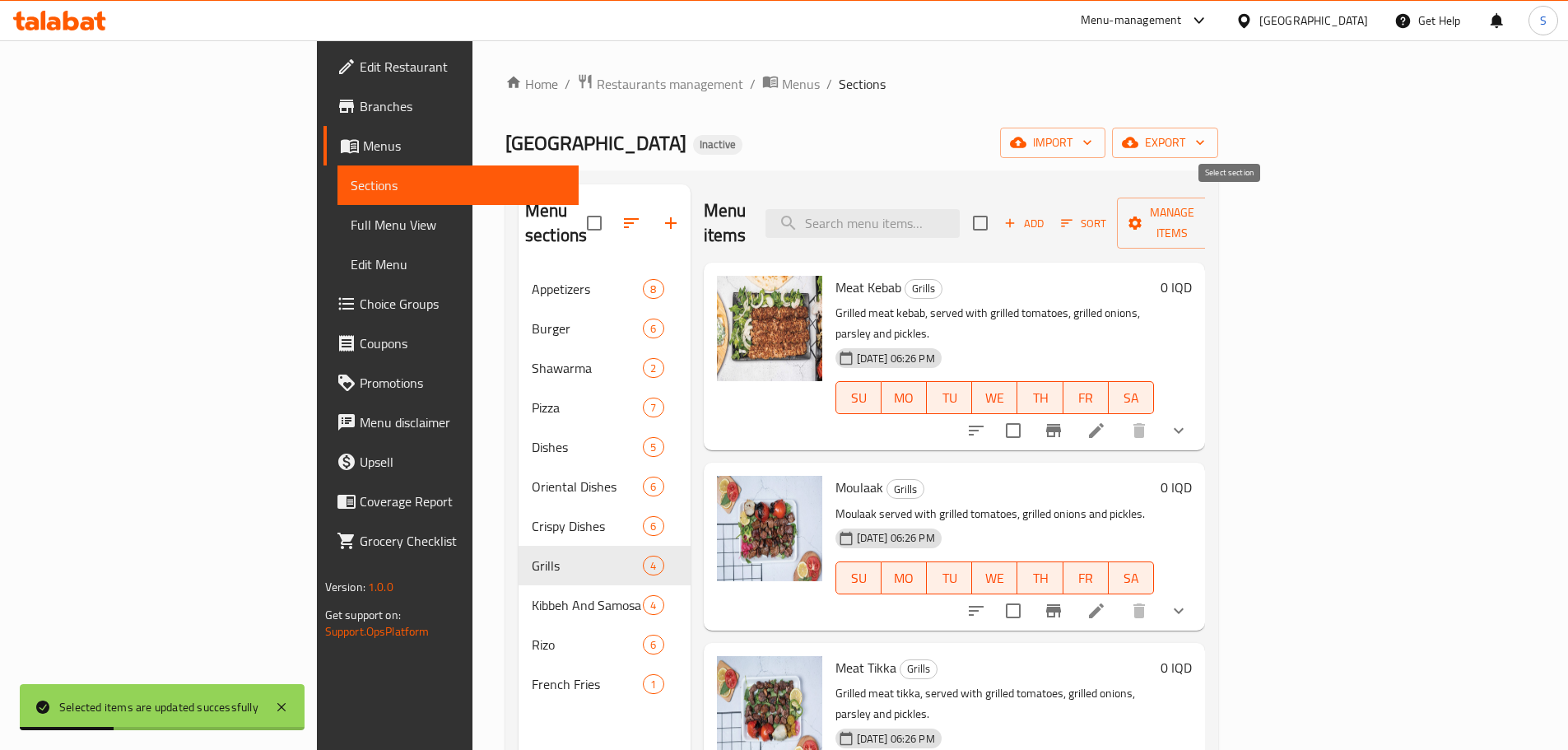
checkbox input "true"
click at [1214, 211] on span "Manage items" at bounding box center [1172, 223] width 84 height 41
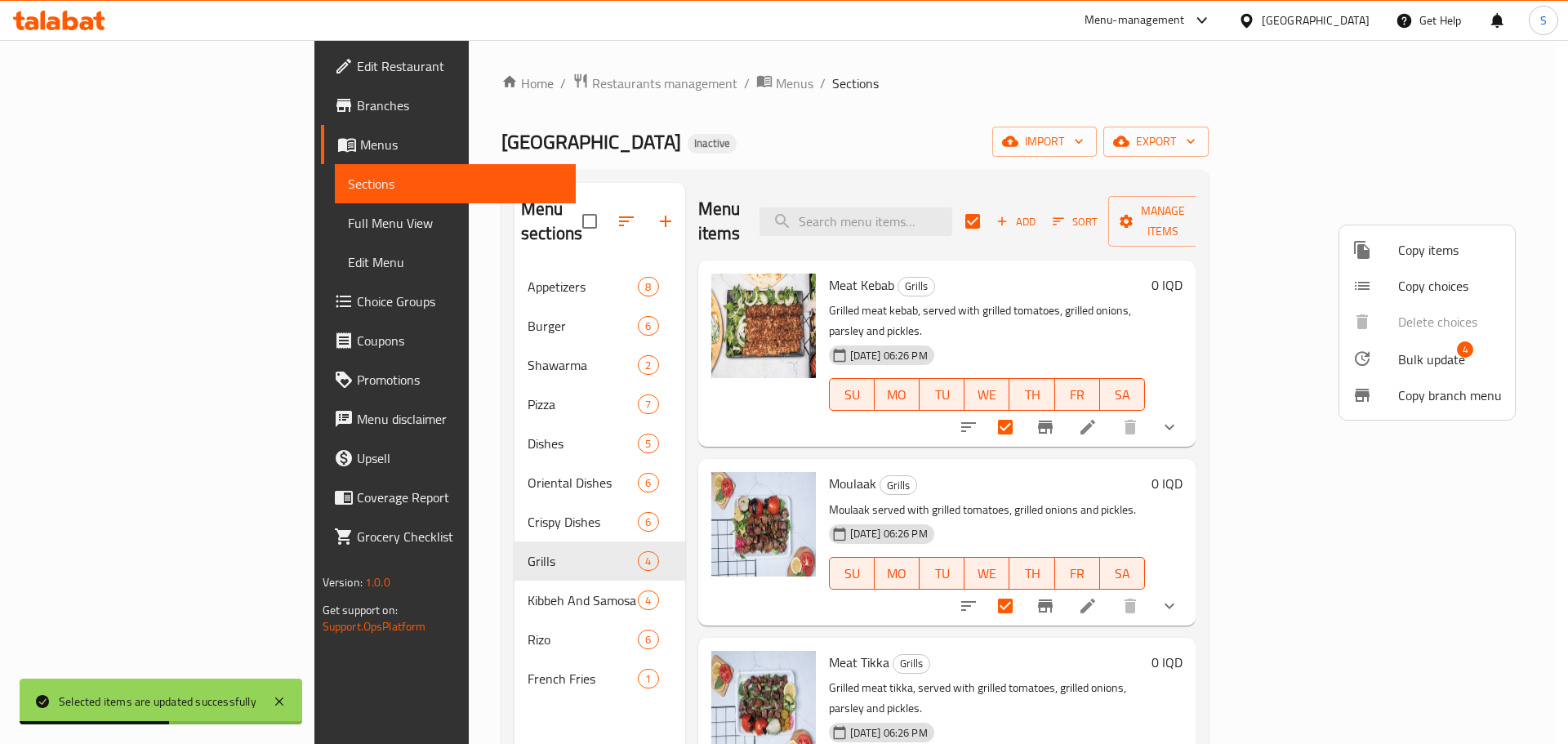
click at [1413, 349] on span "Bulk update" at bounding box center [1432, 359] width 67 height 19
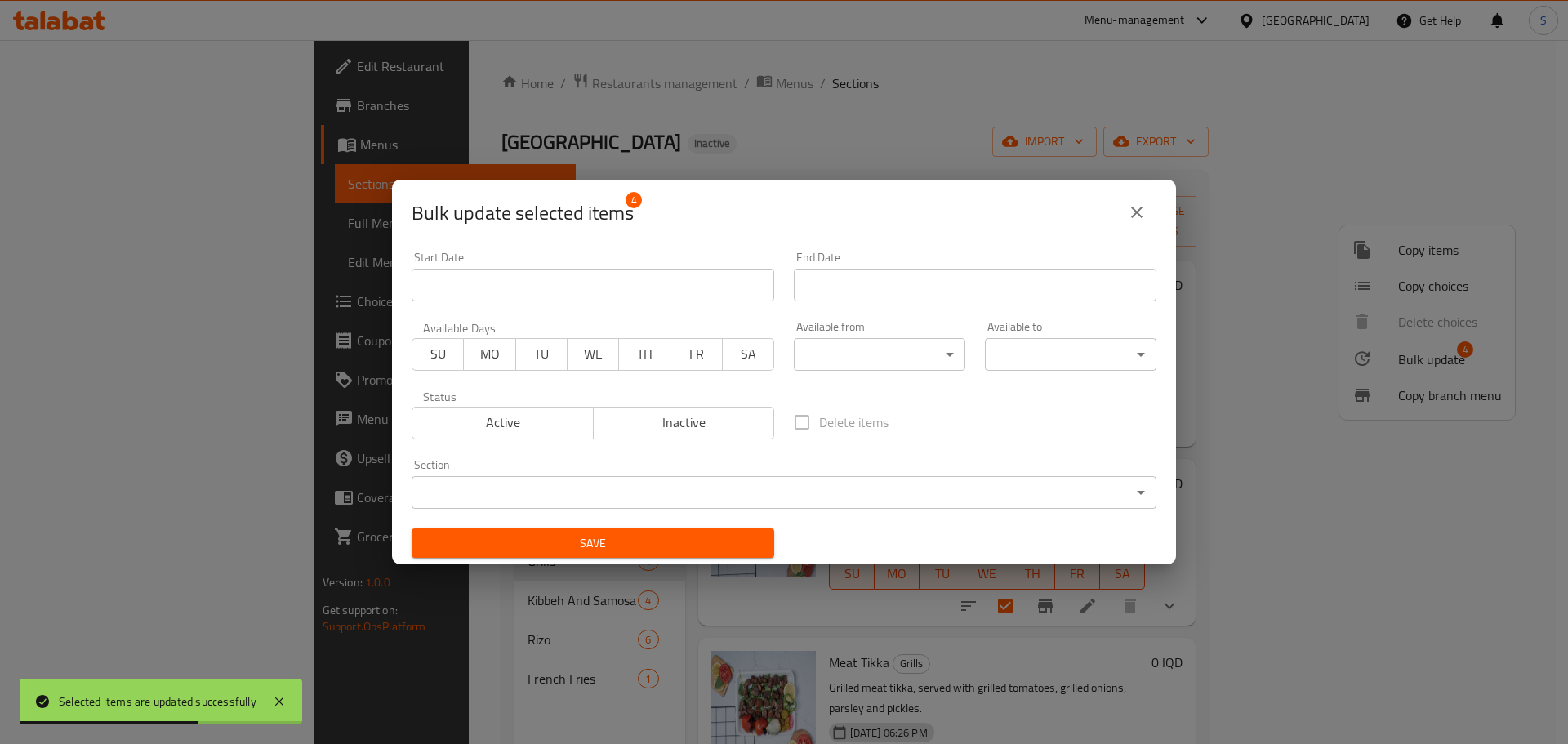
click at [883, 334] on div "Available from ​ ​" at bounding box center [879, 346] width 171 height 50
click at [865, 349] on body "Selected items are updated successfully ​ Menu-management Iraq Get Help S Edit …" at bounding box center [784, 392] width 1568 height 704
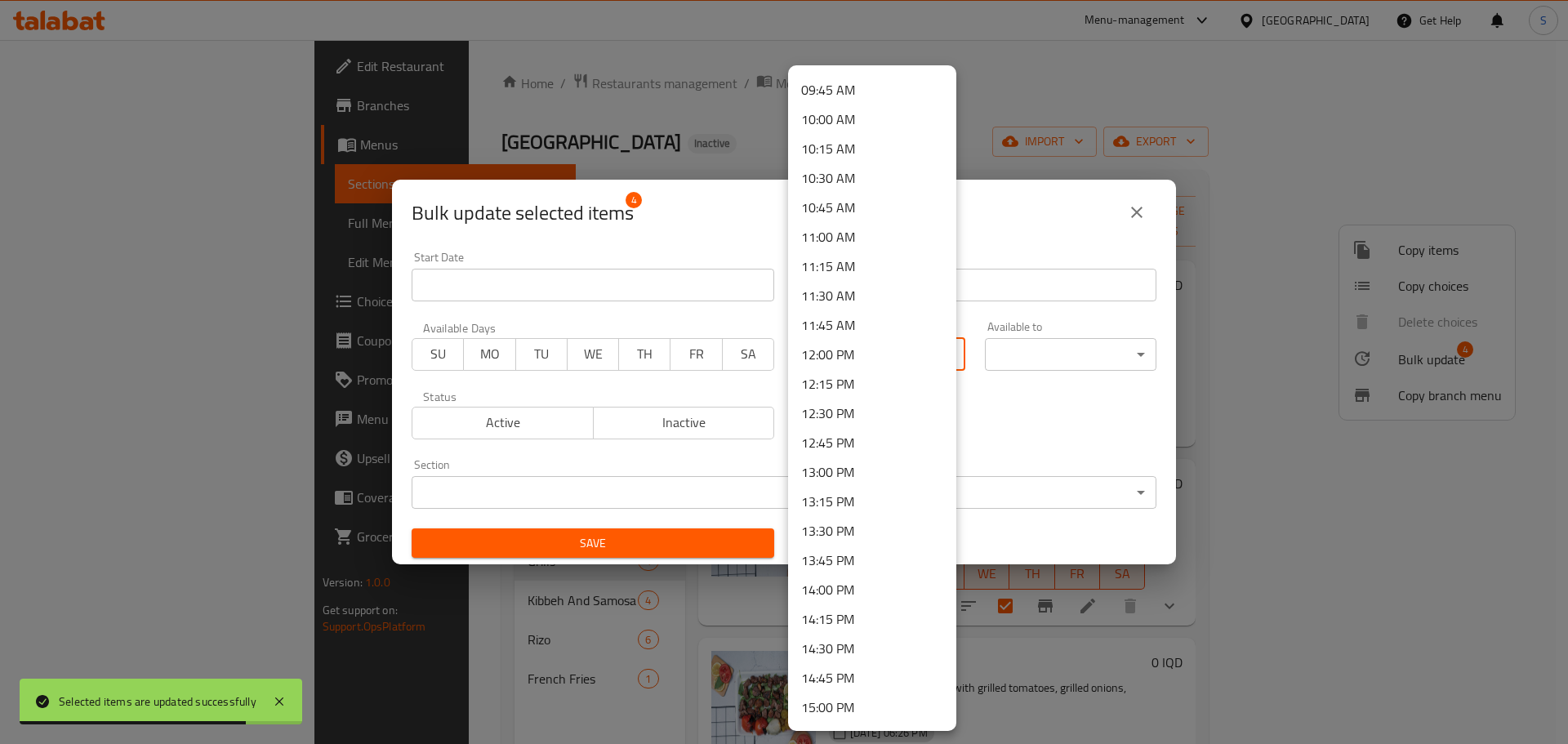
scroll to position [1796, 0]
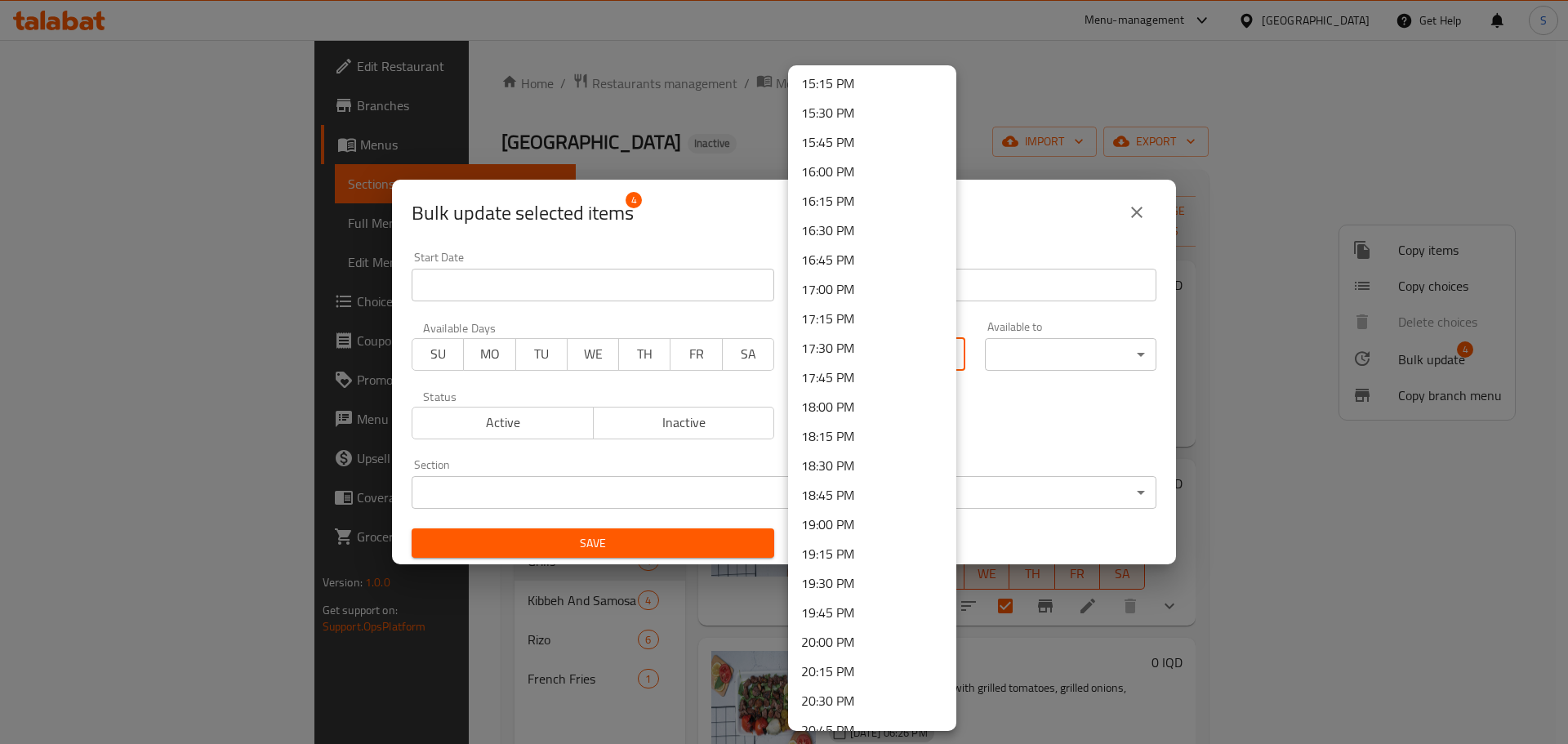
click at [859, 290] on li "17:00 PM" at bounding box center [872, 289] width 168 height 30
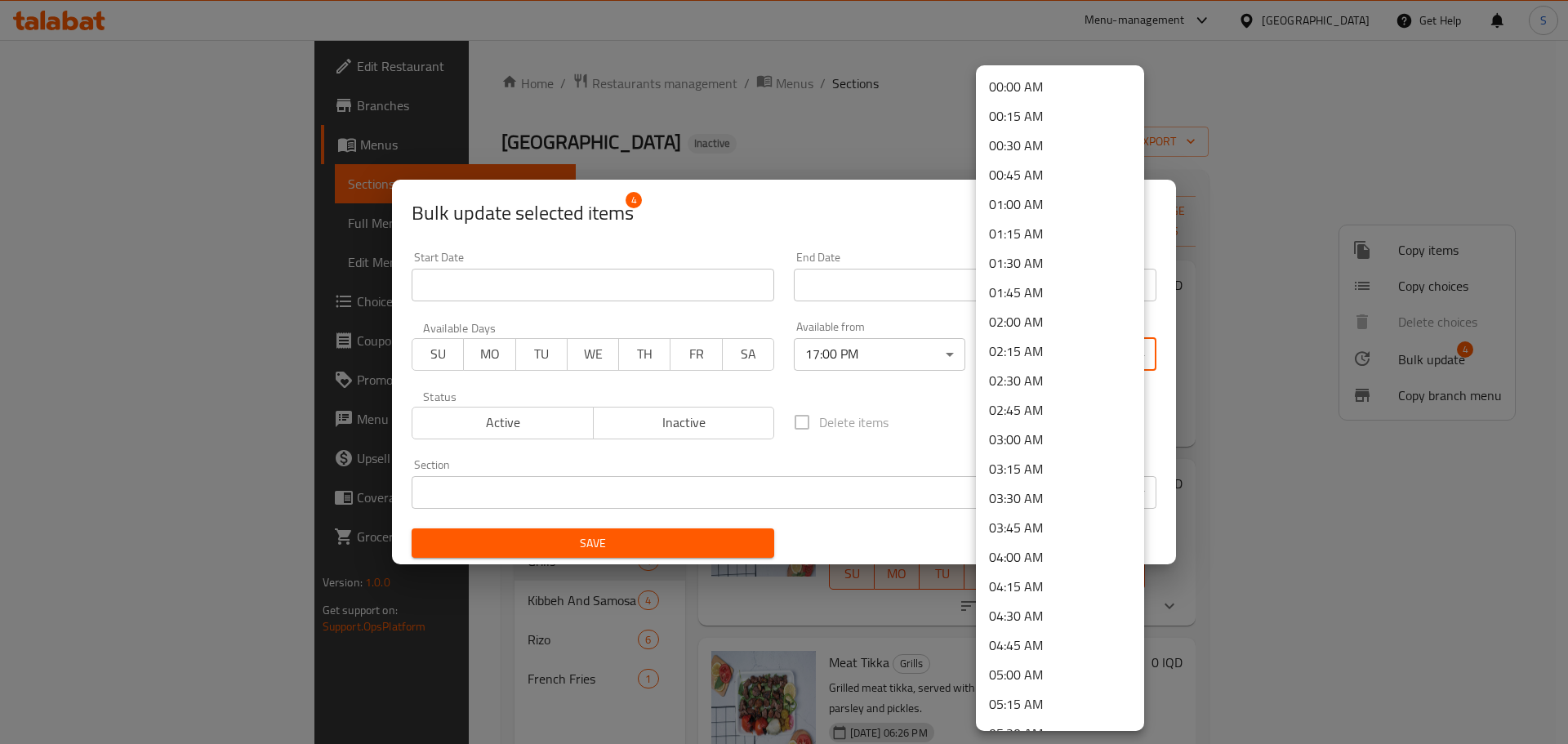
click at [1026, 347] on body "​ Menu-management Iraq Get Help S Edit Restaurant Branches Menus Sections Full …" at bounding box center [784, 392] width 1568 height 704
click at [1026, 583] on li "23:00 PM" at bounding box center [1060, 592] width 168 height 30
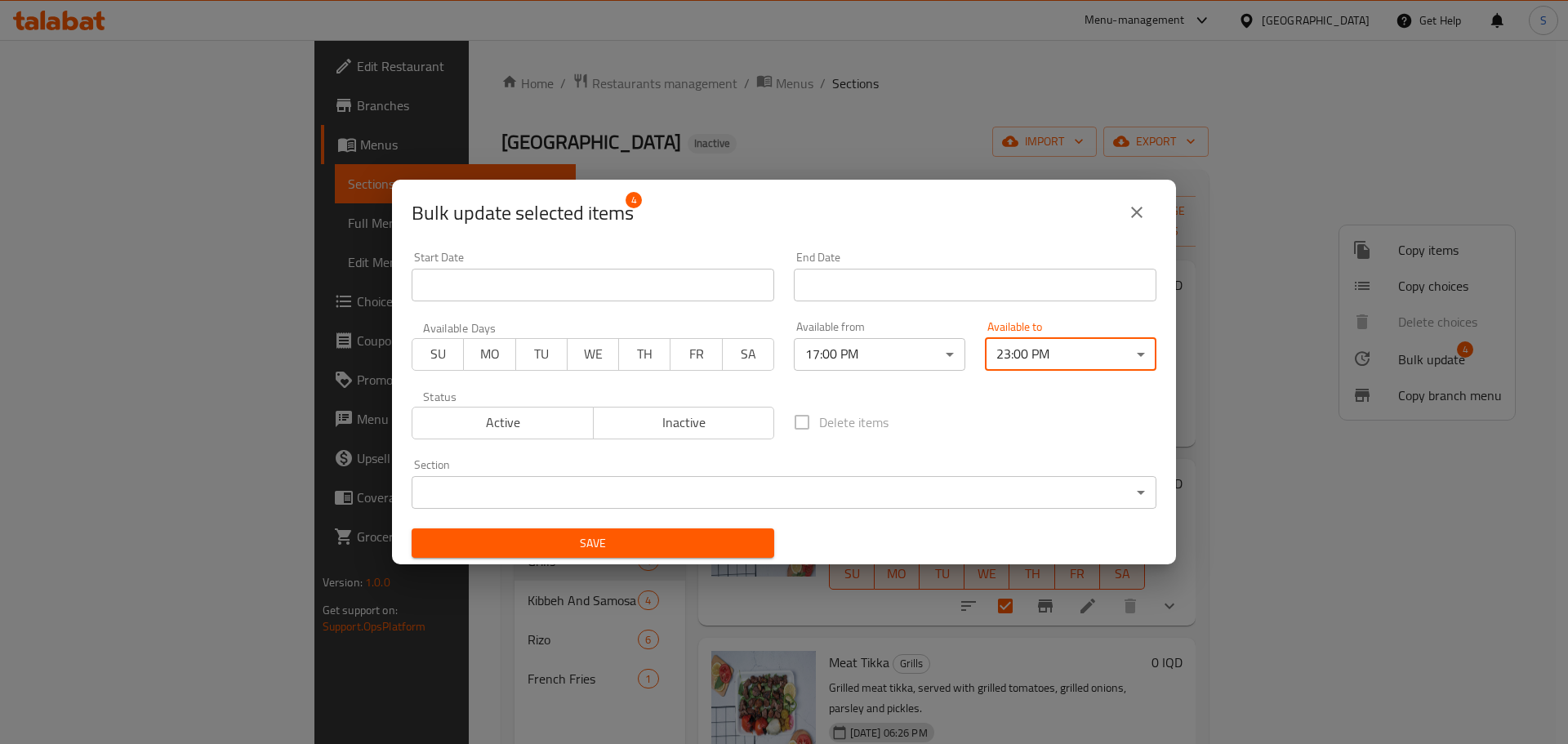
click at [679, 559] on div "Save" at bounding box center [593, 543] width 383 height 50
click at [677, 541] on span "Save" at bounding box center [593, 542] width 337 height 20
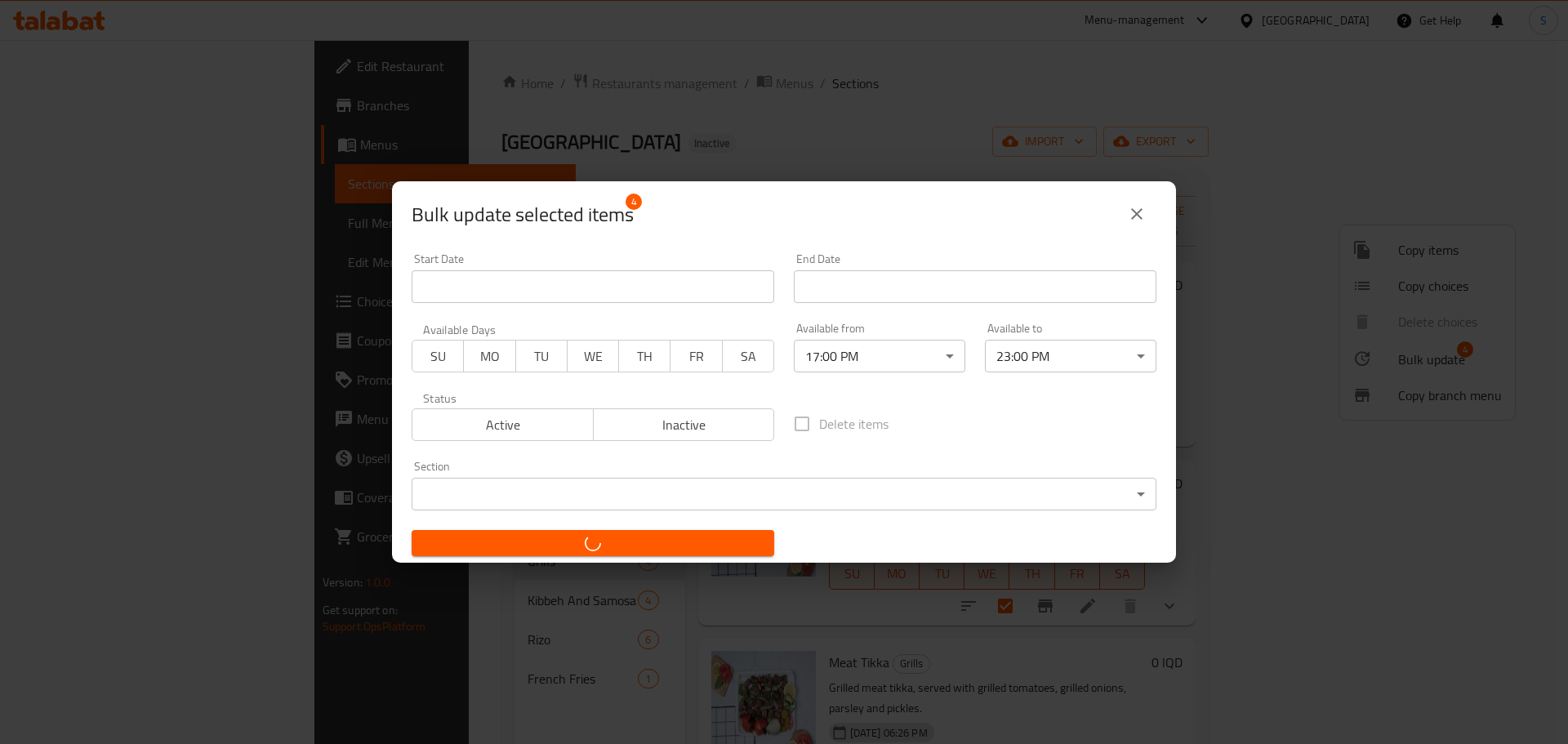
checkbox input "false"
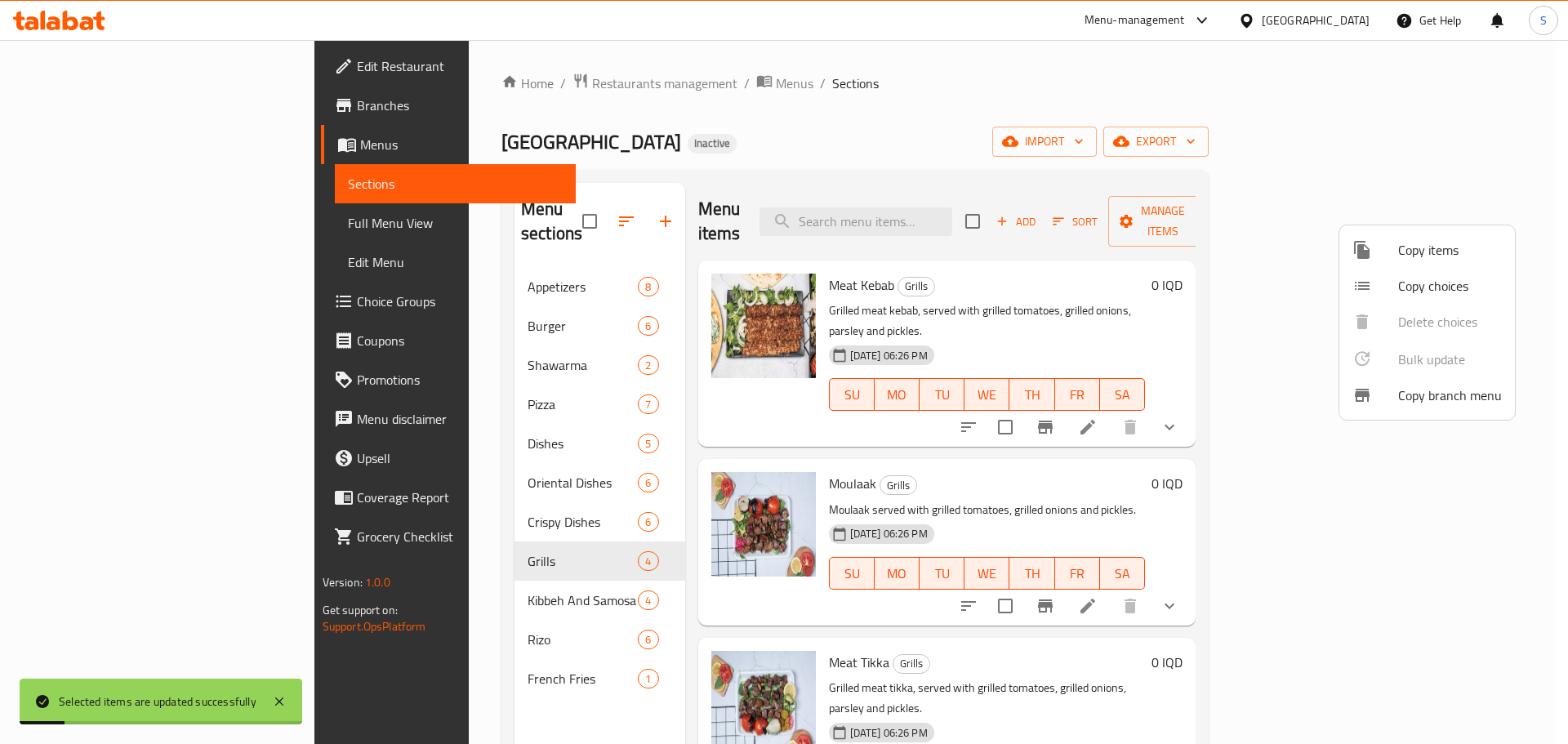
click at [377, 572] on div at bounding box center [784, 372] width 1568 height 744
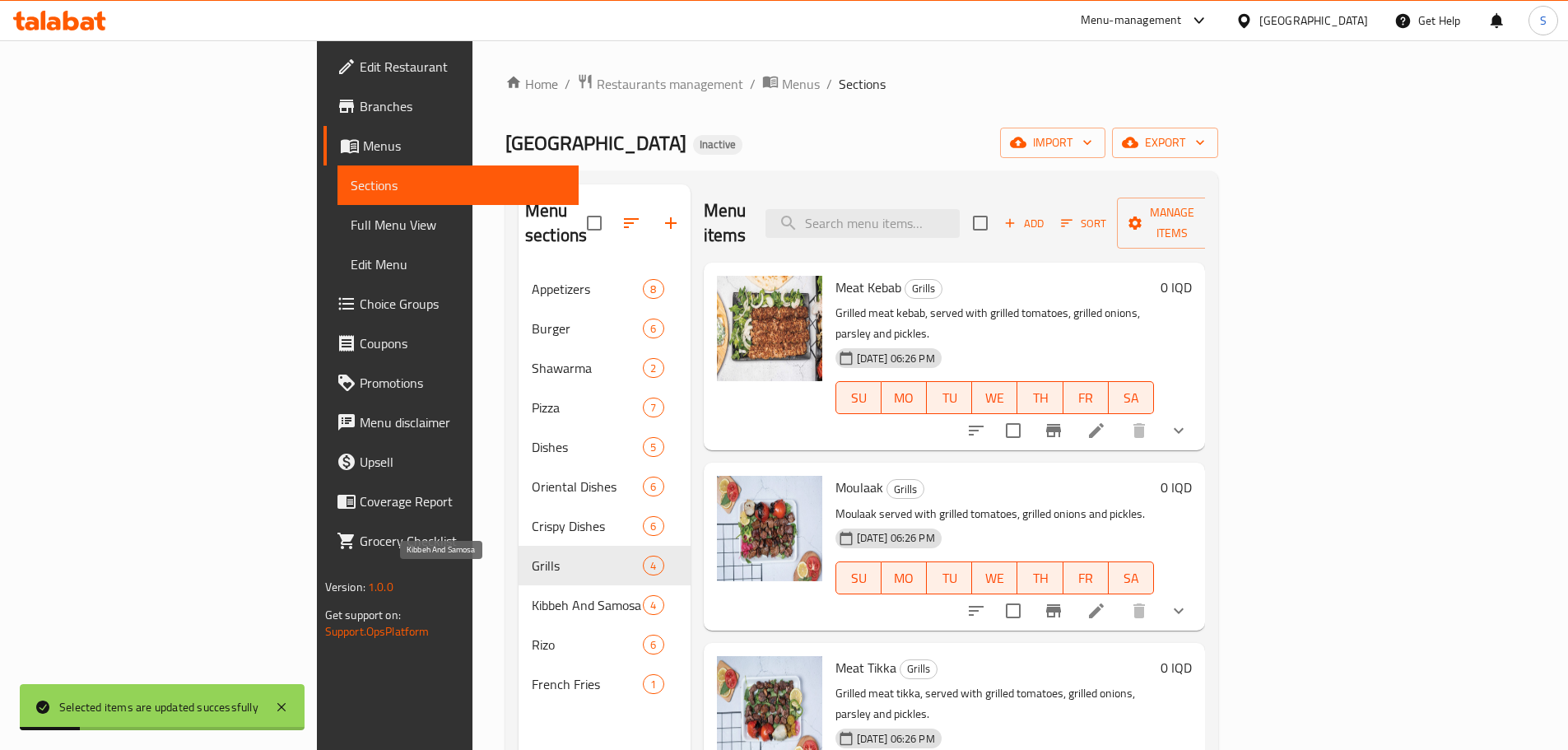
click at [531, 595] on span "Kibbeh And Samosa" at bounding box center [586, 604] width 111 height 19
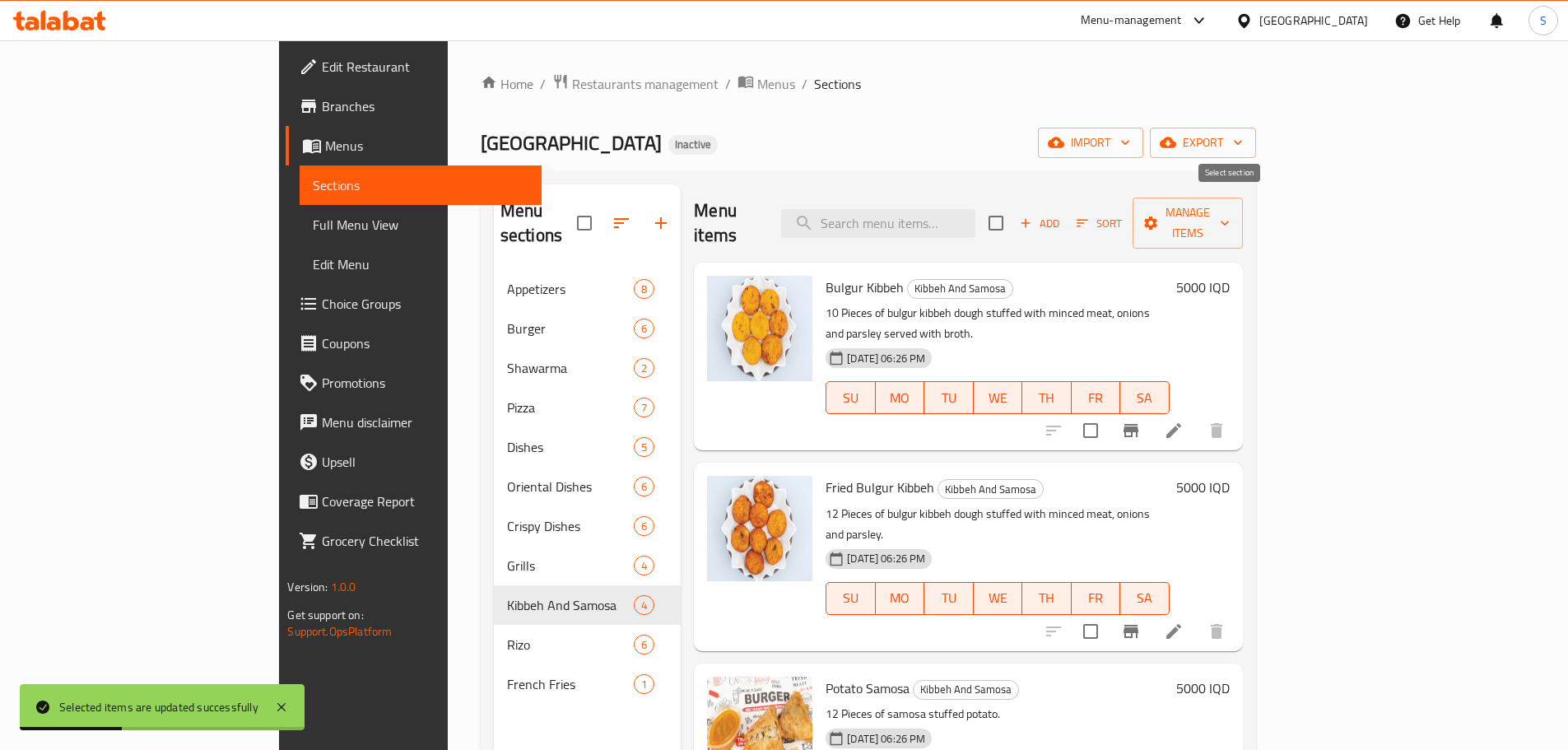
click at [1014, 206] on input "checkbox" at bounding box center [996, 223] width 35 height 35
checkbox input "true"
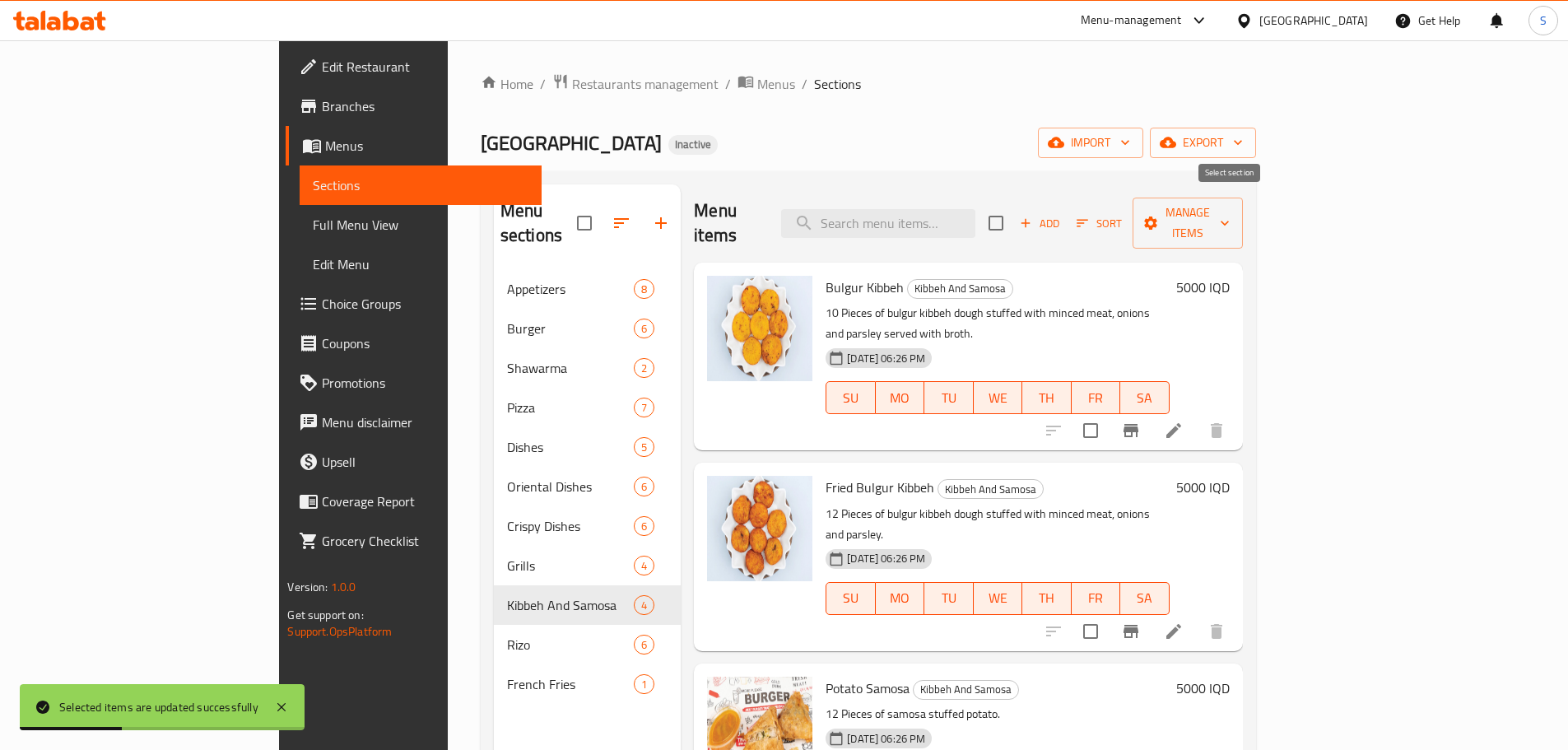
checkbox input "true"
click at [1230, 216] on span "Manage items" at bounding box center [1187, 223] width 84 height 41
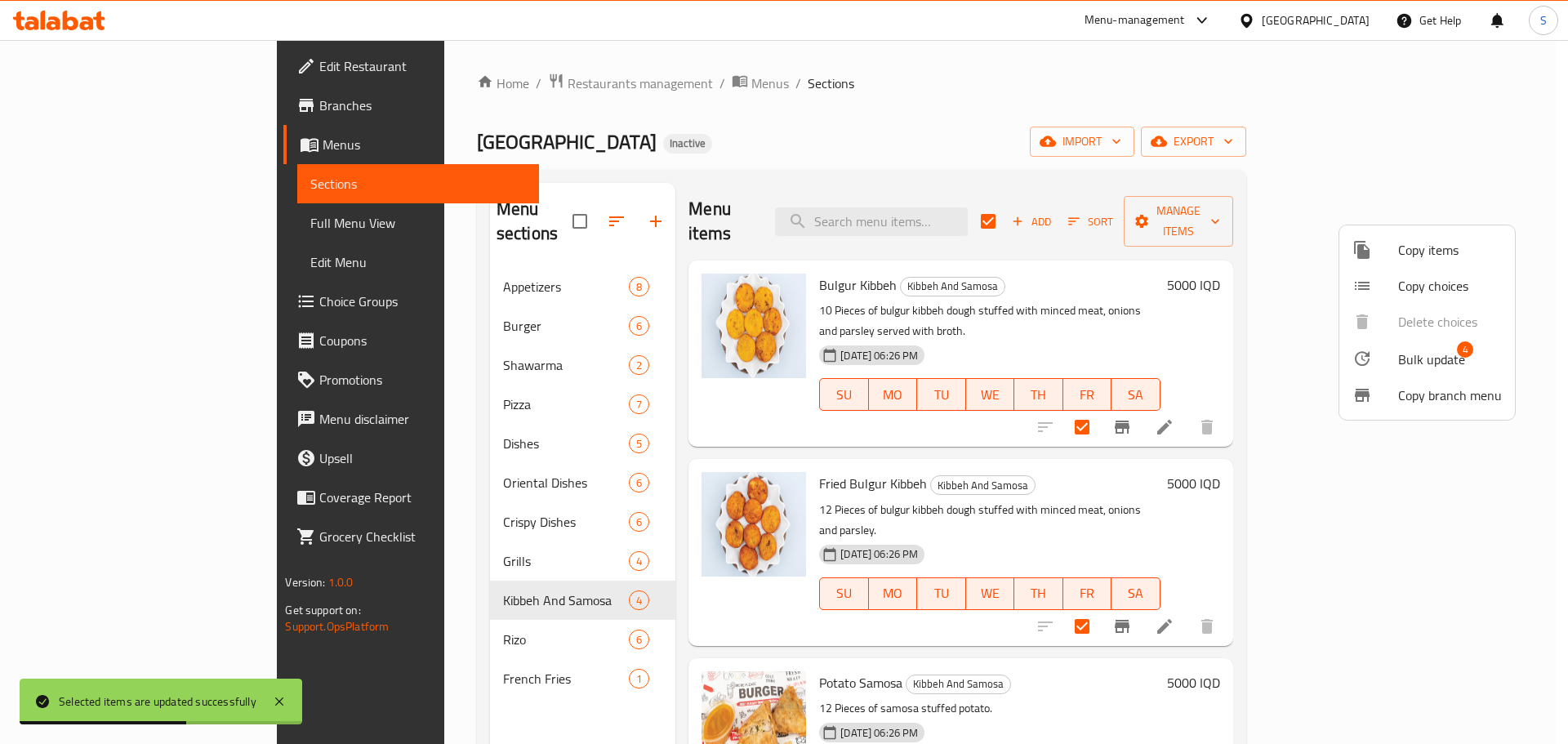
click at [1454, 363] on span "Bulk update" at bounding box center [1432, 359] width 67 height 19
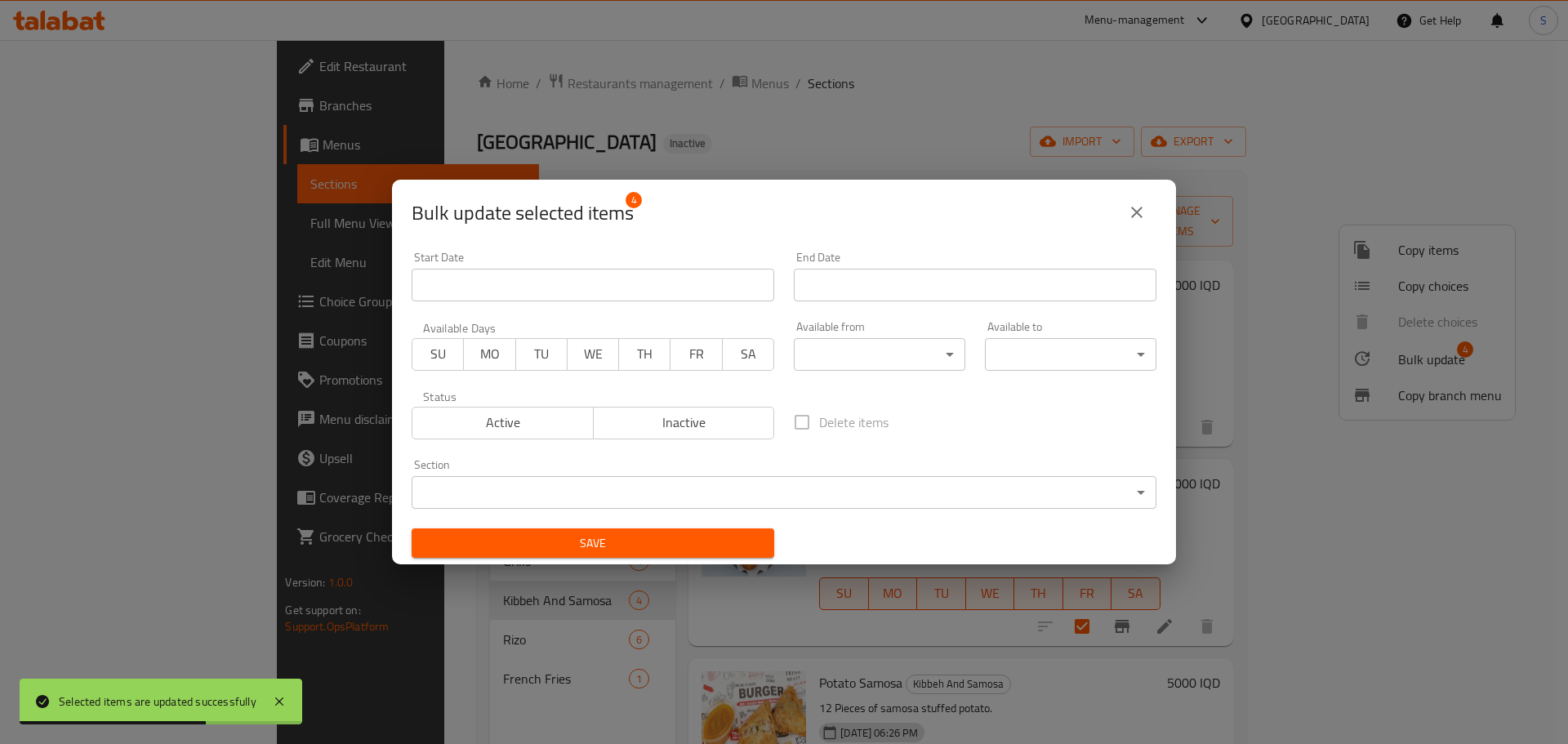
click at [896, 360] on body "Selected items are updated successfully ​ Menu-management Iraq Get Help S Edit …" at bounding box center [784, 392] width 1568 height 704
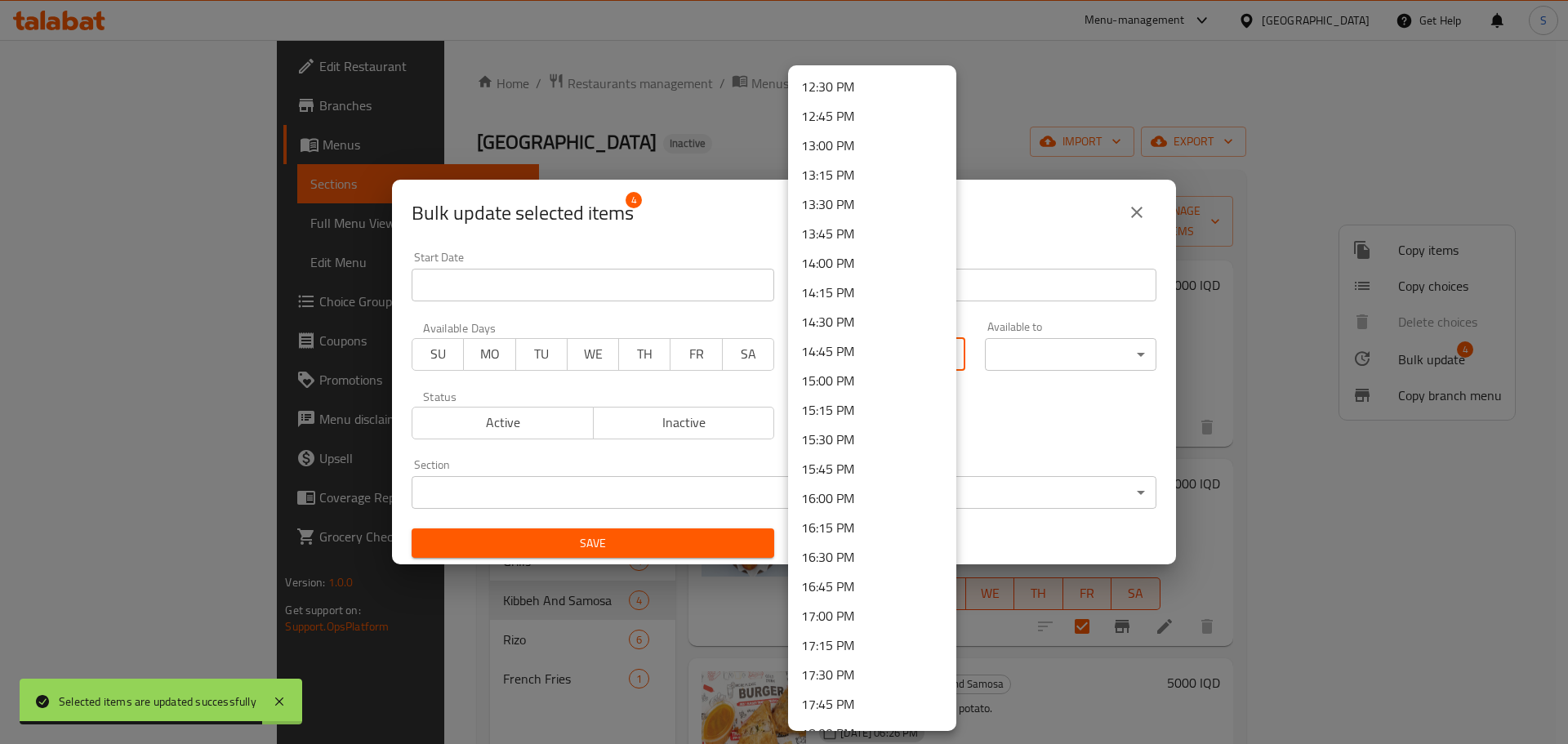
scroll to position [1551, 0]
click at [837, 533] on li "17:00 PM" at bounding box center [872, 534] width 168 height 30
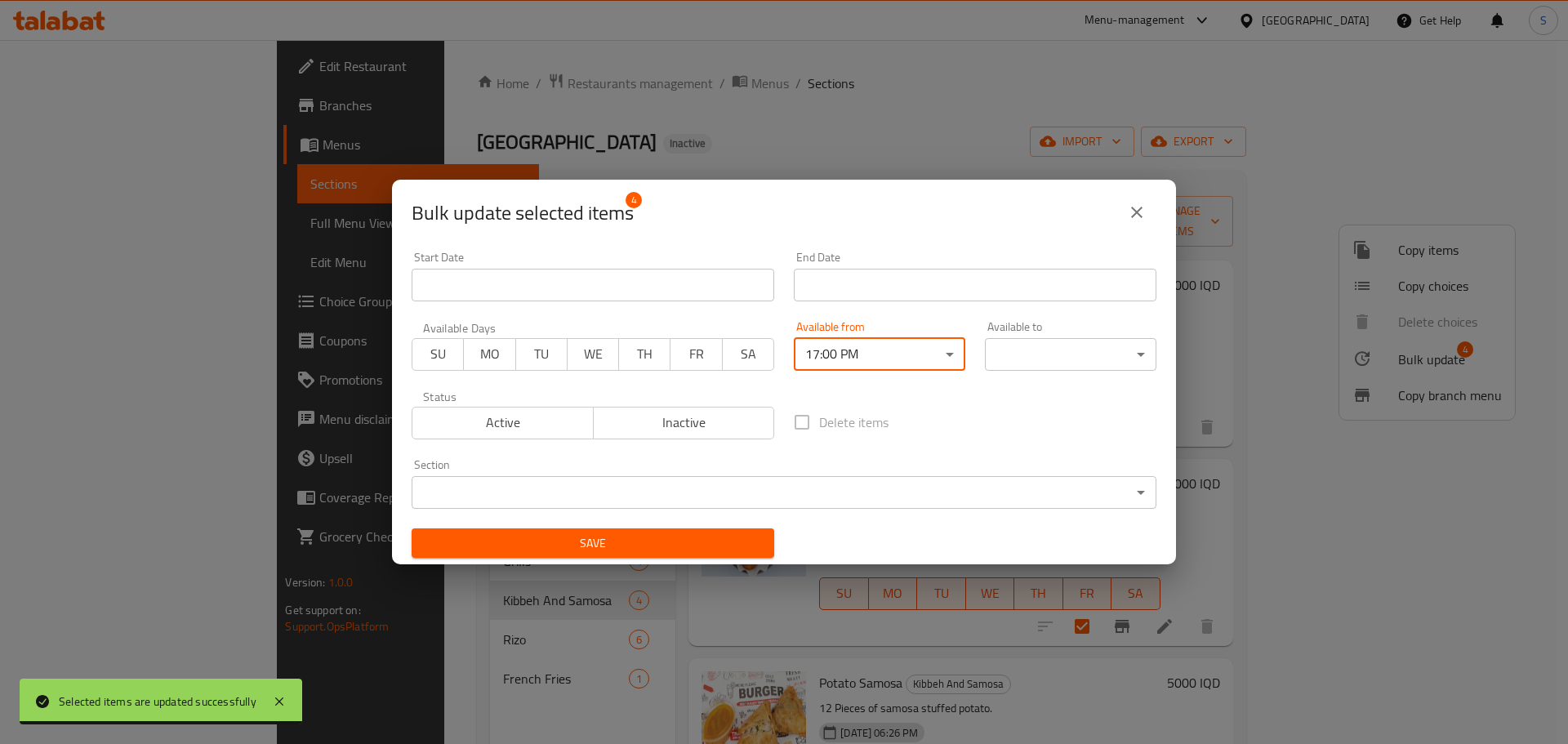
click at [1075, 336] on div "Available to ​ ​" at bounding box center [1071, 346] width 171 height 50
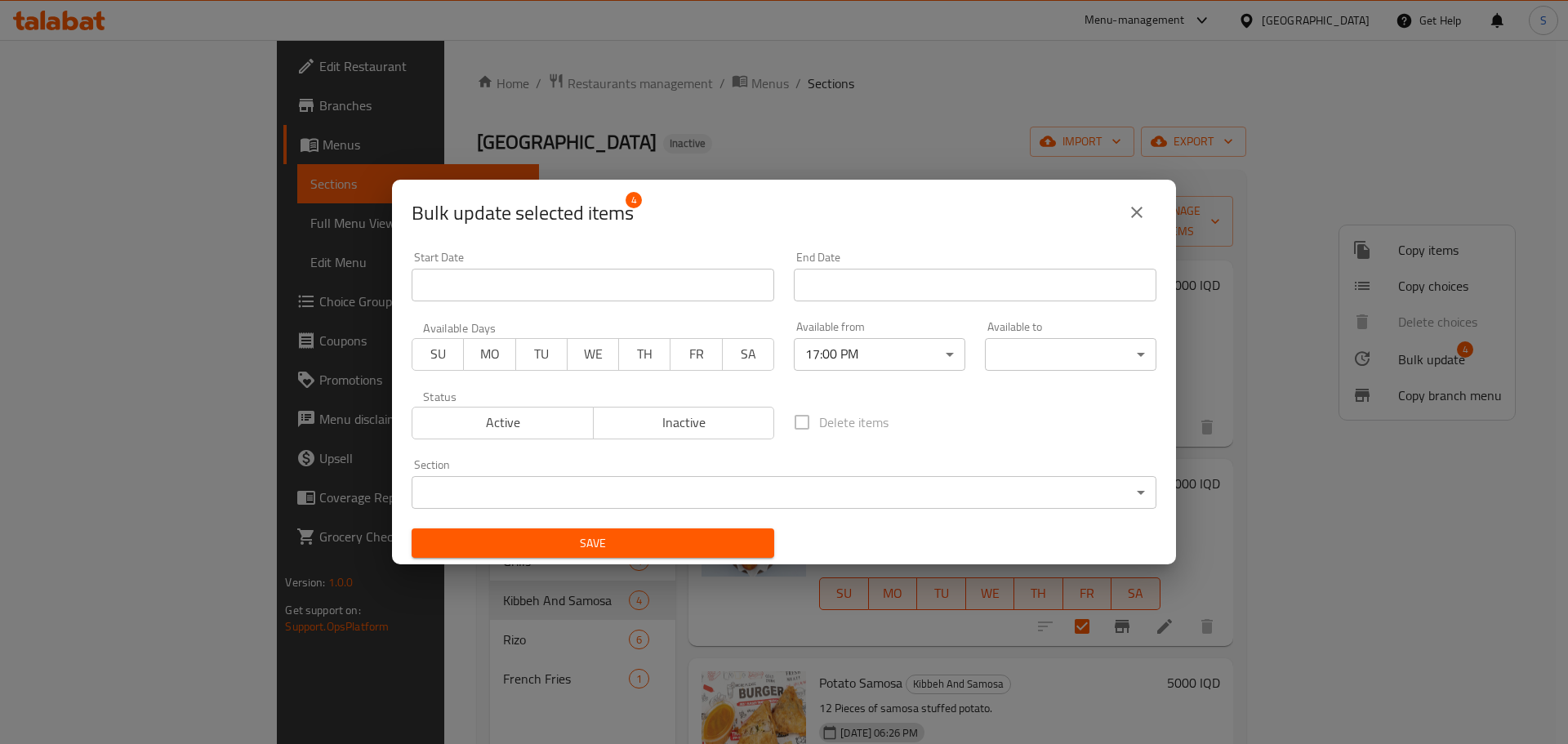
click at [1041, 375] on div "Available to ​ ​" at bounding box center [1071, 345] width 191 height 70
click at [1047, 364] on body "​ Menu-management Iraq Get Help S Edit Restaurant Branches Menus Sections Full …" at bounding box center [784, 392] width 1568 height 704
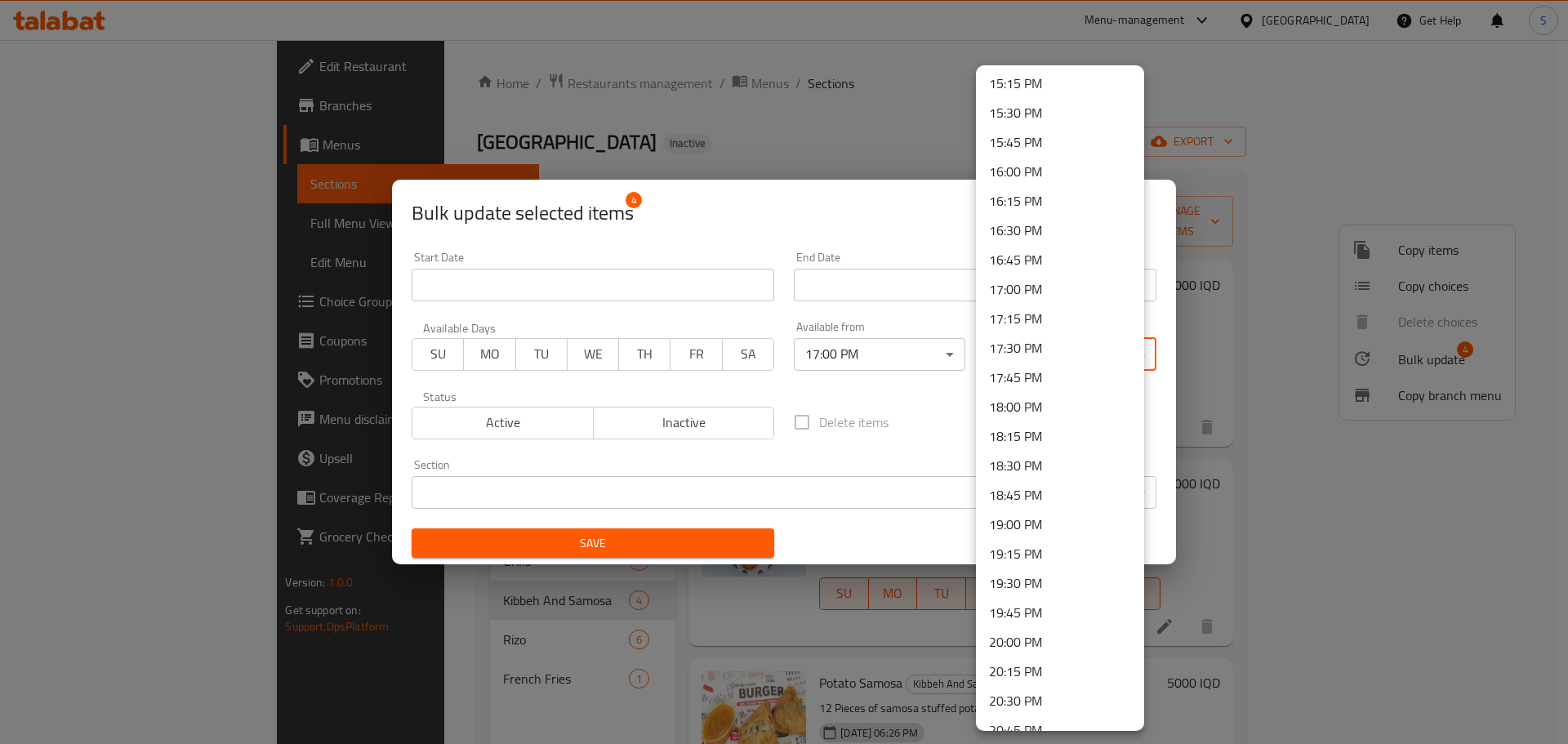
scroll to position [2199, 0]
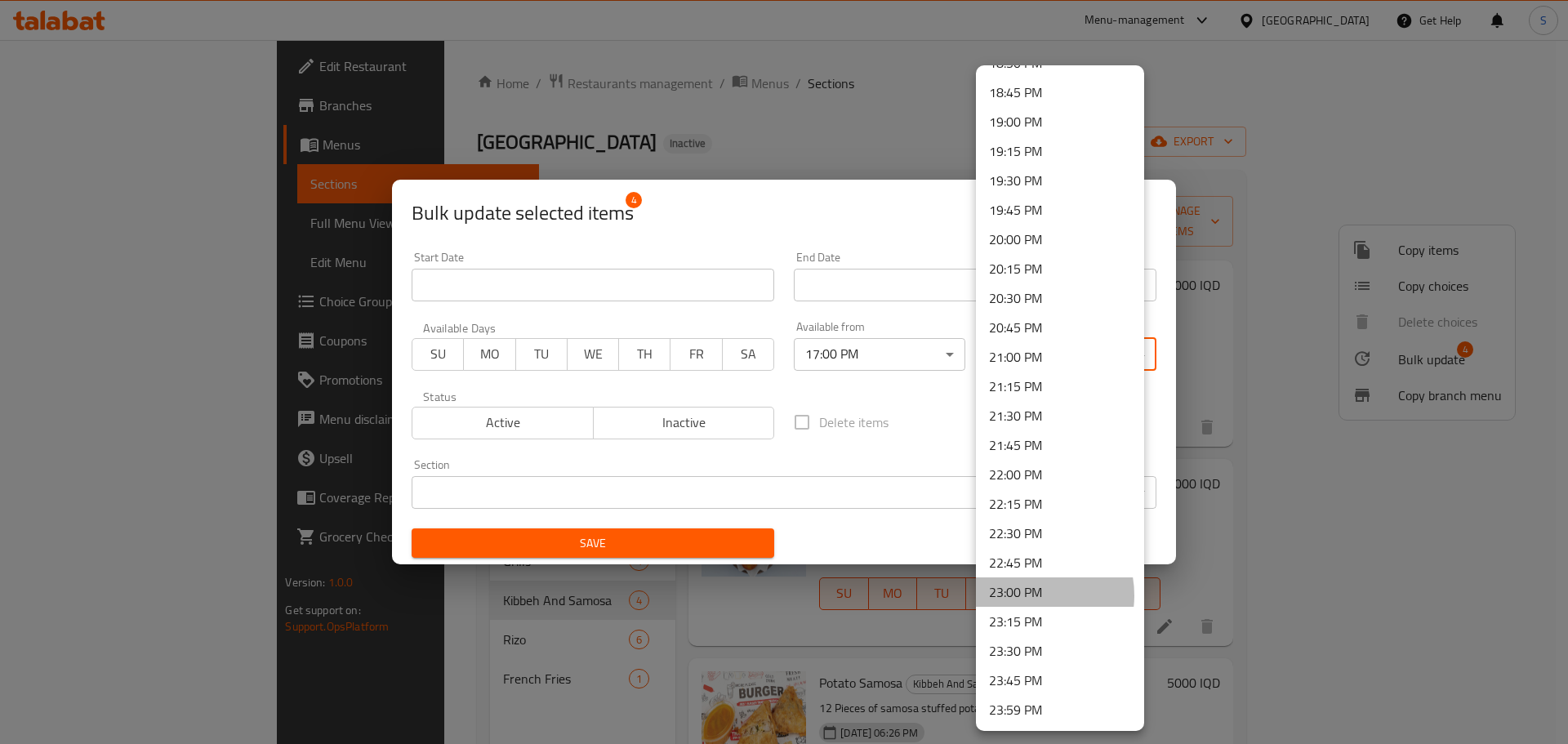
click at [1026, 595] on li "23:00 PM" at bounding box center [1060, 592] width 168 height 30
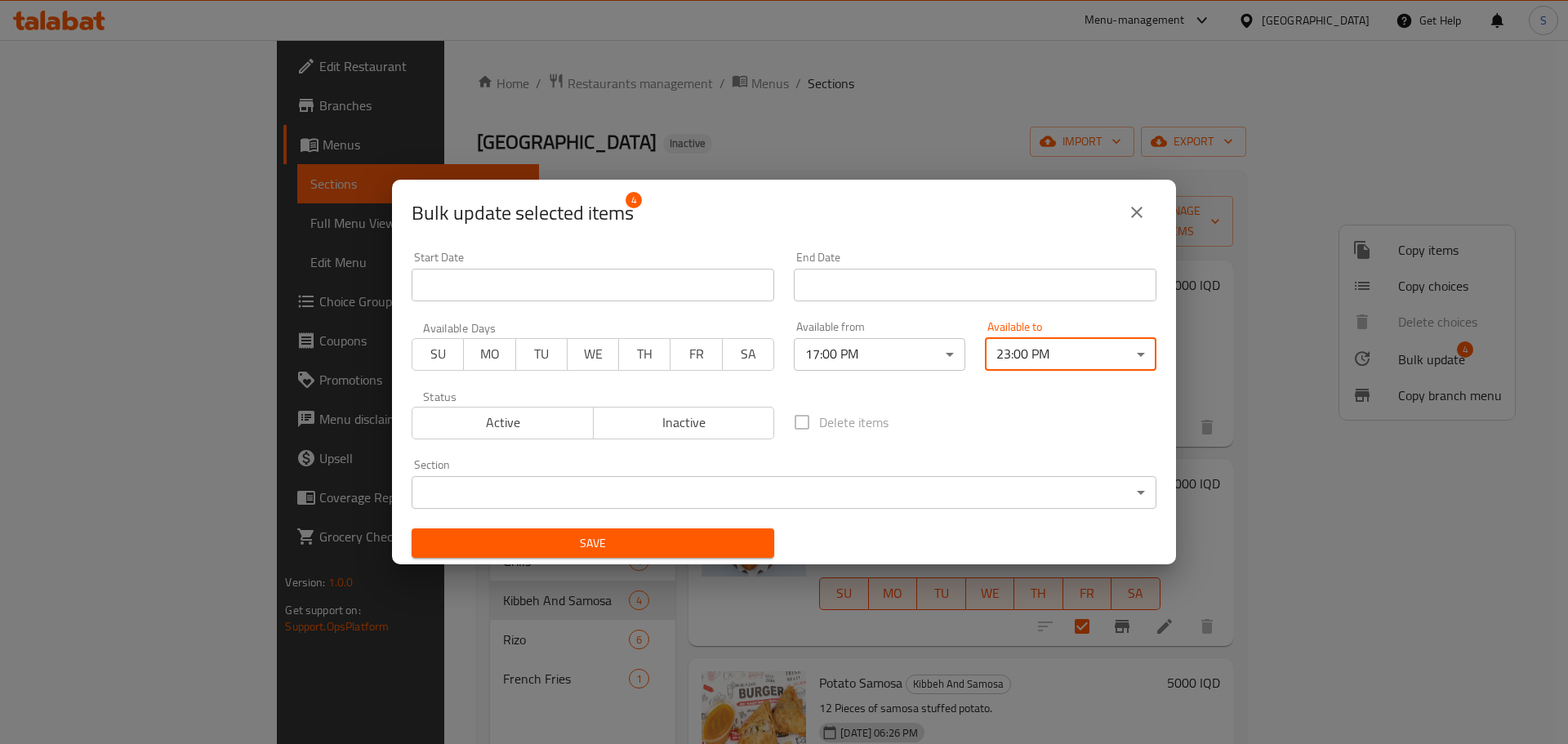
click at [696, 541] on span "Save" at bounding box center [593, 542] width 337 height 20
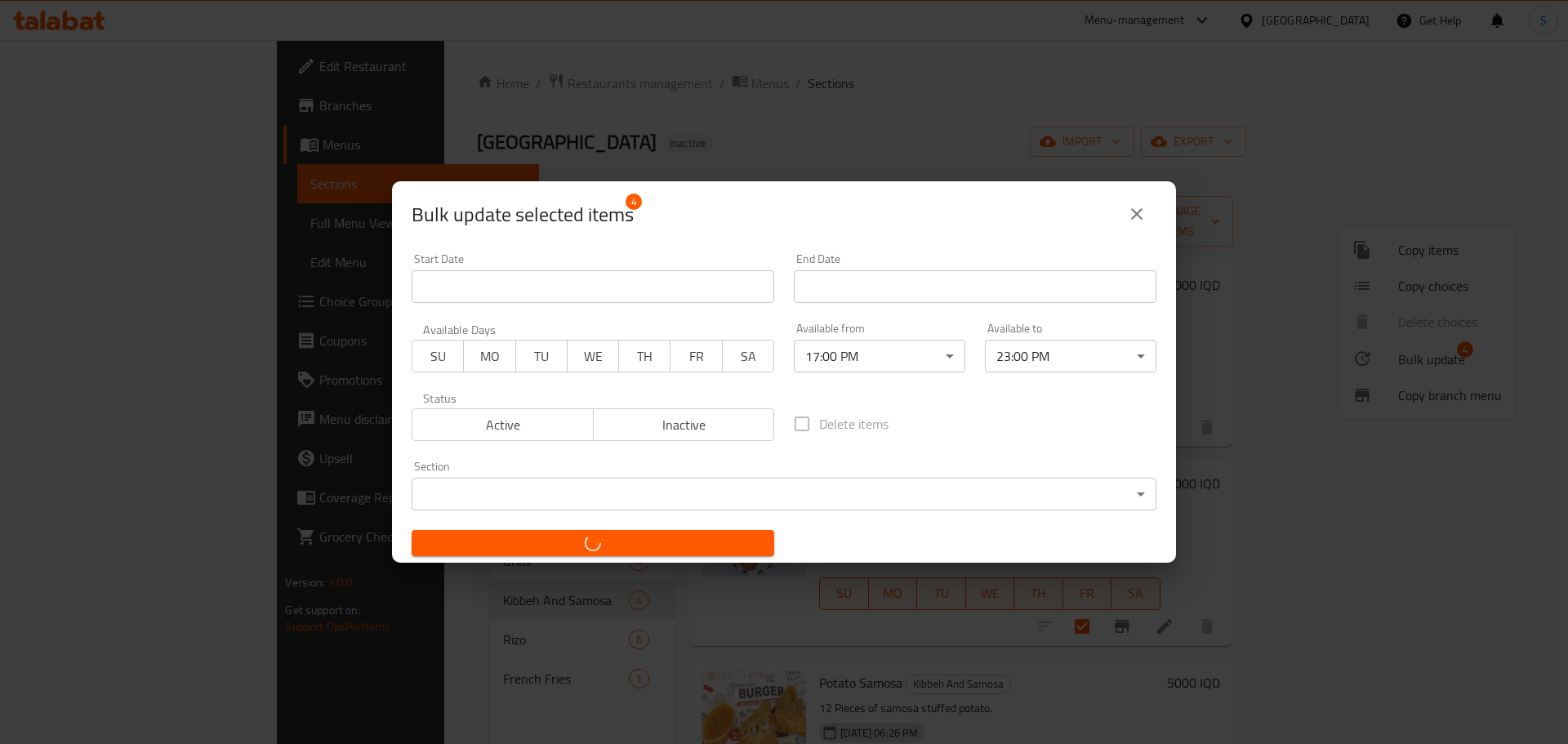
checkbox input "false"
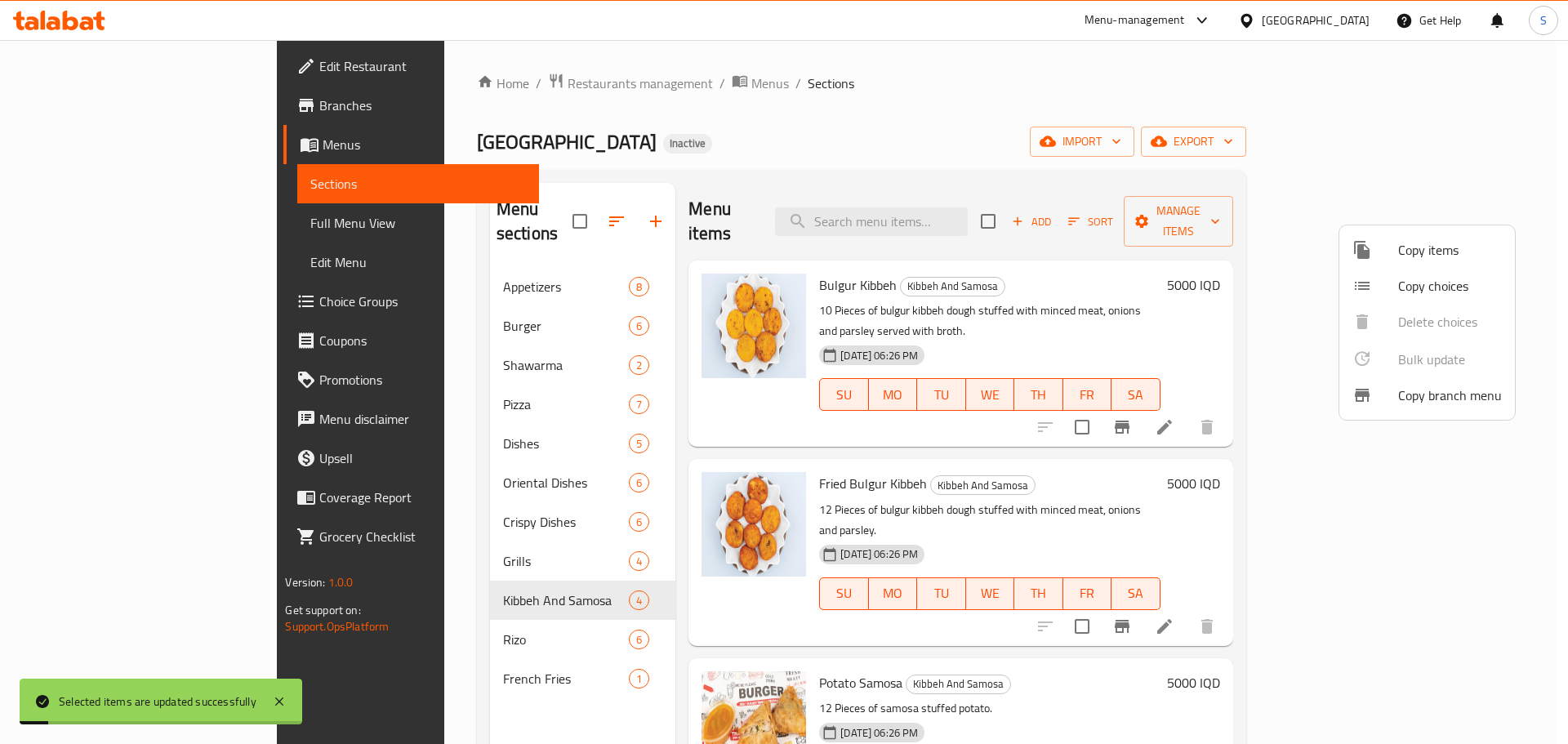
click at [413, 620] on div at bounding box center [784, 372] width 1568 height 744
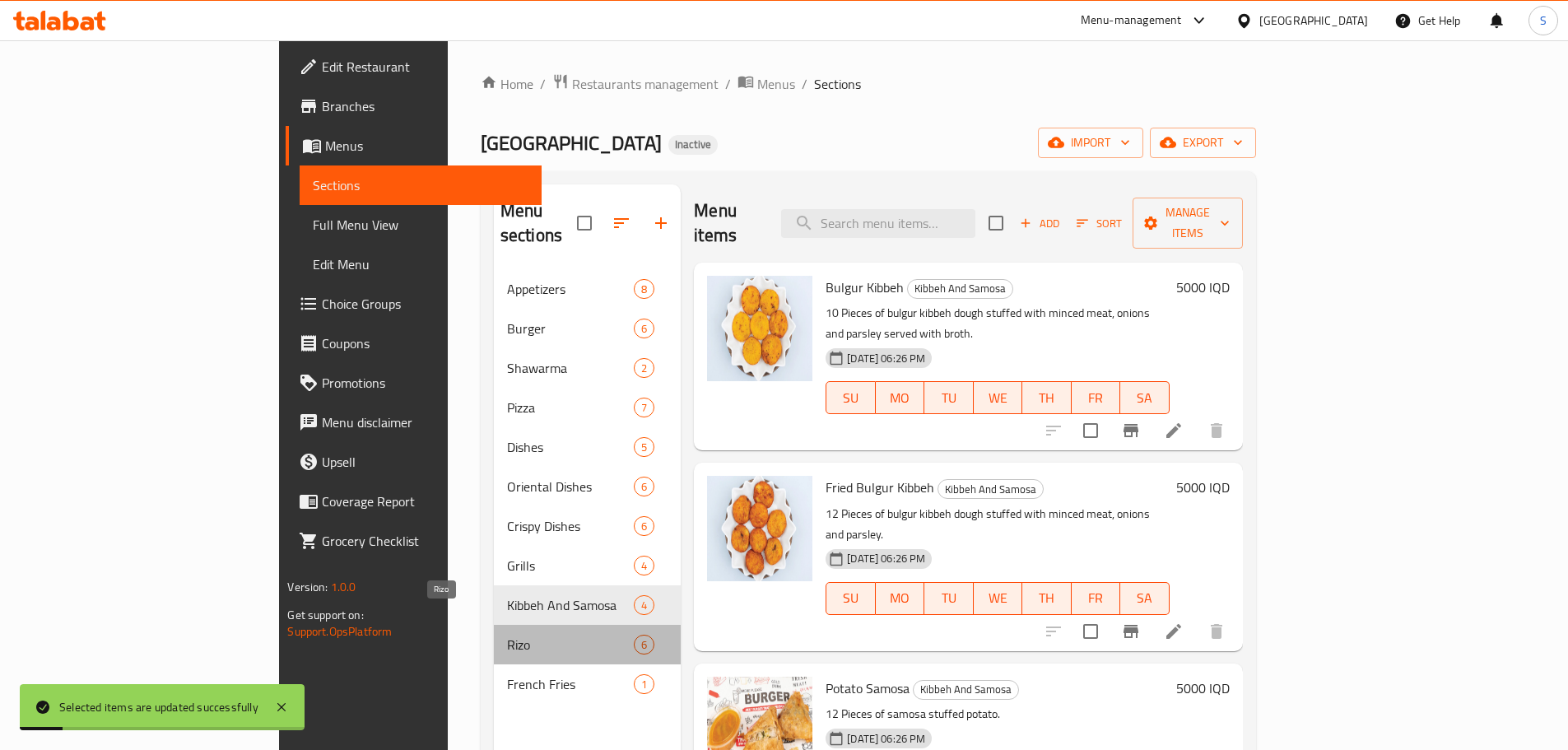
click at [507, 634] on span "Rizo" at bounding box center [570, 644] width 126 height 19
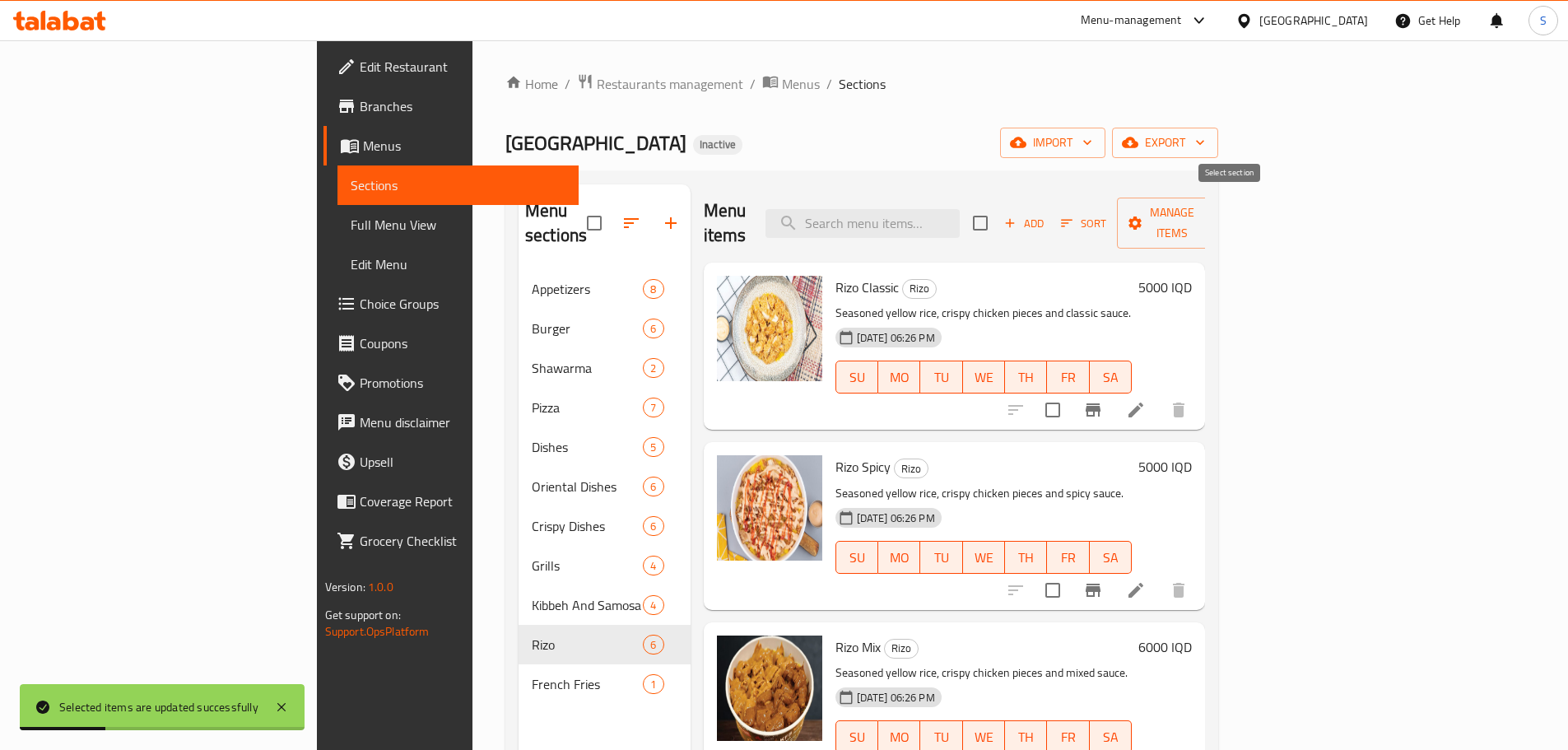
click at [998, 205] on input "checkbox" at bounding box center [981, 223] width 35 height 35
checkbox input "true"
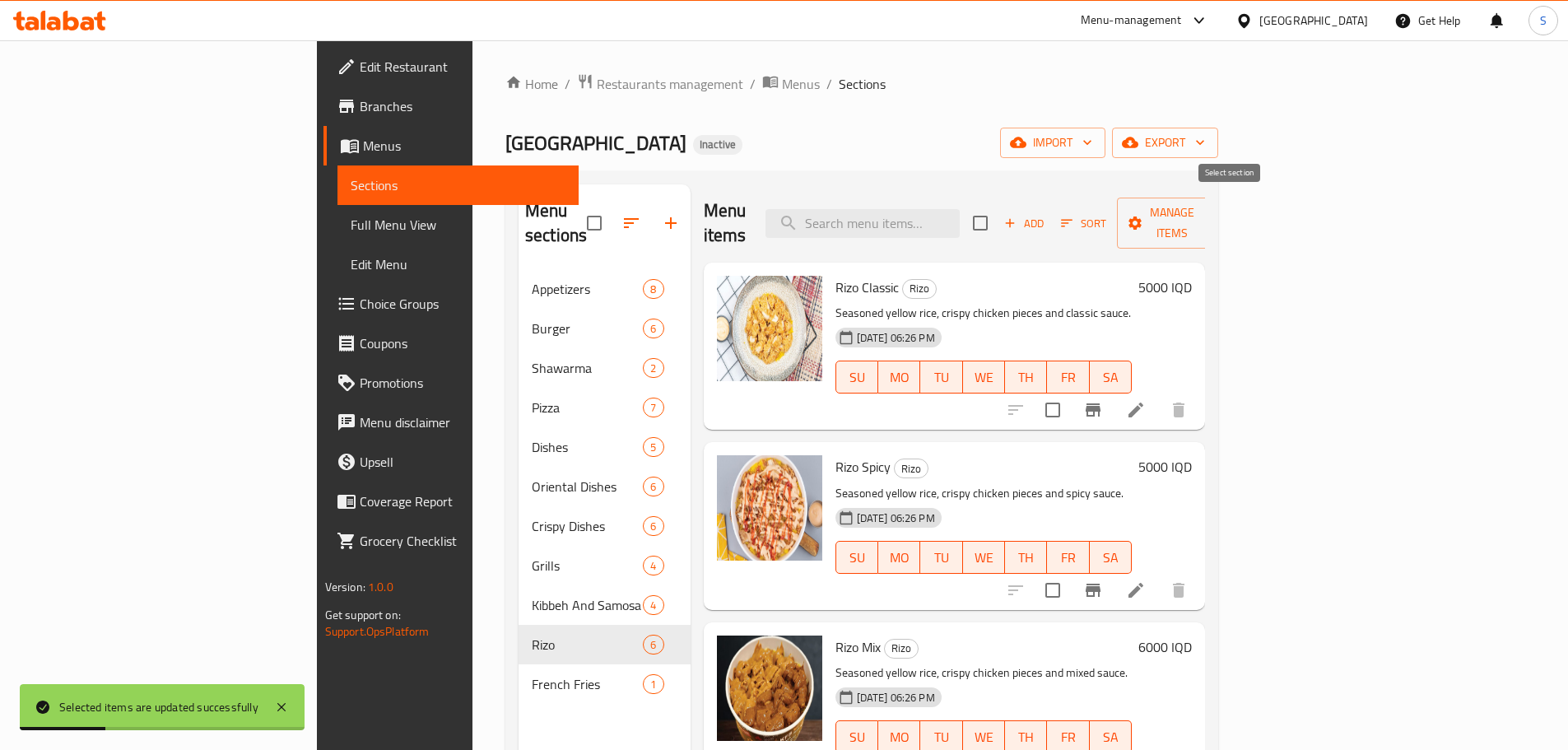
checkbox input "true"
click at [1214, 205] on span "Manage items" at bounding box center [1172, 223] width 84 height 41
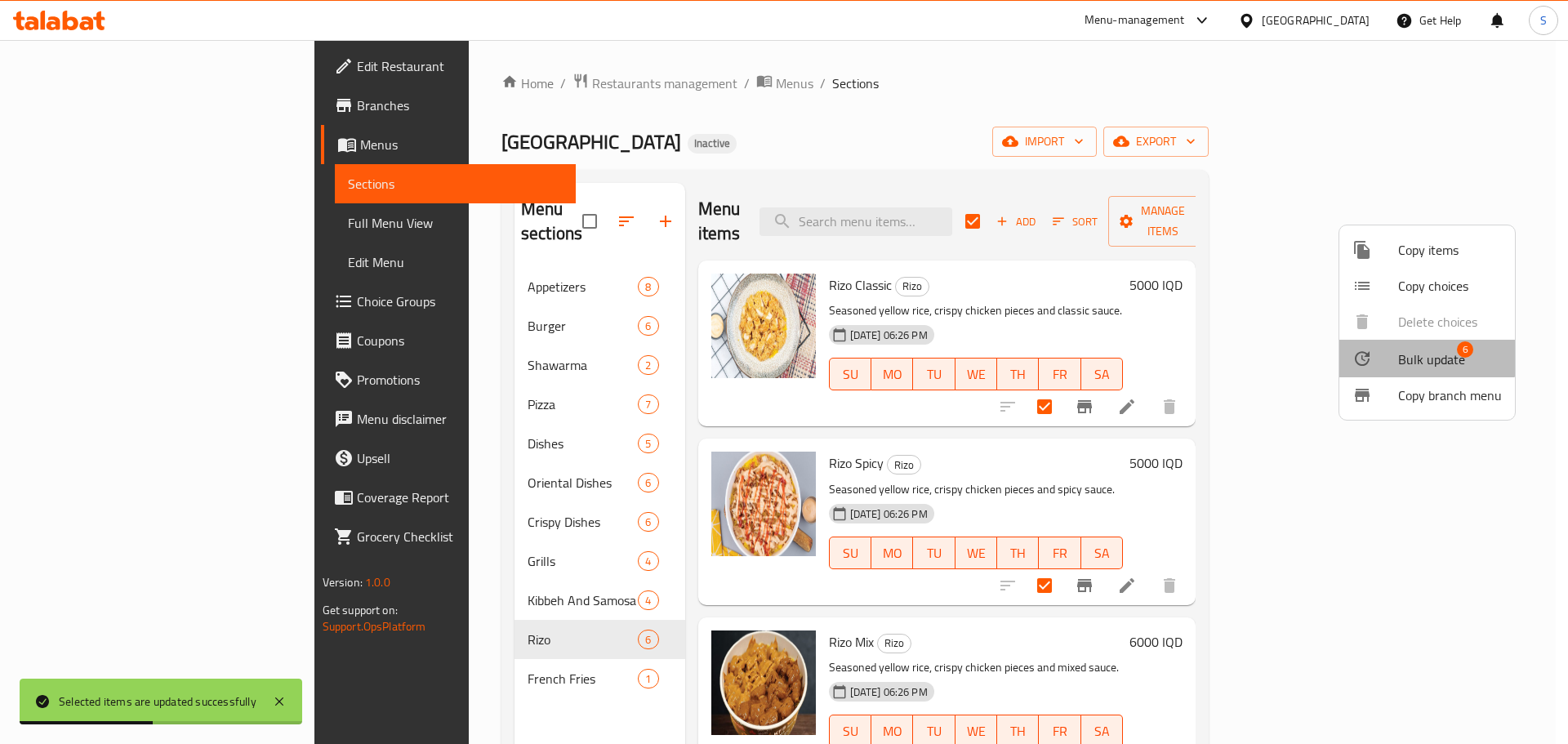
click at [1398, 345] on li "Bulk update 6" at bounding box center [1427, 358] width 176 height 37
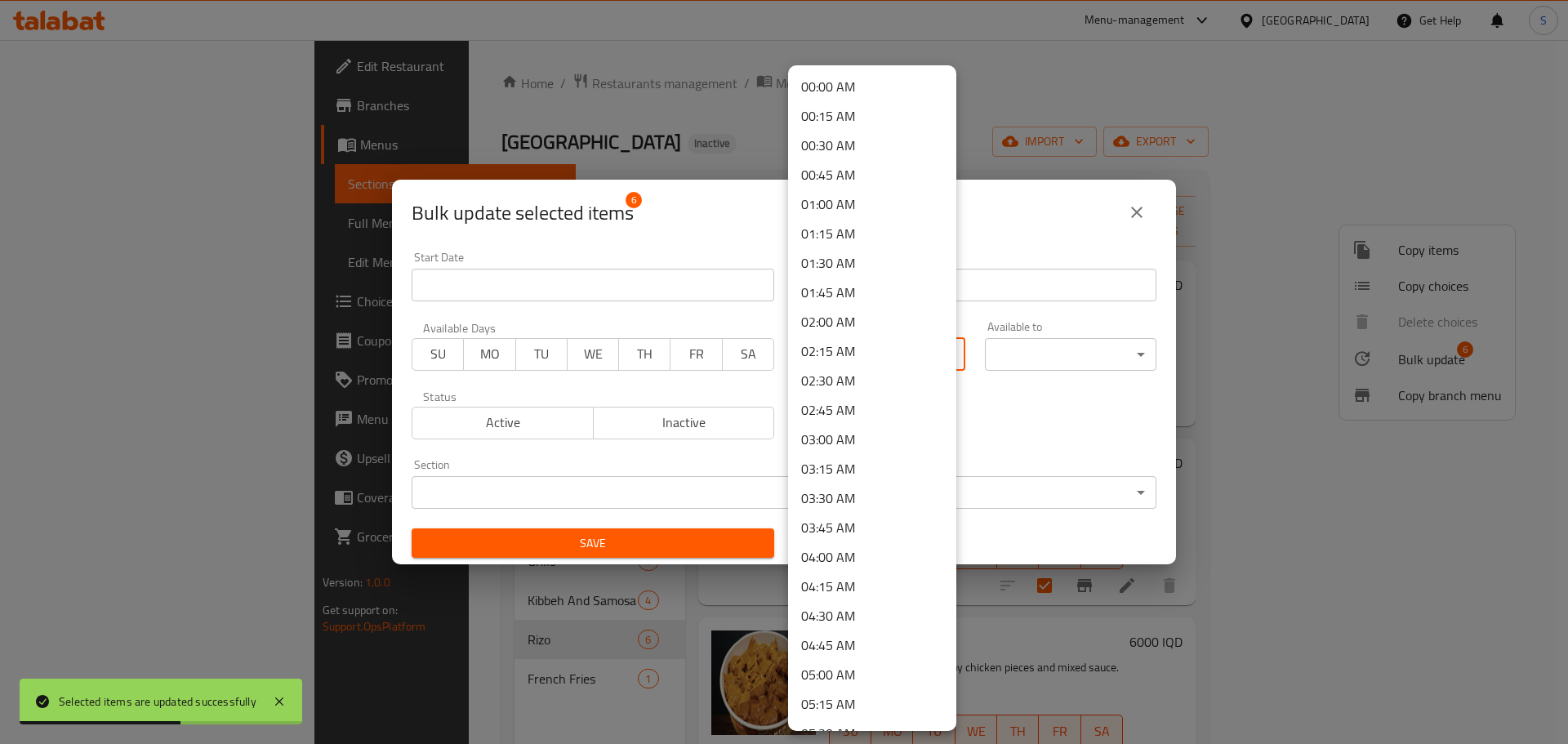
click at [879, 355] on body "Selected items are updated successfully ​ Menu-management Iraq Get Help S Edit …" at bounding box center [784, 392] width 1568 height 704
click at [850, 688] on li "17:00 PM" at bounding box center [872, 697] width 168 height 30
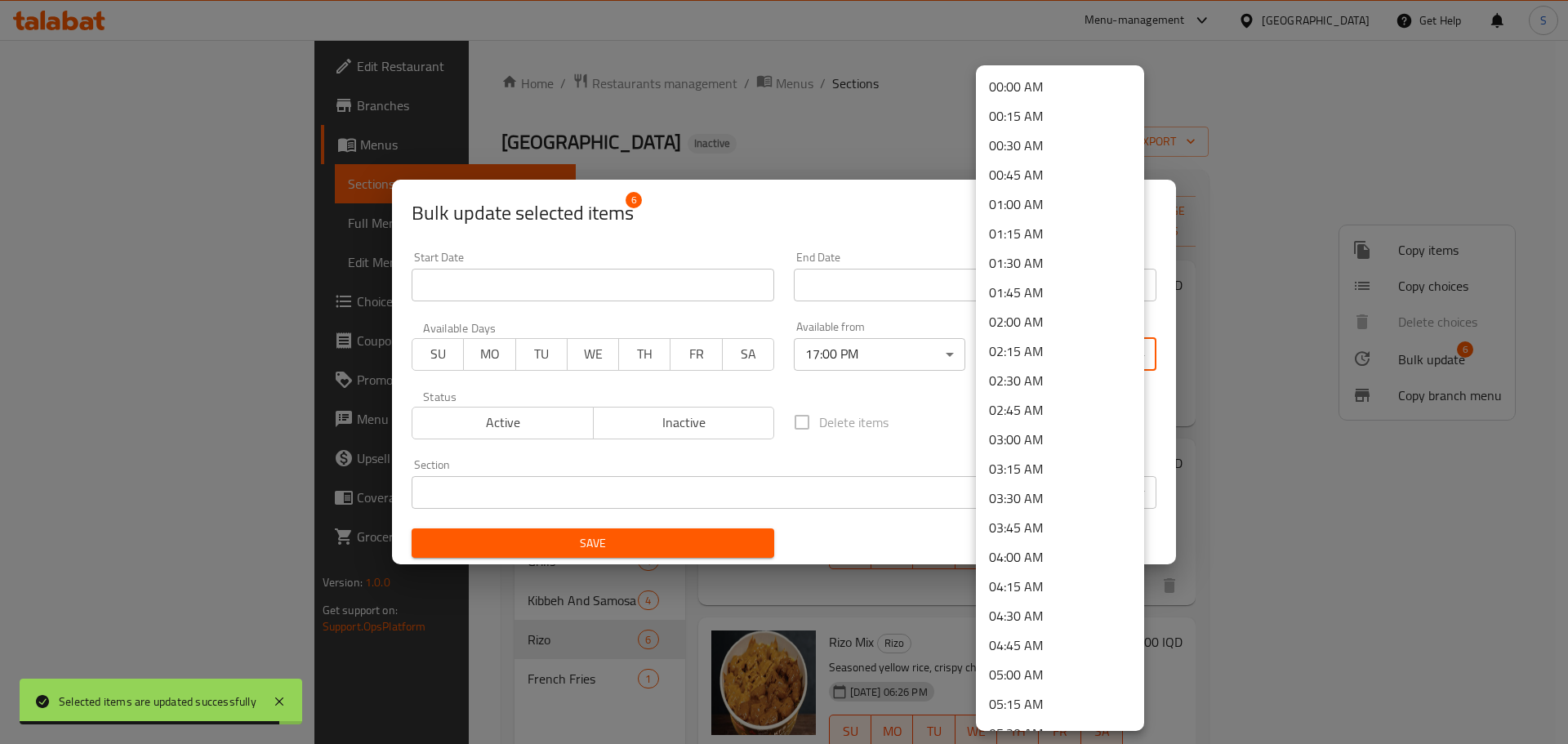
click at [1036, 348] on body "Selected items are updated successfully ​ Menu-management Iraq Get Help S Edit …" at bounding box center [784, 392] width 1568 height 704
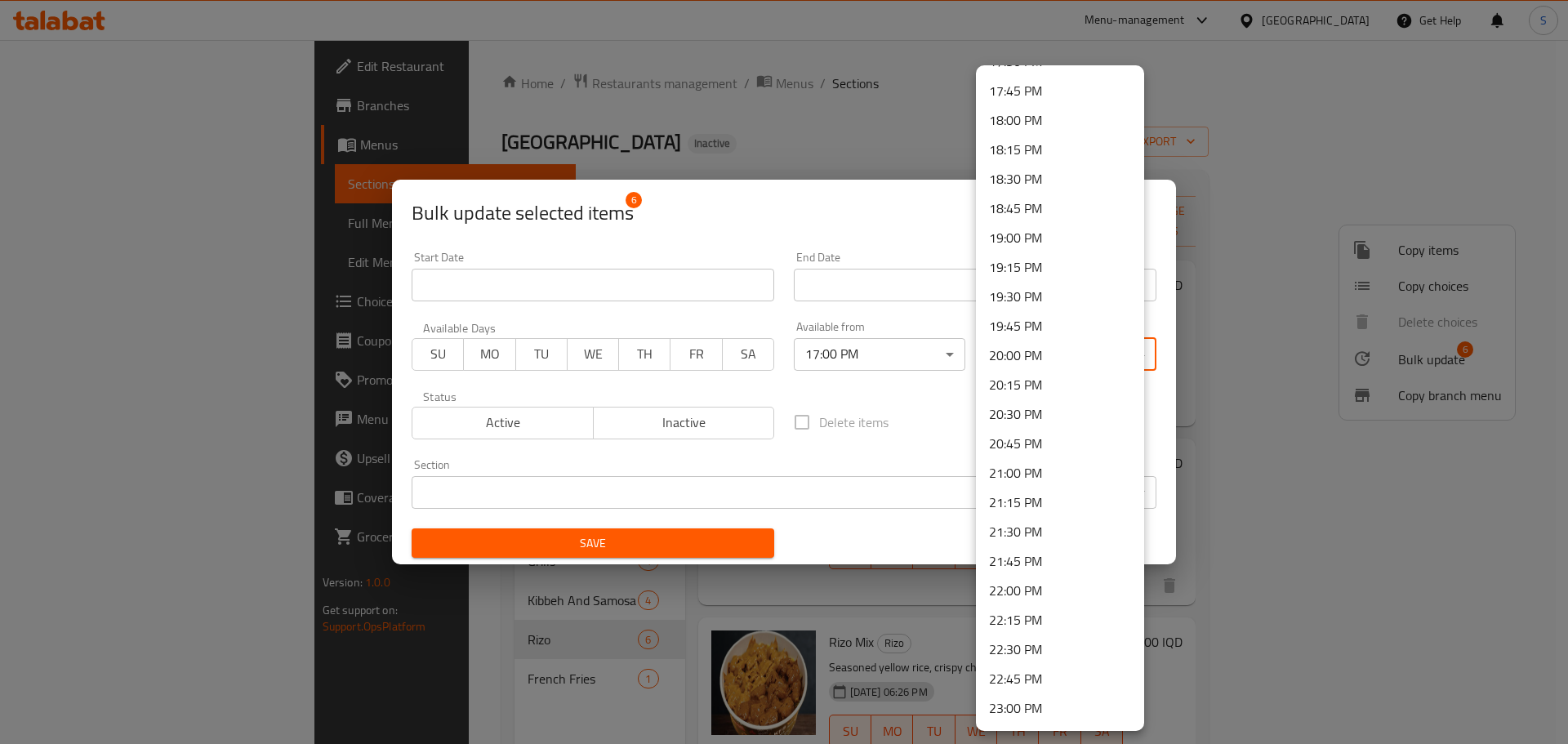
scroll to position [2199, 0]
click at [1049, 595] on li "23:00 PM" at bounding box center [1060, 592] width 168 height 30
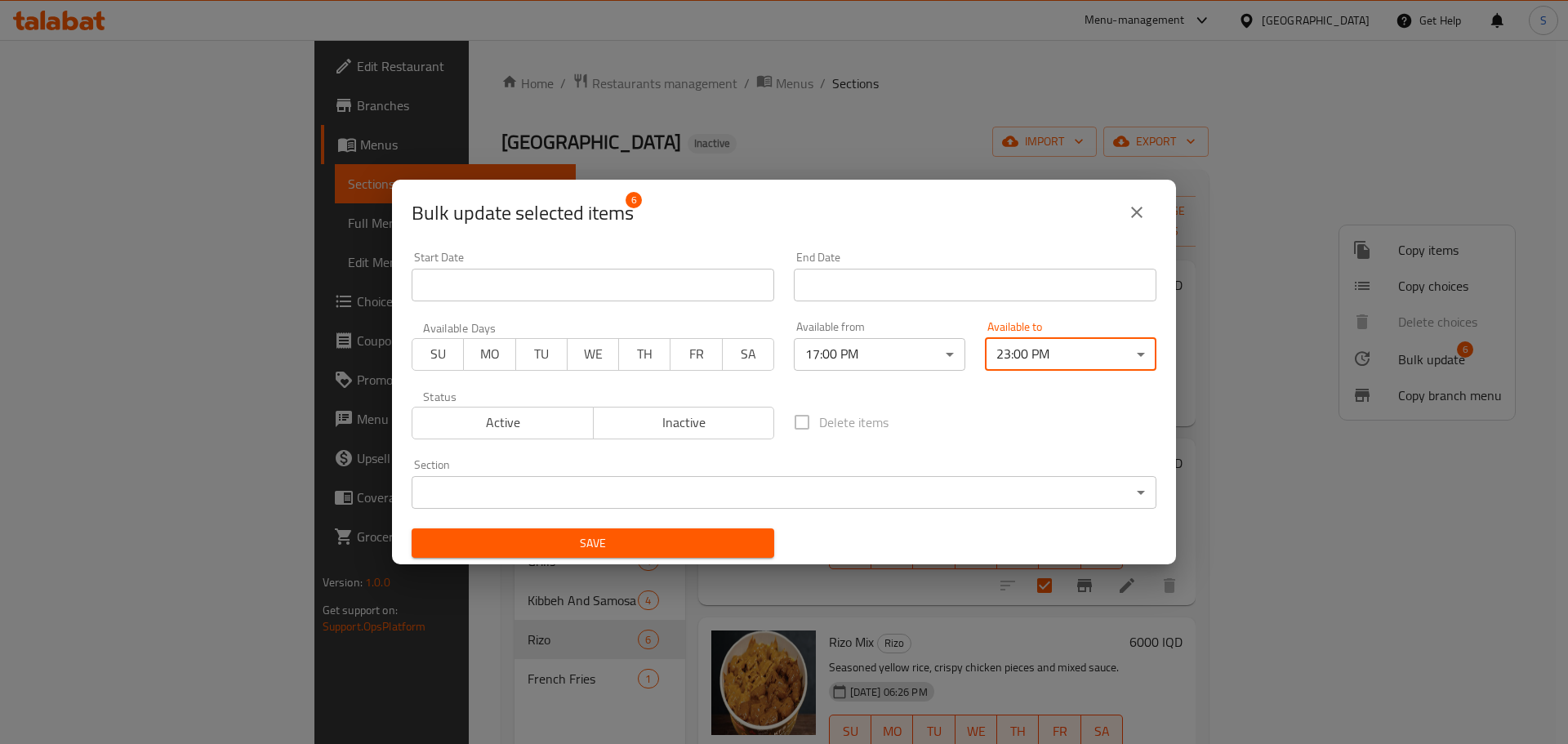
click at [691, 556] on button "Save" at bounding box center [592, 543] width 363 height 31
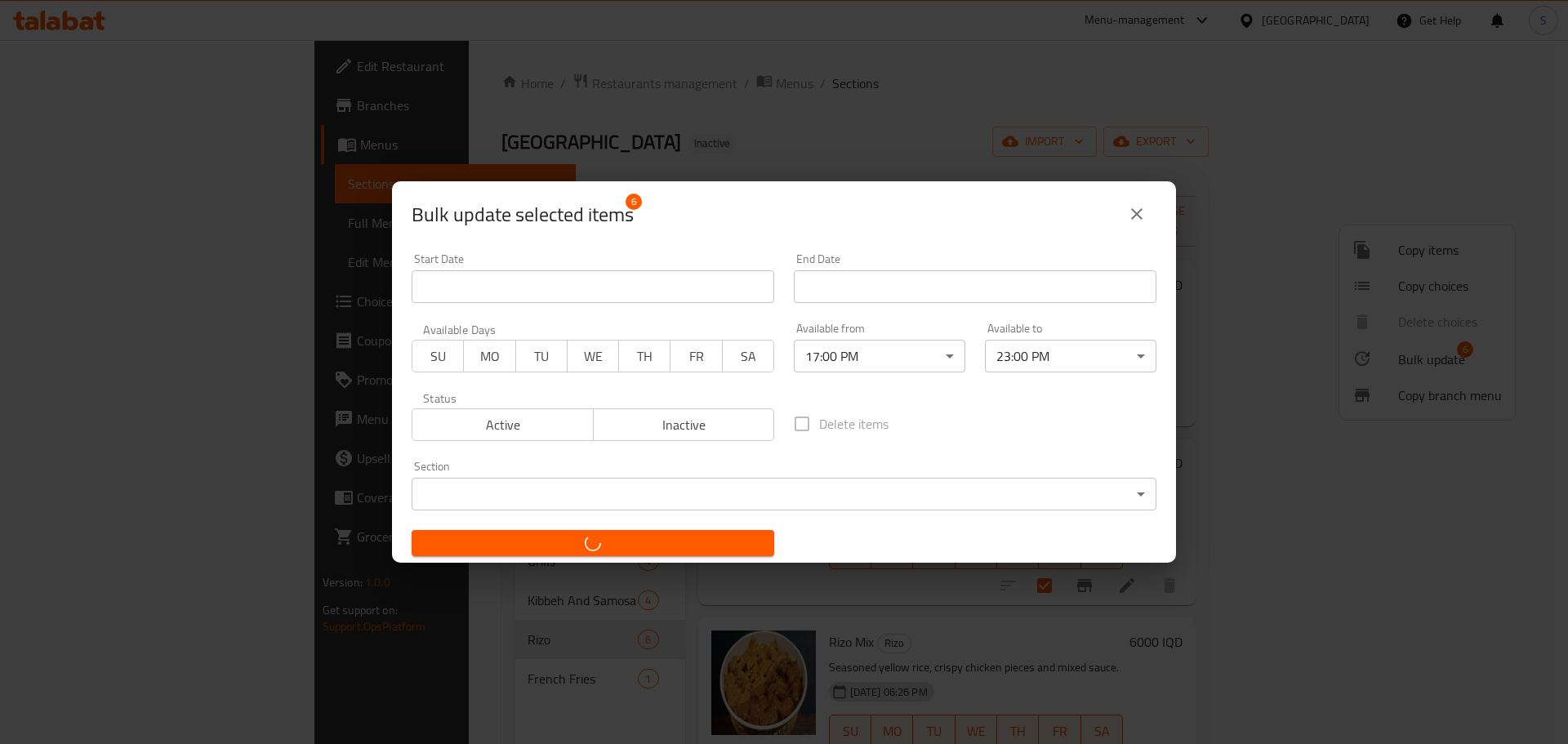
checkbox input "false"
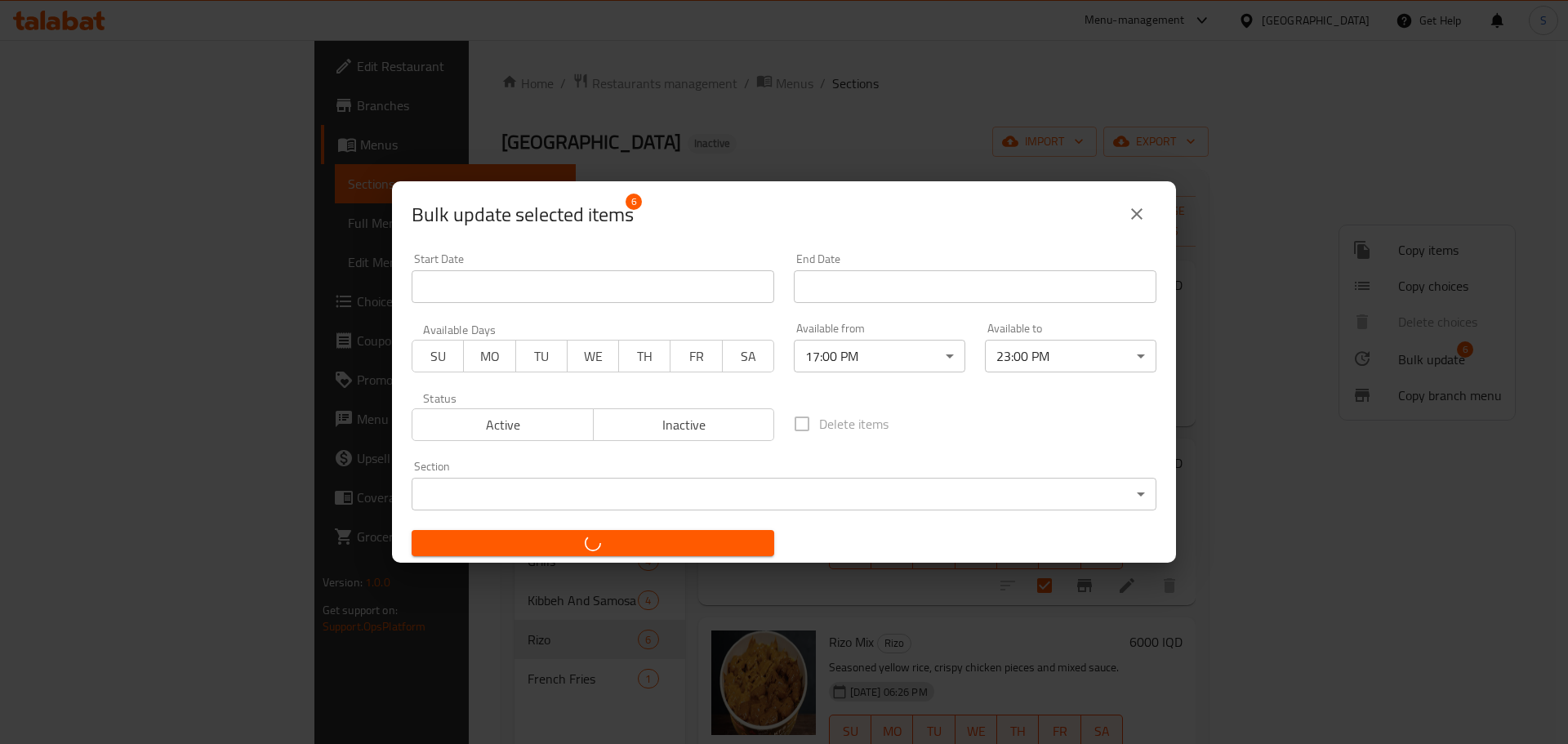
checkbox input "false"
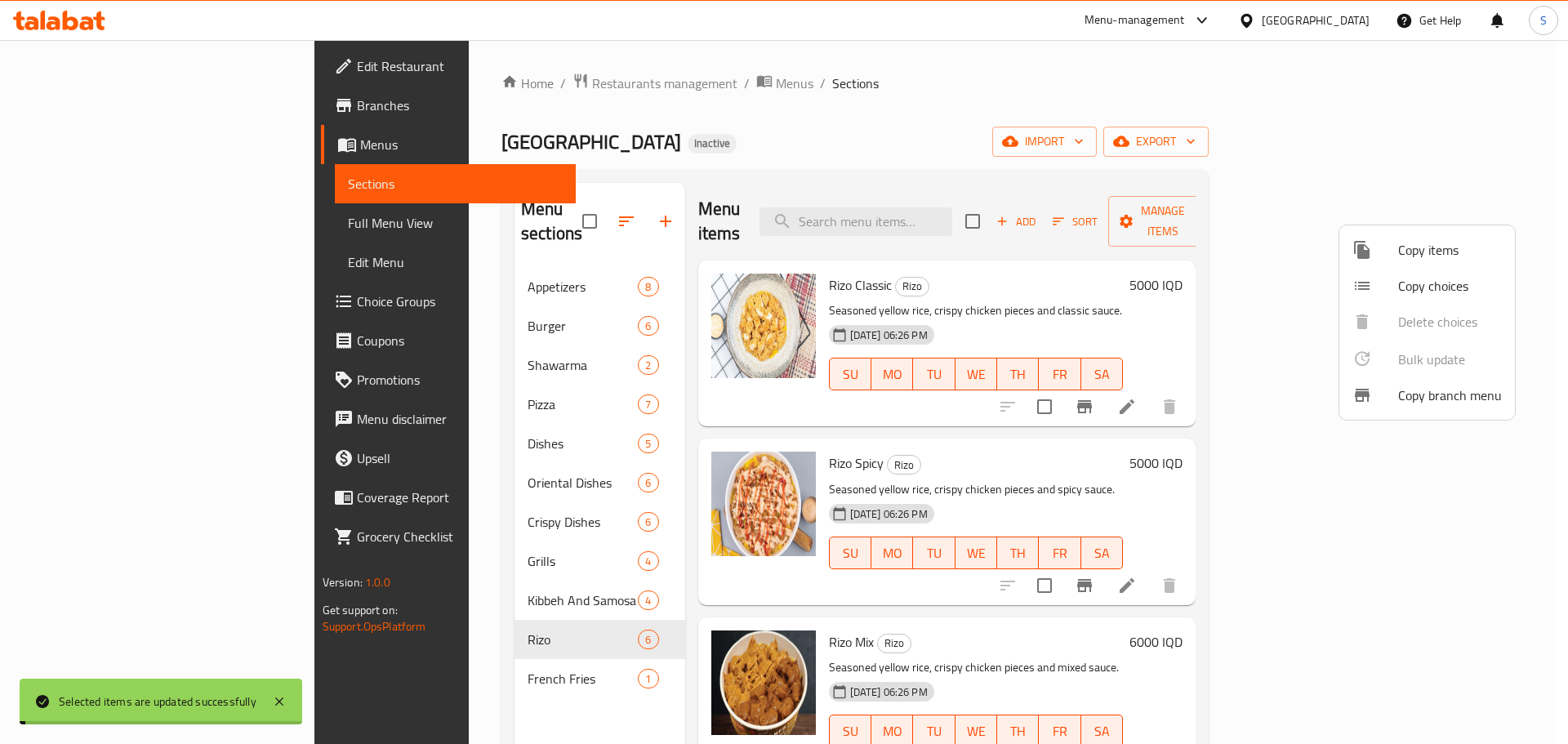
click at [419, 658] on div at bounding box center [784, 372] width 1568 height 744
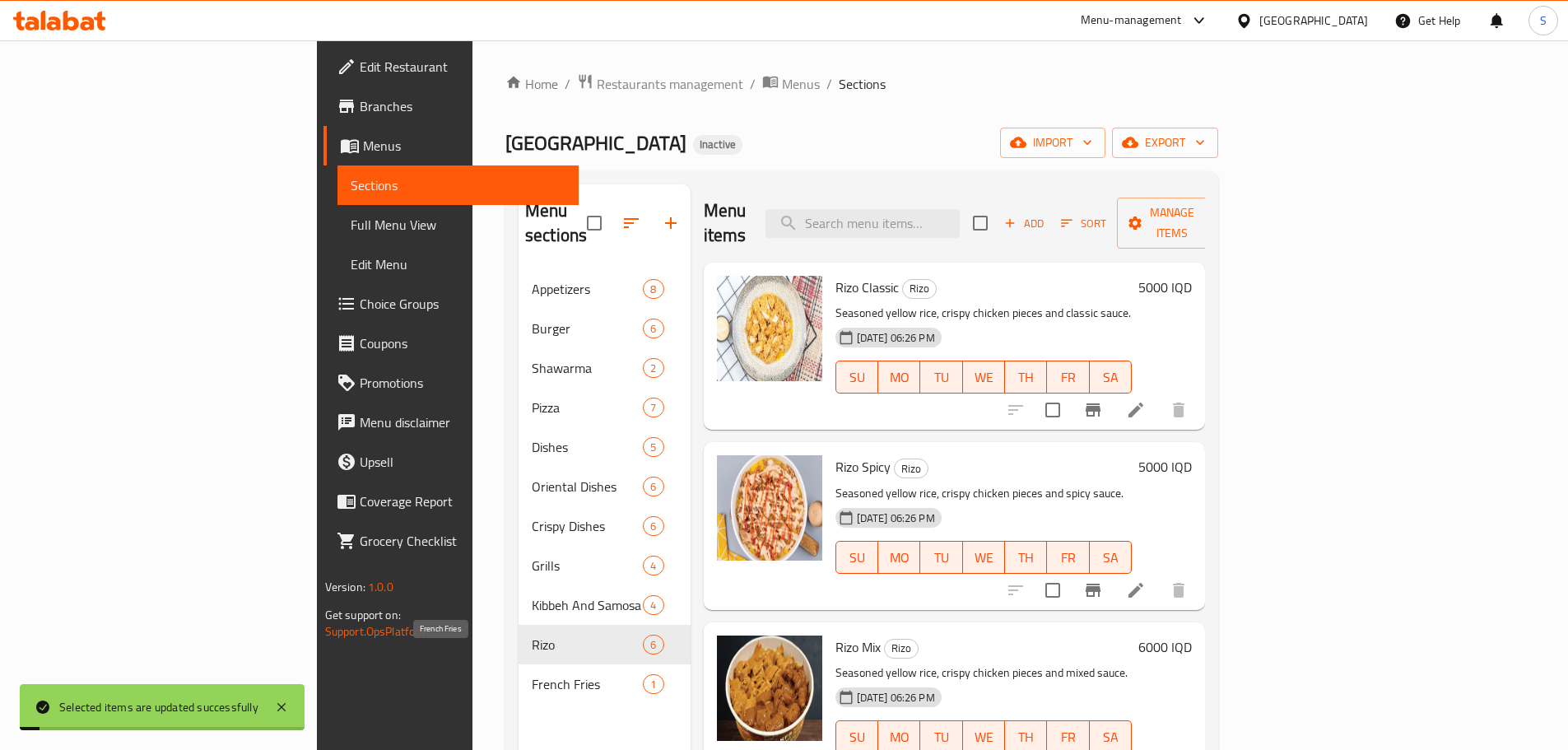
click at [531, 674] on span "French Fries" at bounding box center [586, 683] width 111 height 19
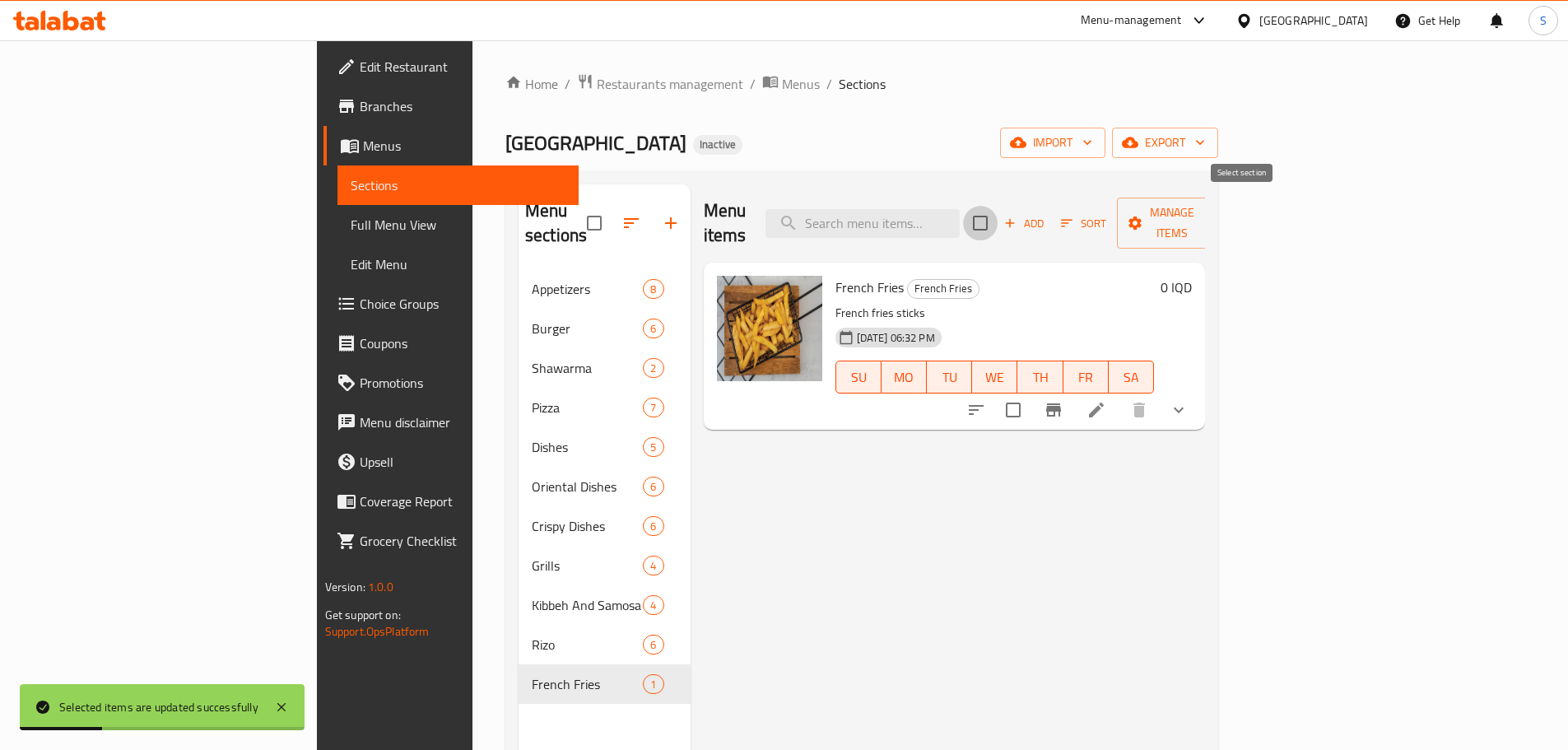
click at [998, 206] on input "checkbox" at bounding box center [981, 223] width 35 height 35
checkbox input "true"
click at [1228, 199] on button "Manage items" at bounding box center [1172, 223] width 110 height 51
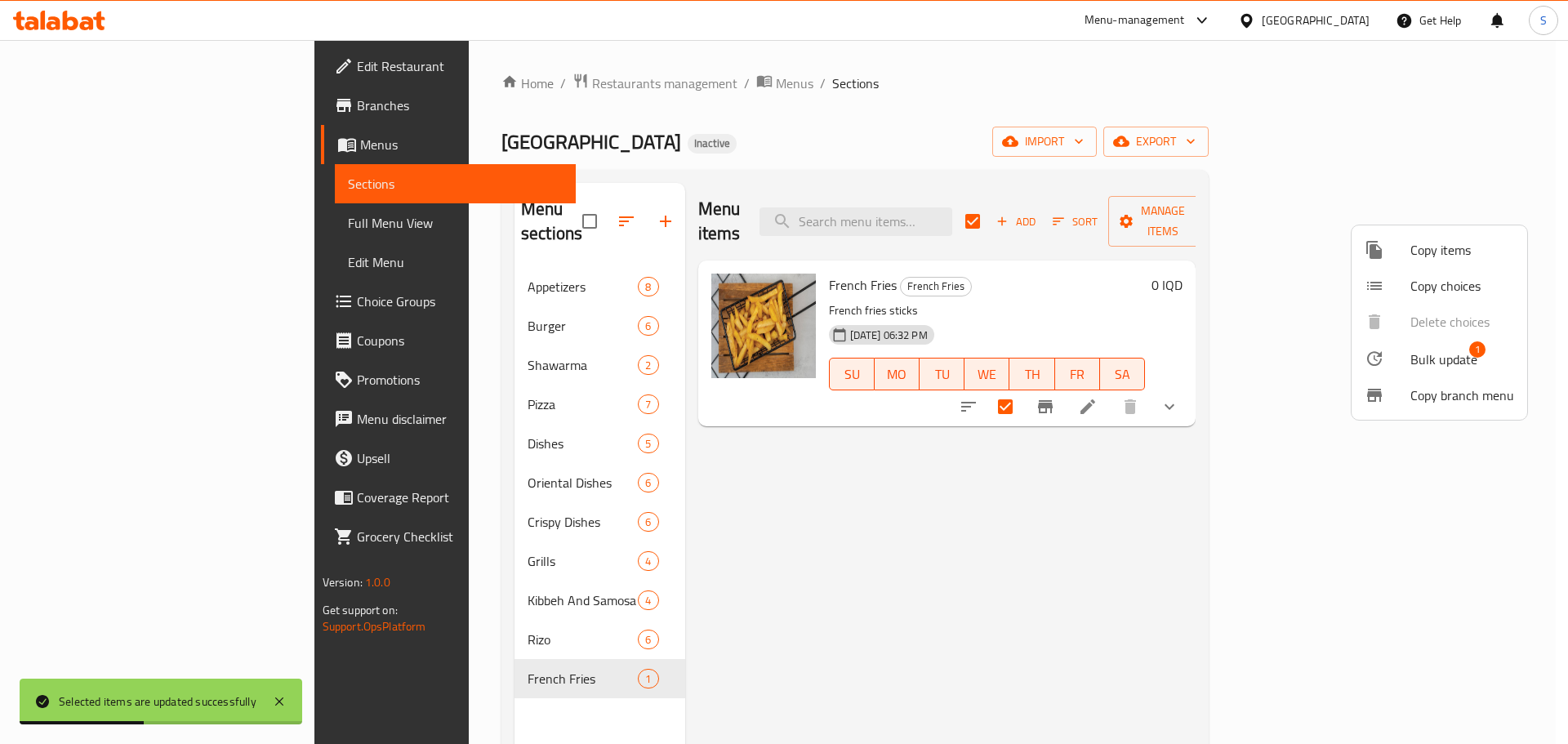
click at [1432, 350] on span "Bulk update" at bounding box center [1444, 359] width 67 height 19
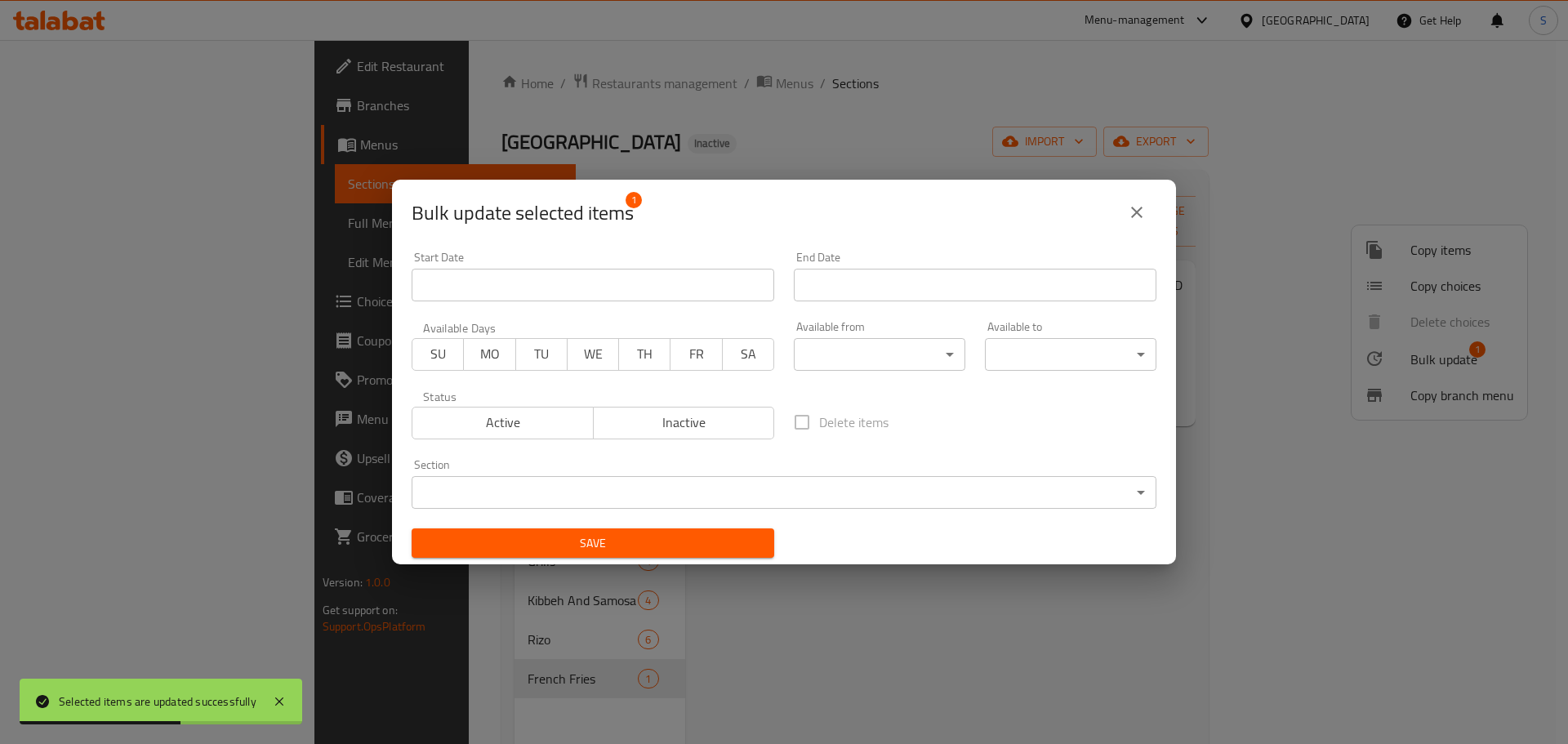
drag, startPoint x: 821, startPoint y: 374, endPoint x: 830, endPoint y: 359, distance: 17.5
click at [822, 374] on div "Available from ​ ​" at bounding box center [880, 345] width 191 height 70
click at [830, 359] on body "Selected items are updated successfully ​ Menu-management Iraq Get Help S Edit …" at bounding box center [784, 392] width 1568 height 704
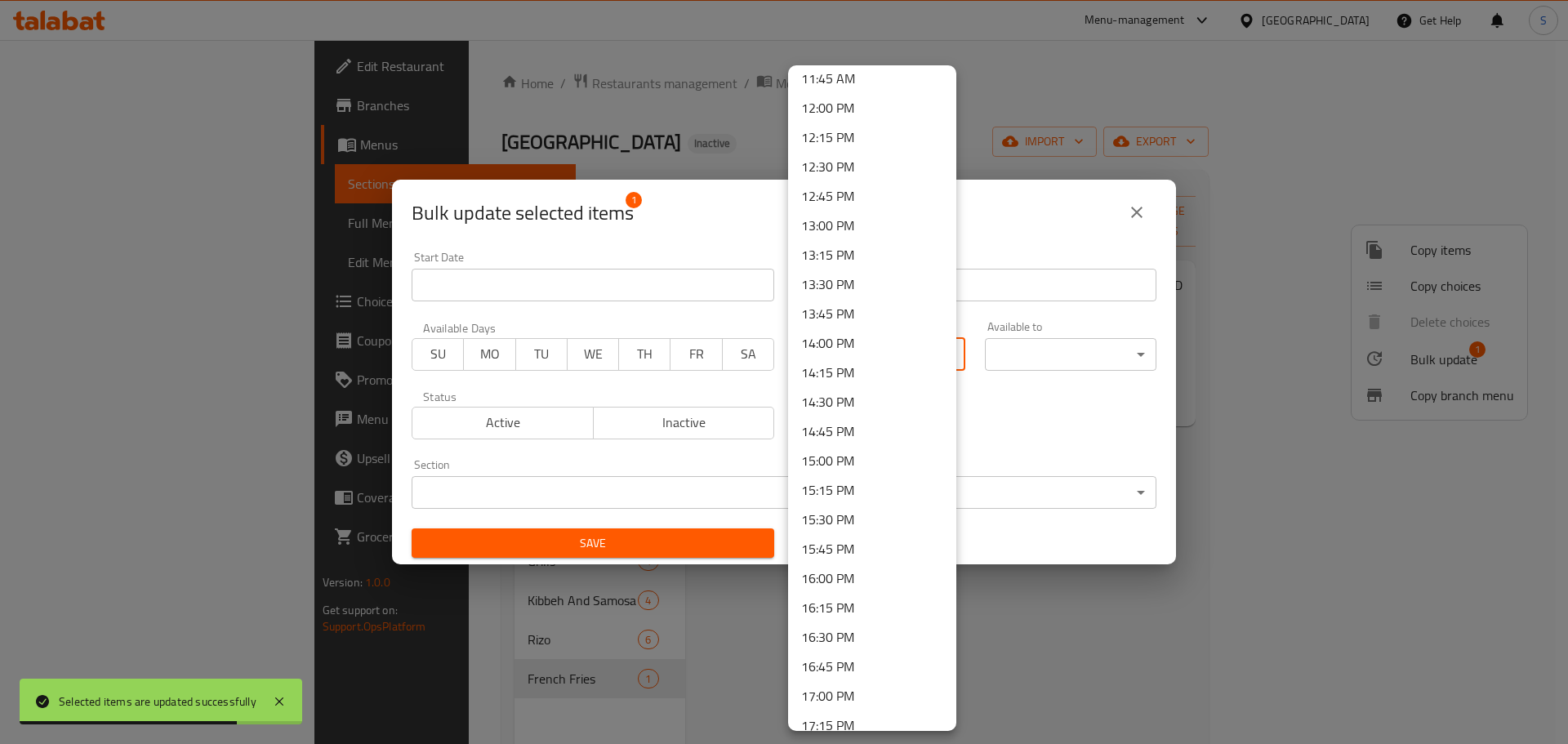
scroll to position [1470, 0]
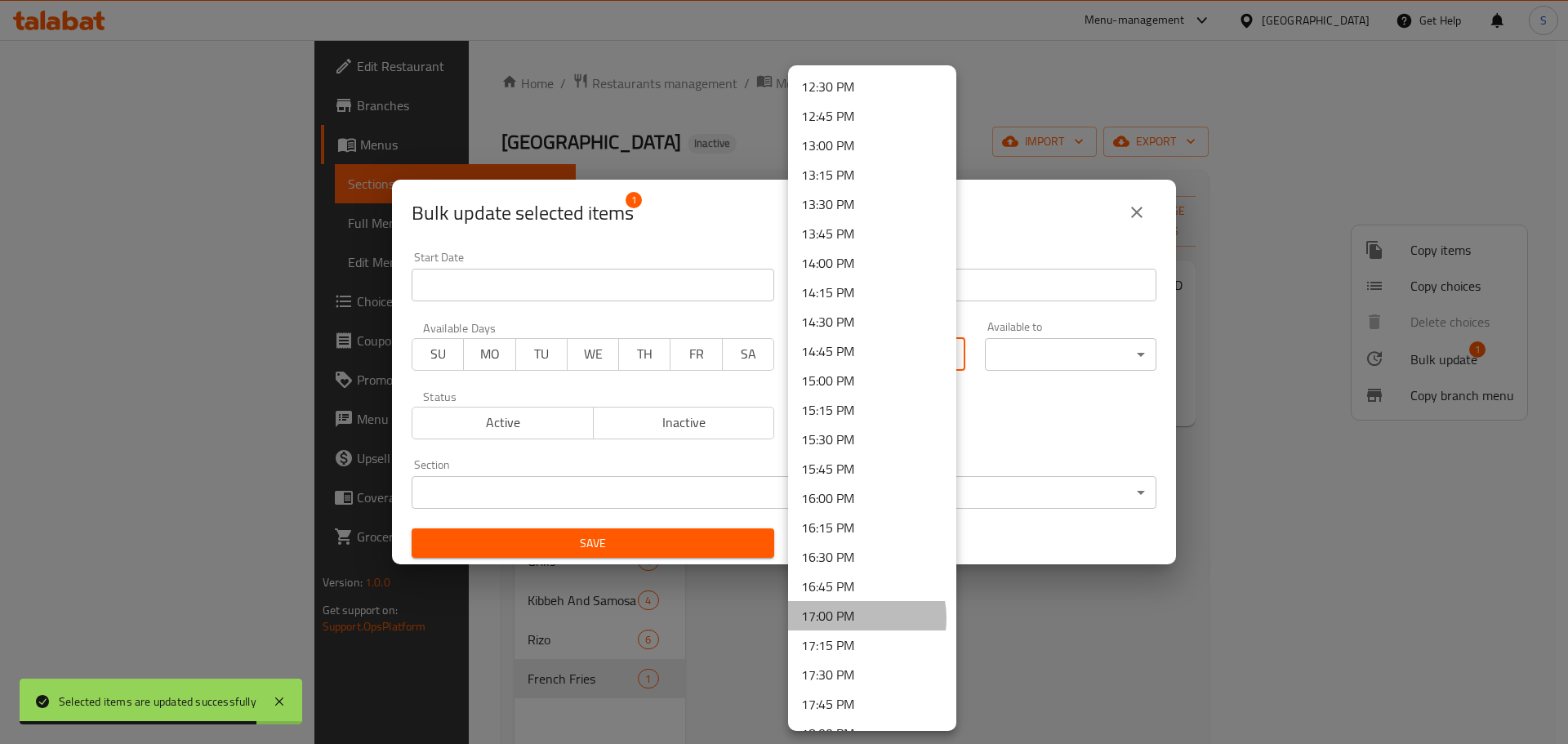
click at [849, 618] on li "17:00 PM" at bounding box center [872, 615] width 168 height 30
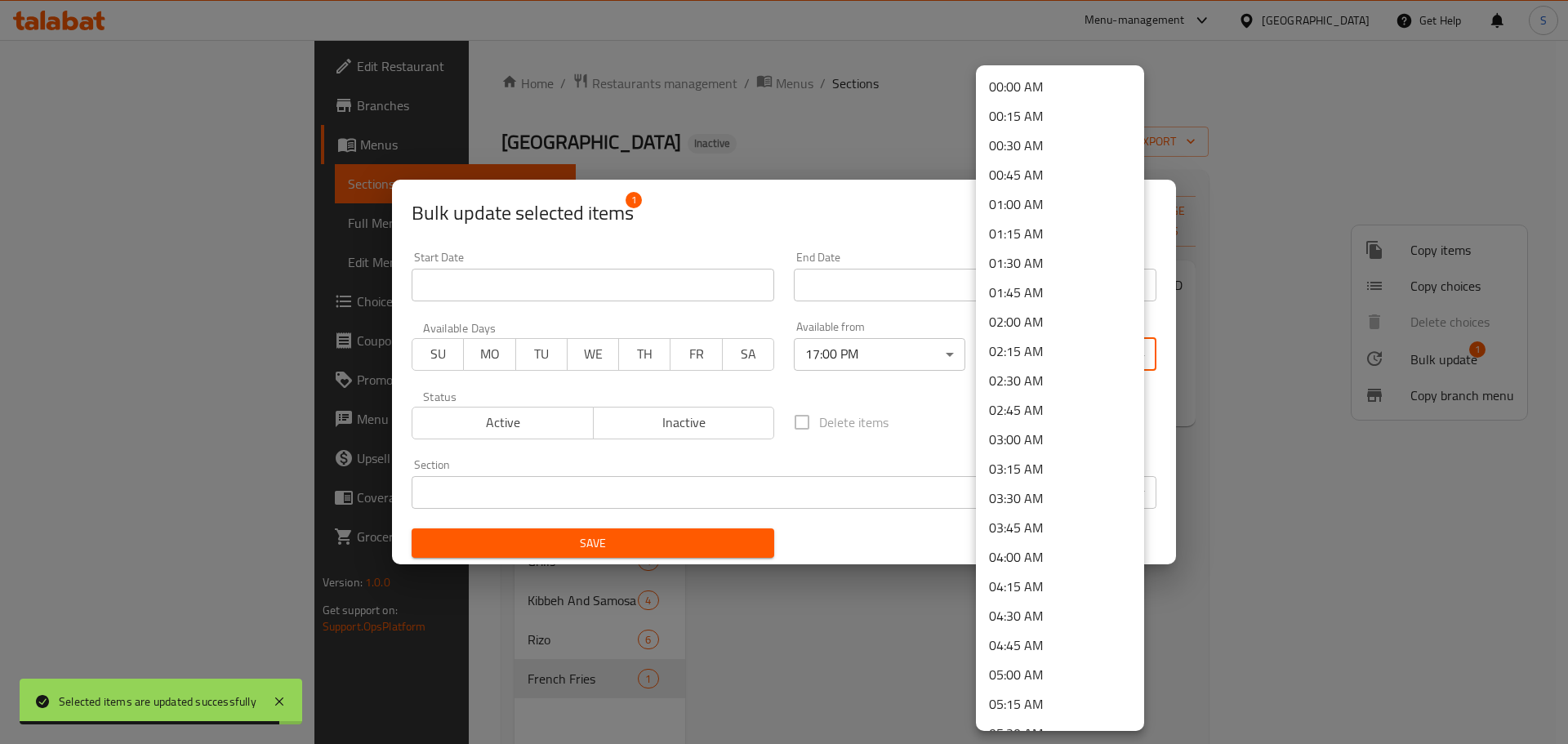
click at [1030, 359] on body "Selected items are updated successfully ​ Menu-management Iraq Get Help S Edit …" at bounding box center [784, 392] width 1568 height 704
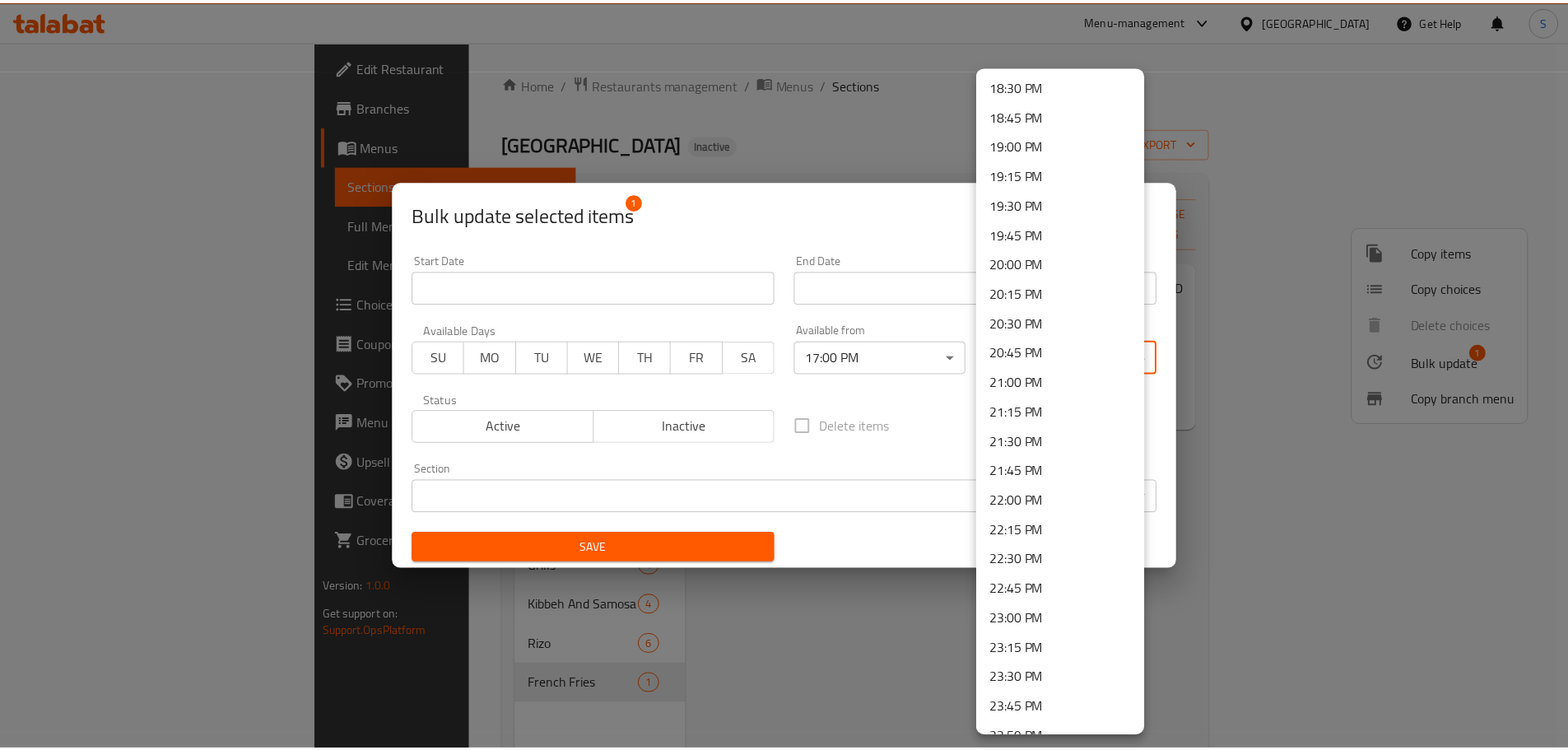
scroll to position [2216, 0]
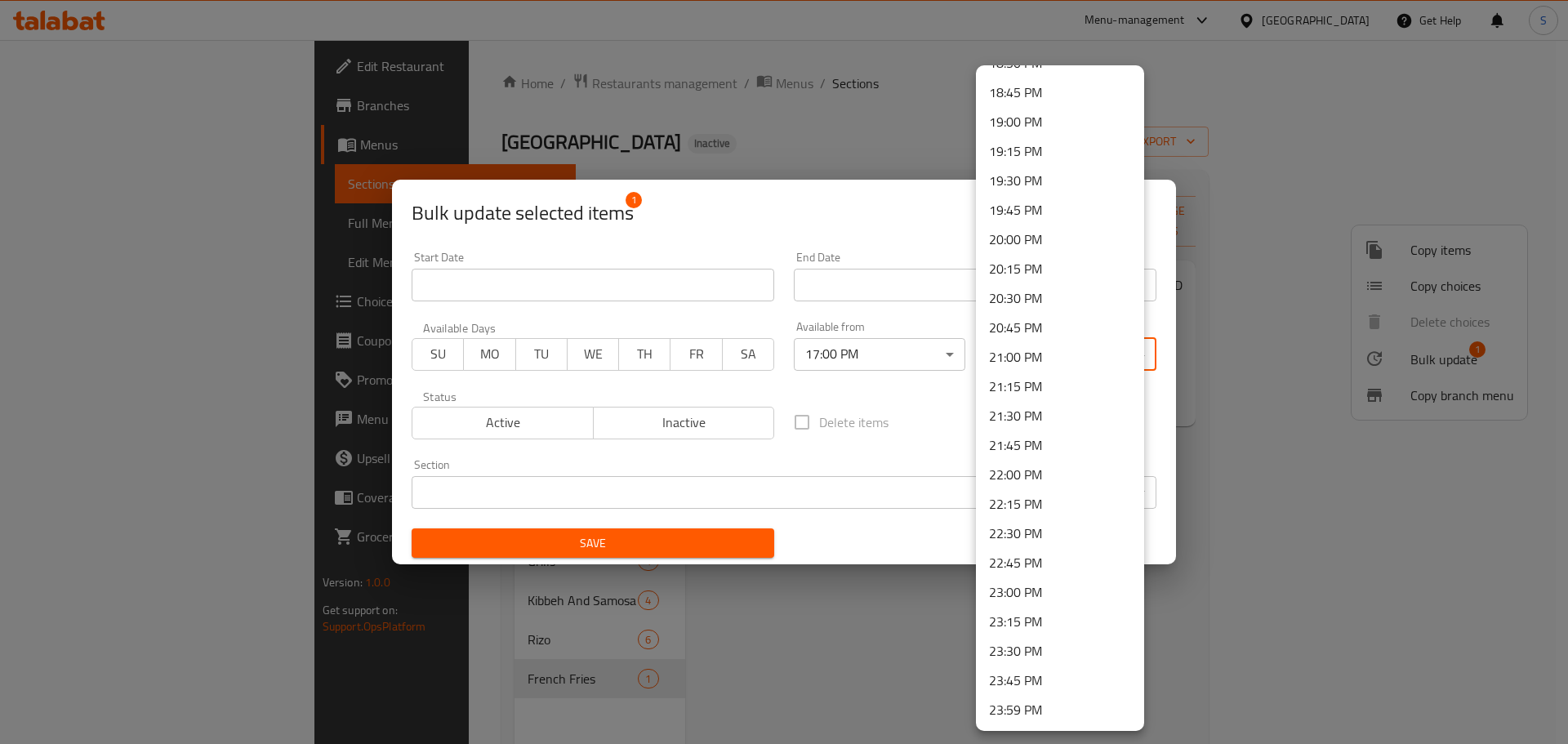
click at [1015, 583] on li "23:00 PM" at bounding box center [1060, 592] width 168 height 30
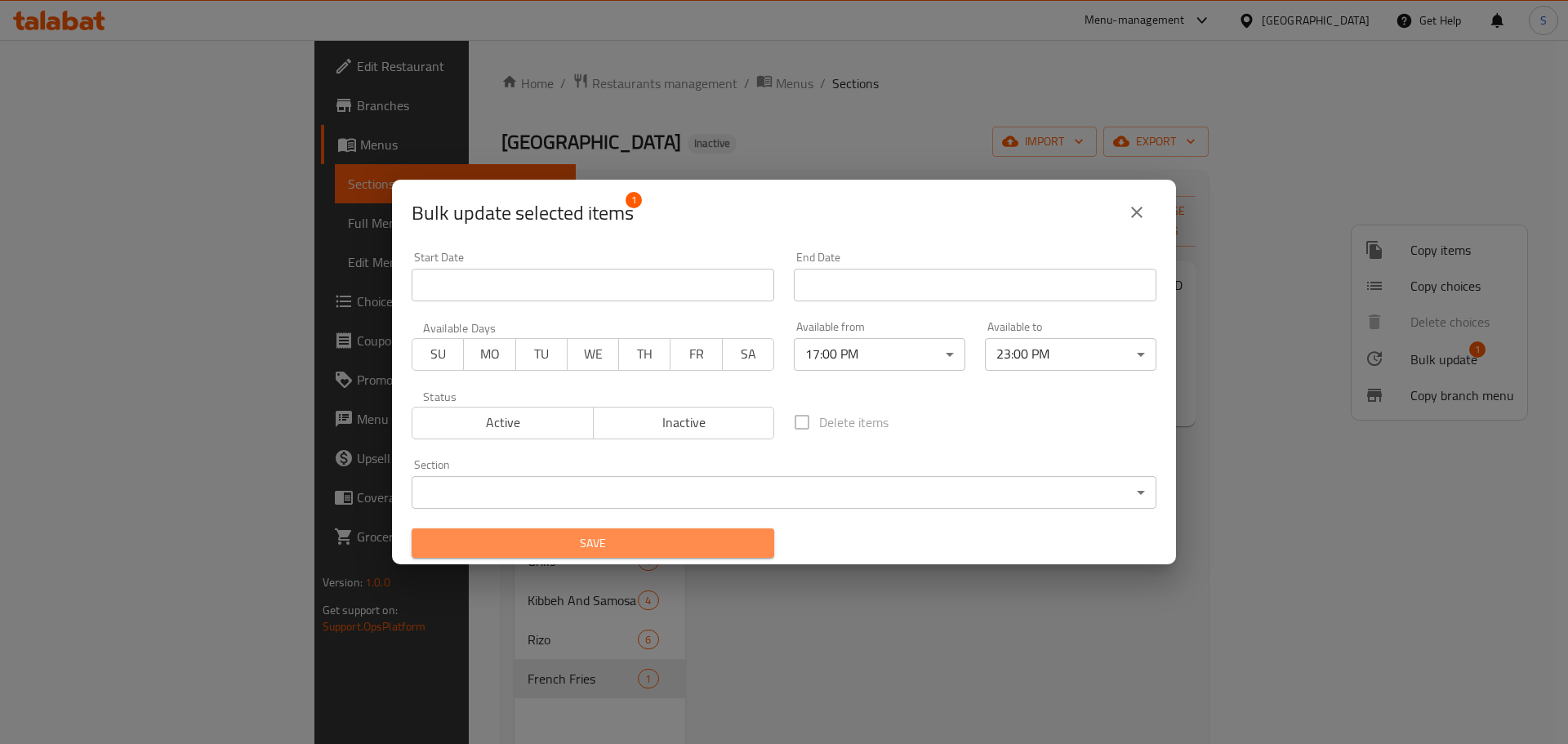
click at [734, 553] on span "Save" at bounding box center [593, 542] width 337 height 20
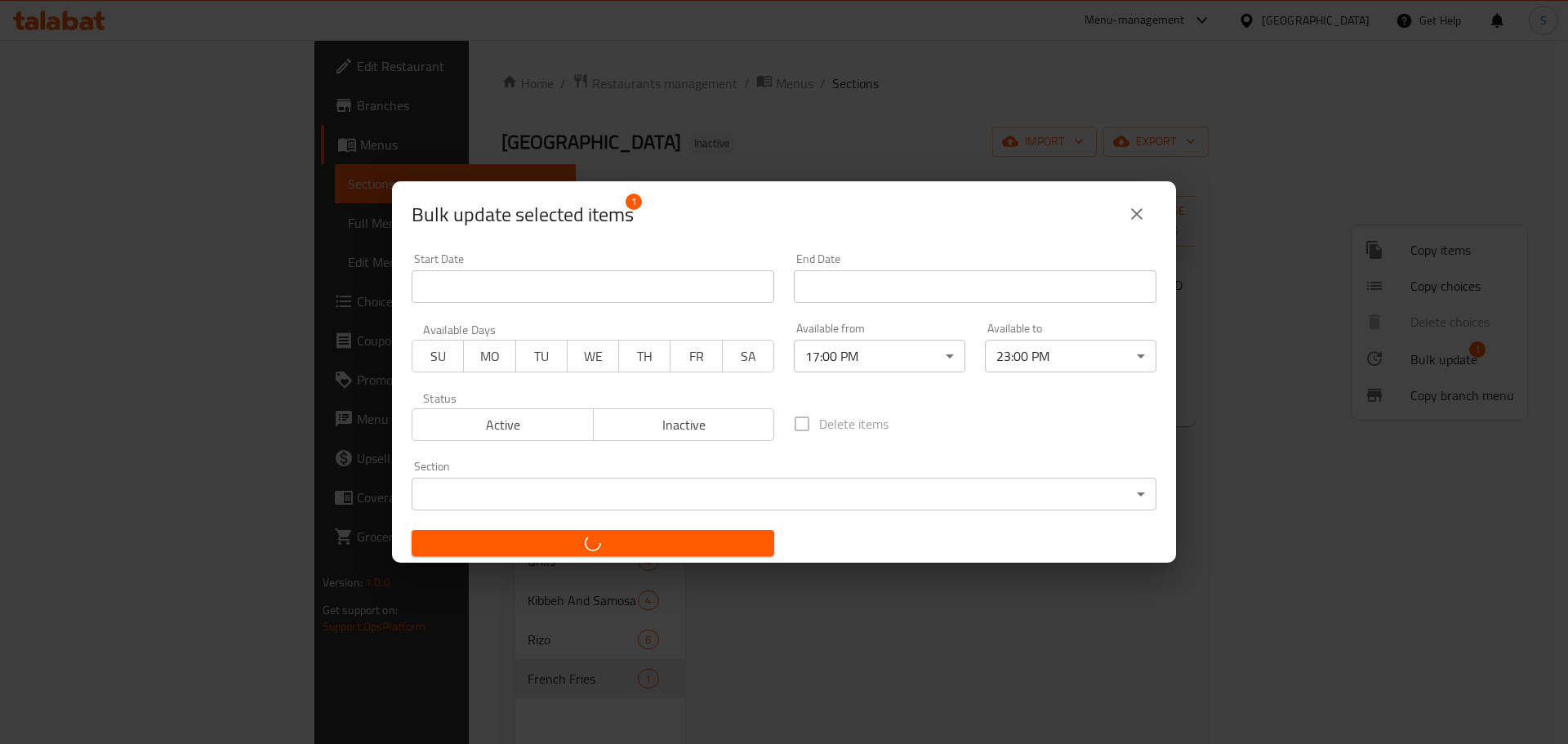
checkbox input "false"
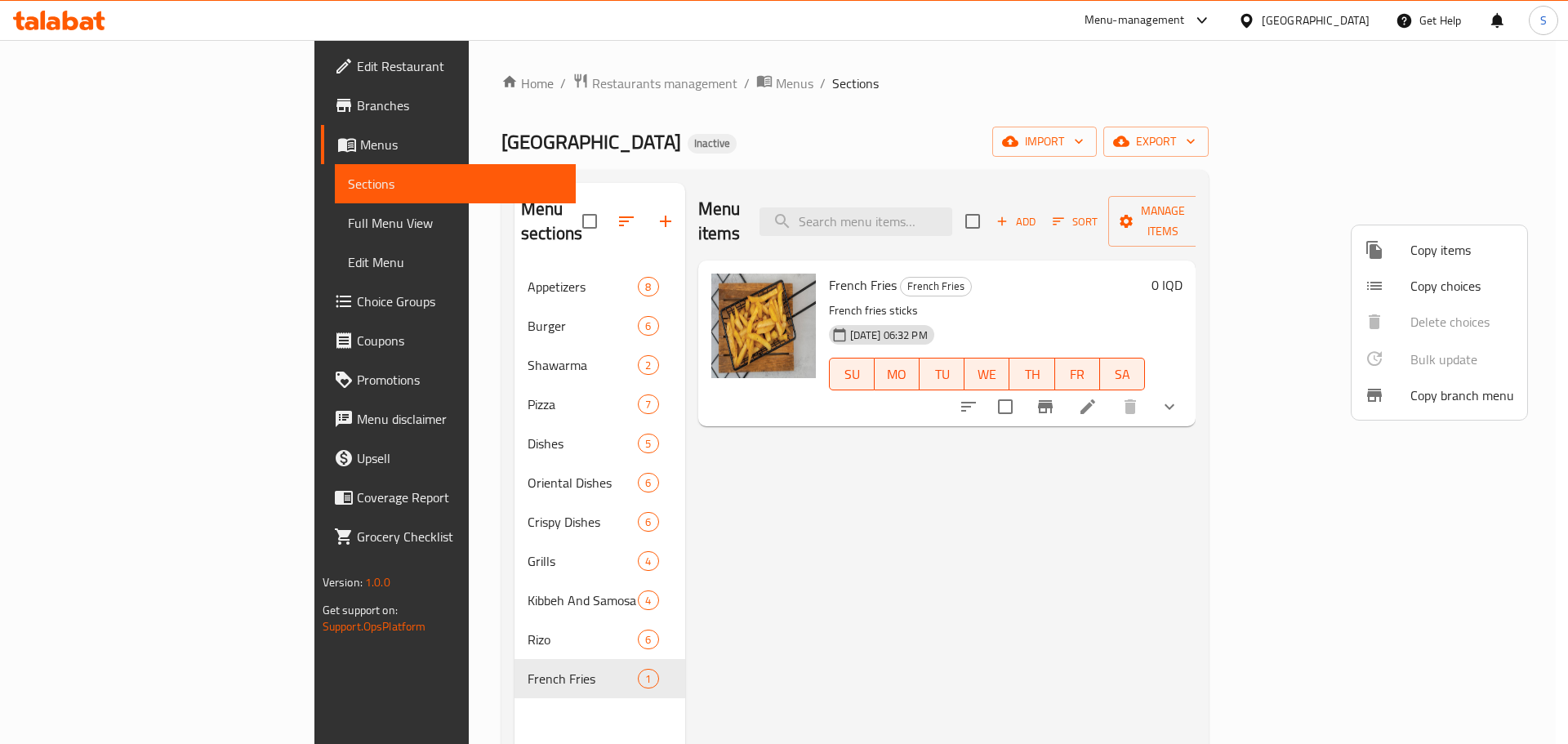
click at [972, 499] on div at bounding box center [784, 372] width 1568 height 744
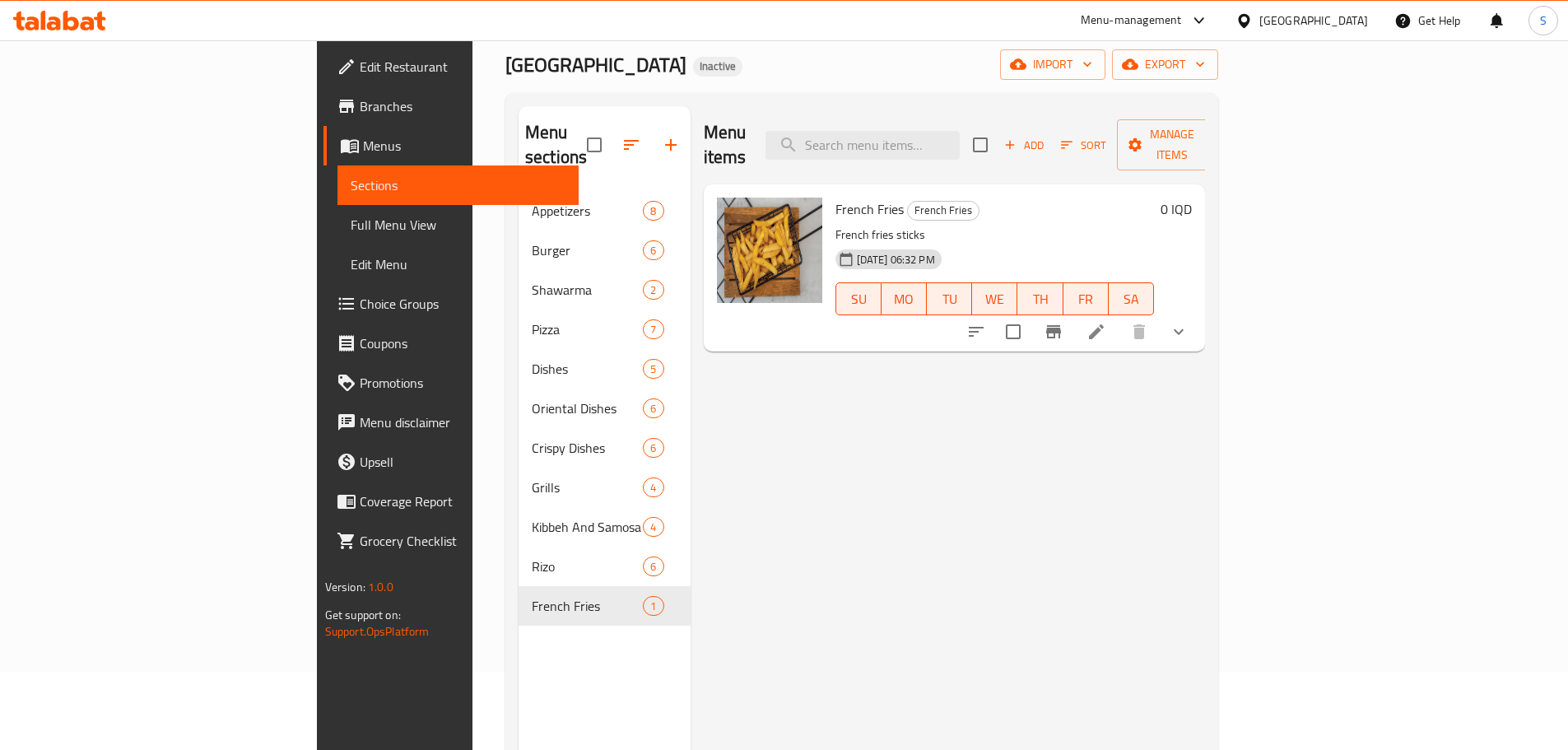
scroll to position [230, 0]
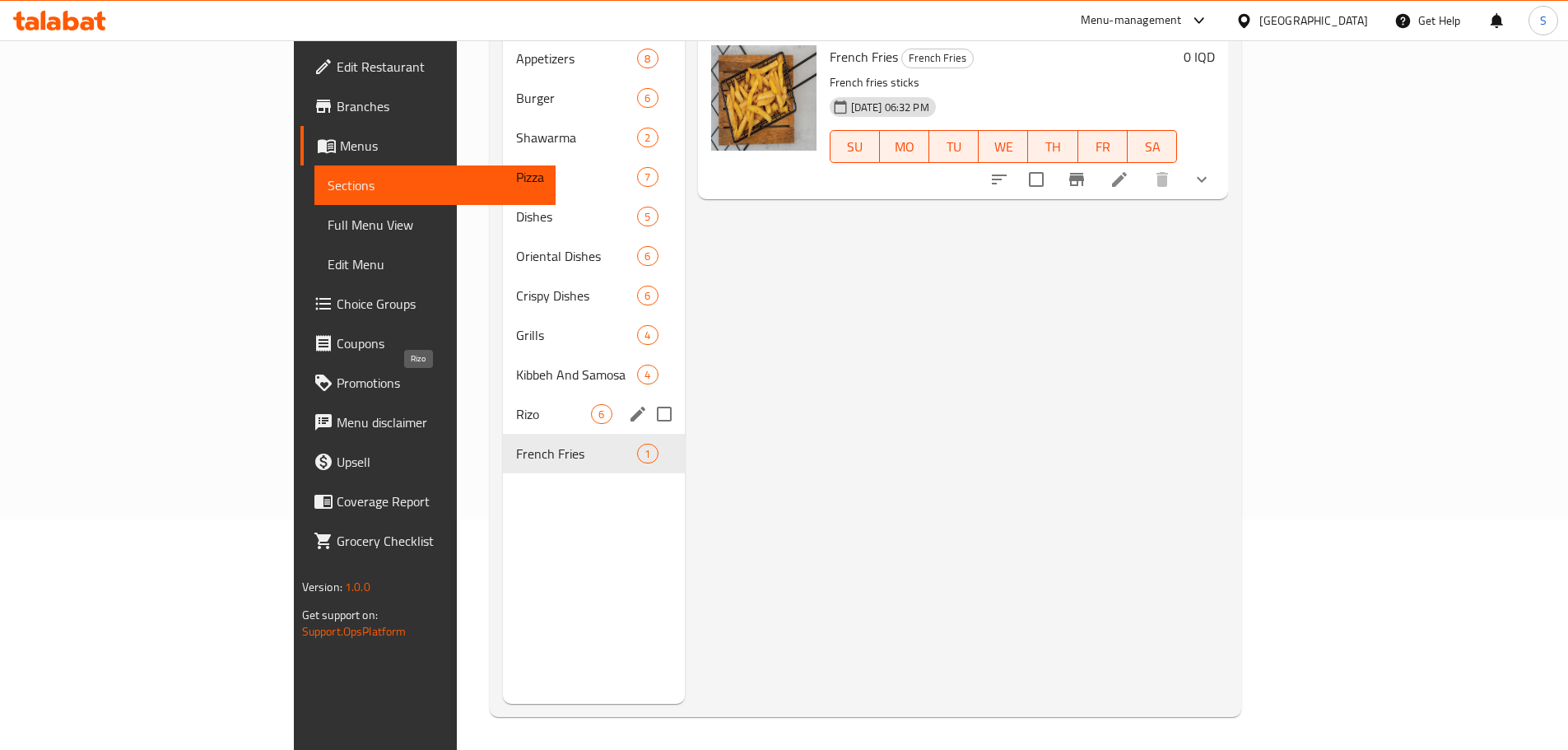
click at [516, 404] on span "Rizo" at bounding box center [554, 414] width 75 height 19
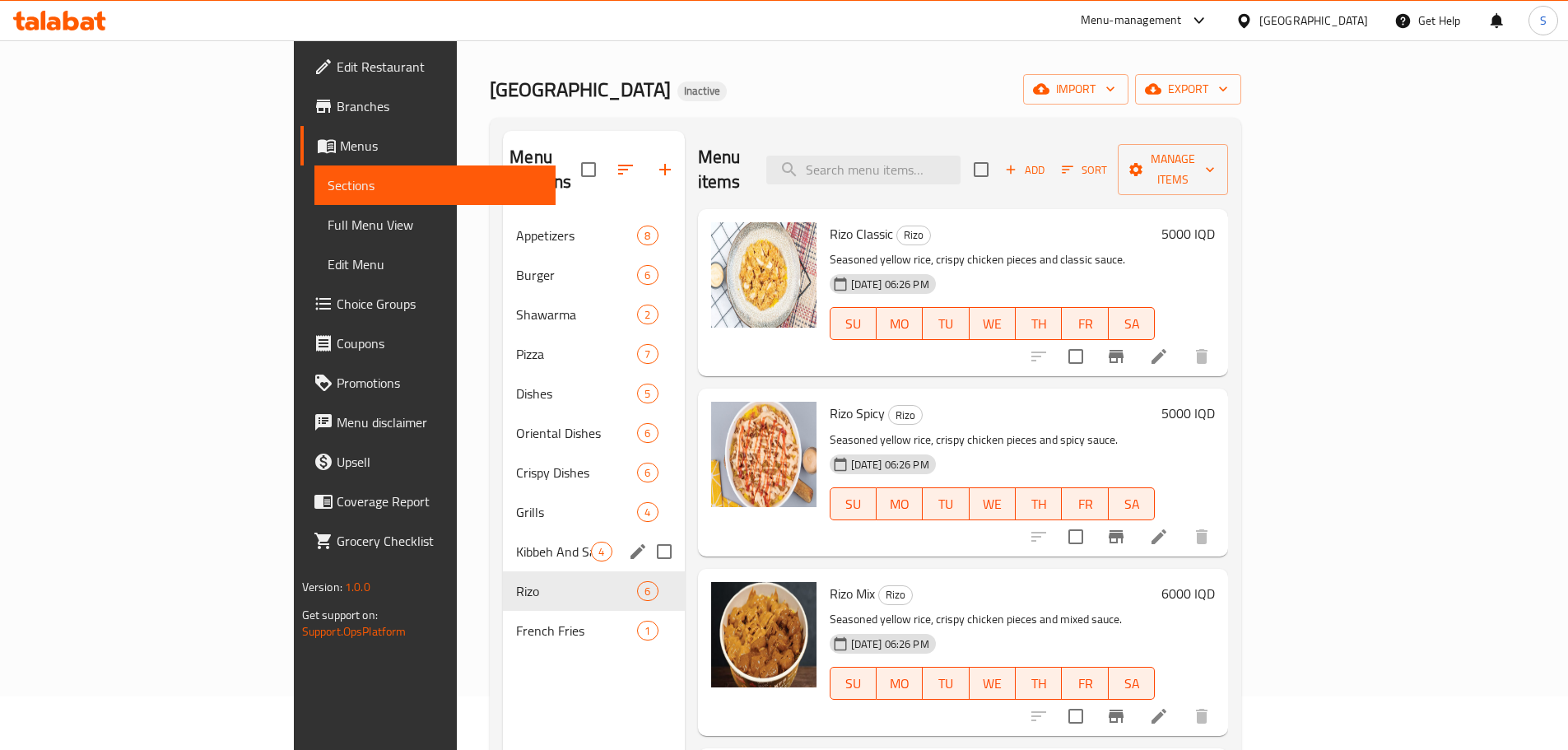
scroll to position [82, 0]
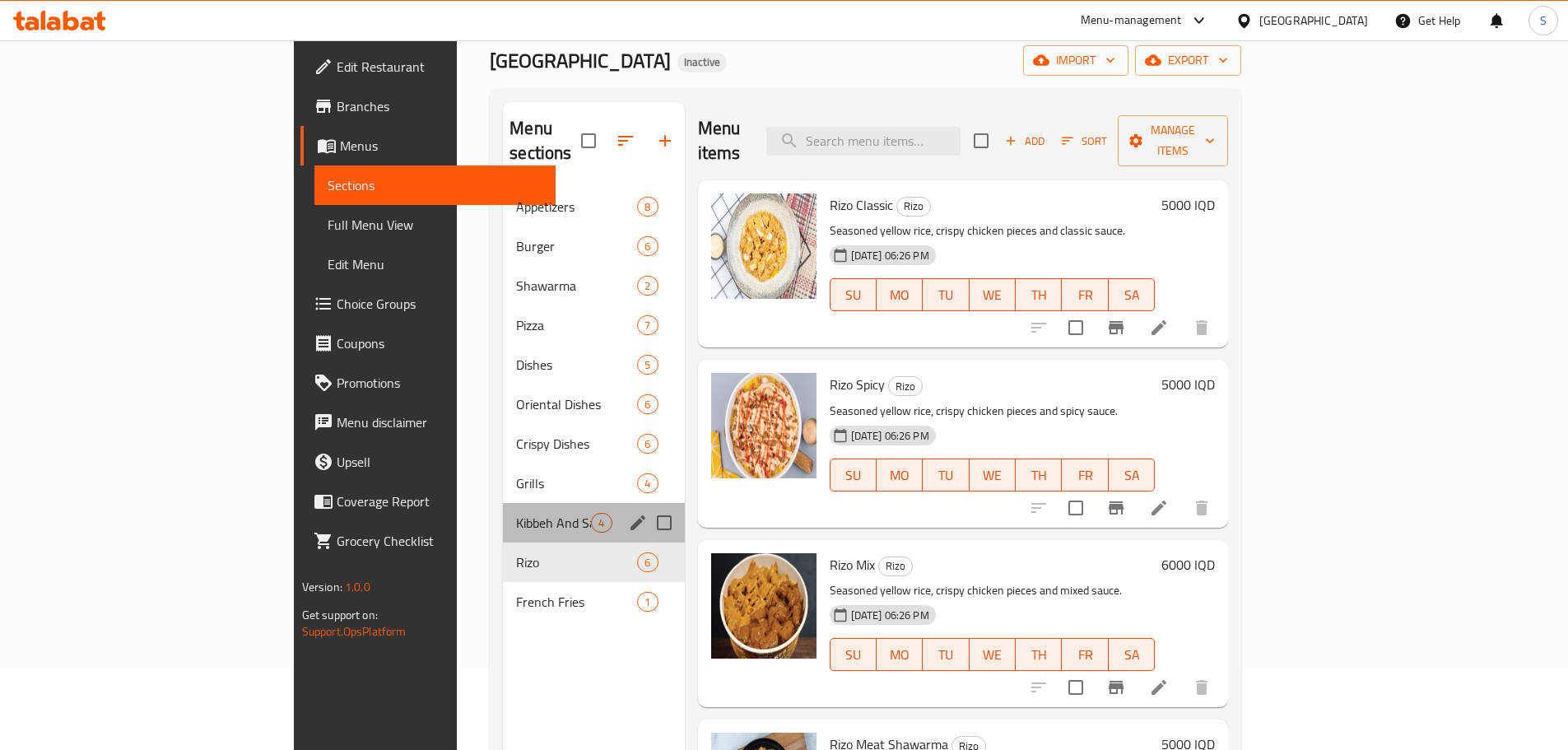
drag, startPoint x: 434, startPoint y: 509, endPoint x: 493, endPoint y: 505, distance: 59.1
click at [503, 509] on div "Kibbeh And Samosa 4" at bounding box center [594, 522] width 181 height 40
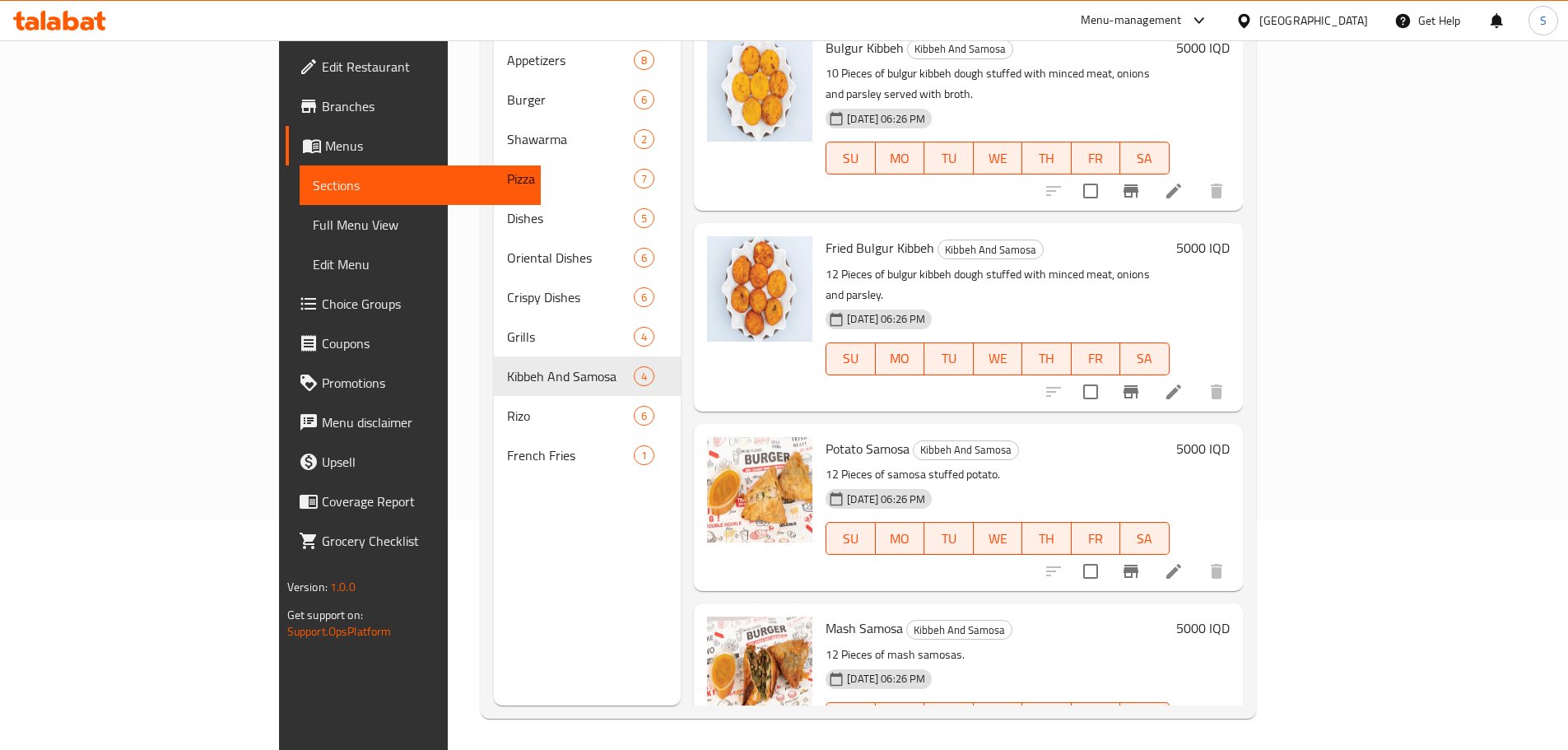
scroll to position [230, 0]
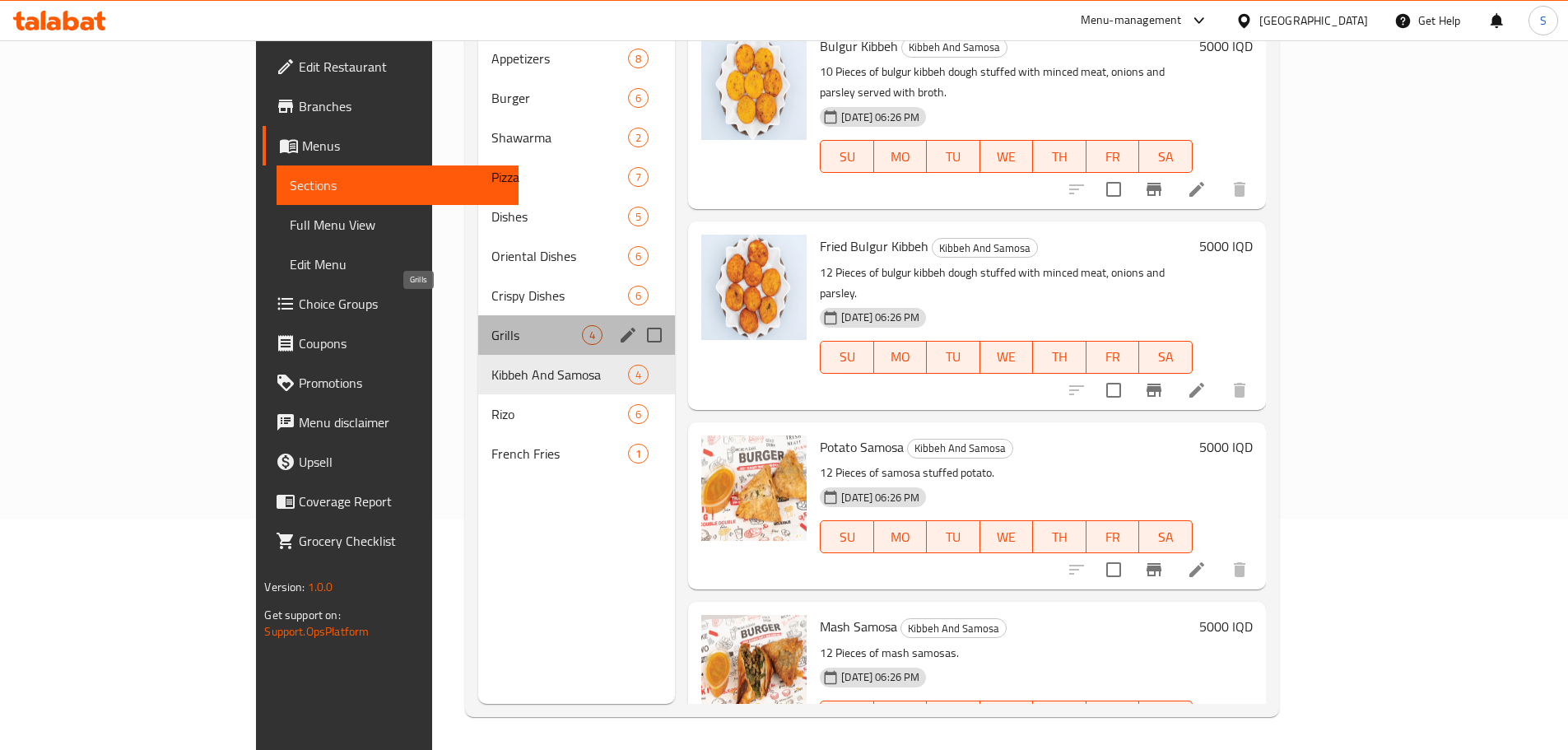
click at [492, 325] on span "Grills" at bounding box center [537, 335] width 91 height 19
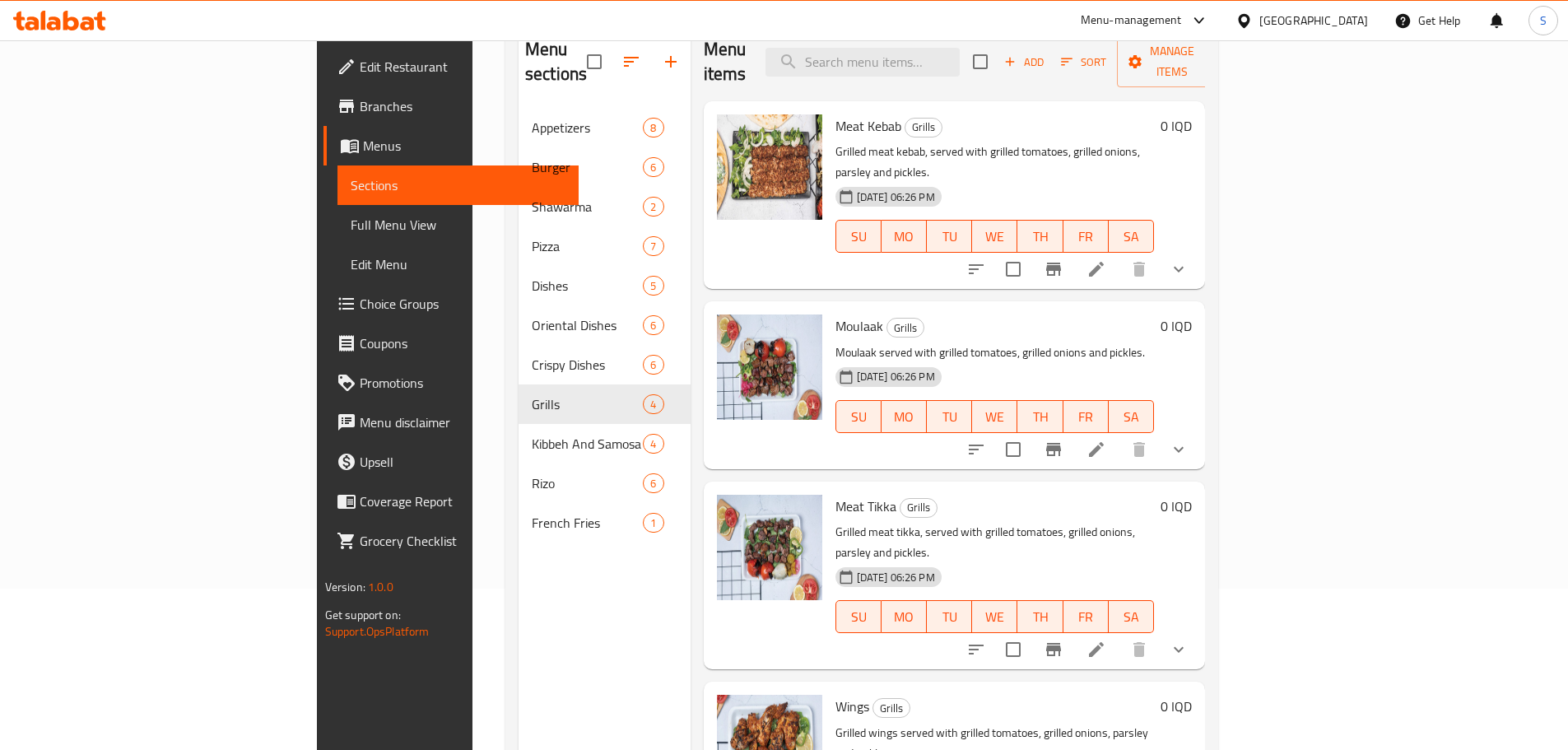
scroll to position [66, 0]
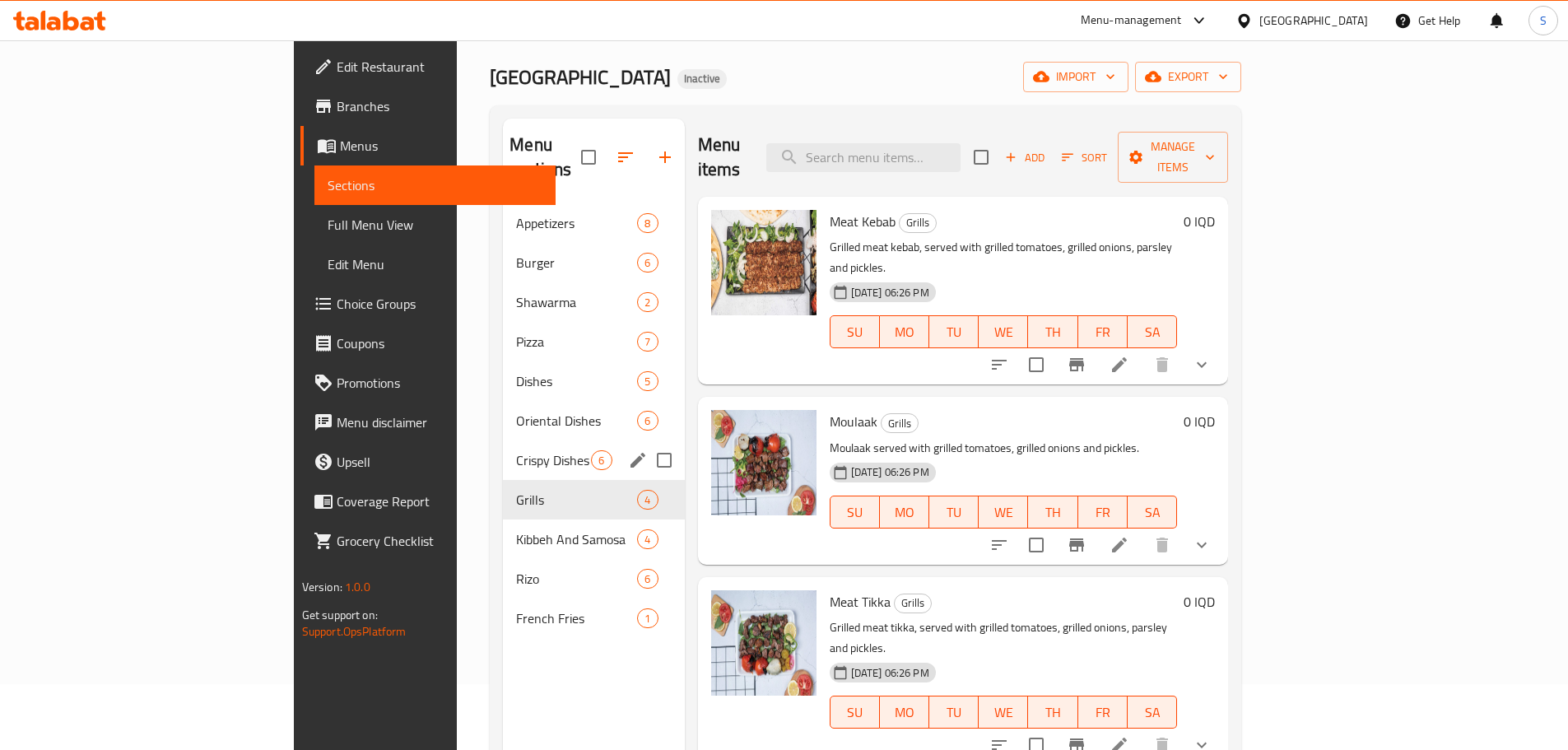
click at [516, 450] on span "Crispy Dishes" at bounding box center [554, 460] width 75 height 19
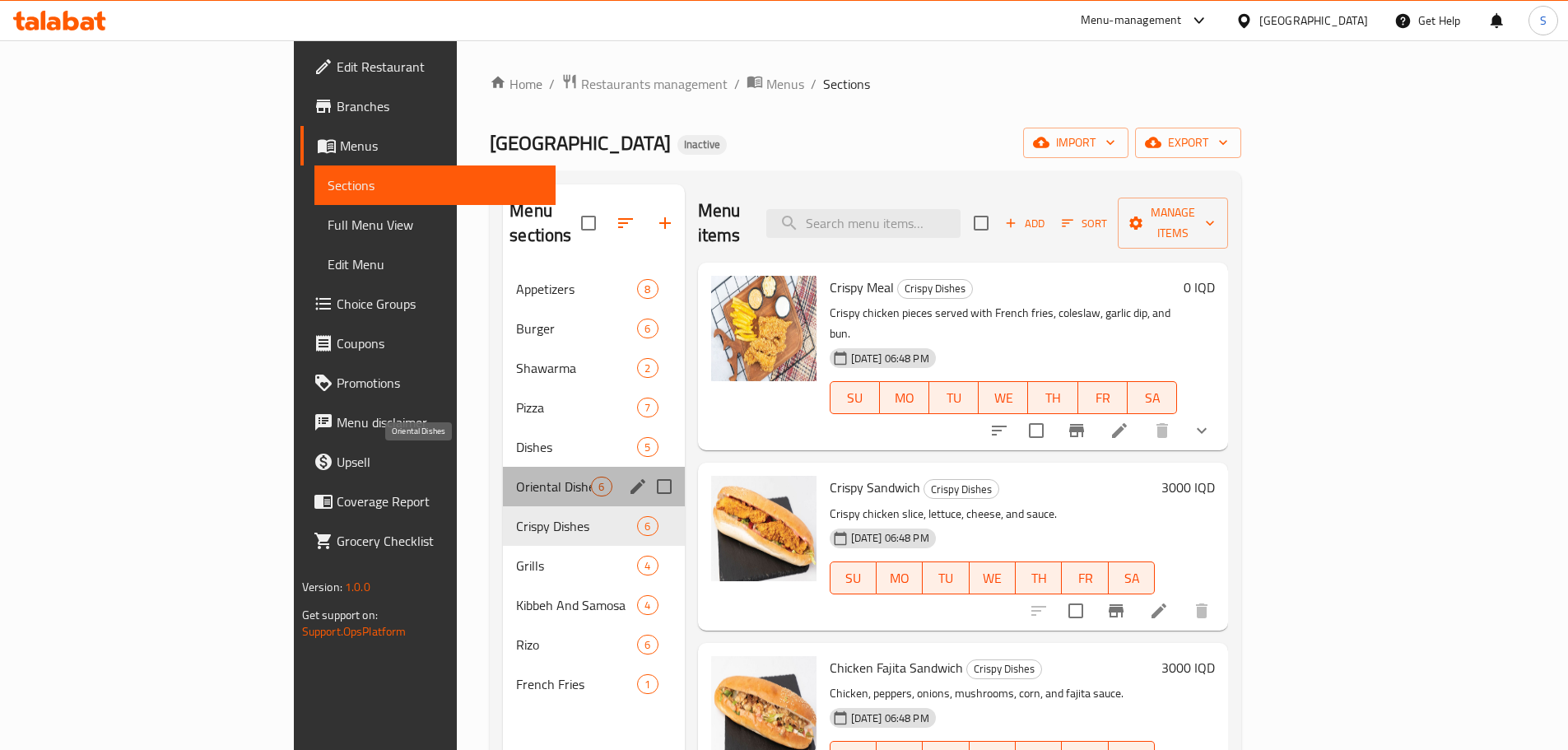
click at [516, 476] on span "Oriental Dishes" at bounding box center [554, 486] width 75 height 19
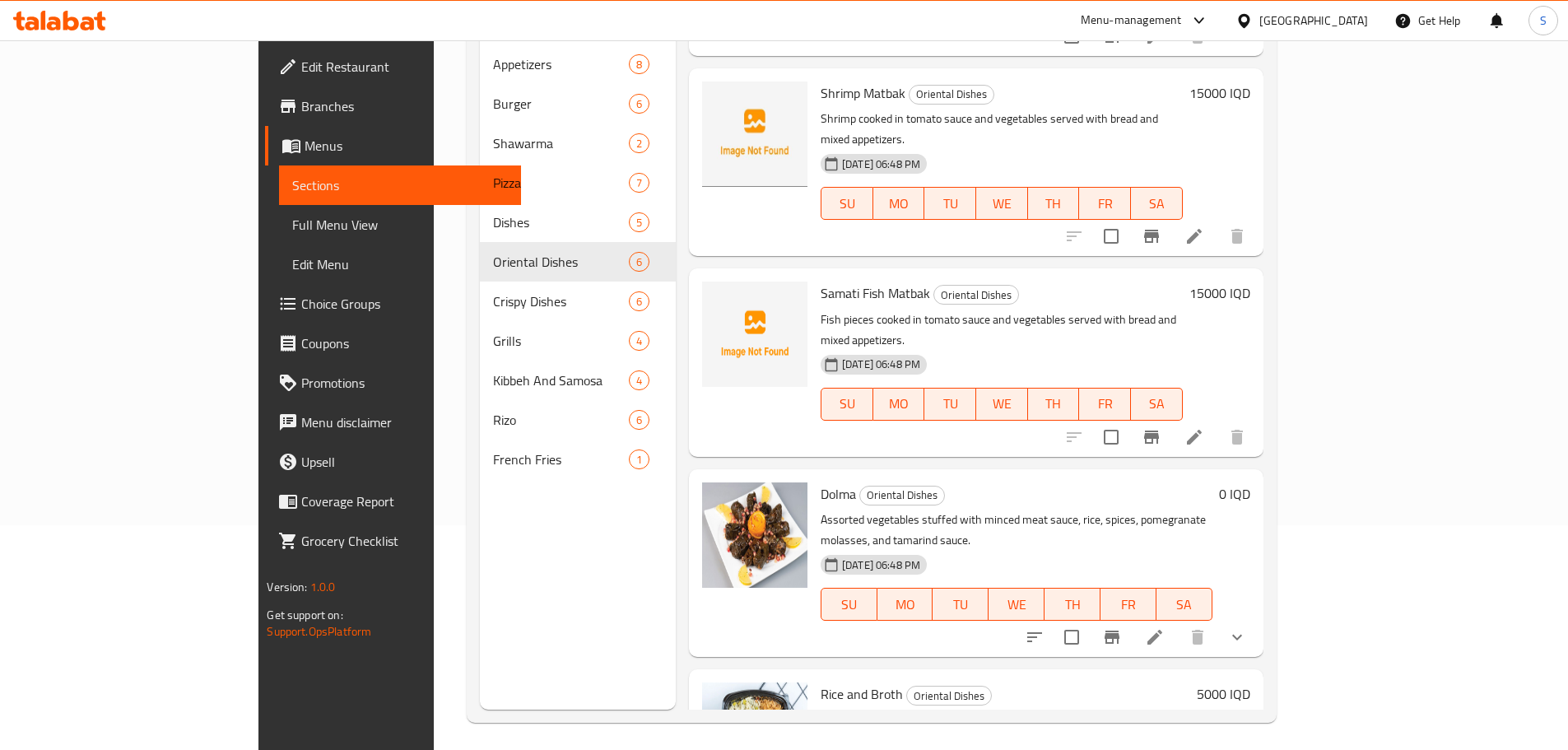
scroll to position [230, 0]
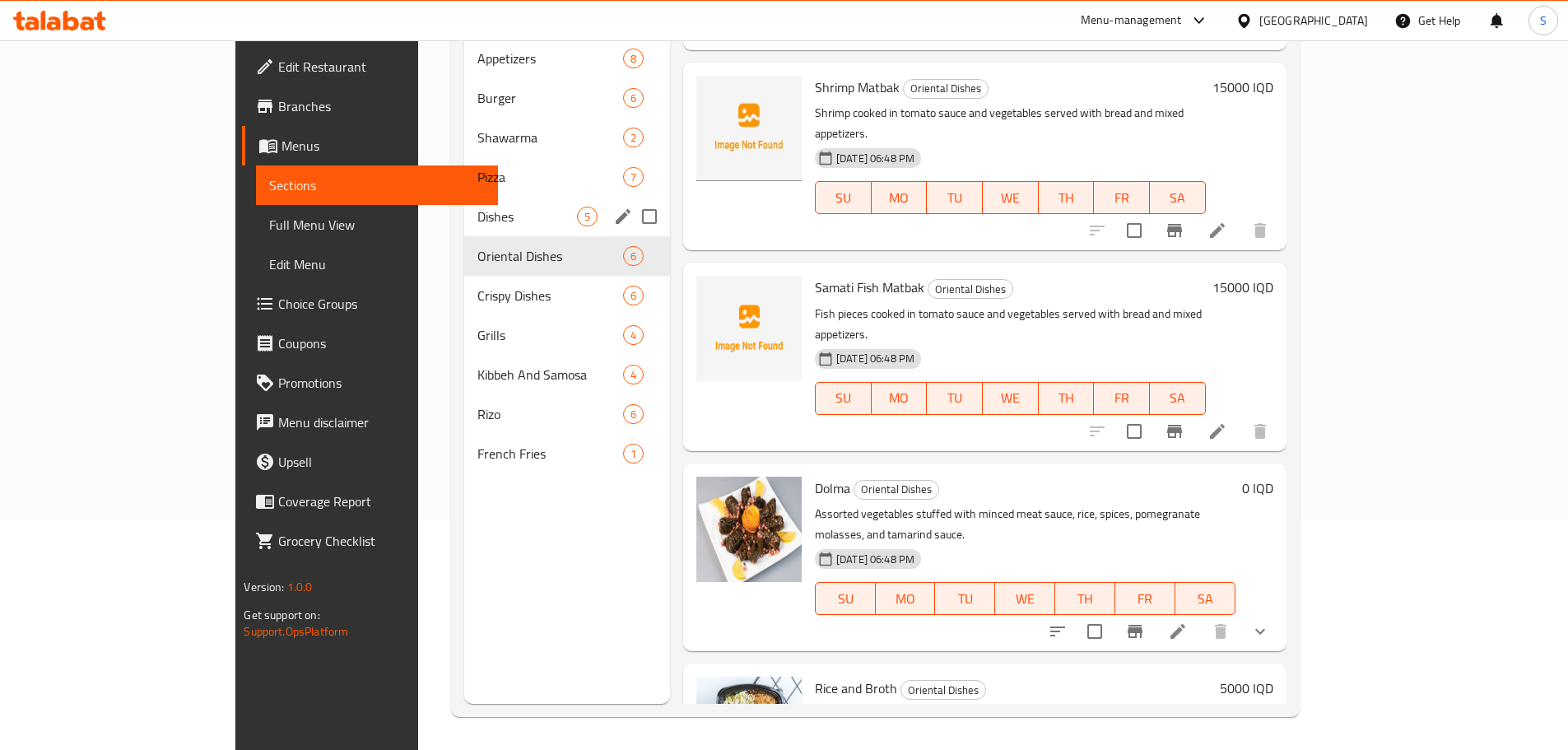
click at [477, 206] on span "Dishes" at bounding box center [527, 216] width 98 height 19
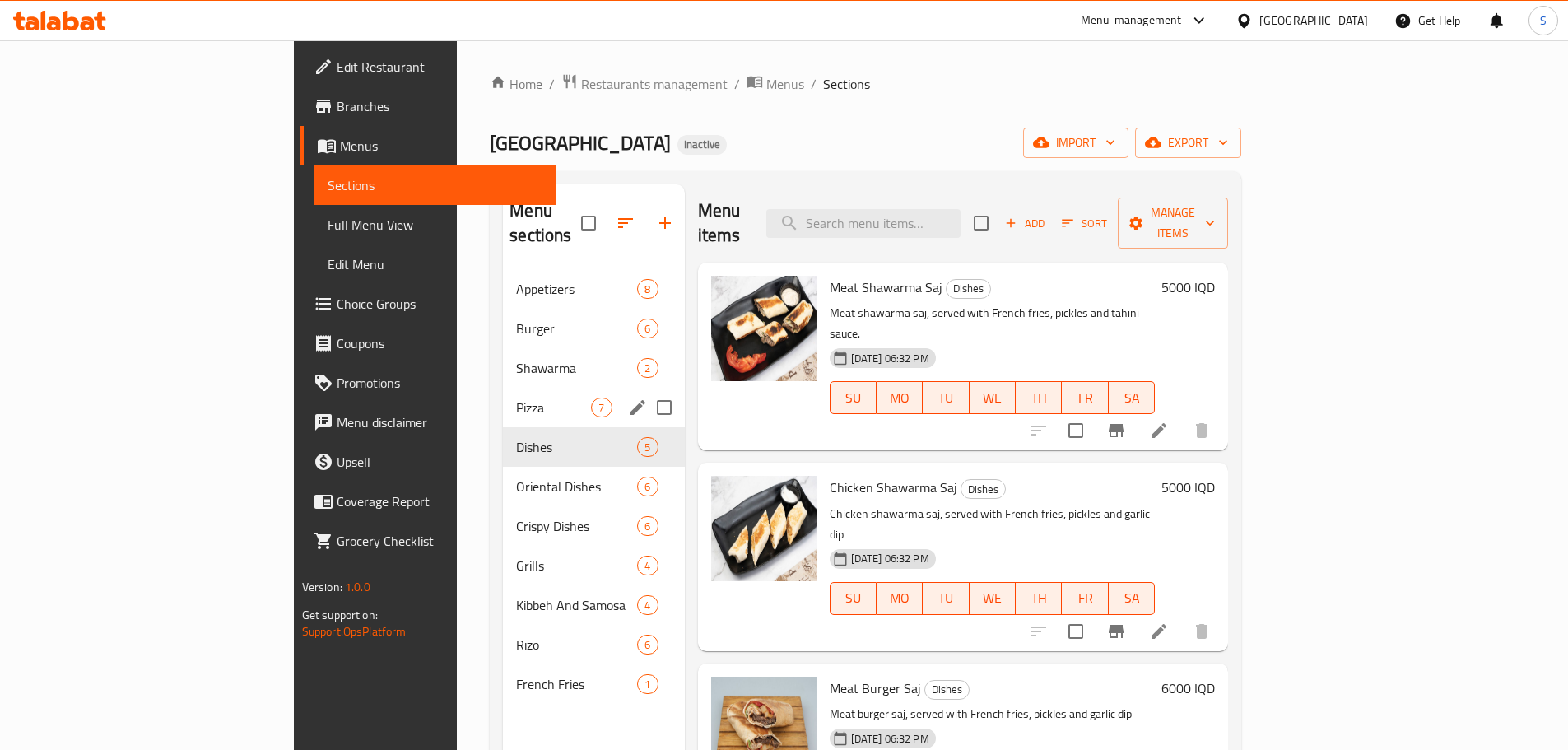
click at [516, 397] on span "Pizza" at bounding box center [554, 407] width 75 height 19
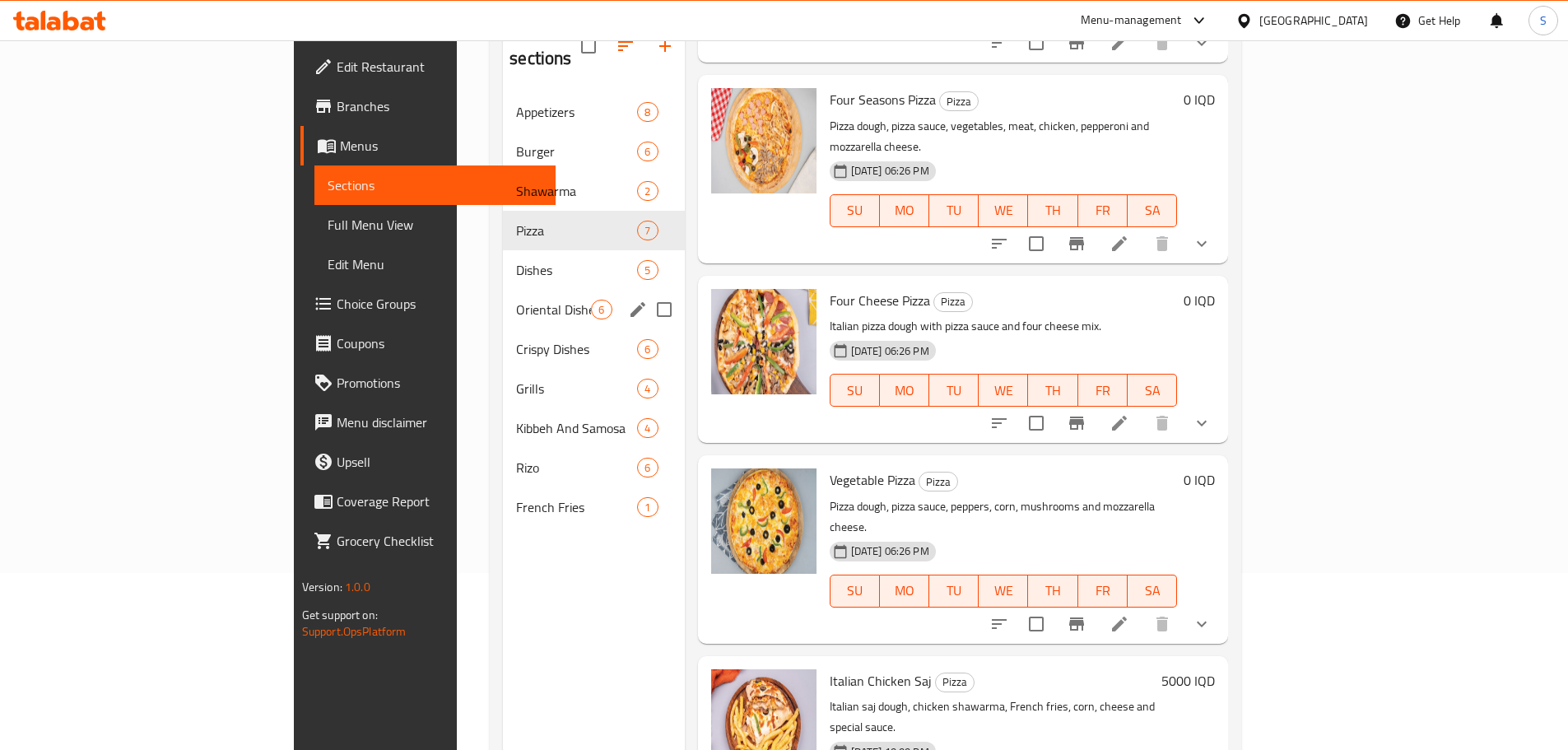
scroll to position [148, 0]
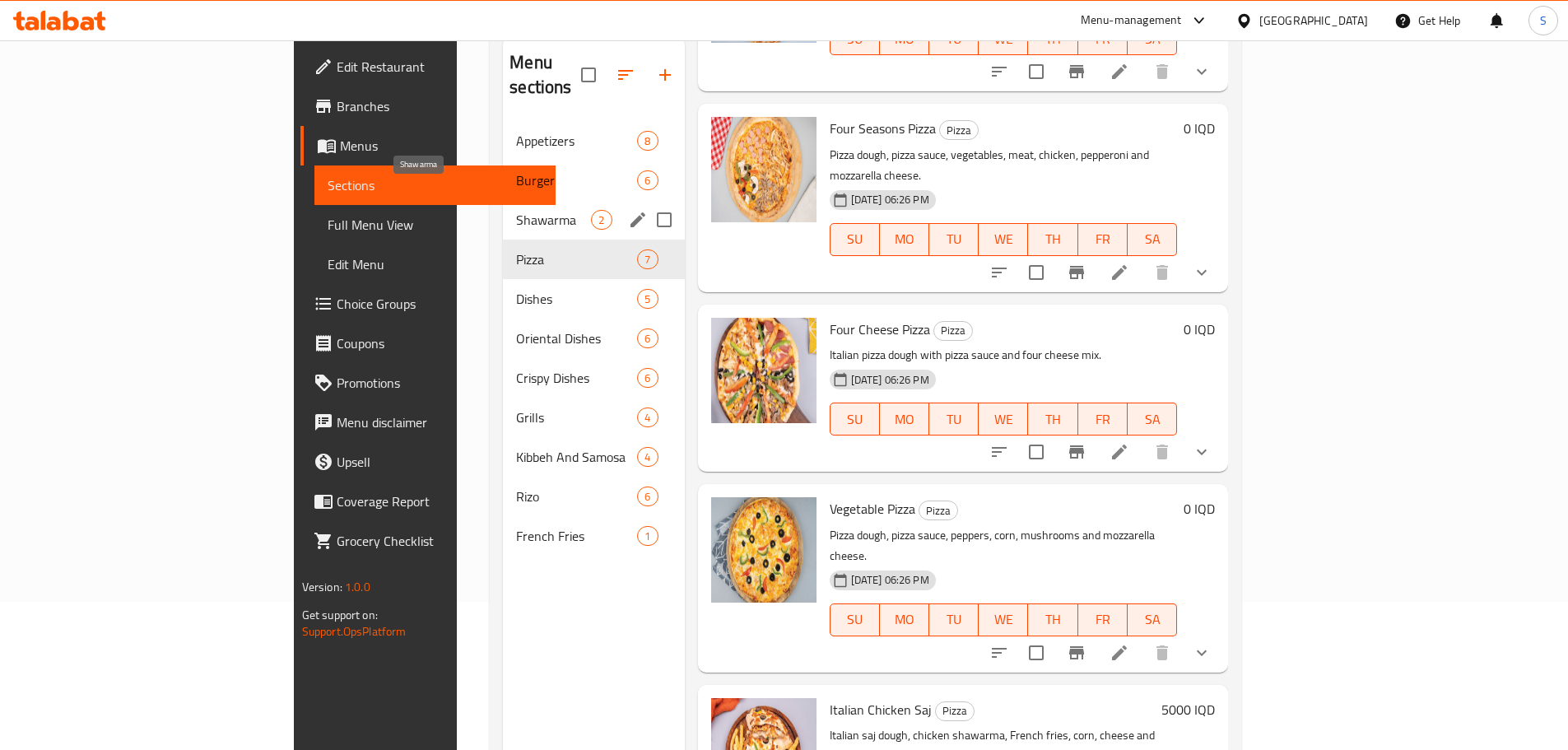
click at [516, 210] on span "Shawarma" at bounding box center [554, 220] width 75 height 19
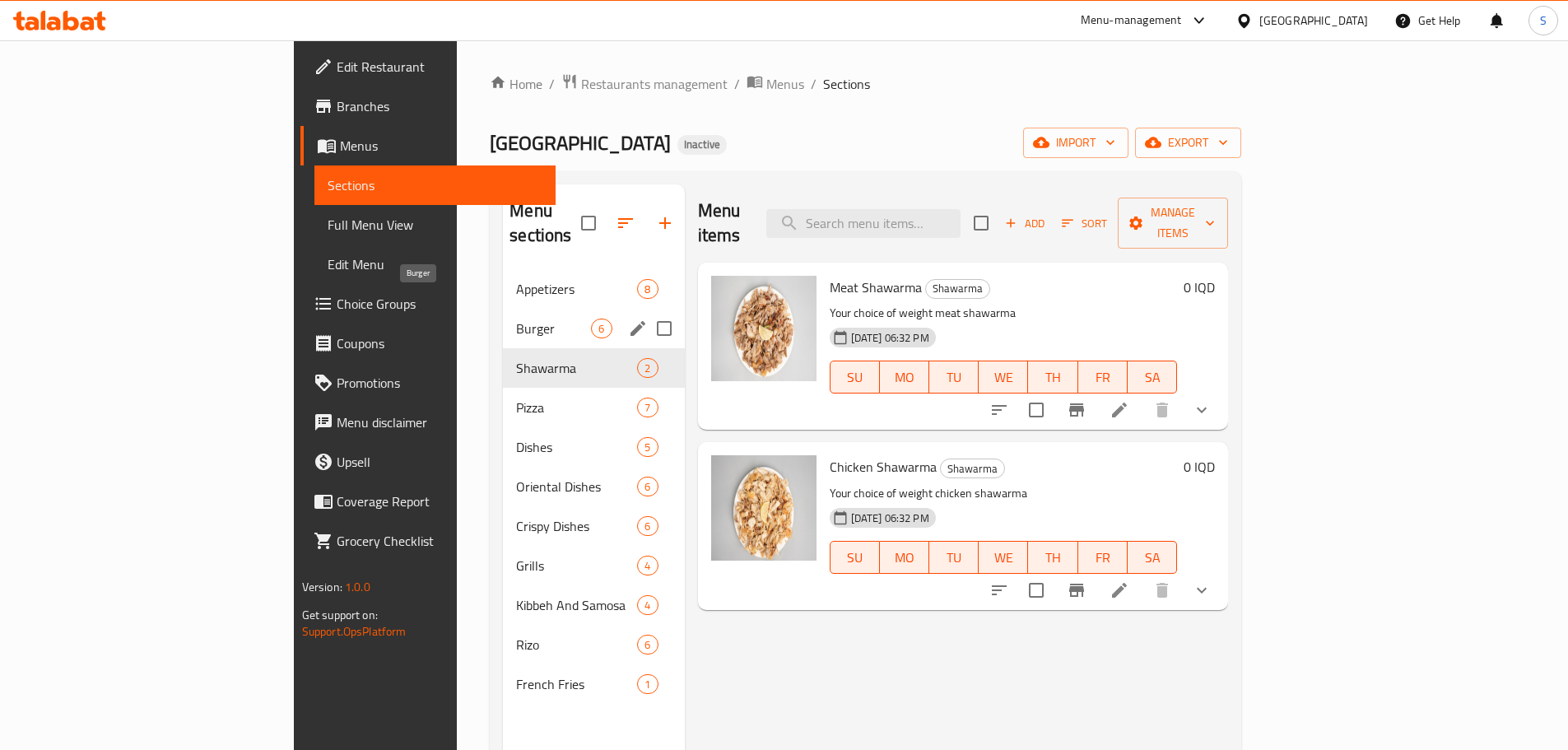
click at [516, 318] on span "Burger" at bounding box center [554, 328] width 75 height 19
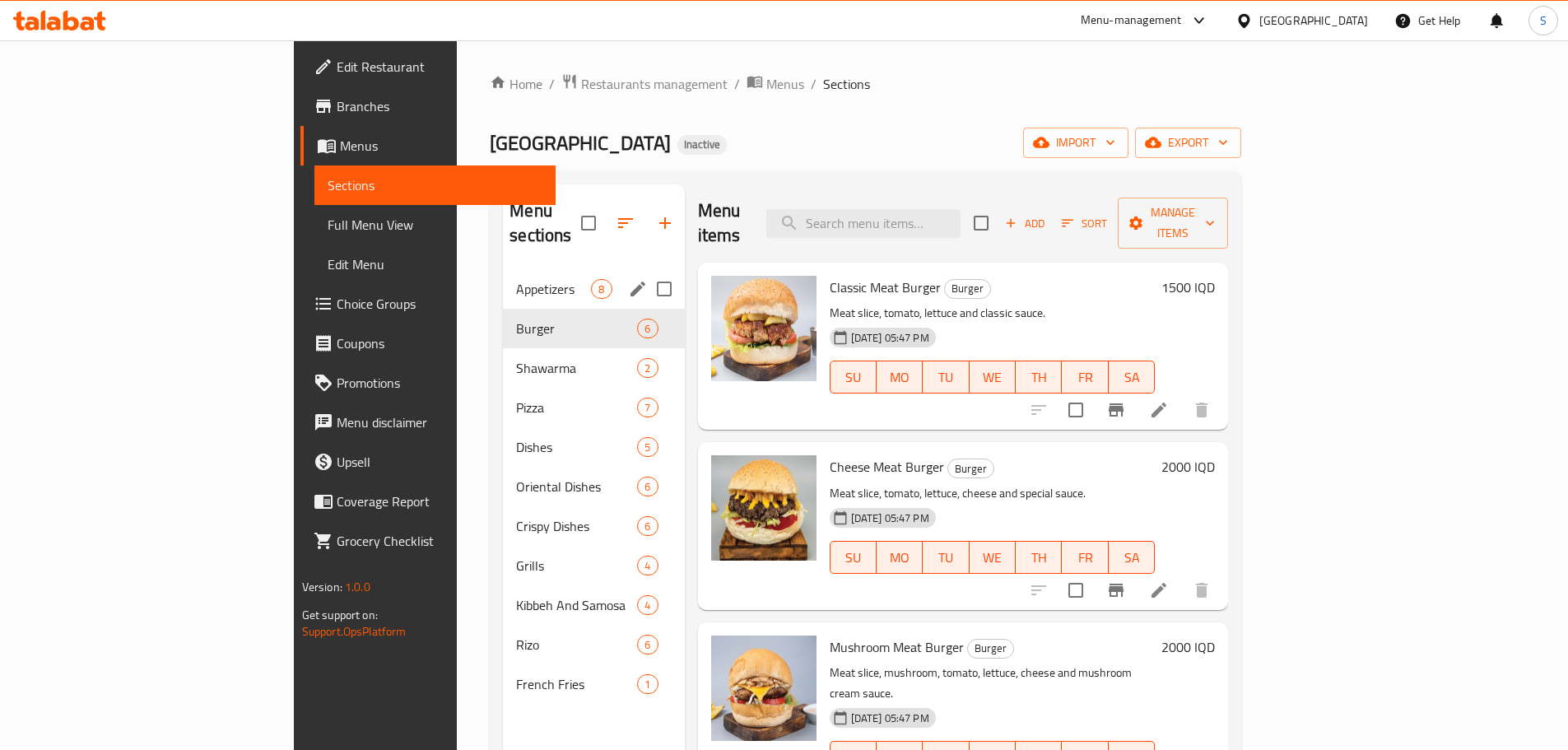
click at [516, 279] on span "Appetizers" at bounding box center [554, 288] width 75 height 19
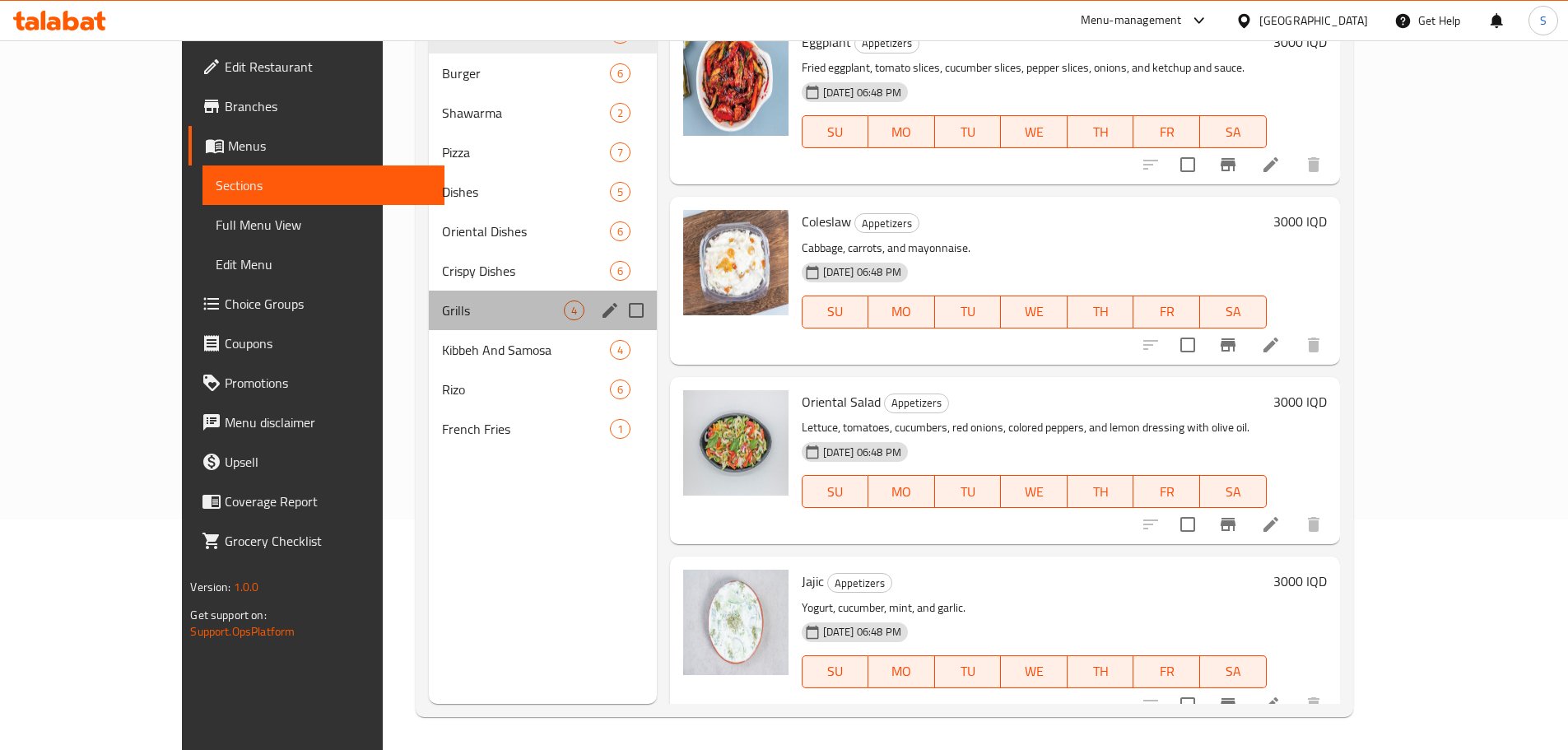
click at [429, 296] on div "Grills 4" at bounding box center [543, 309] width 228 height 40
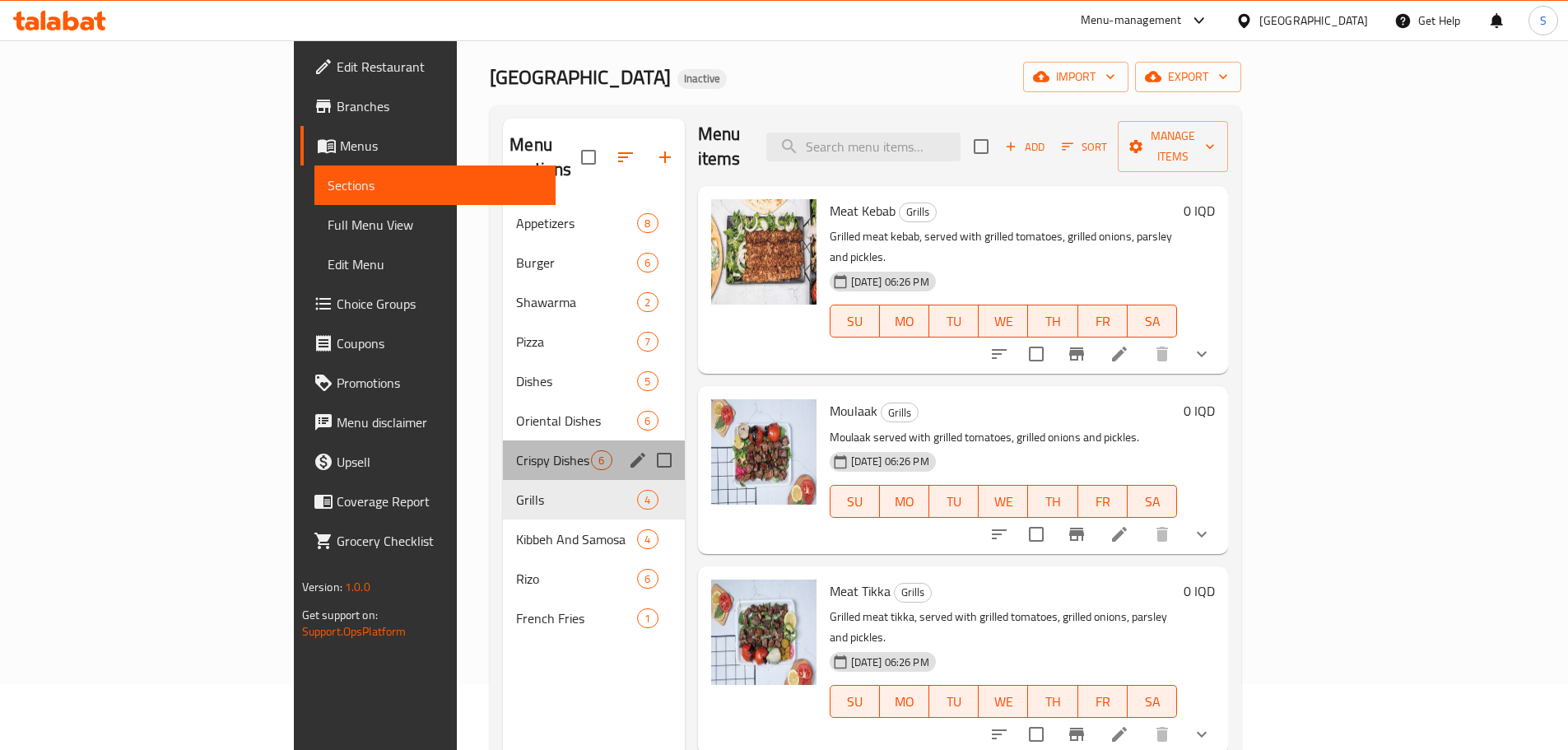
click at [503, 441] on div "Crispy Dishes 6" at bounding box center [594, 460] width 181 height 40
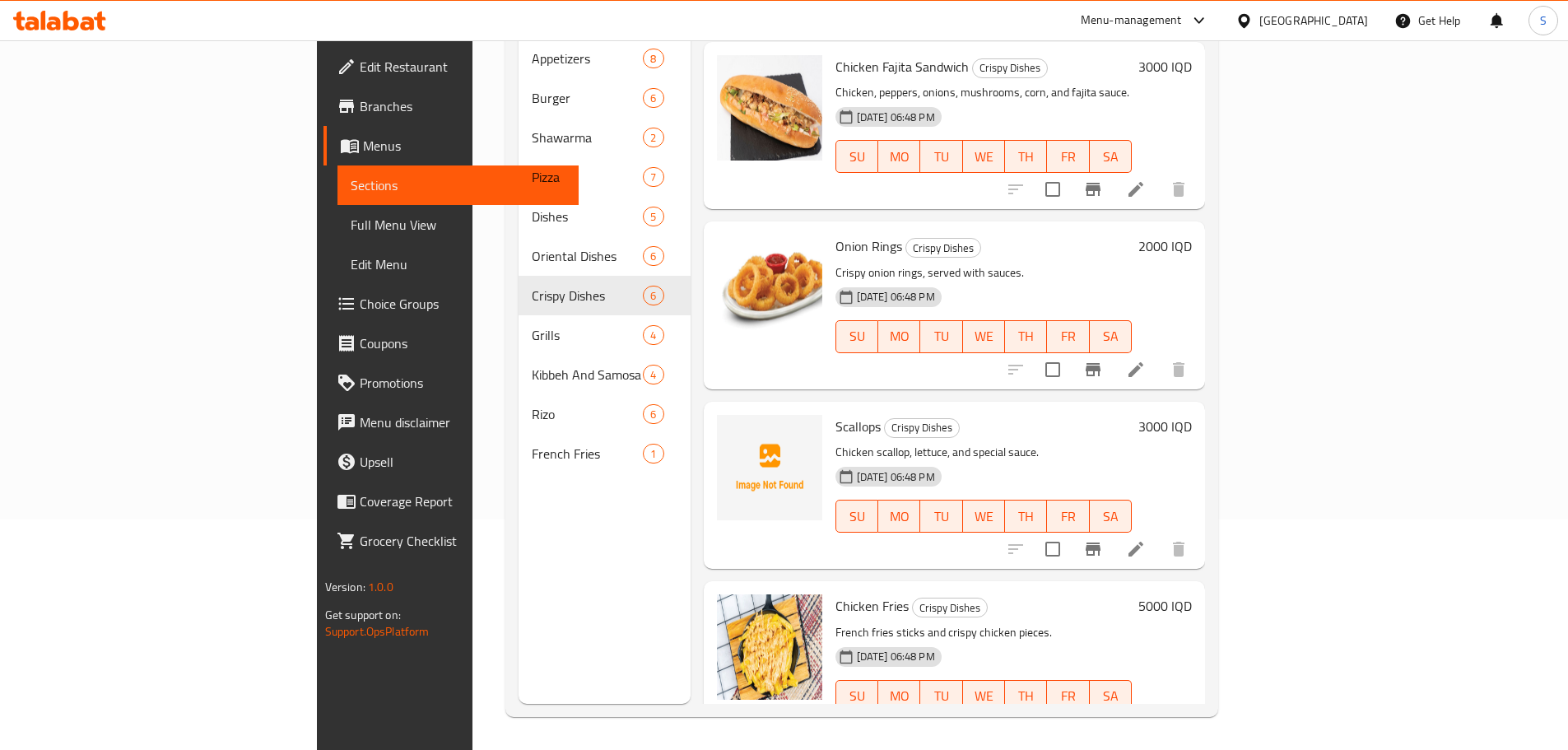
click at [836, 414] on span "Scallops" at bounding box center [858, 426] width 45 height 25
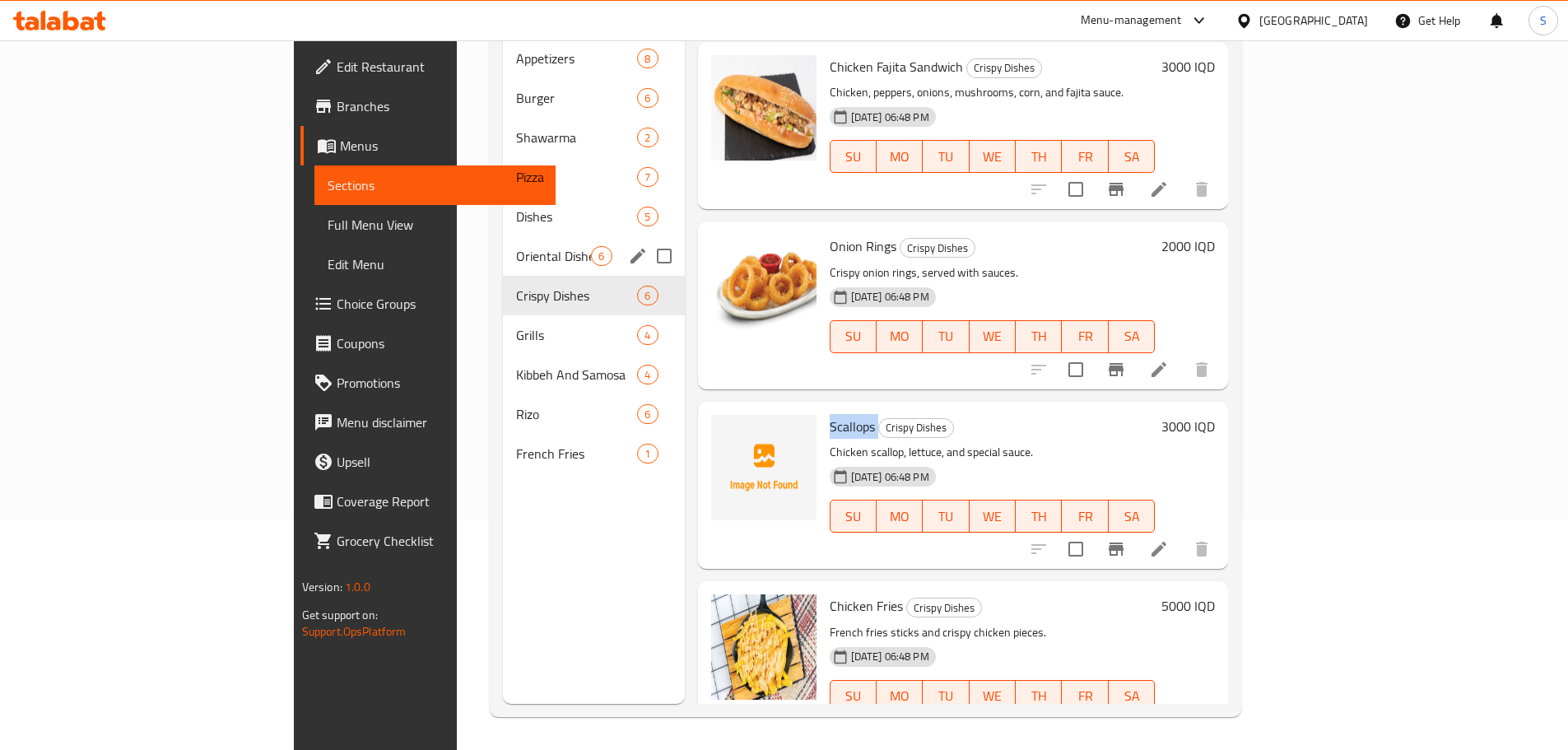
click at [516, 246] on span "Oriental Dishes" at bounding box center [554, 255] width 75 height 19
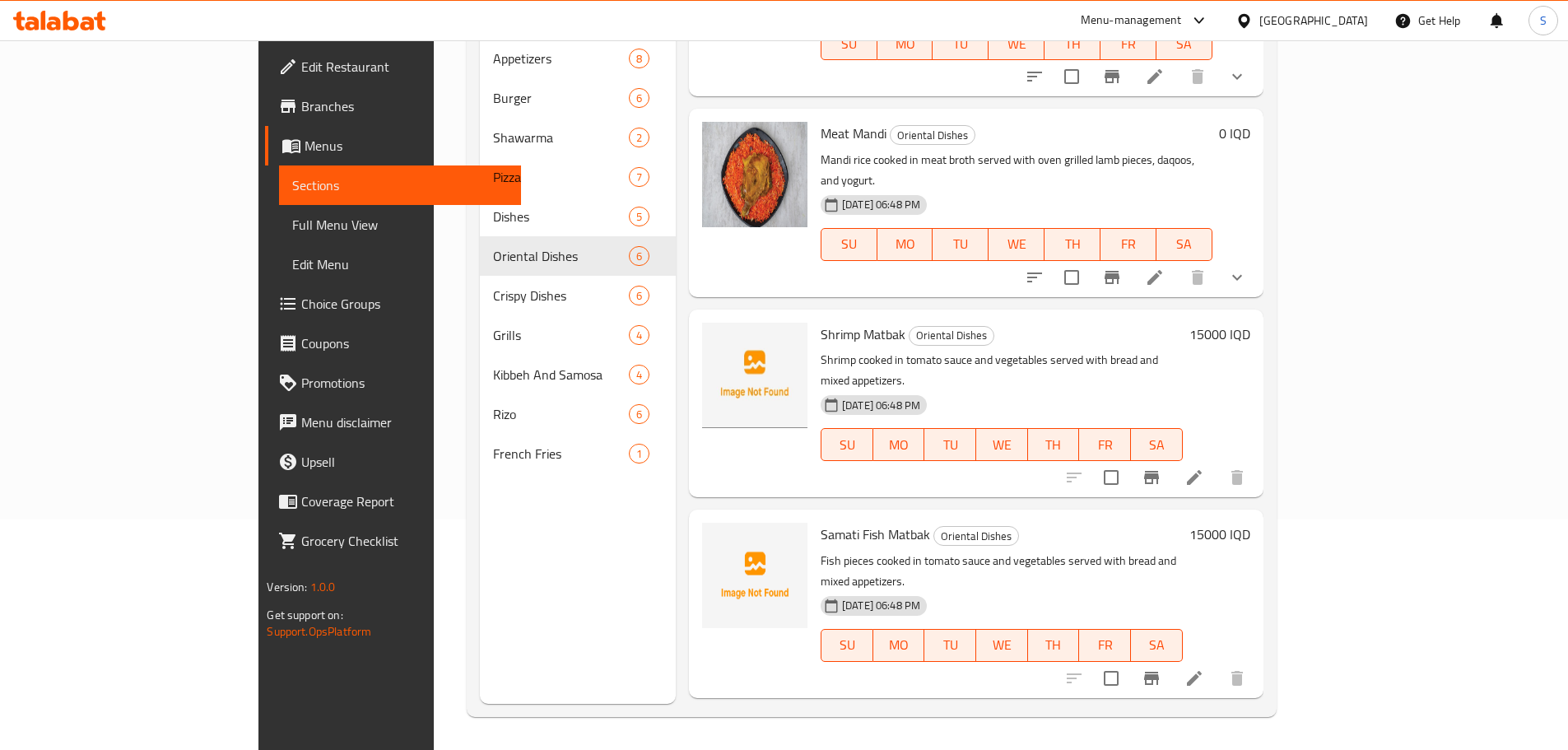
scroll to position [205, 0]
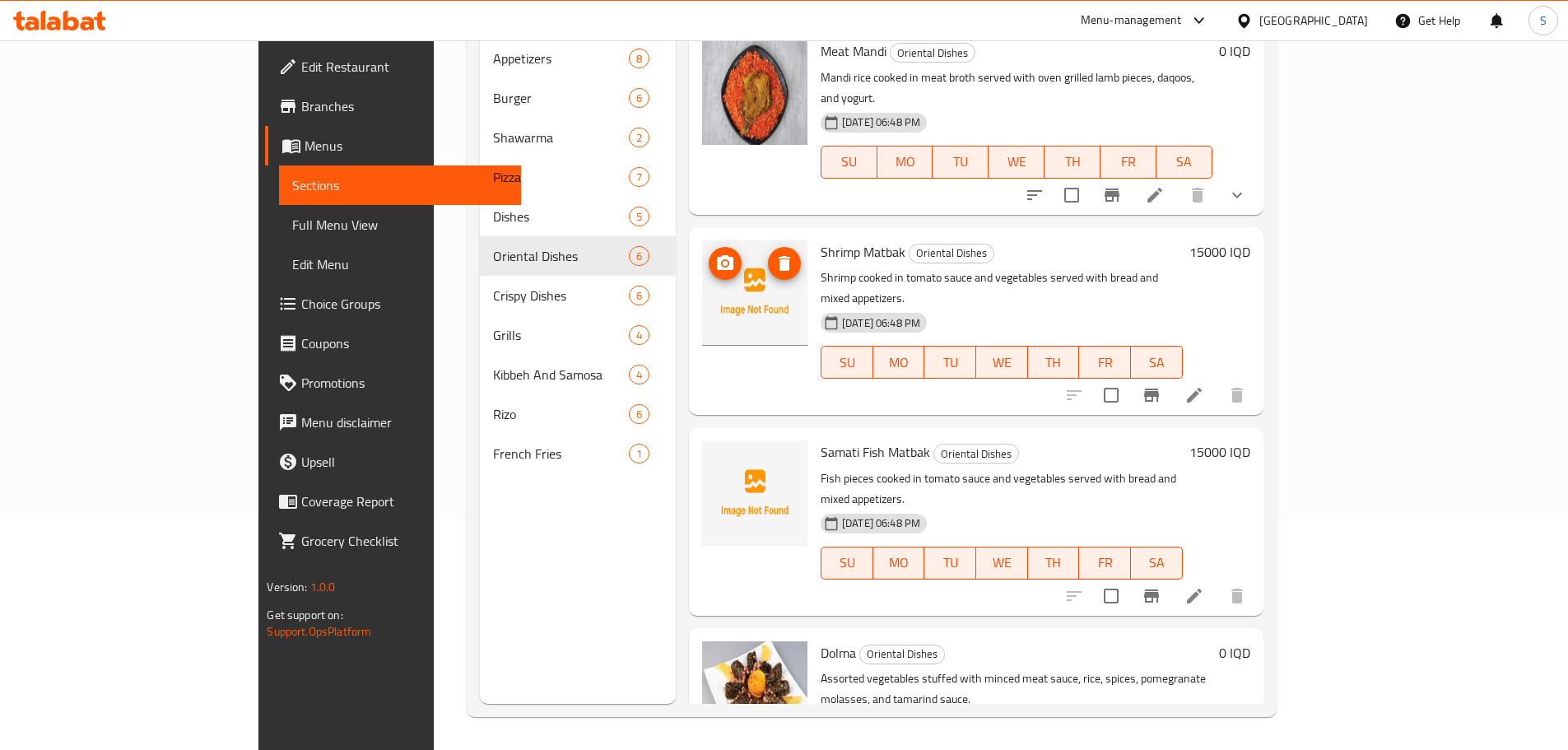
click at [709, 254] on span "upload picture" at bounding box center [725, 263] width 33 height 19
click at [716, 453] on icon "upload picture" at bounding box center [725, 463] width 19 height 19
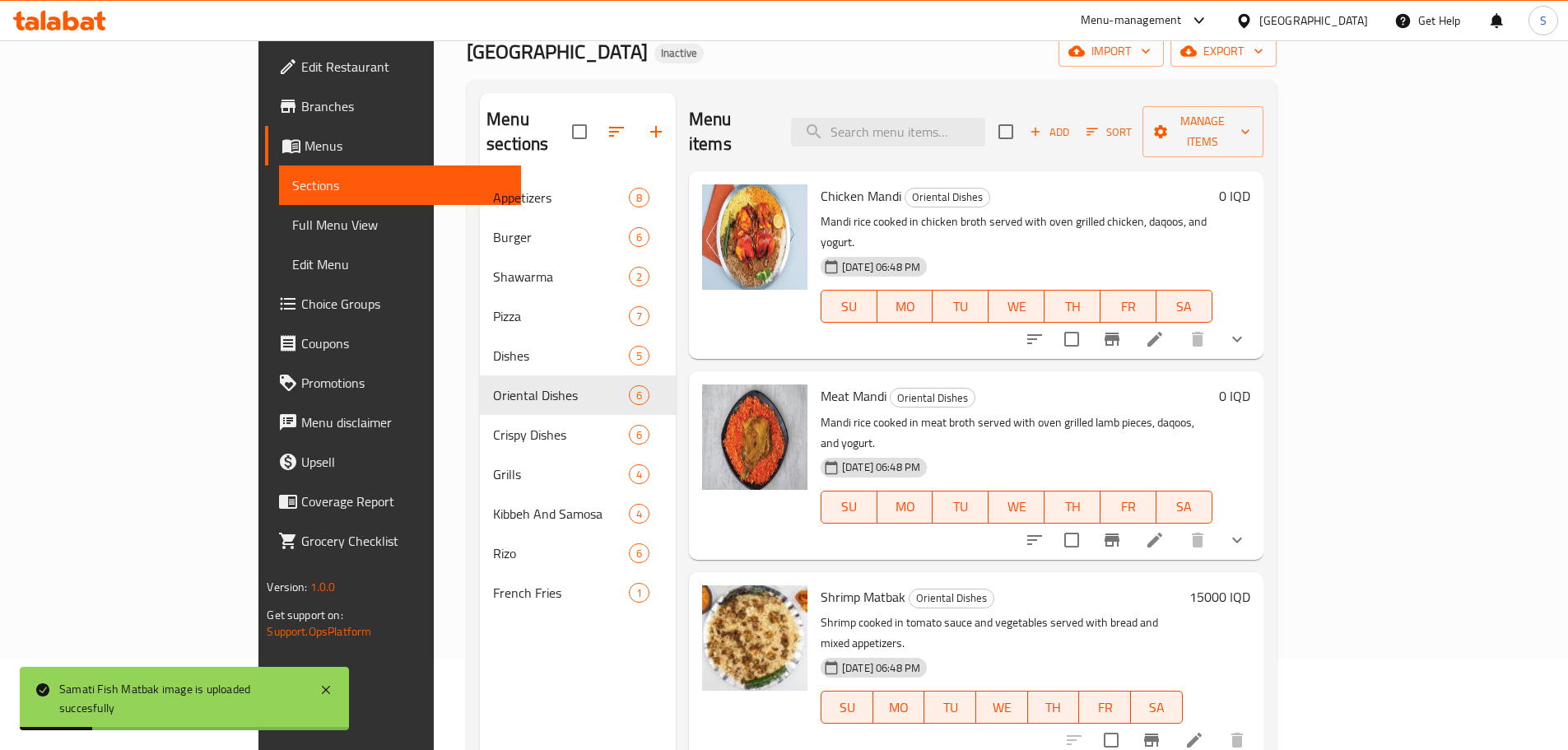
scroll to position [0, 0]
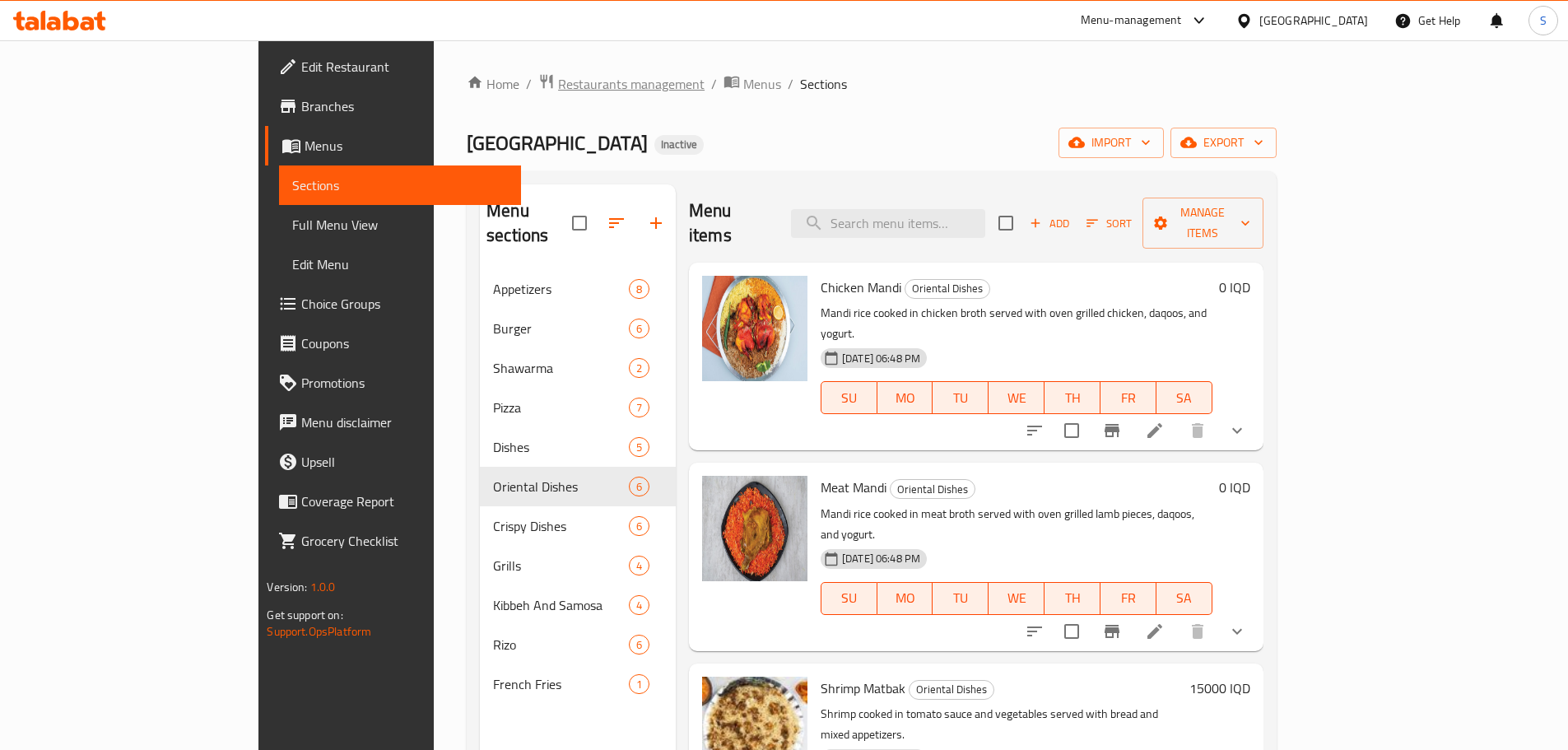
click at [558, 82] on span "Restaurants management" at bounding box center [632, 84] width 147 height 19
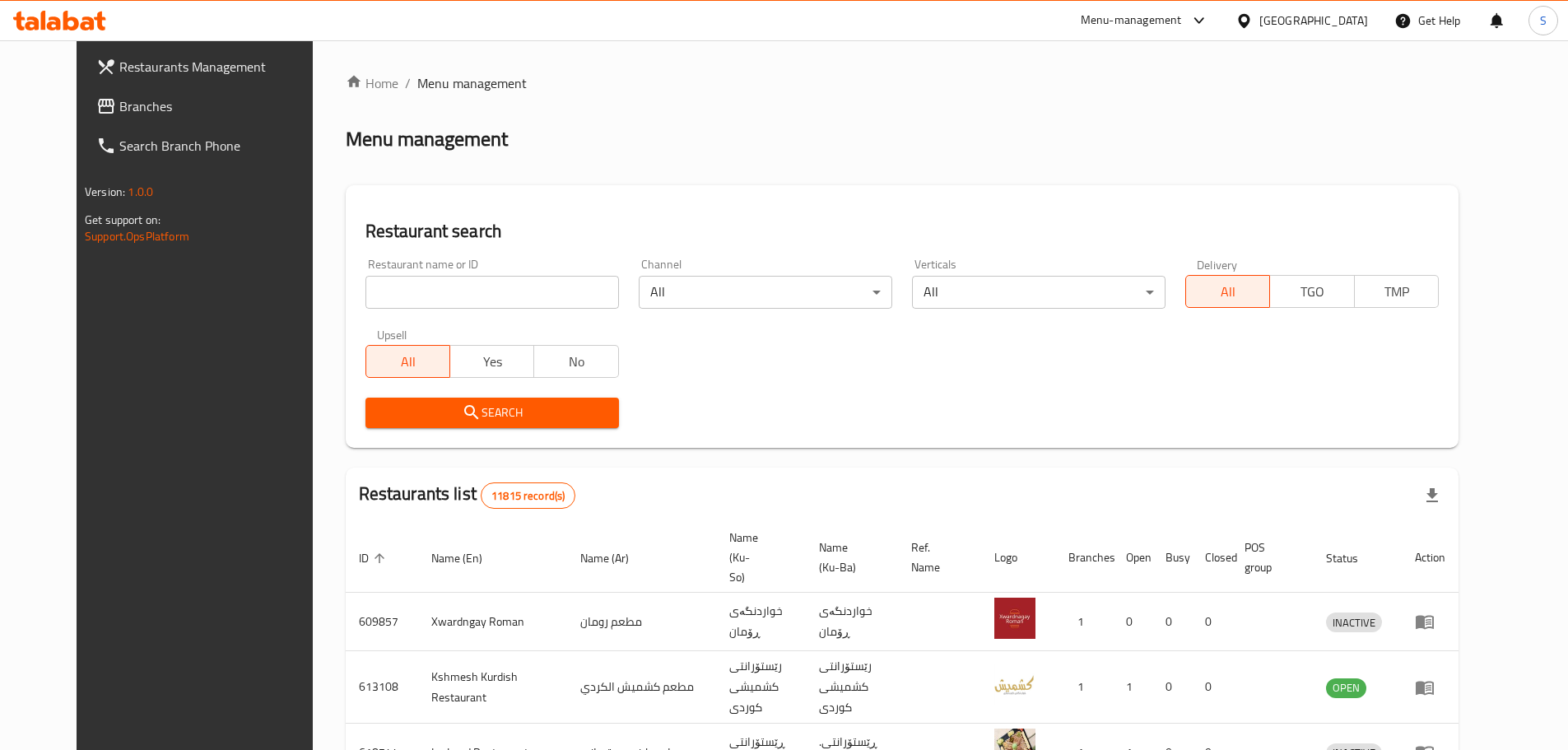
click at [371, 276] on input "search" at bounding box center [492, 292] width 254 height 33
type input "777382"
click at [122, 107] on span "Branches" at bounding box center [222, 106] width 205 height 19
